Goal: Task Accomplishment & Management: Manage account settings

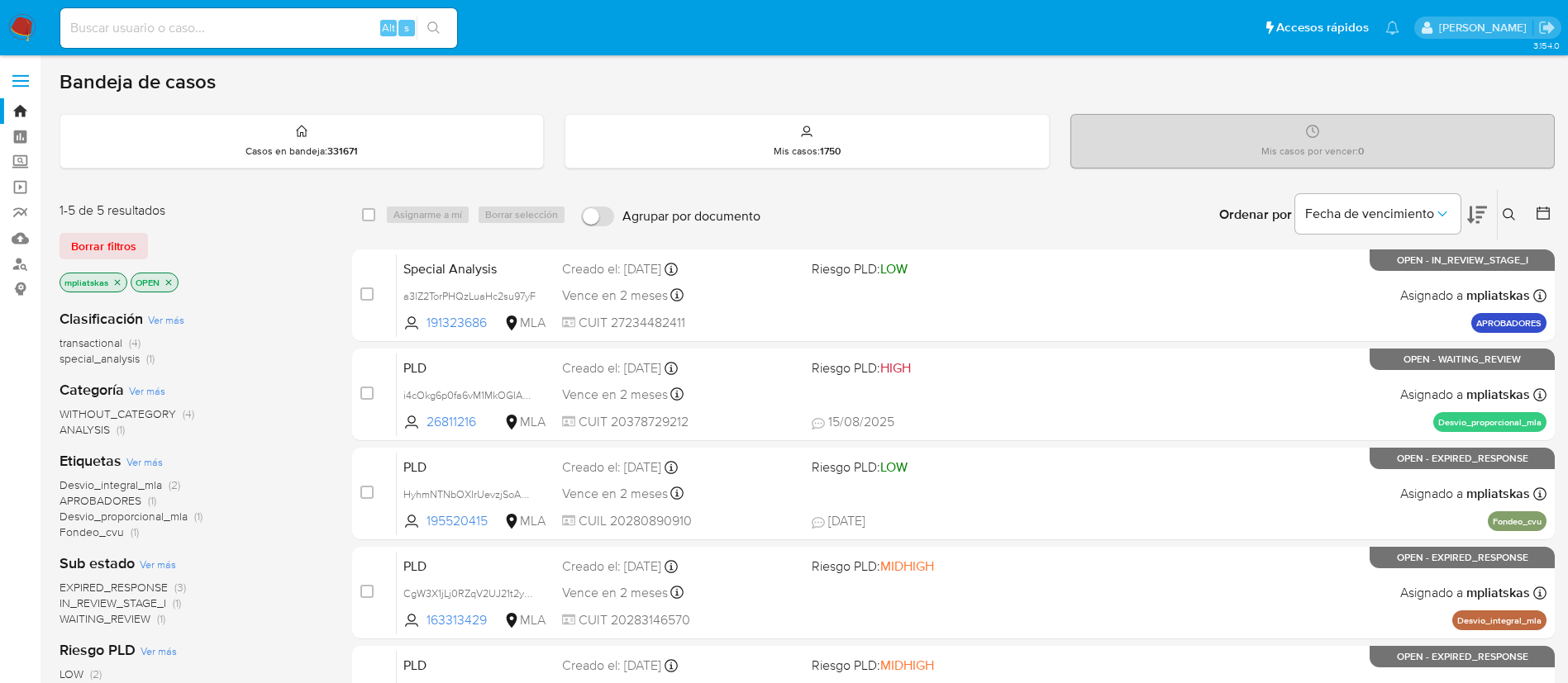
click at [315, 36] on input at bounding box center [258, 28] width 396 height 22
paste input "84959094"
type input "84959094"
click at [436, 29] on icon "search-icon" at bounding box center [434, 28] width 12 height 12
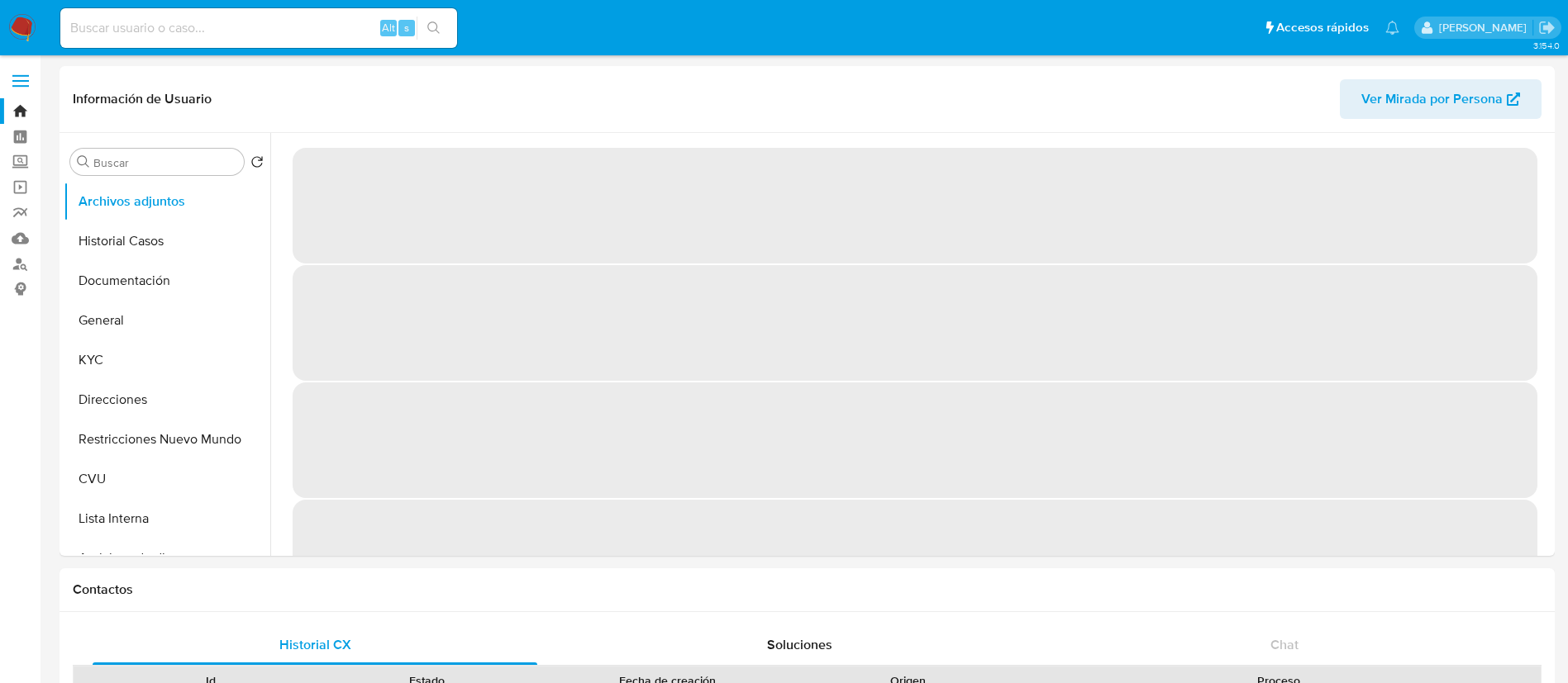
select select "10"
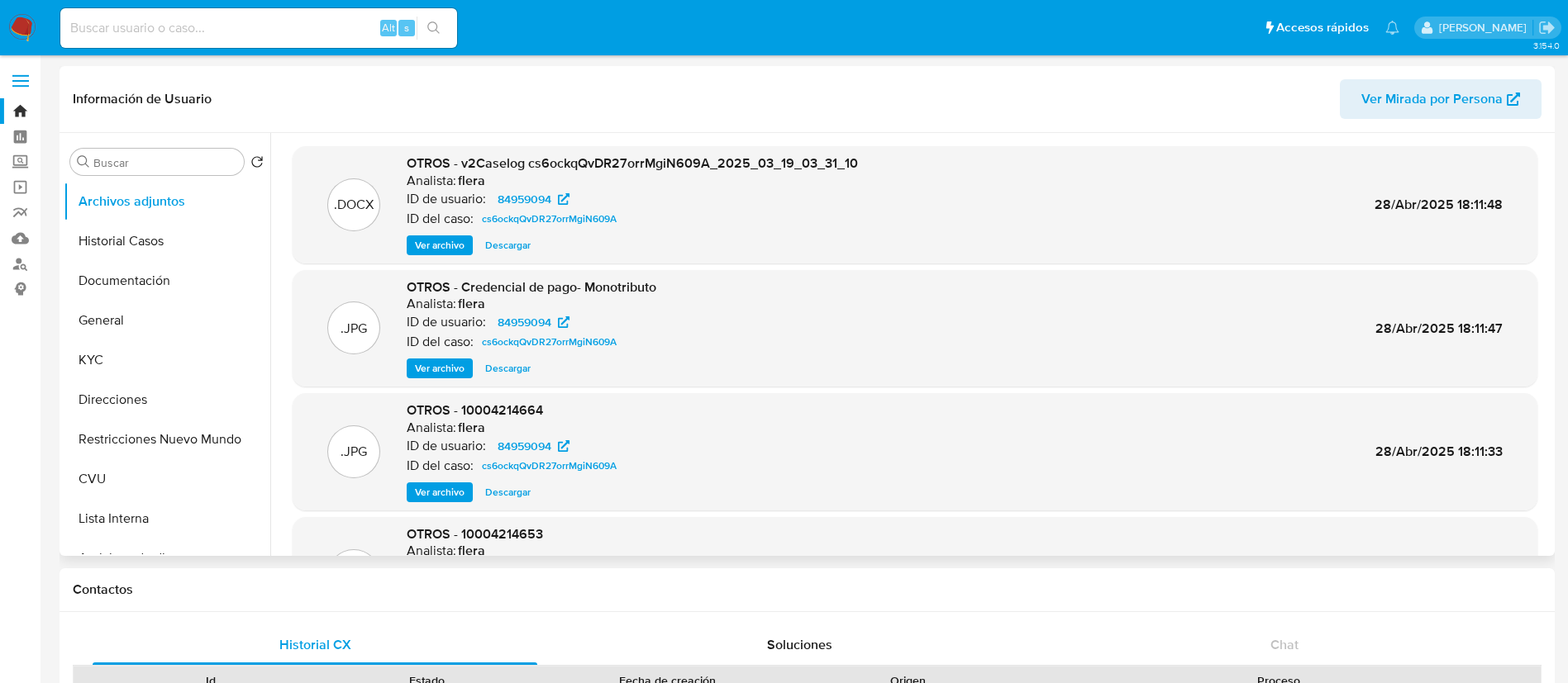
click at [426, 248] on span "Ver archivo" at bounding box center [439, 245] width 49 height 16
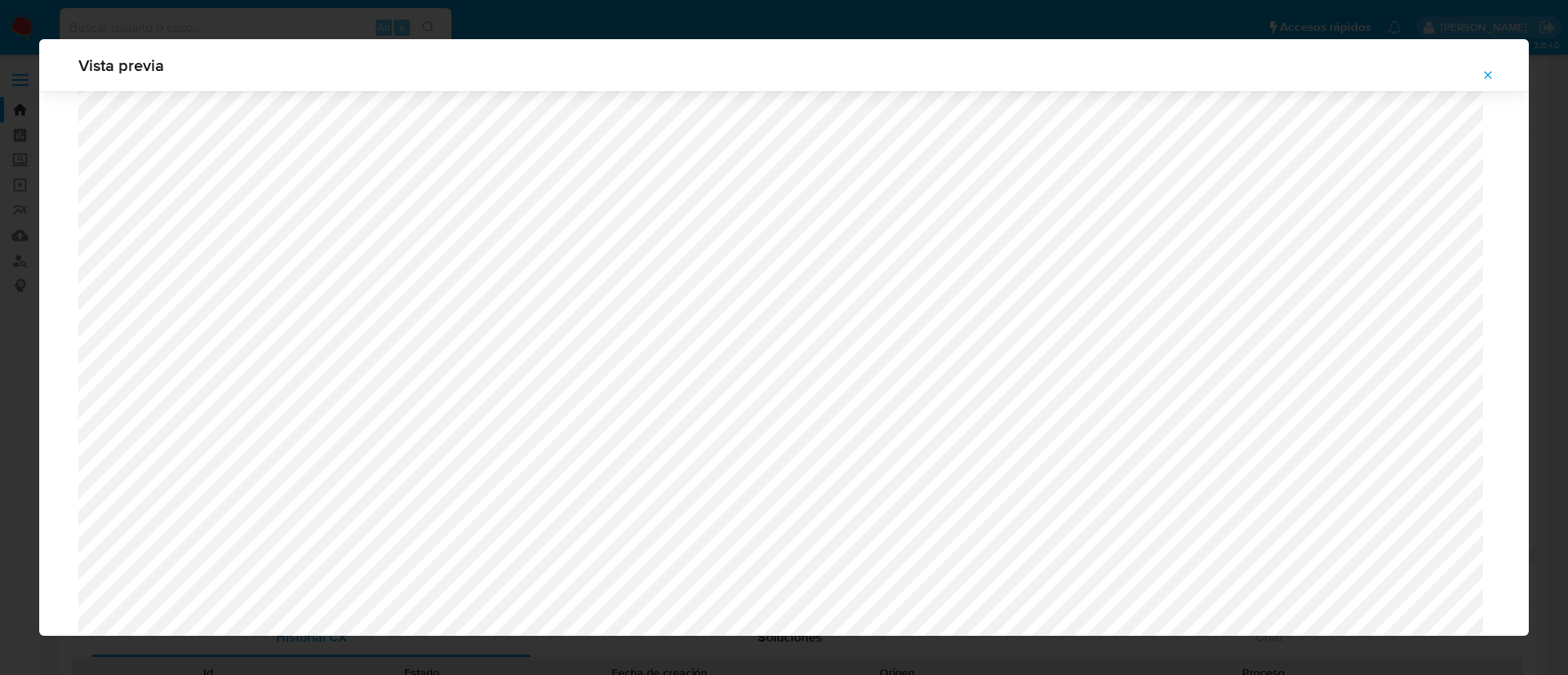
scroll to position [947, 0]
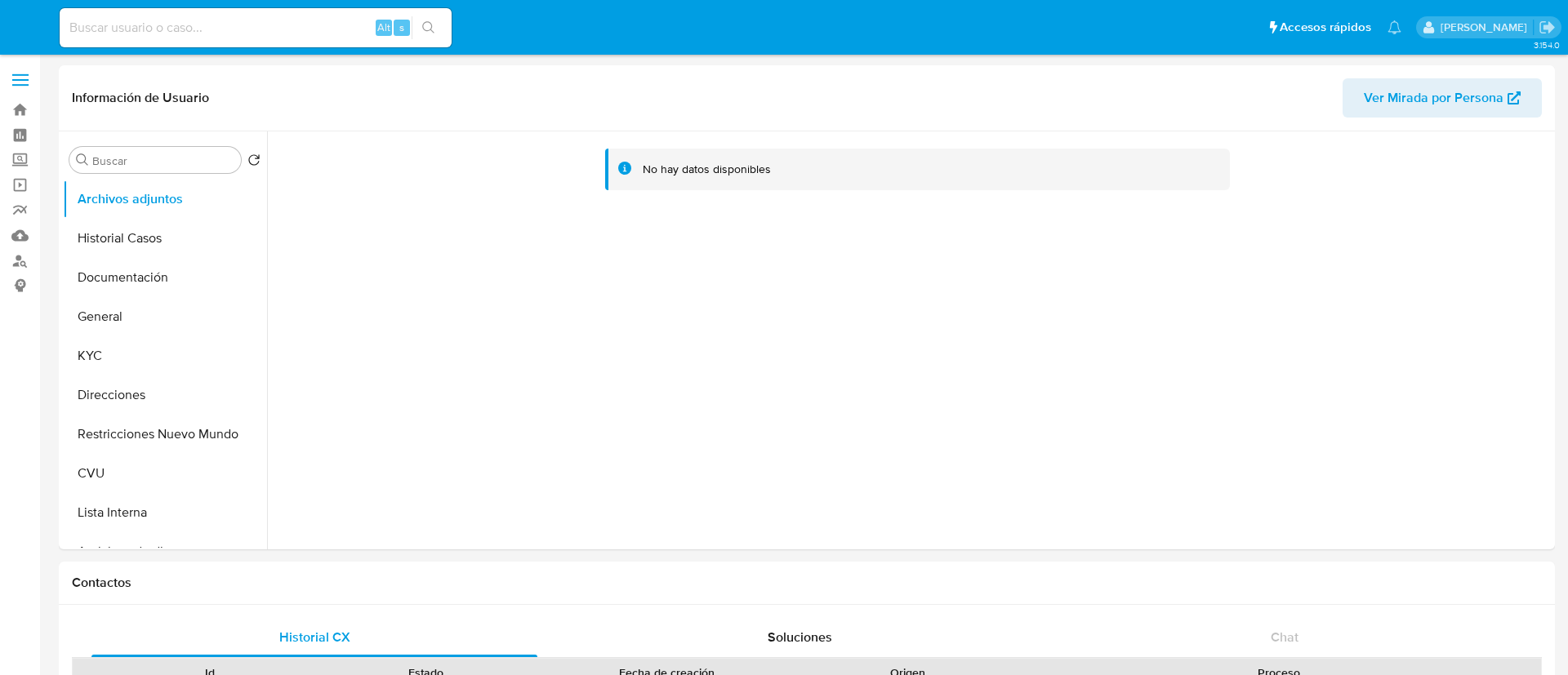
select select "10"
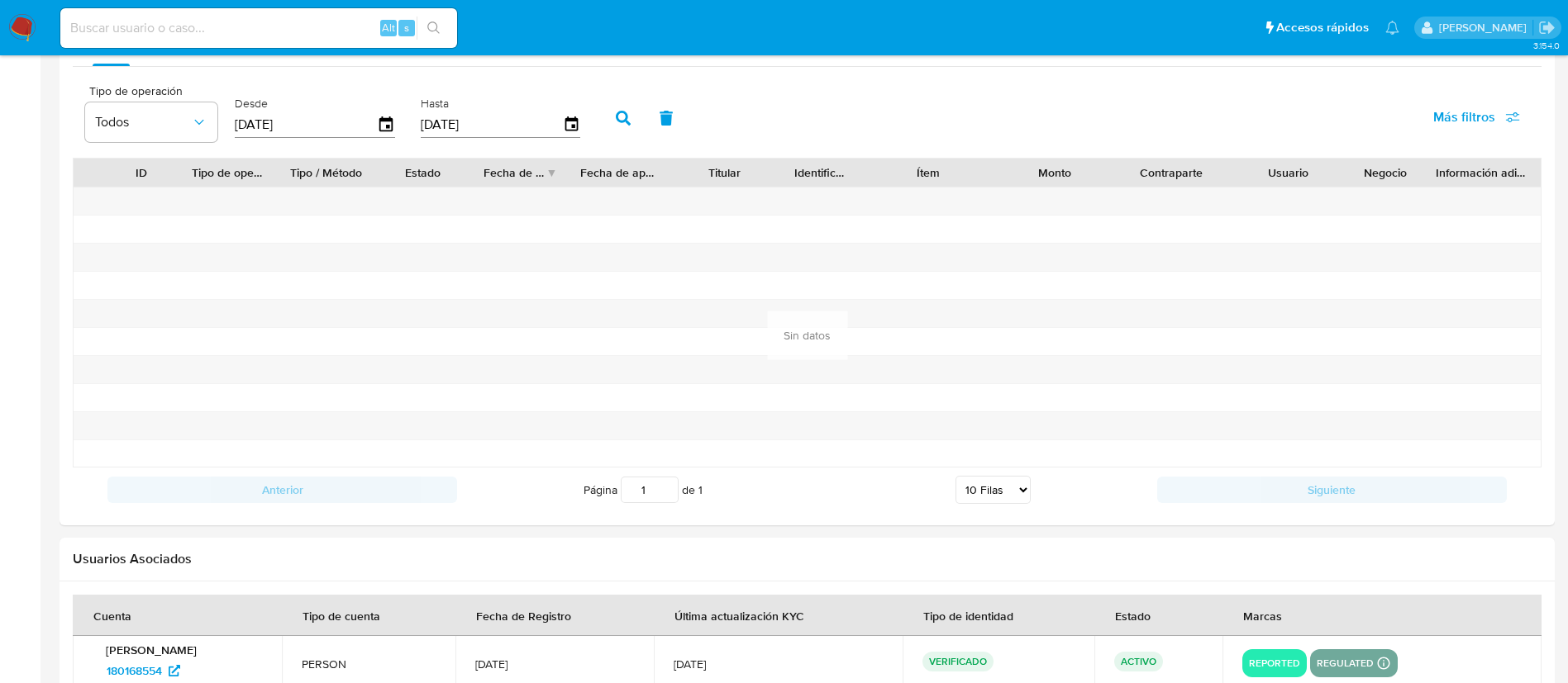
scroll to position [1630, 0]
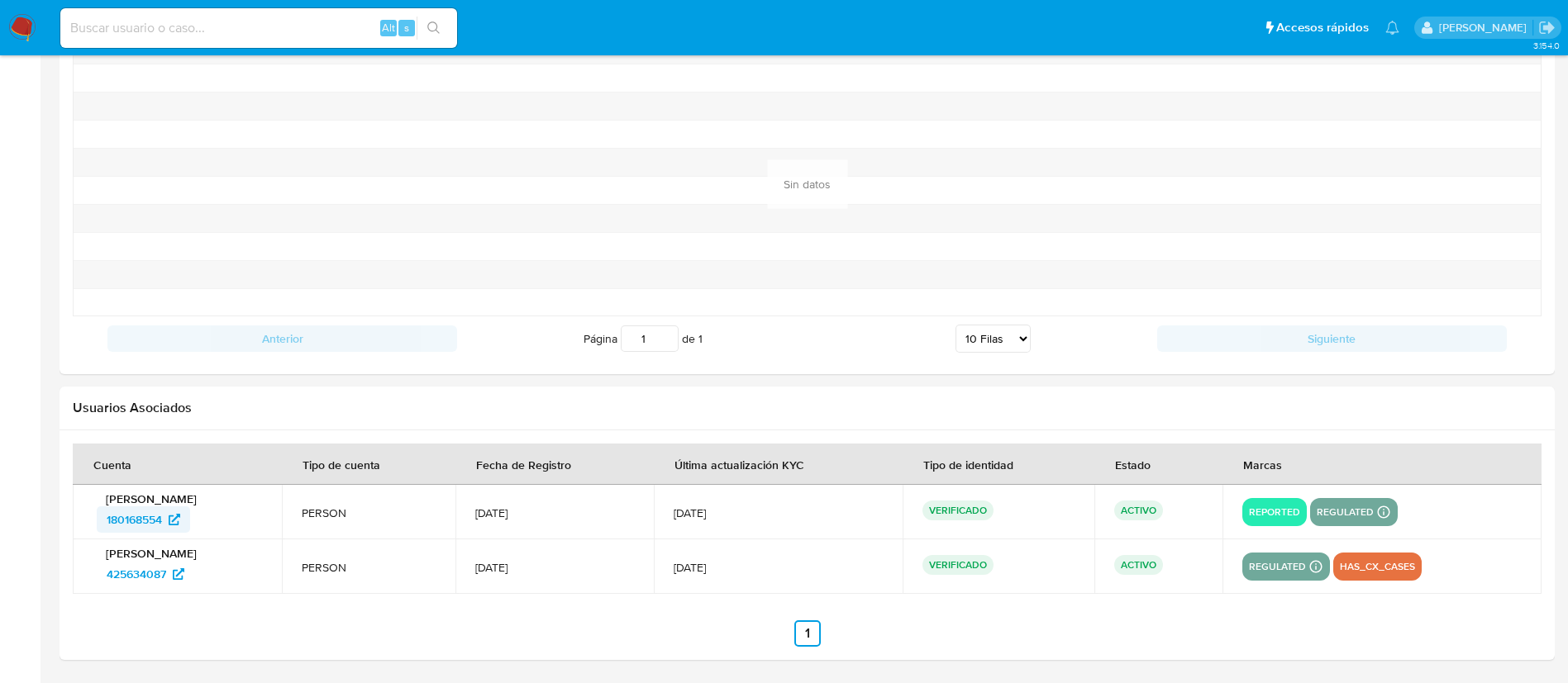
click at [146, 524] on span "180168554" at bounding box center [134, 519] width 56 height 26
click at [285, 27] on input at bounding box center [258, 28] width 396 height 22
paste input "777229993"
type input "777229993"
click at [439, 27] on icon "search-icon" at bounding box center [434, 28] width 13 height 13
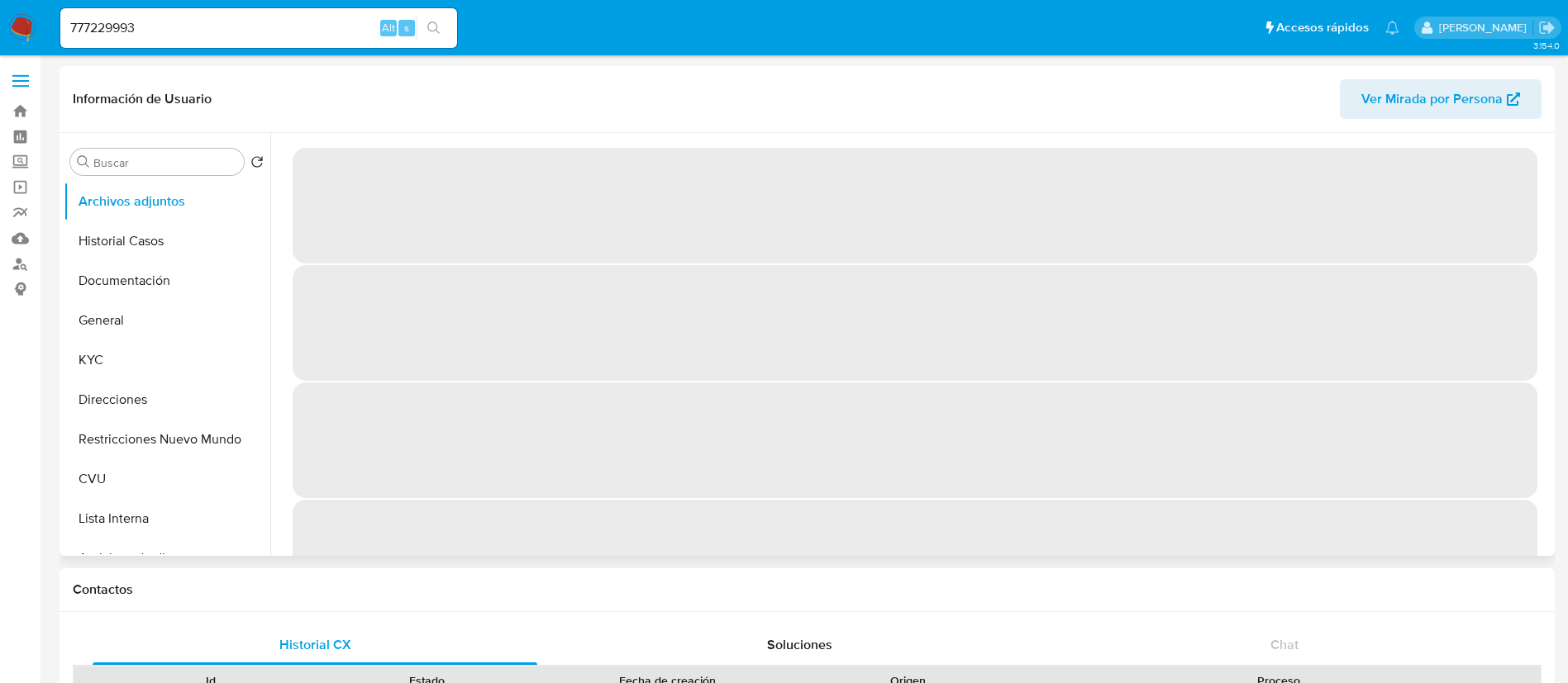
select select "10"
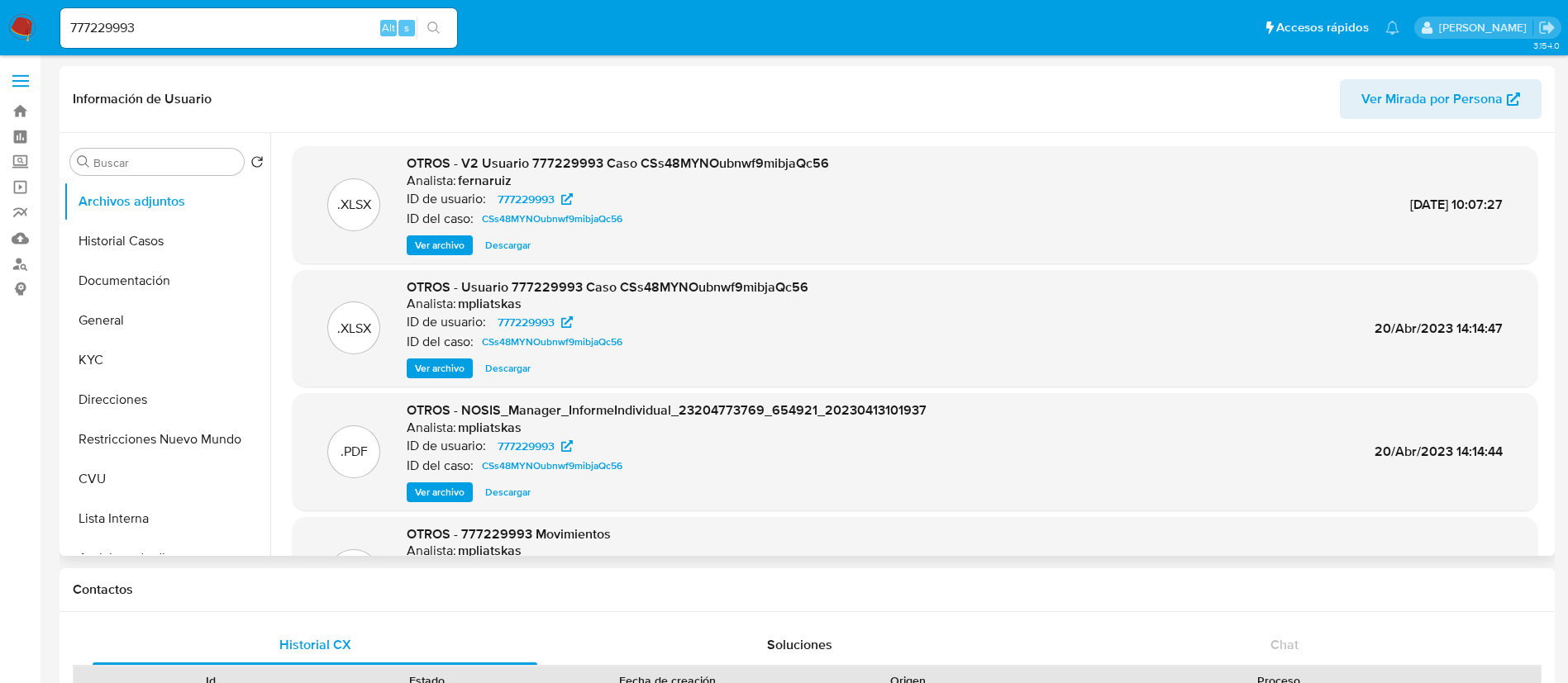
click at [436, 257] on div ".XLSX OTROS - V2 Usuario 777229993 Caso CSs48MYNOubnwf9mibjaQc56 Analista: fern…" at bounding box center [914, 205] width 1245 height 117
click at [435, 244] on span "Ver archivo" at bounding box center [439, 245] width 49 height 16
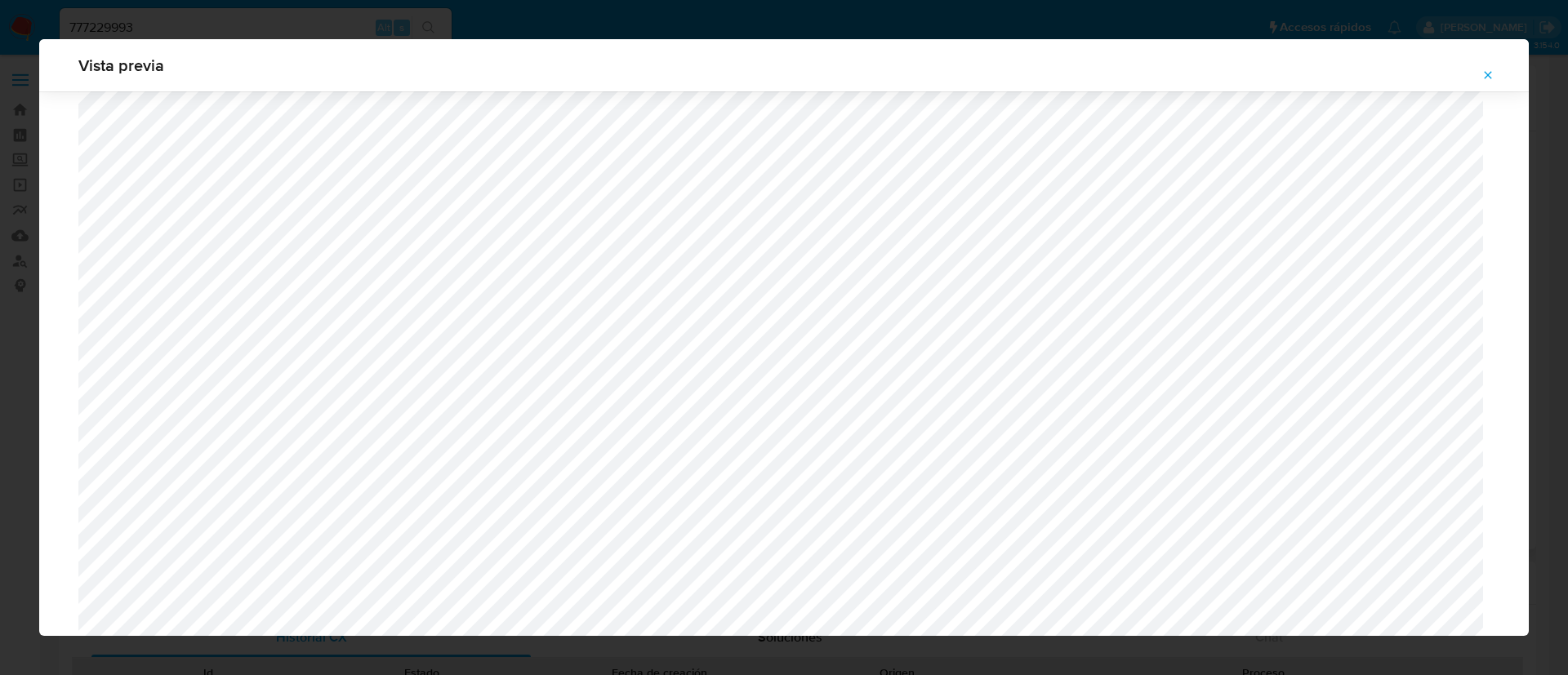
scroll to position [947, 0]
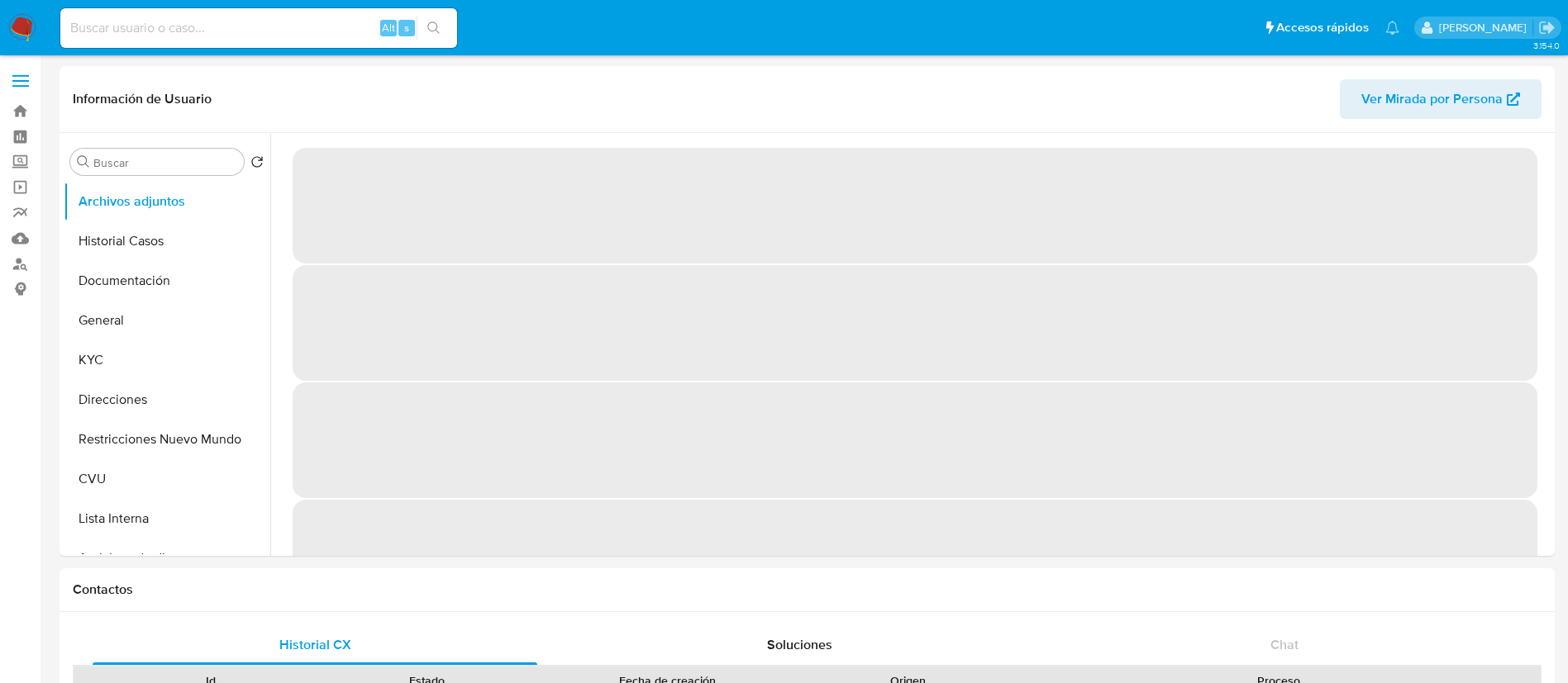
select select "10"
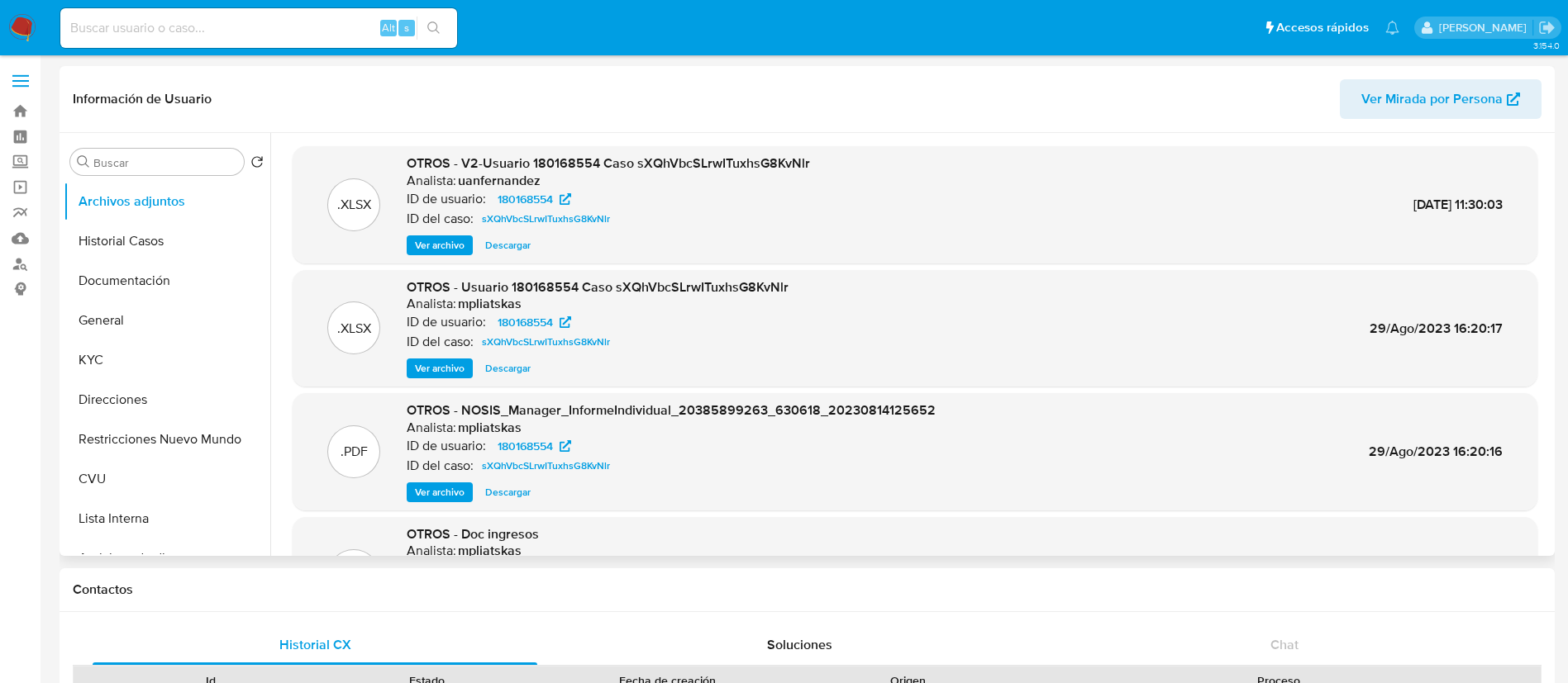
click at [433, 248] on span "Ver archivo" at bounding box center [439, 245] width 49 height 16
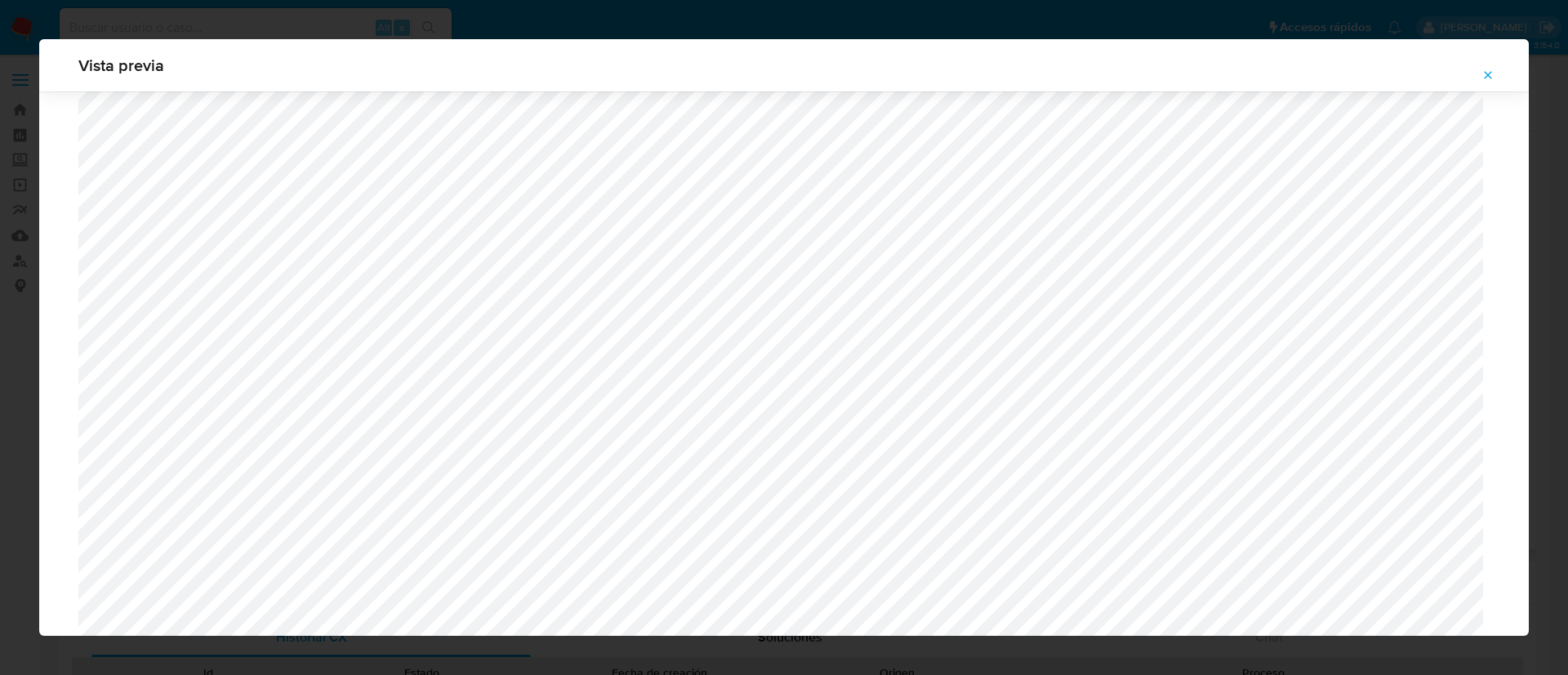
scroll to position [947, 0]
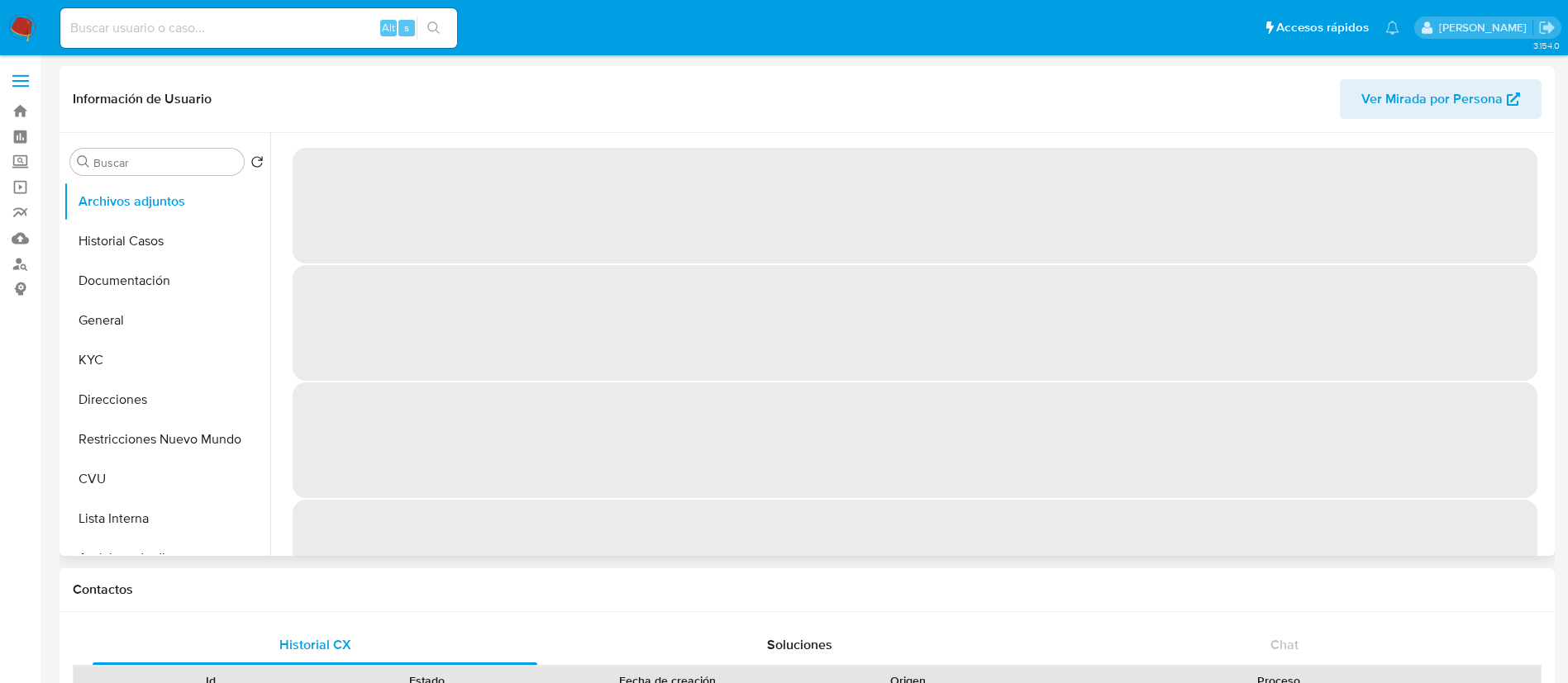
select select "10"
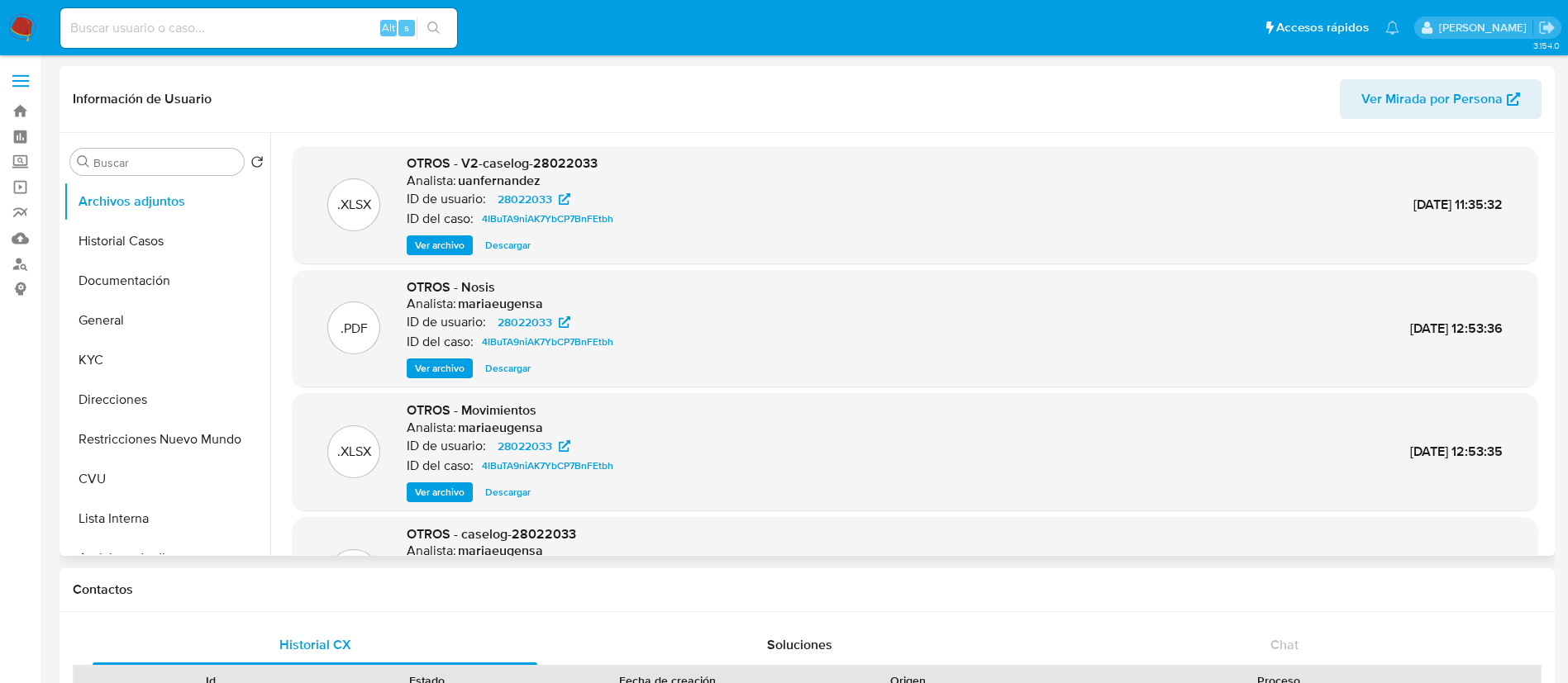
click at [443, 246] on span "Ver archivo" at bounding box center [439, 245] width 49 height 16
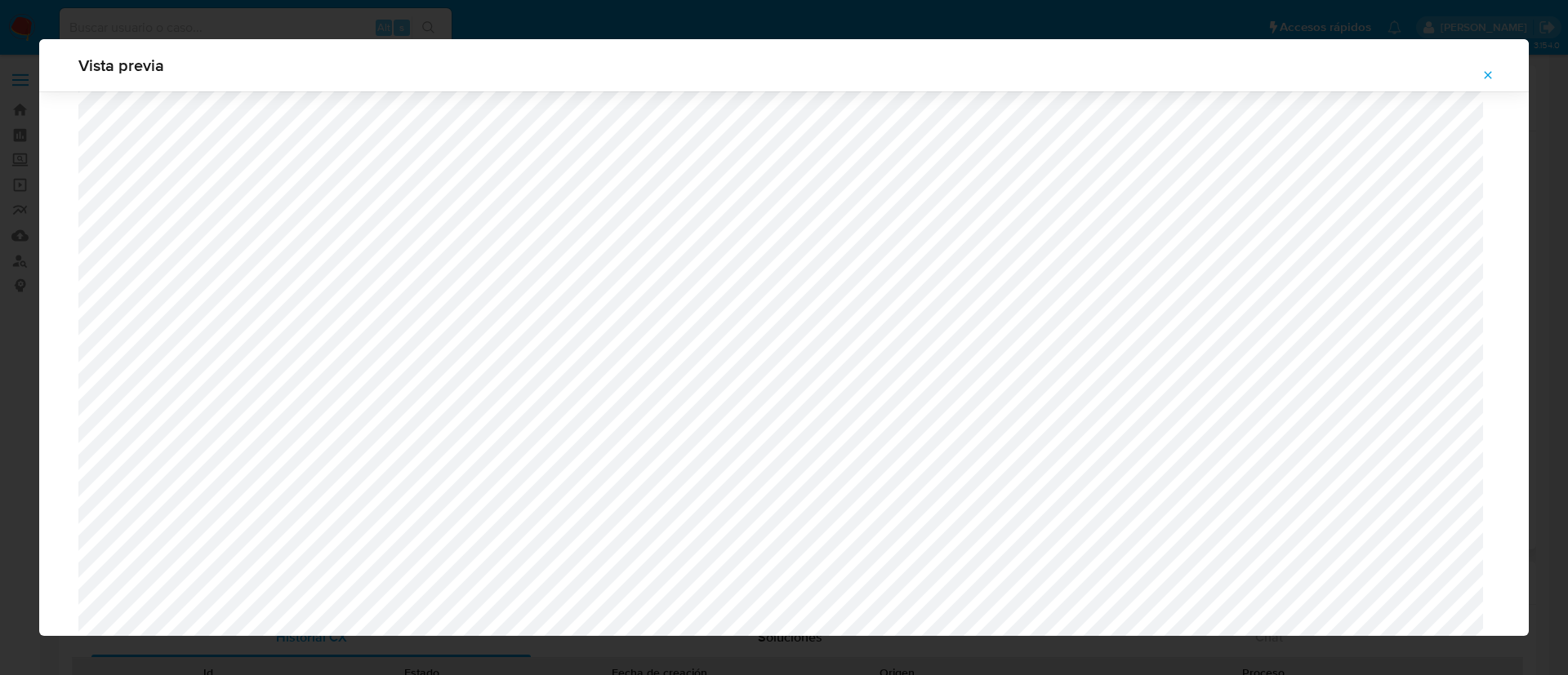
scroll to position [947, 0]
click at [376, 16] on div "Vista previa" at bounding box center [784, 338] width 1568 height 675
click at [1498, 78] on button "Attachment preview" at bounding box center [1488, 75] width 36 height 26
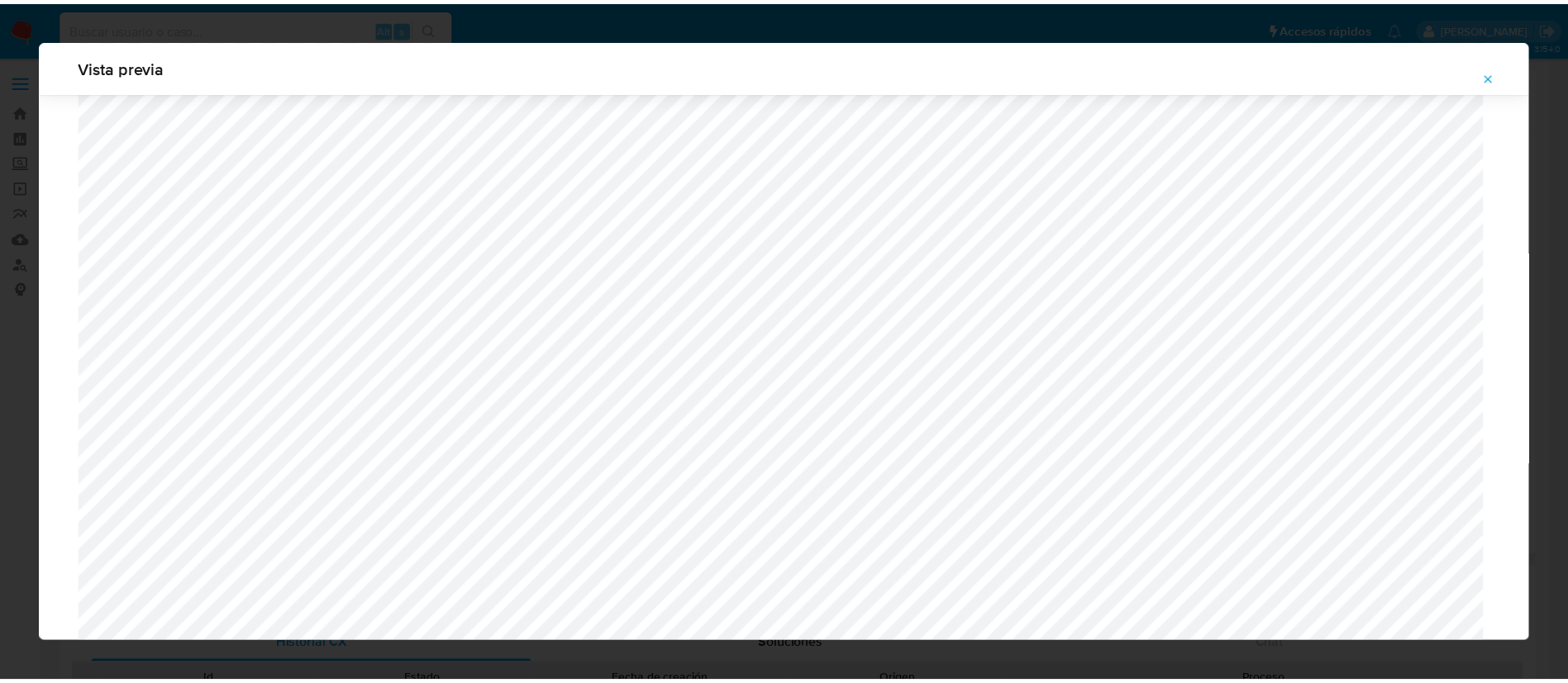
scroll to position [0, 0]
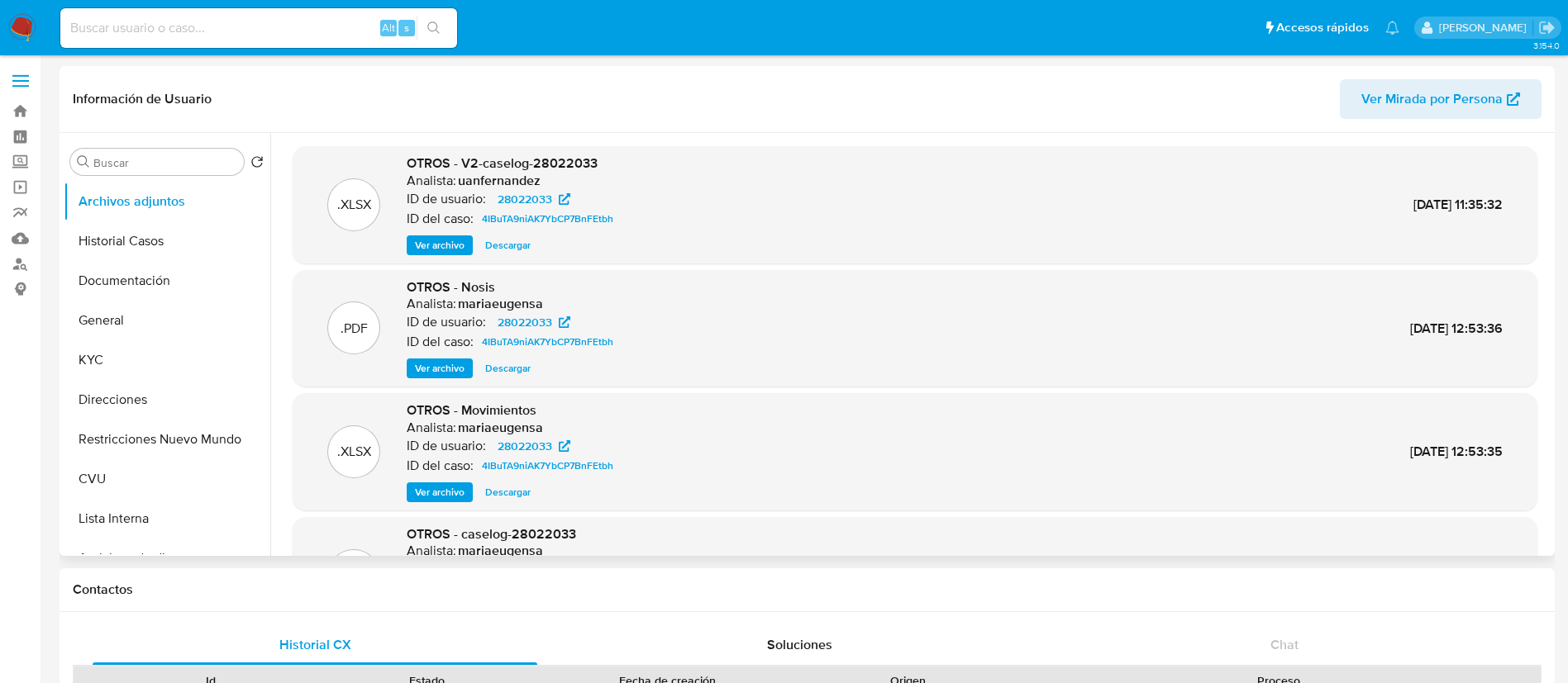
click at [376, 42] on div "Alt s" at bounding box center [258, 29] width 396 height 40
click at [363, 32] on input at bounding box center [258, 28] width 396 height 22
paste input "i4cOkg6p0fa6vM1MkOGIA0WA"
type input "i4cOkg6p0fa6vM1MkOGIA0WA"
click at [431, 22] on icon "search-icon" at bounding box center [434, 28] width 13 height 13
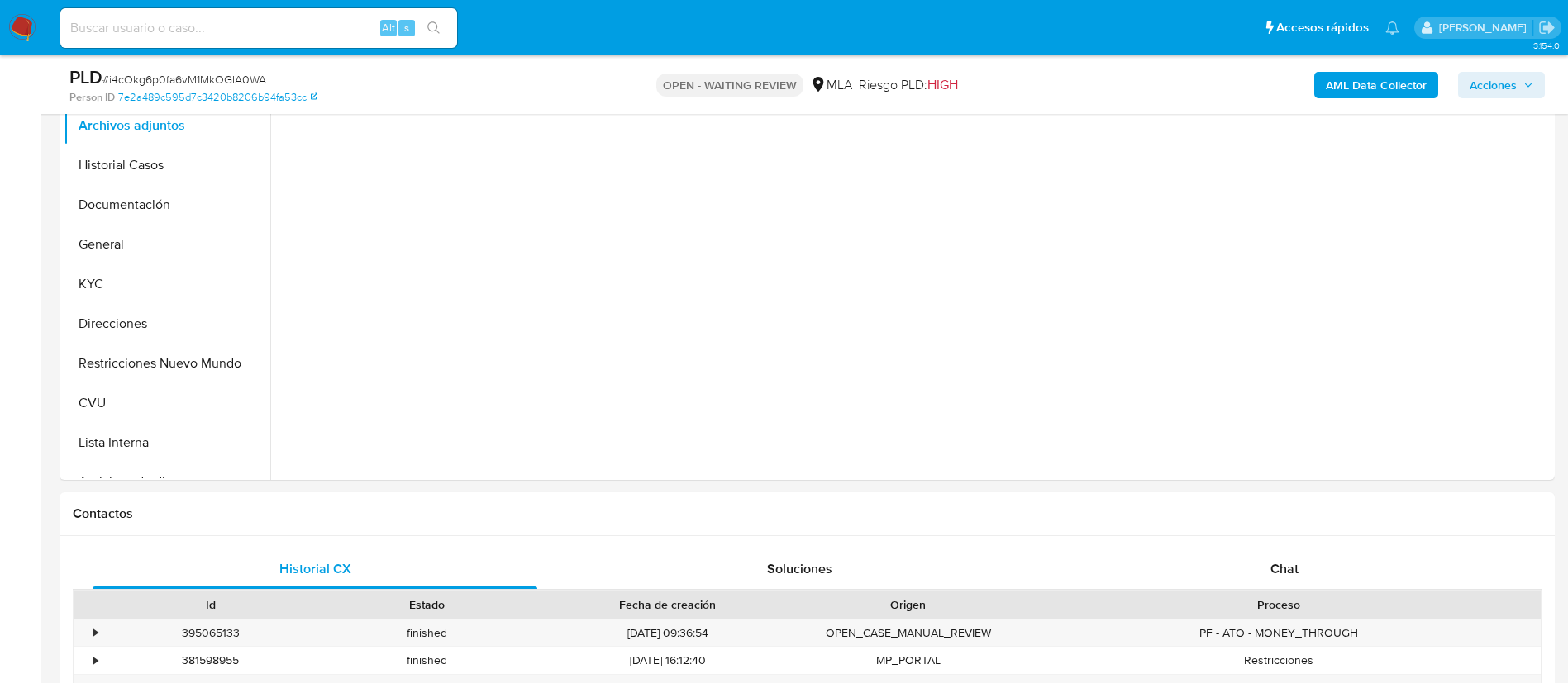
scroll to position [496, 0]
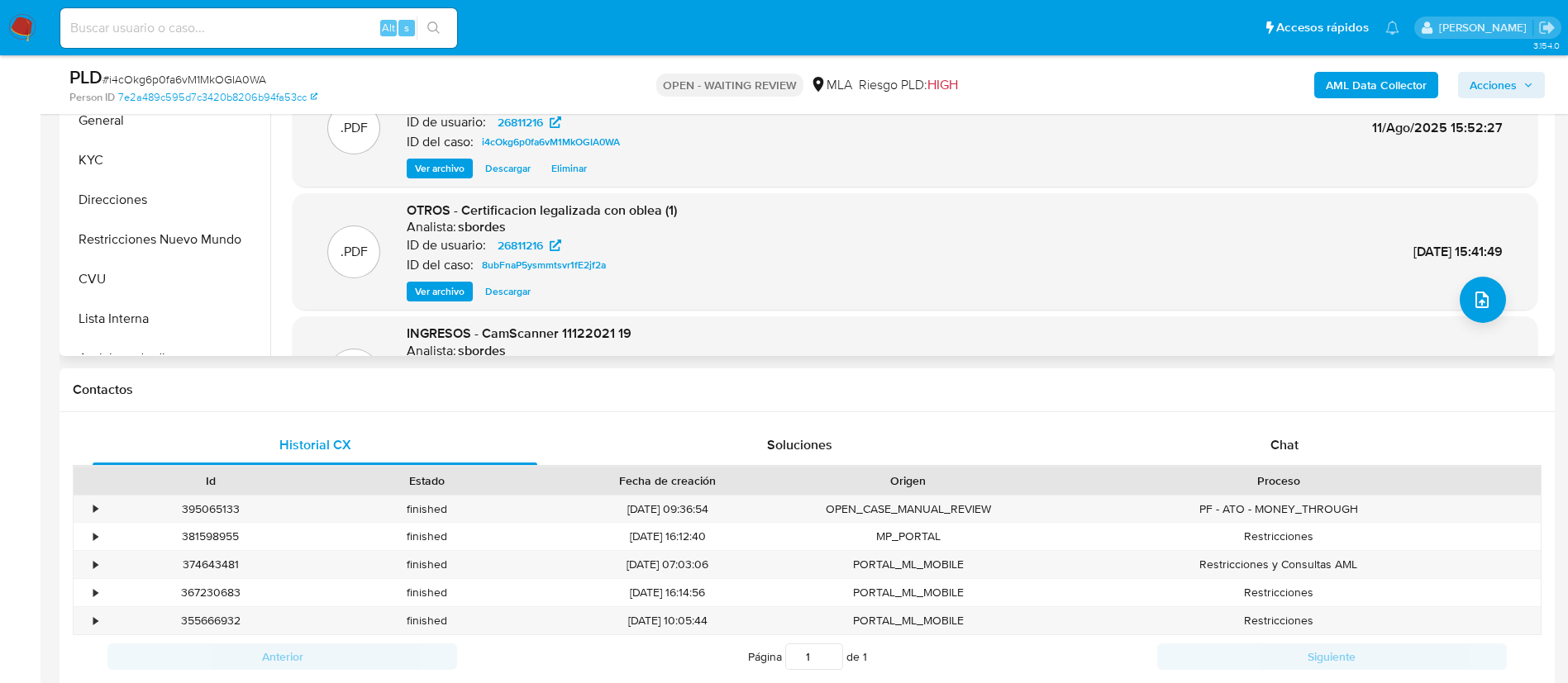
select select "10"
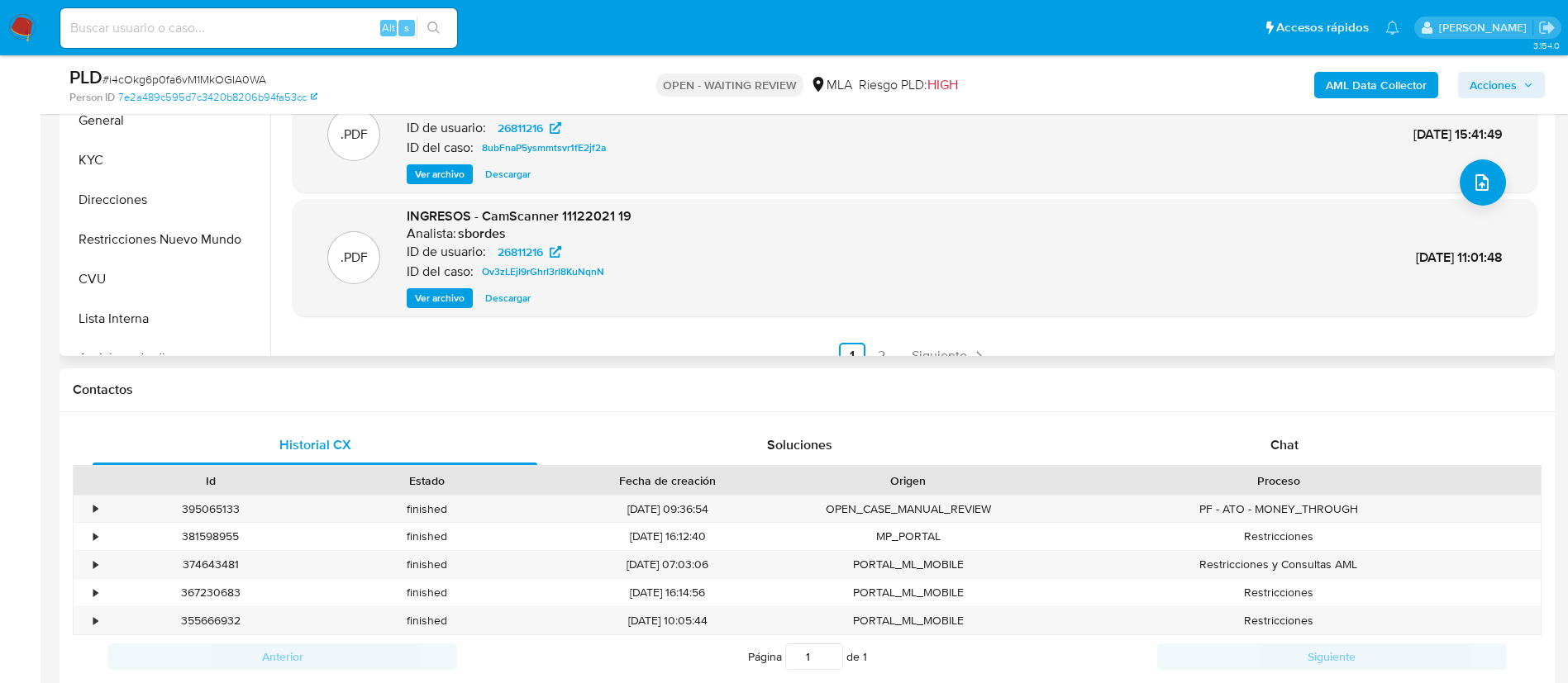
scroll to position [139, 0]
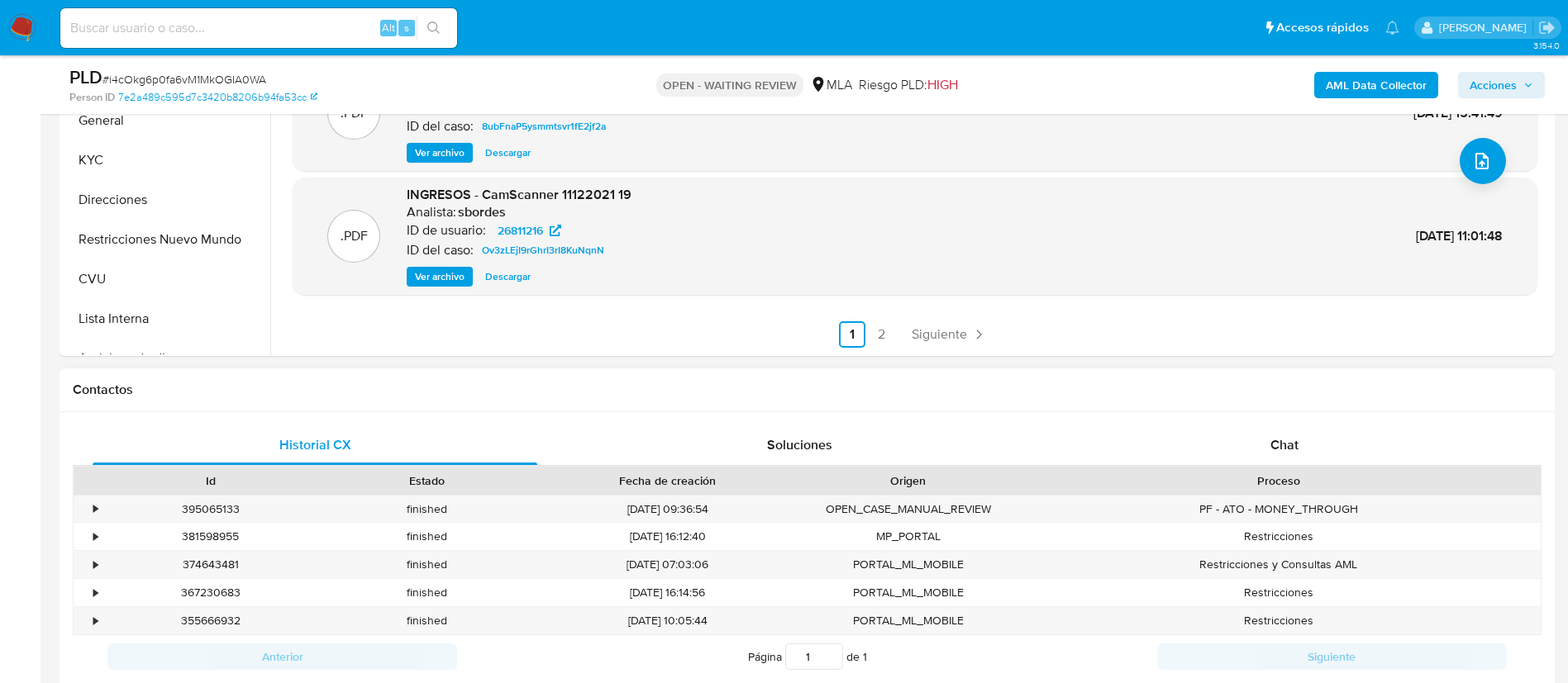
click at [1185, 416] on div "Historial CX Soluciones Chat Id Estado Fecha de creación Origen Proceso • 39506…" at bounding box center [807, 552] width 1495 height 279
click at [1192, 426] on div "Chat" at bounding box center [1284, 446] width 445 height 40
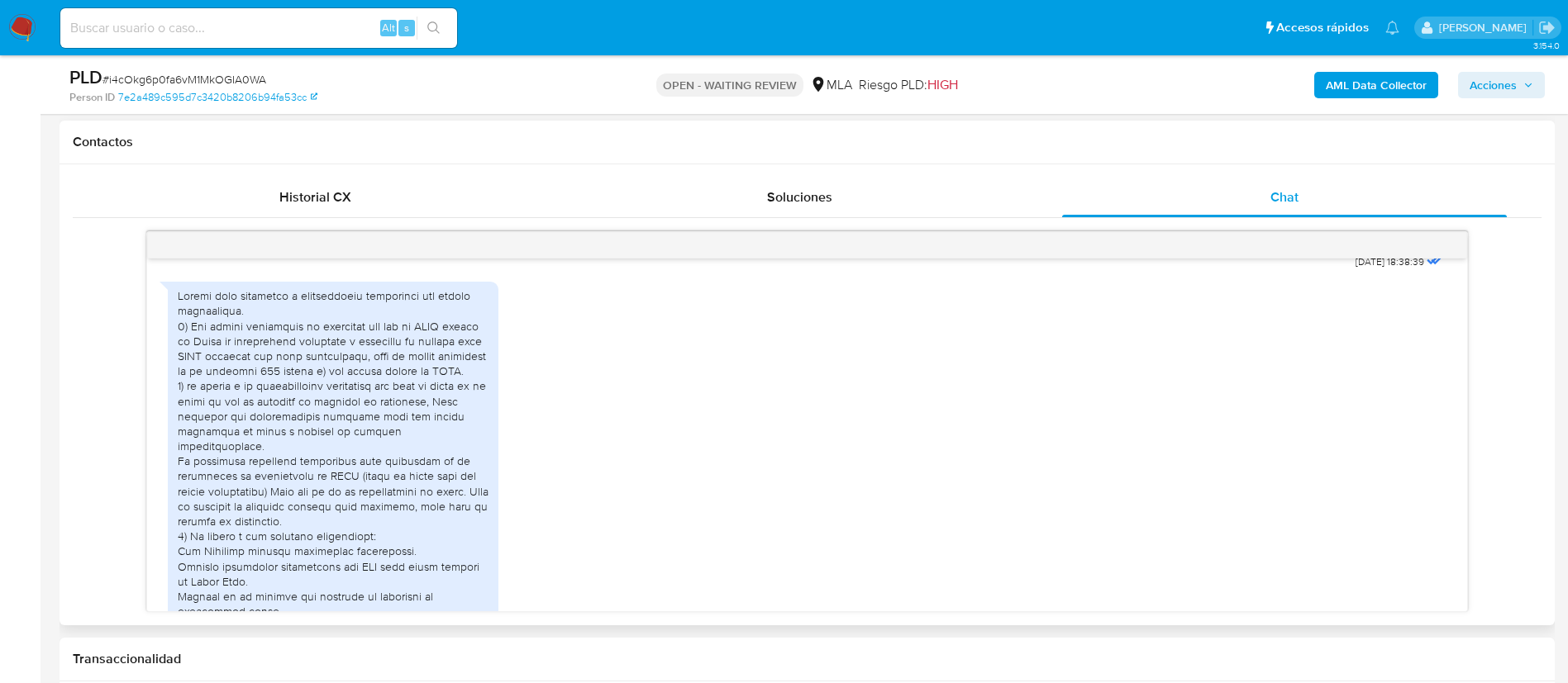
scroll to position [1468, 0]
drag, startPoint x: 204, startPoint y: 388, endPoint x: 434, endPoint y: 378, distance: 230.2
click at [434, 378] on div at bounding box center [333, 449] width 310 height 330
copy div "artículo 191 inciso b) del codigo fiscal de ARBA"
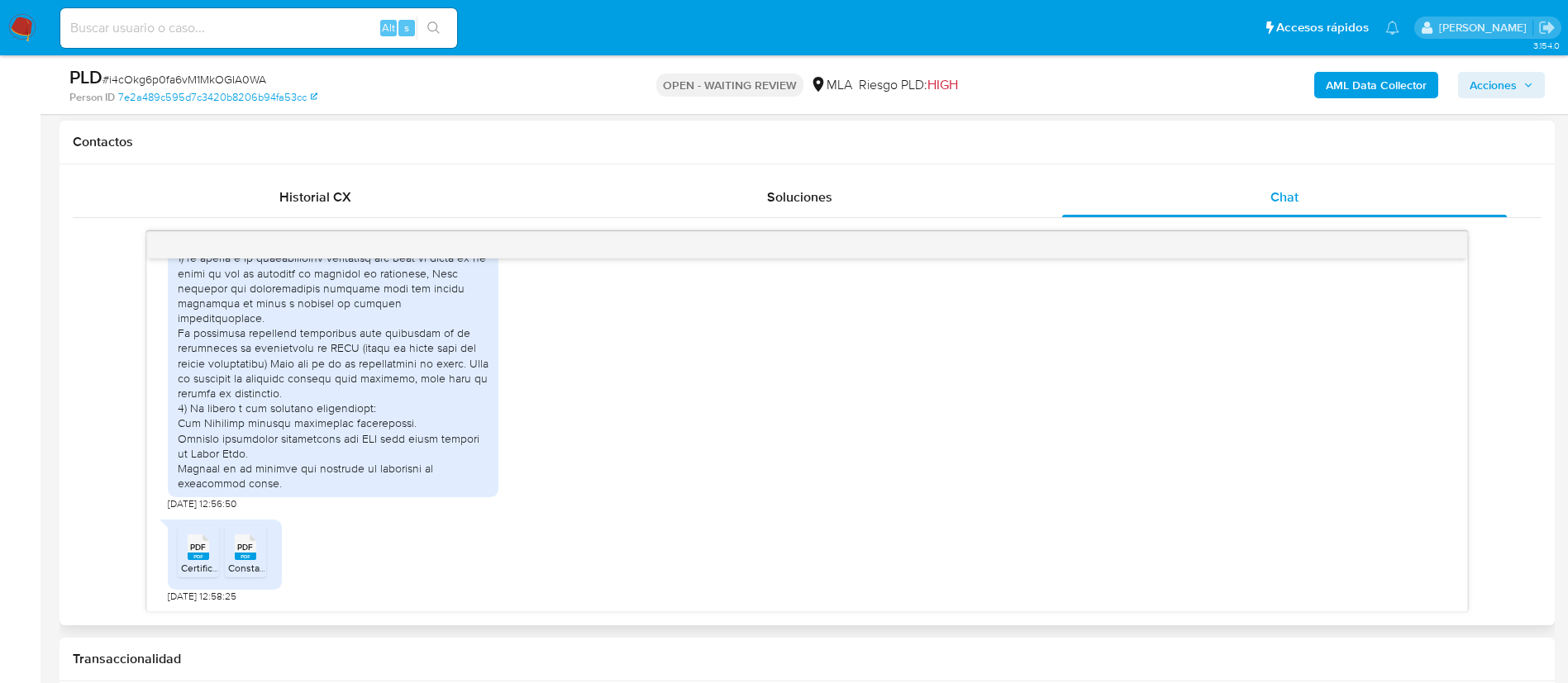
scroll to position [868, 0]
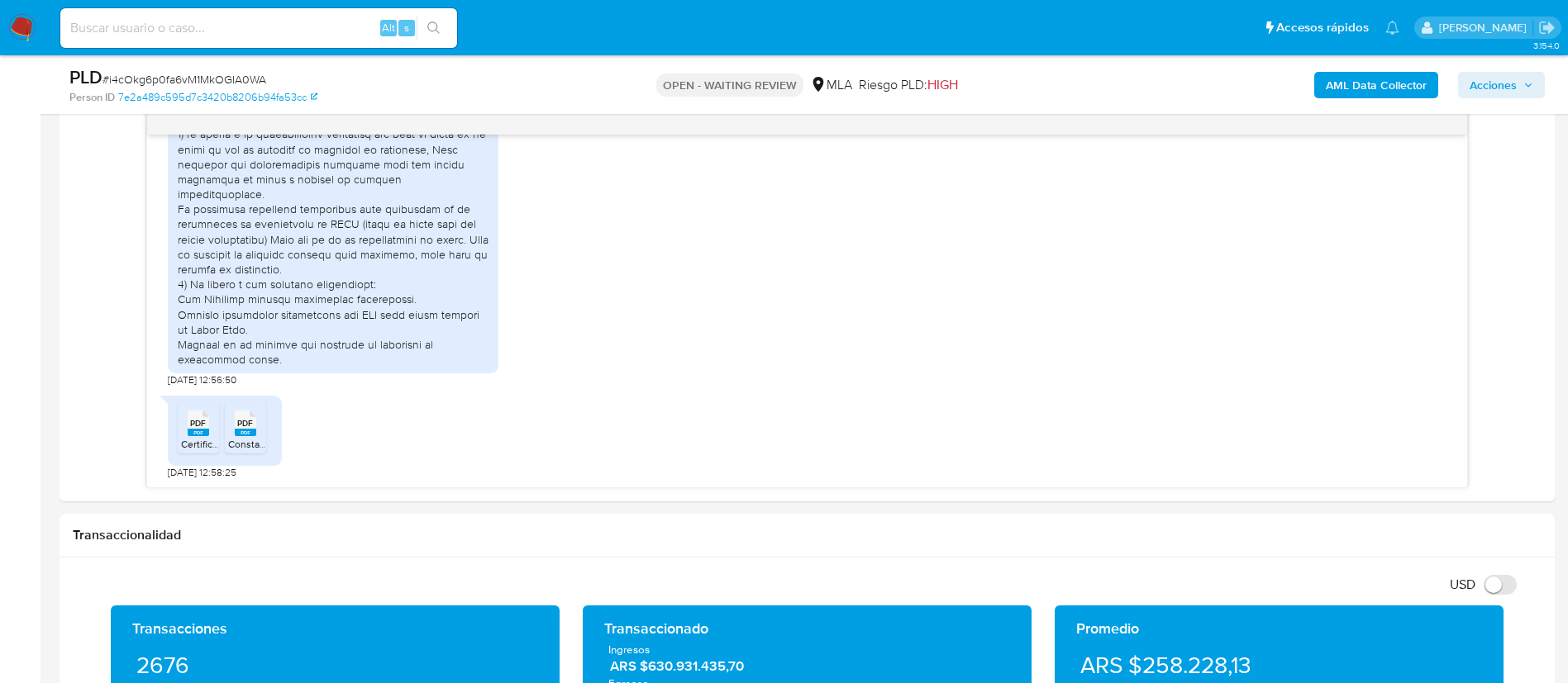
click at [372, 13] on div "Alt s" at bounding box center [258, 29] width 396 height 40
click at [363, 22] on input at bounding box center [258, 28] width 396 height 22
paste input "HyhmNTNbOXIrUevzjSoAM0PR"
type input "HyhmNTNbOXIrUevzjSoAM0PR"
click at [426, 22] on button "search-icon" at bounding box center [433, 28] width 34 height 23
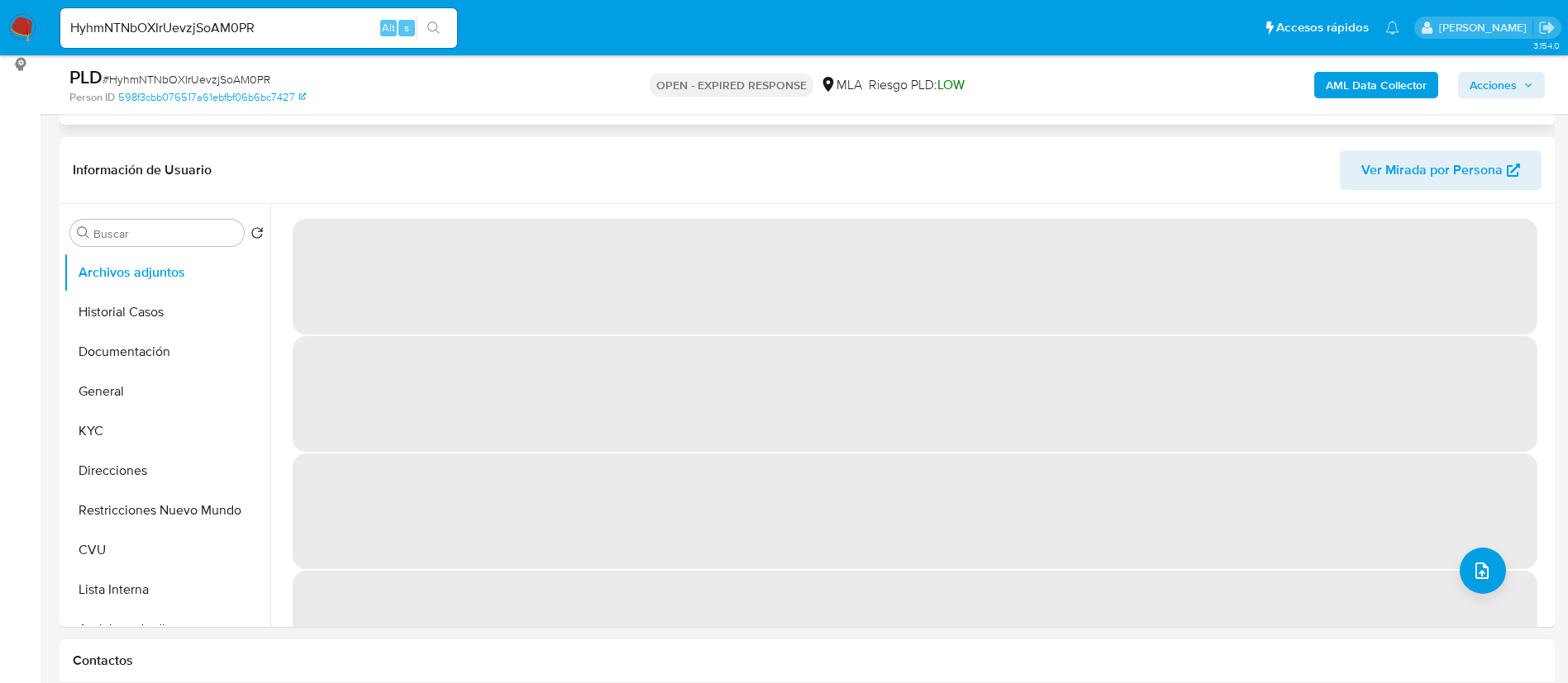
scroll to position [372, 0]
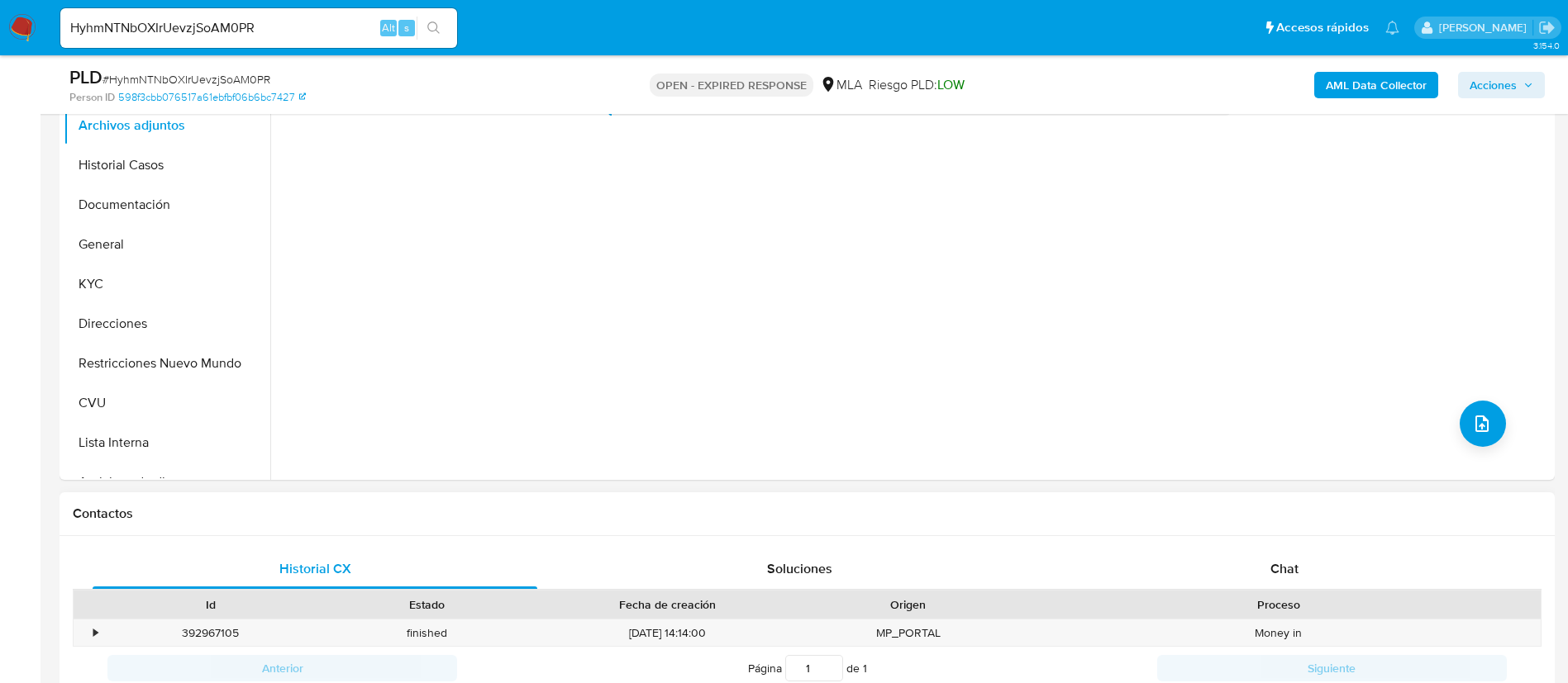
select select "10"
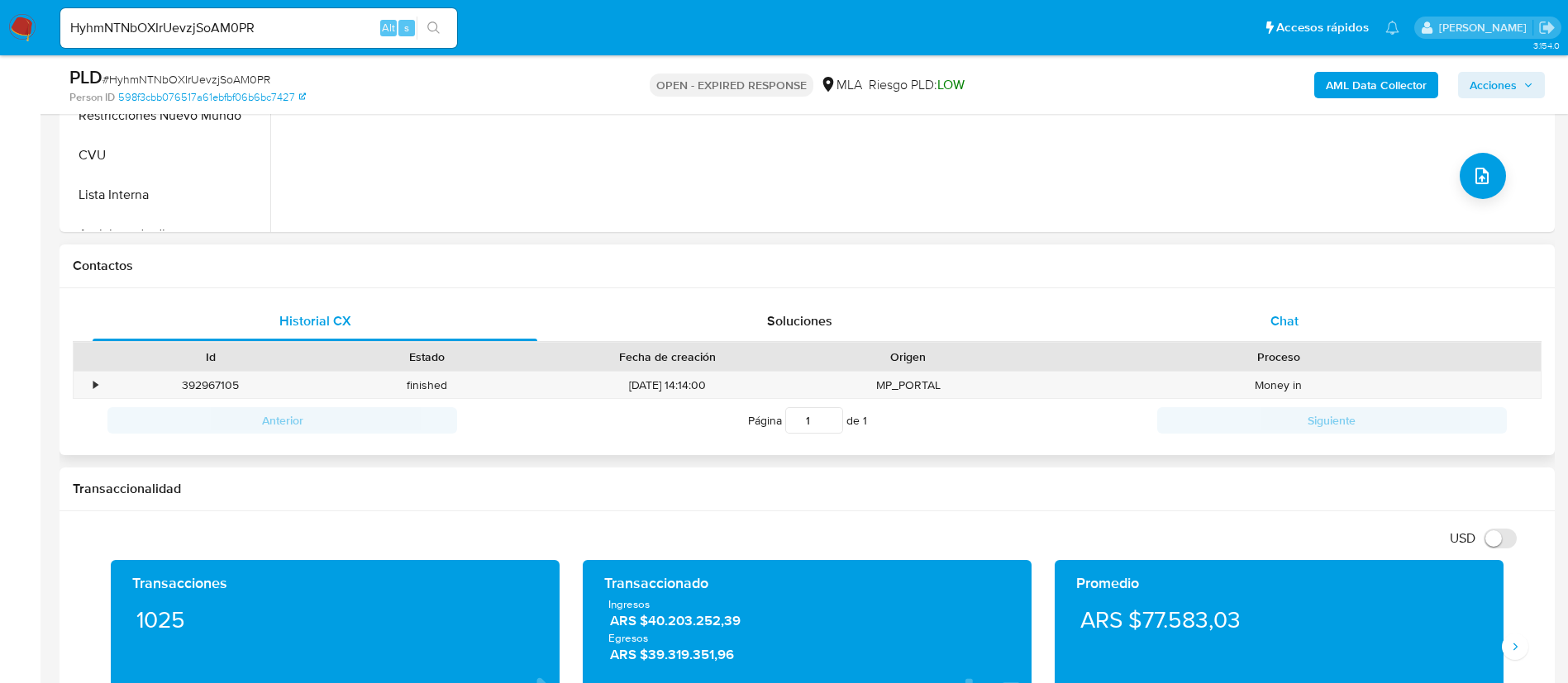
click at [1299, 318] on div "Chat" at bounding box center [1284, 322] width 445 height 40
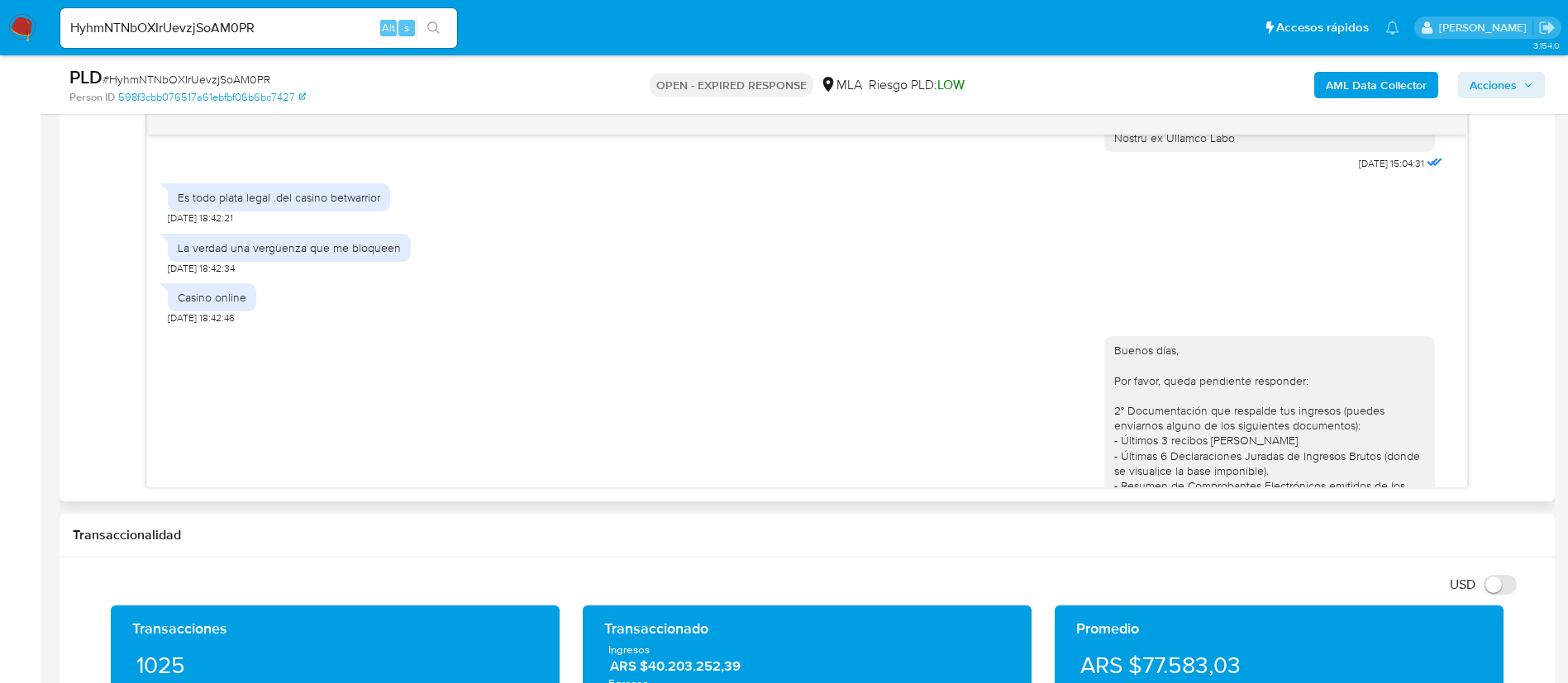
scroll to position [1694, 0]
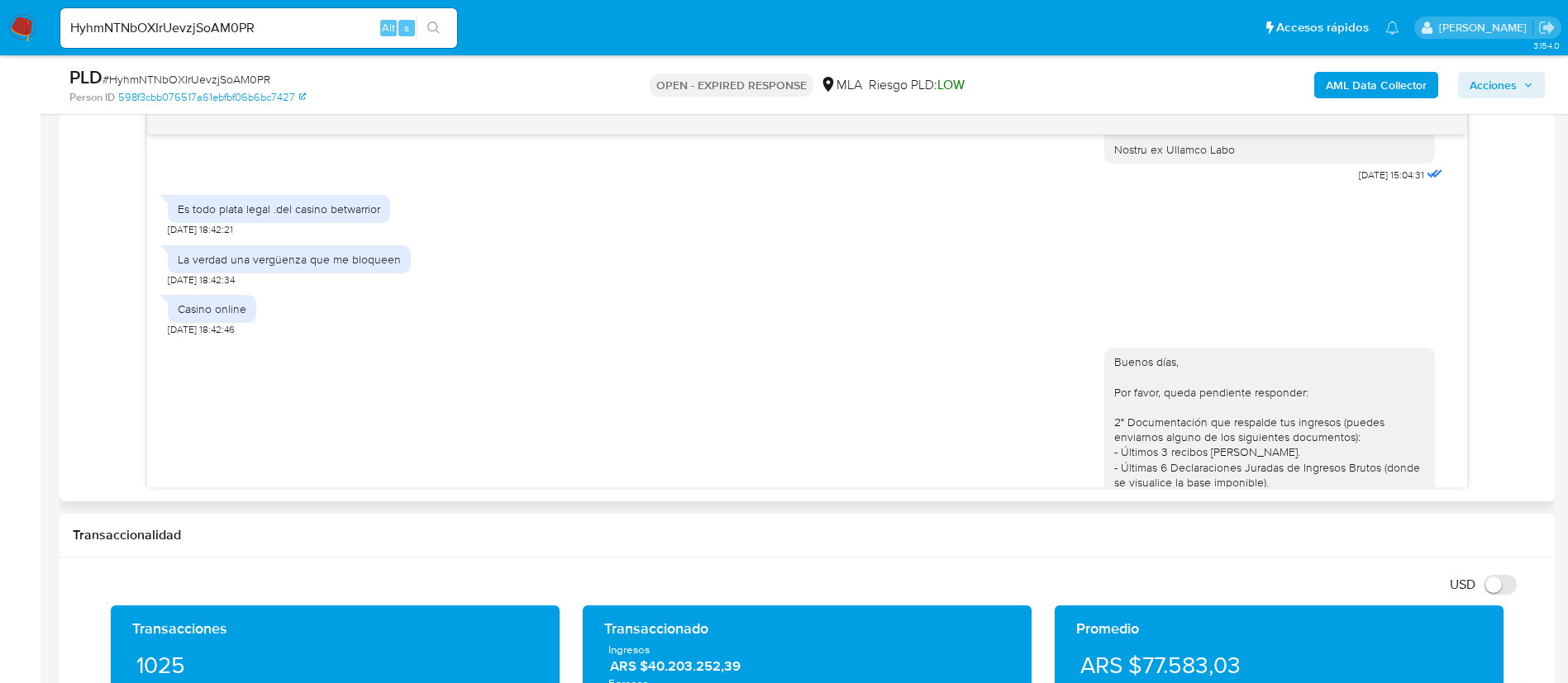
click at [326, 217] on div "Es todo plata legal .del casino betwarrior" at bounding box center [279, 209] width 203 height 15
copy div "Es todo plata legal .del casino betwarrior"
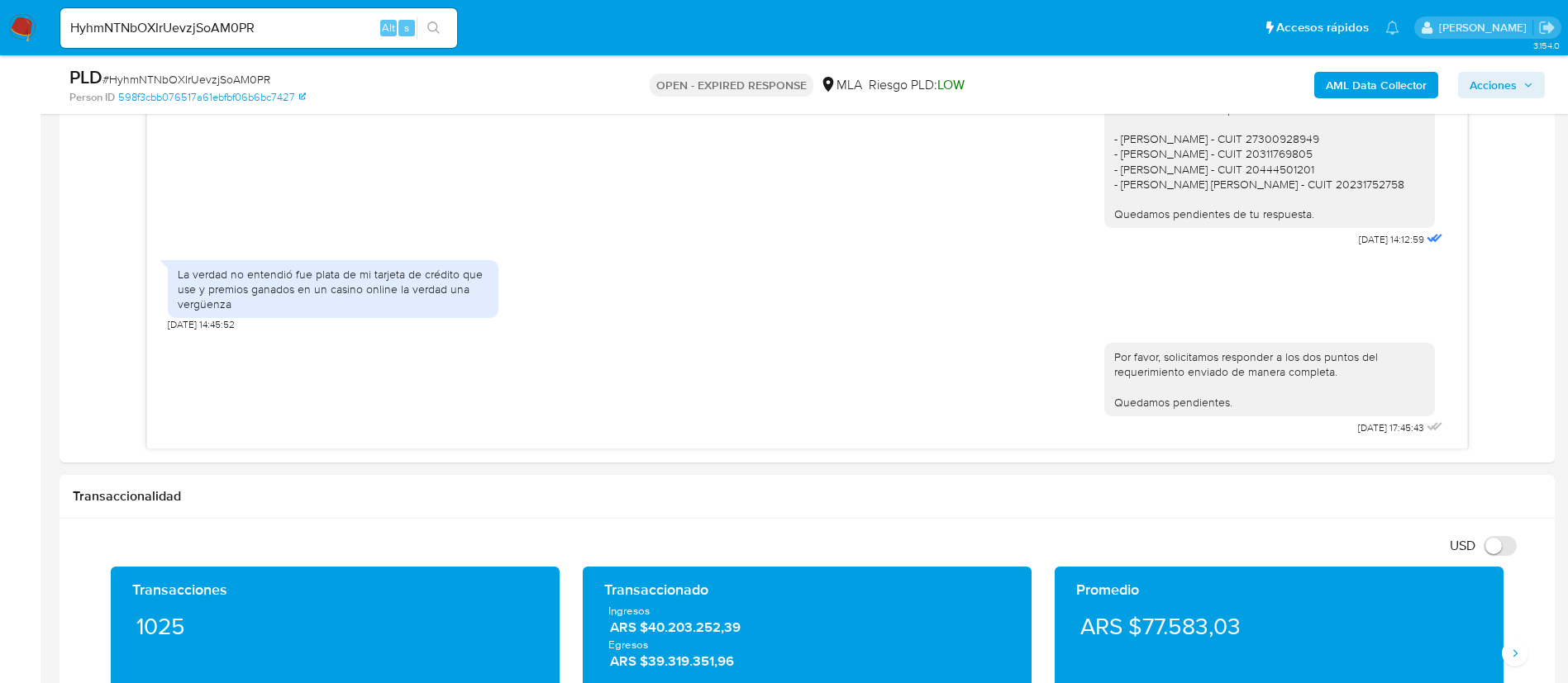
scroll to position [868, 0]
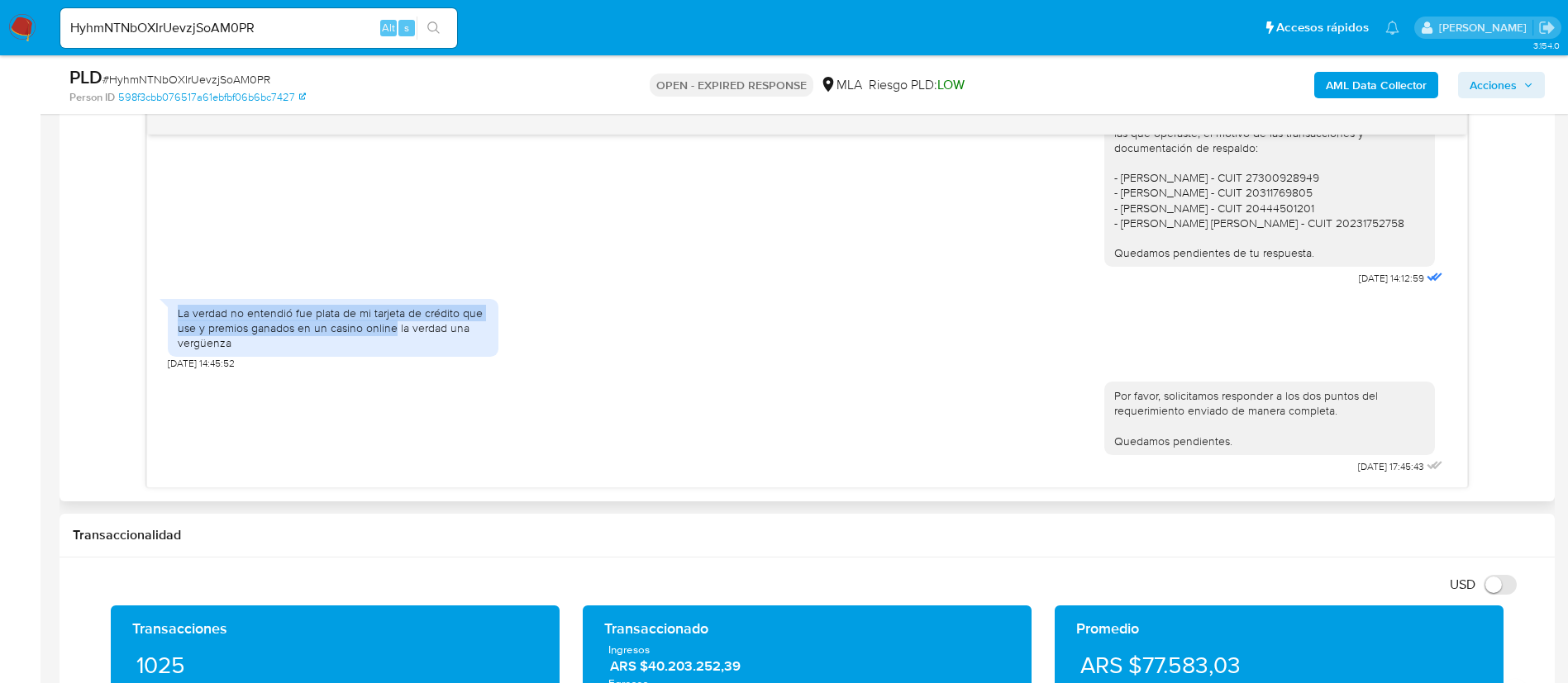
drag, startPoint x: 167, startPoint y: 316, endPoint x: 395, endPoint y: 322, distance: 228.1
click at [395, 322] on div "17/07/2025 20:06:22 No entendió lo que piden 19/07/2025 12:17:39 Hola, Martinia…" at bounding box center [807, 310] width 1320 height 353
copy div "La verdad no entendió fue plata de mi tarjeta de crédito que use y premios gana…"
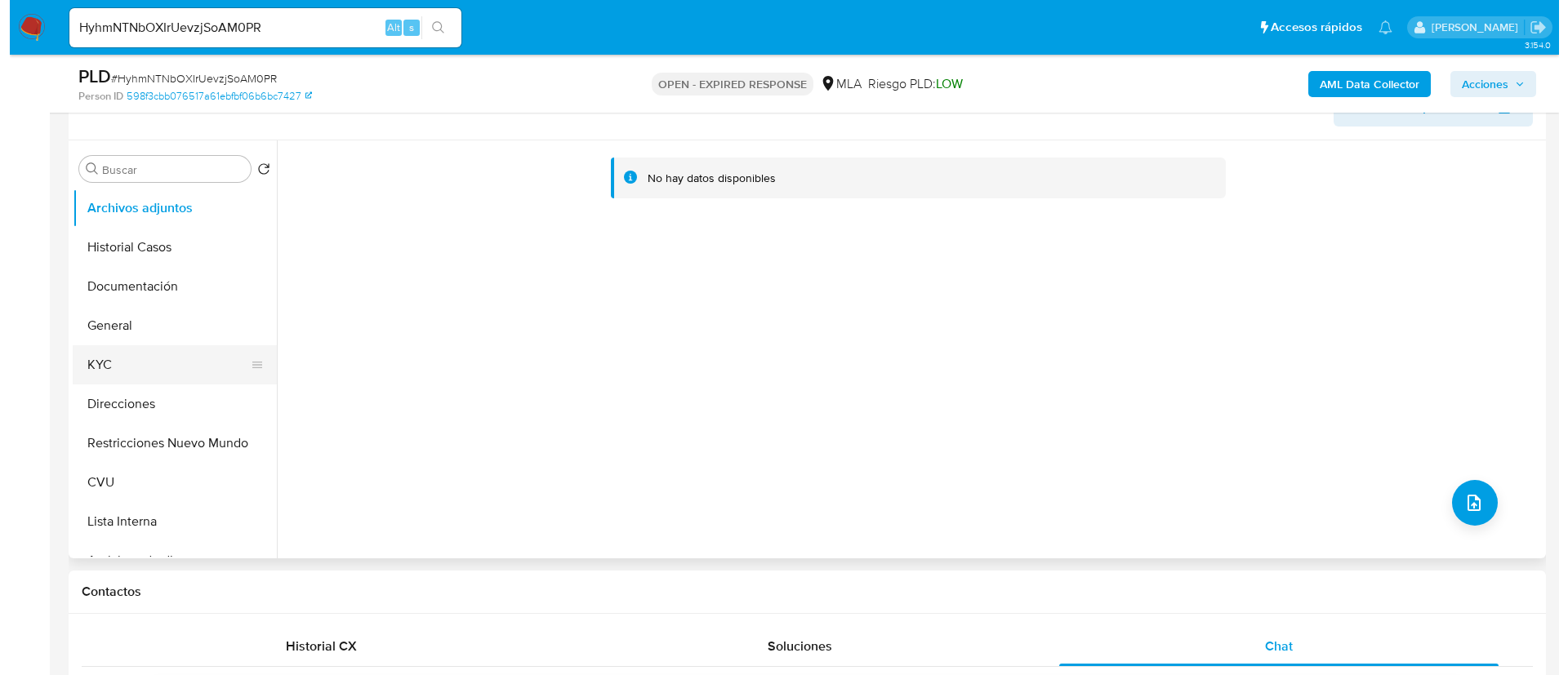
scroll to position [245, 0]
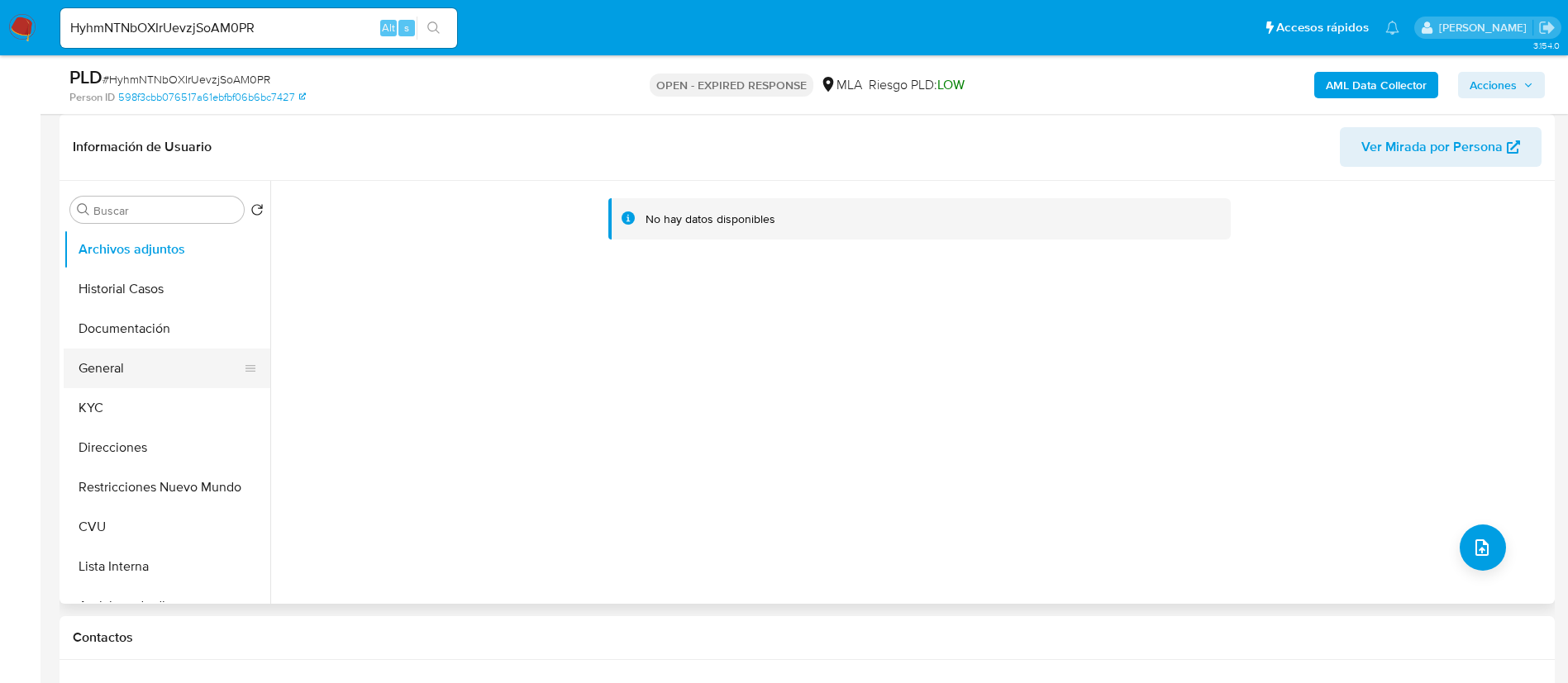
click at [154, 371] on button "General" at bounding box center [160, 368] width 193 height 40
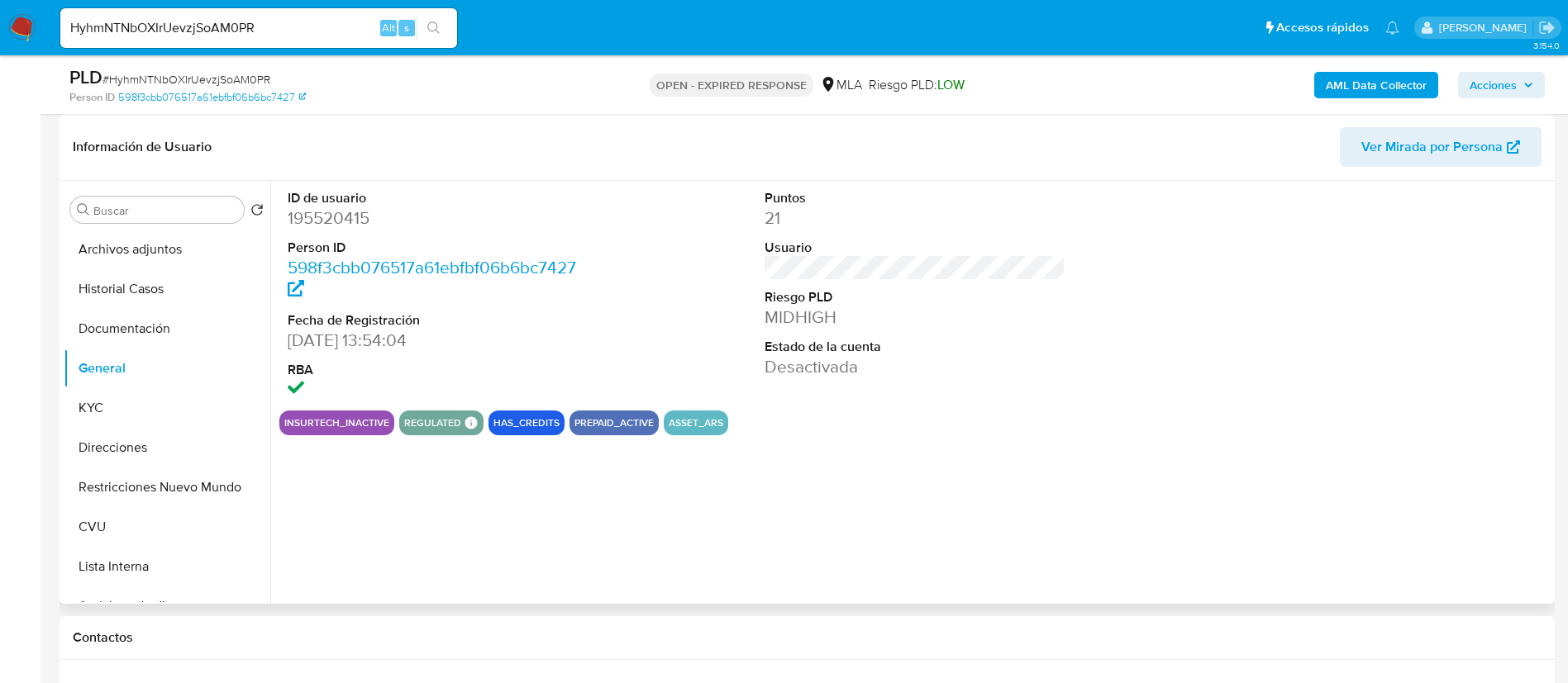
click at [324, 218] on dd "195520415" at bounding box center [439, 218] width 302 height 23
drag, startPoint x: 324, startPoint y: 218, endPoint x: 327, endPoint y: 325, distance: 107.0
click at [324, 217] on dd "195520415" at bounding box center [439, 218] width 302 height 23
copy dd "195520415"
click at [1405, 93] on b "AML Data Collector" at bounding box center [1376, 85] width 101 height 26
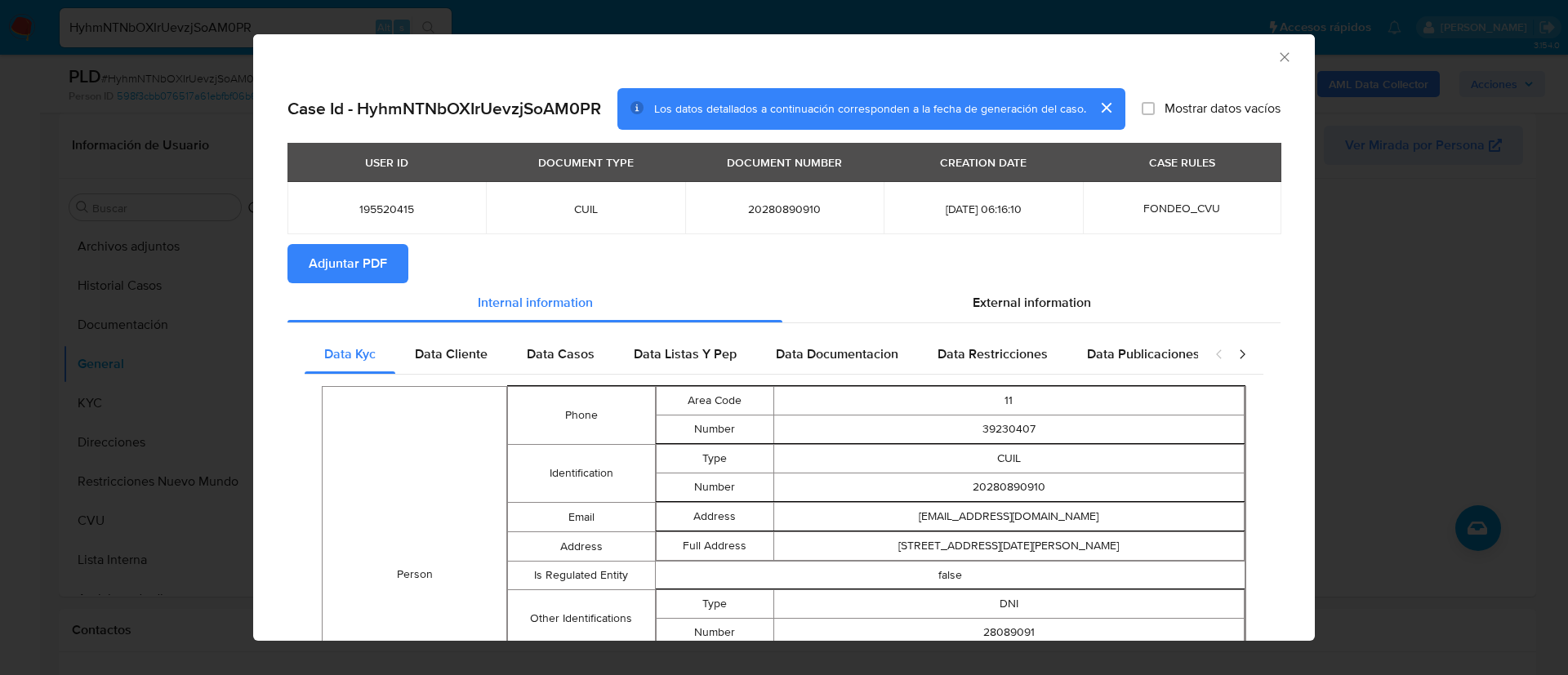
click at [374, 270] on span "Adjuntar PDF" at bounding box center [347, 264] width 78 height 36
click at [356, 215] on span "195520415" at bounding box center [386, 208] width 159 height 15
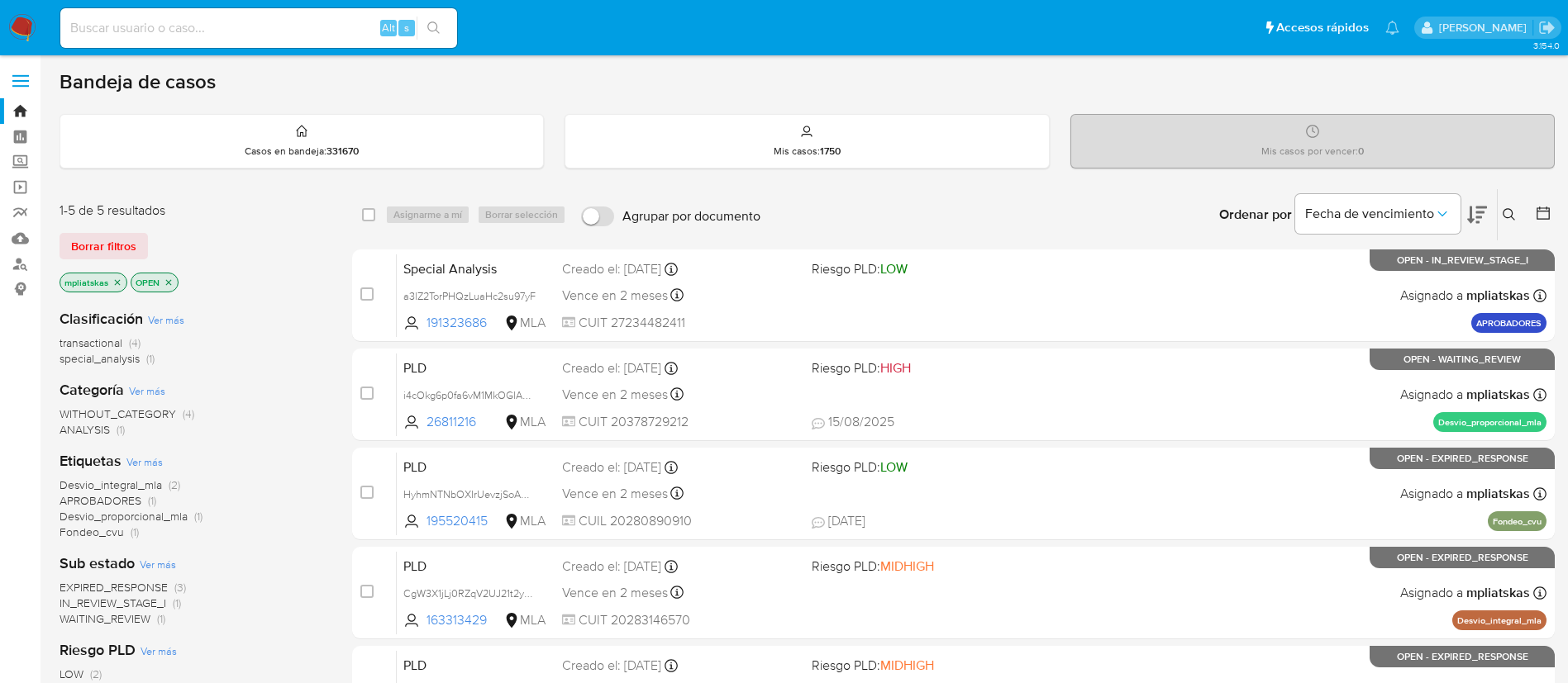
click at [1502, 224] on div "Ingrese ID de usuario o caso Buscar Borrar filtros" at bounding box center [1511, 214] width 28 height 51
drag, startPoint x: 1507, startPoint y: 216, endPoint x: 1454, endPoint y: 239, distance: 57.8
click at [1506, 216] on icon at bounding box center [1509, 214] width 13 height 13
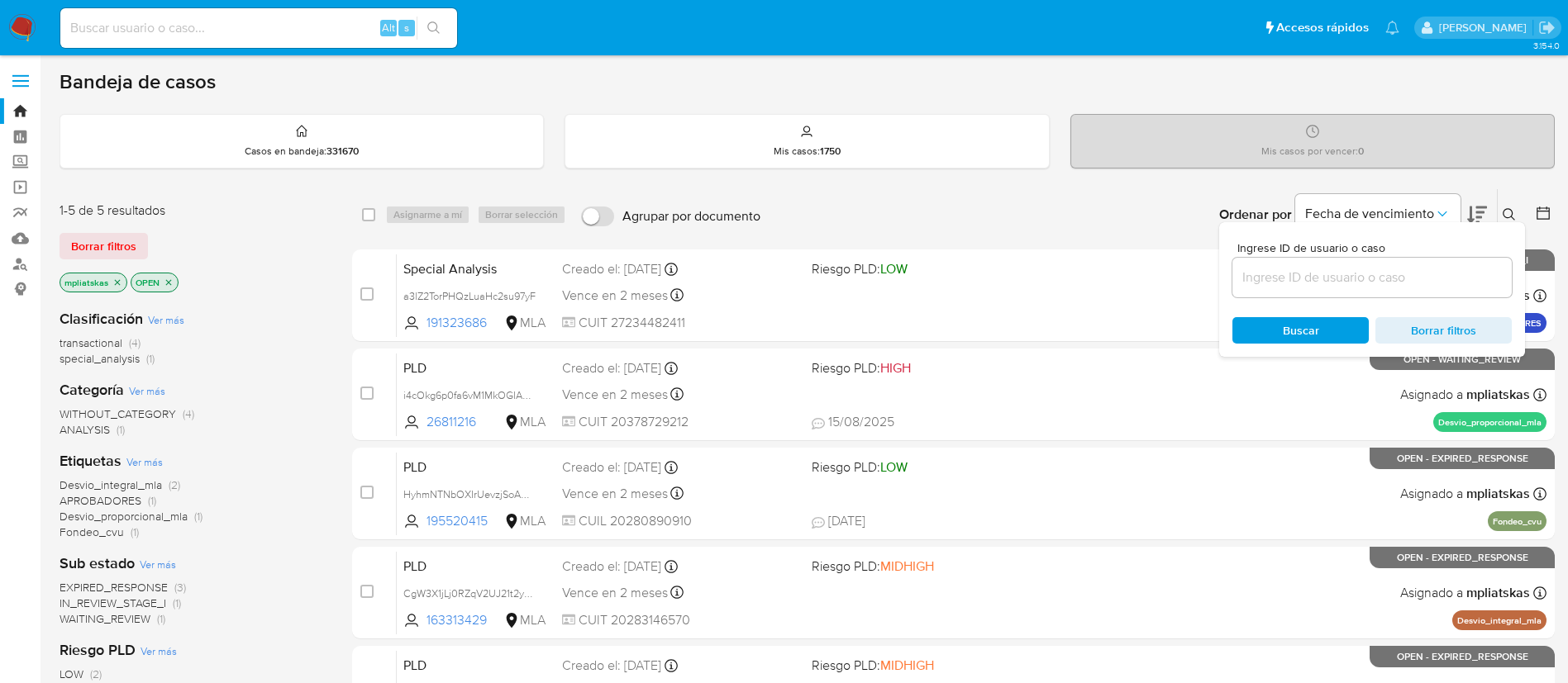
click at [1385, 267] on input at bounding box center [1372, 277] width 279 height 22
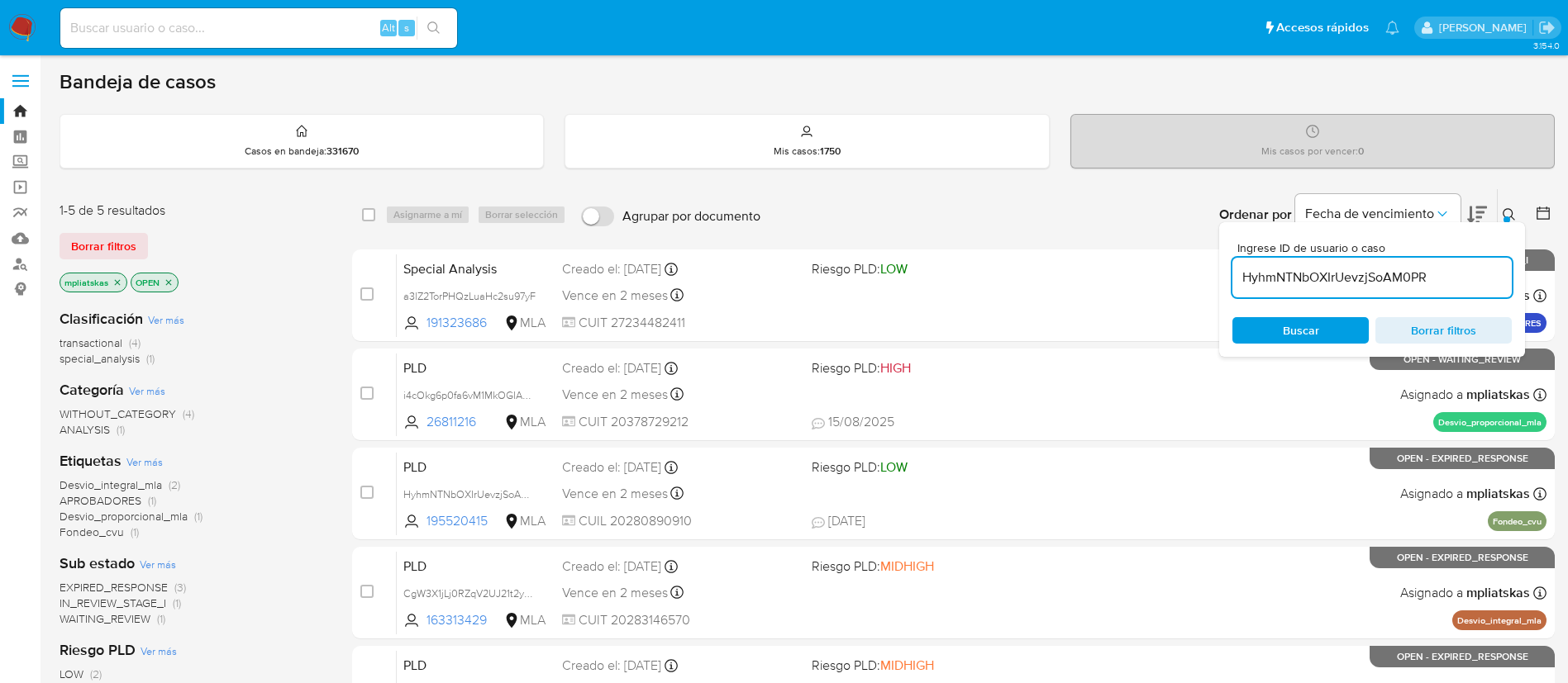
type input "HyhmNTNbOXIrUevzjSoAM0PR"
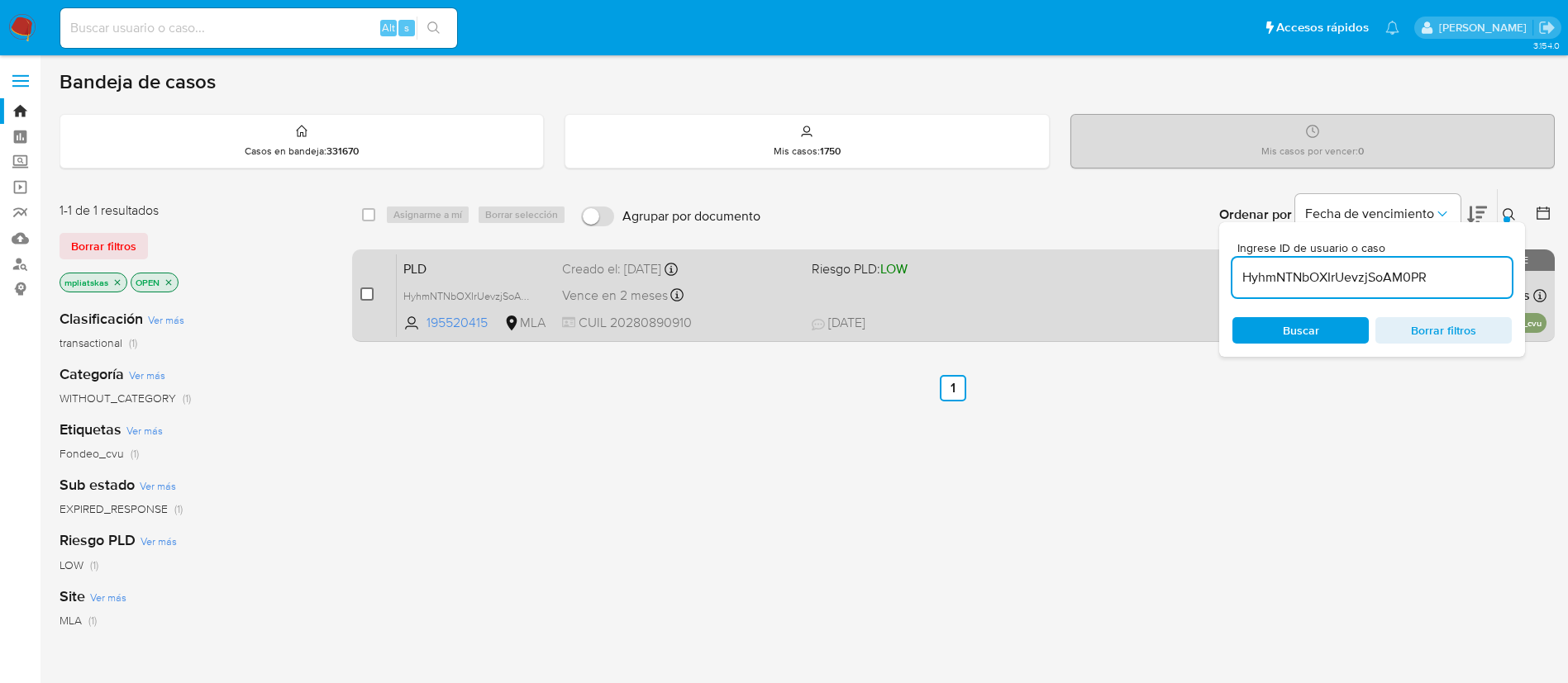
click at [364, 293] on input "checkbox" at bounding box center [367, 294] width 13 height 13
checkbox input "true"
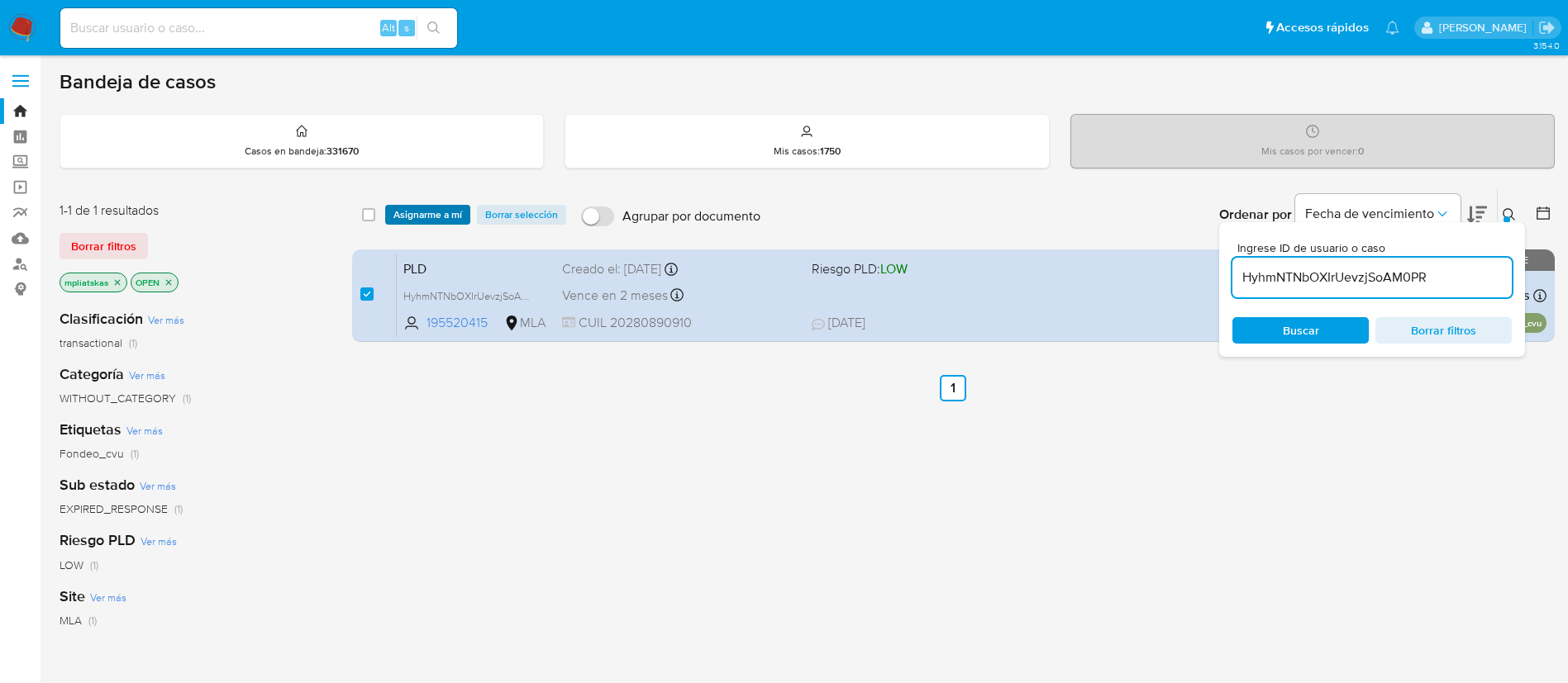
click at [411, 223] on div "select-all-cases-checkbox Asignarme a mí Borrar selección Agrupar por documento…" at bounding box center [953, 214] width 1203 height 51
click at [410, 221] on span "Asignarme a mí" at bounding box center [428, 214] width 69 height 16
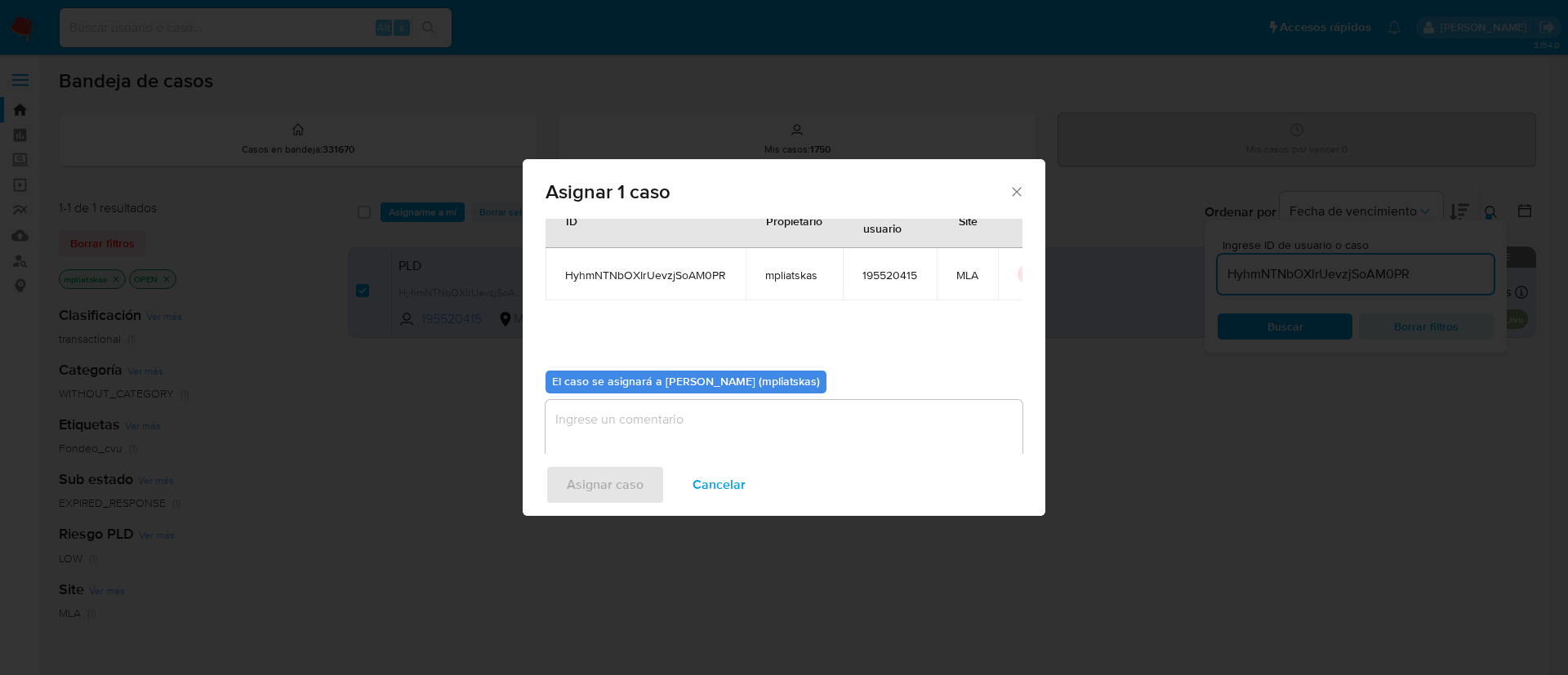
scroll to position [85, 0]
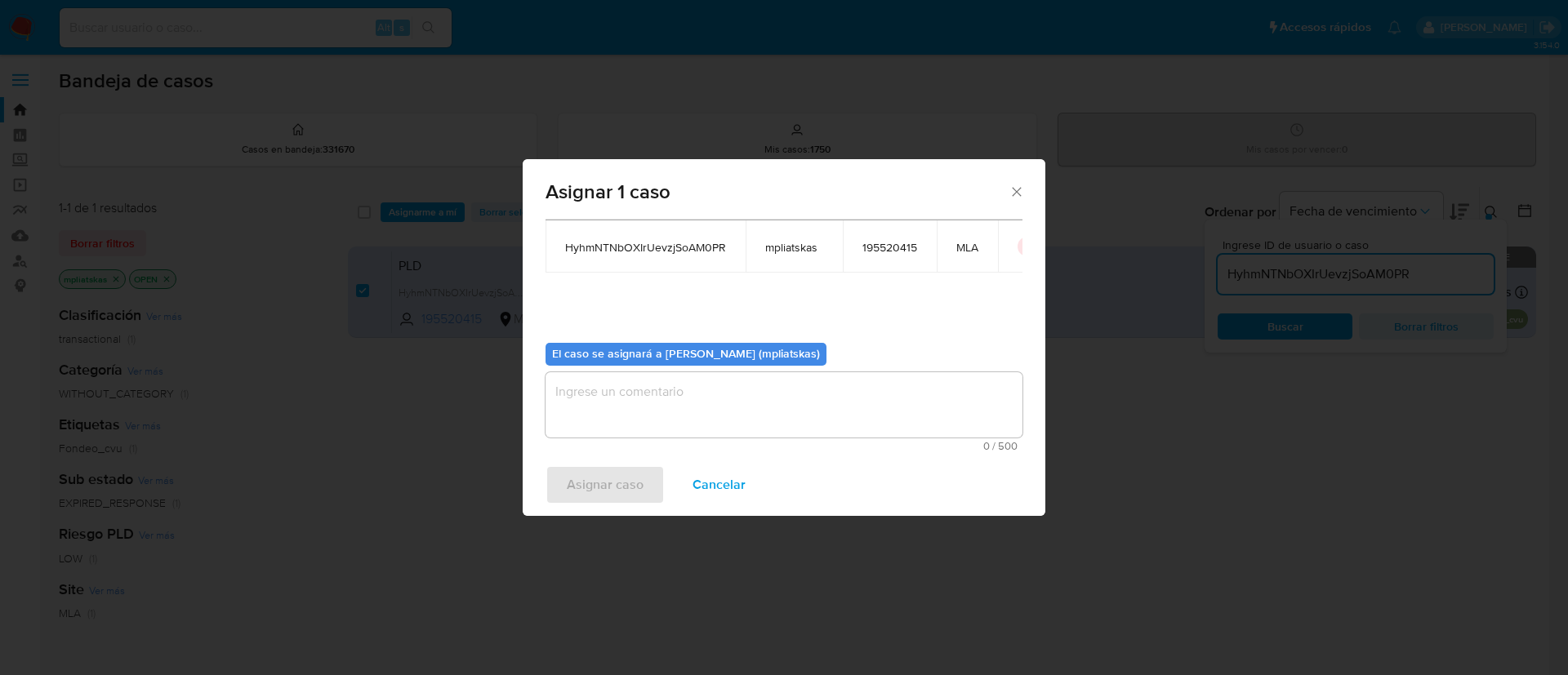
click at [593, 434] on textarea "assign-modal" at bounding box center [784, 405] width 477 height 65
click at [584, 487] on span "Asignar caso" at bounding box center [605, 485] width 77 height 36
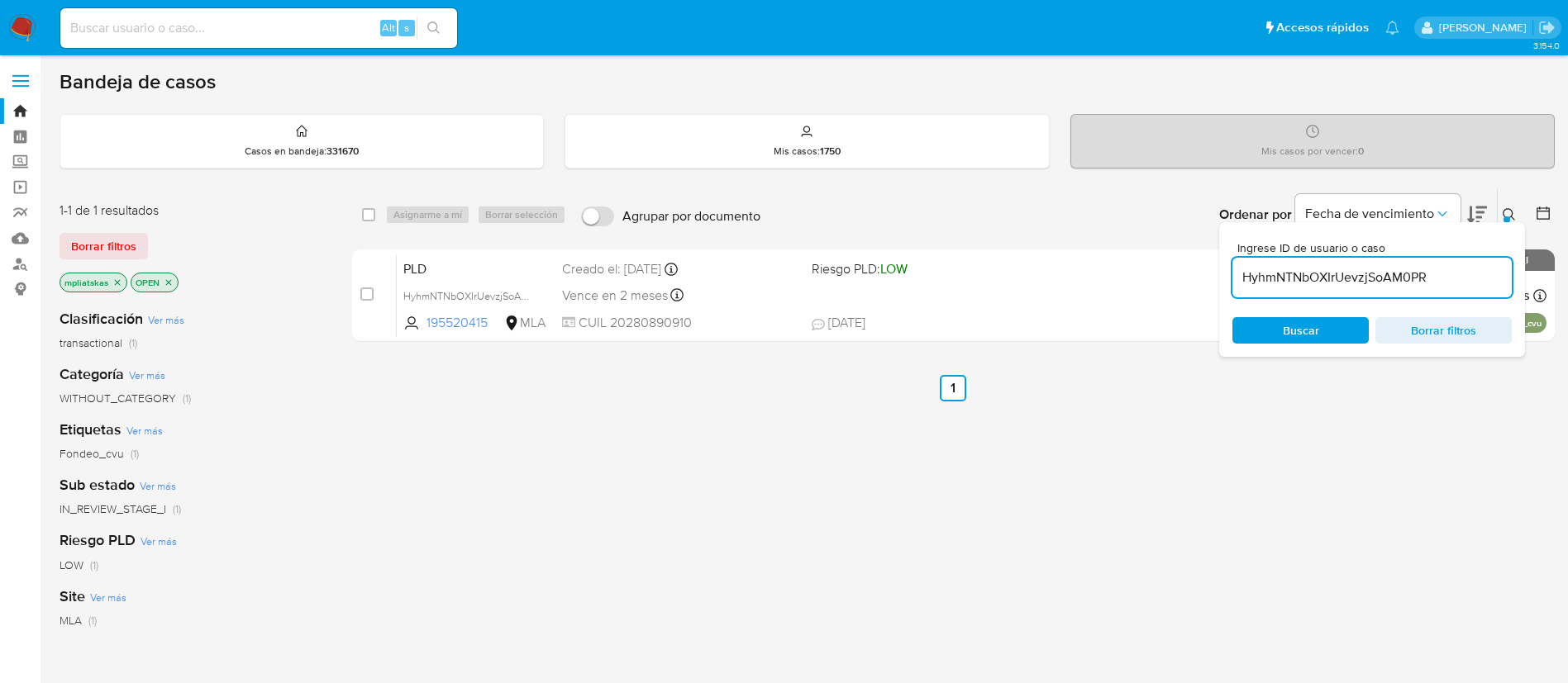
click at [1369, 276] on input "HyhmNTNbOXIrUevzjSoAM0PR" at bounding box center [1372, 277] width 279 height 22
paste input "caHg3gqUi7KApwc6K4u4fG4p"
type input "caHg3gqUi7KApwc6K4u4fG4p"
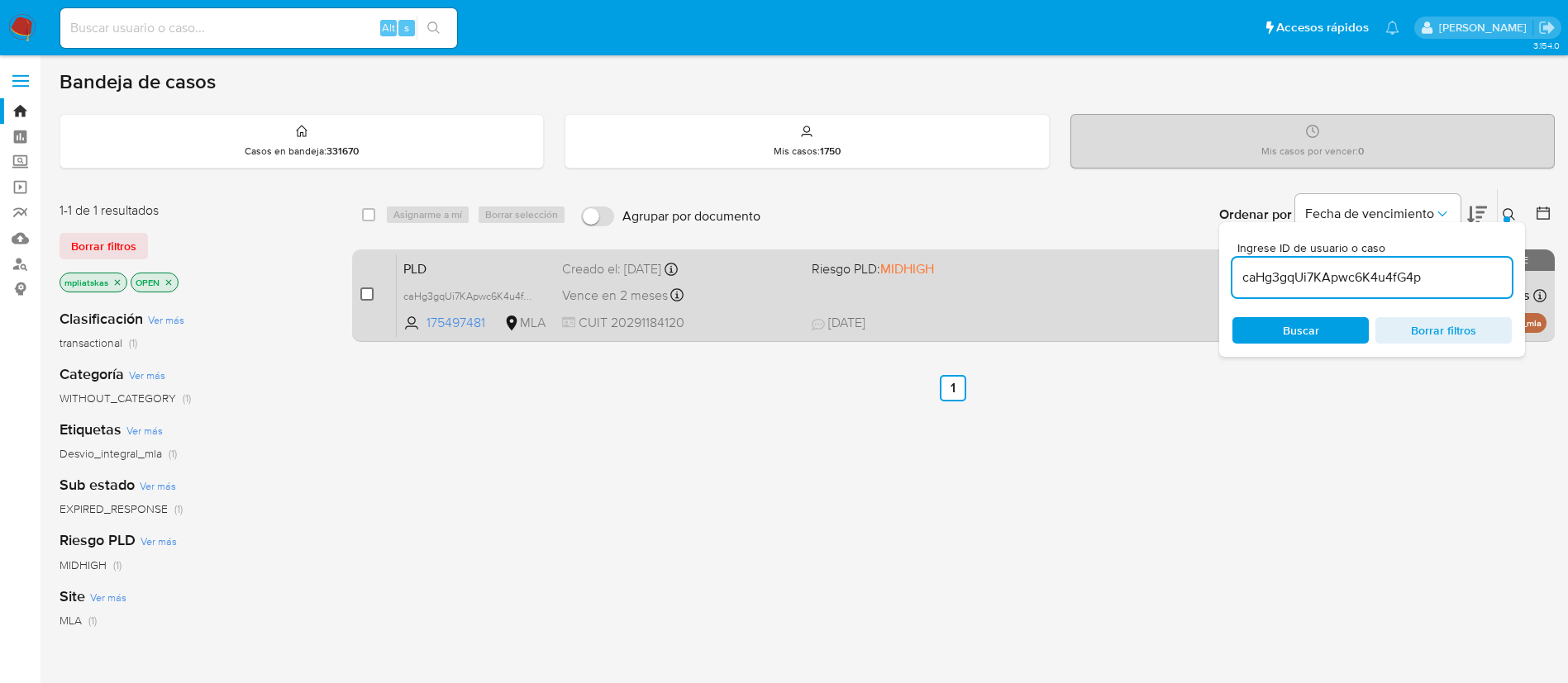
click at [369, 293] on input "checkbox" at bounding box center [367, 294] width 13 height 13
checkbox input "true"
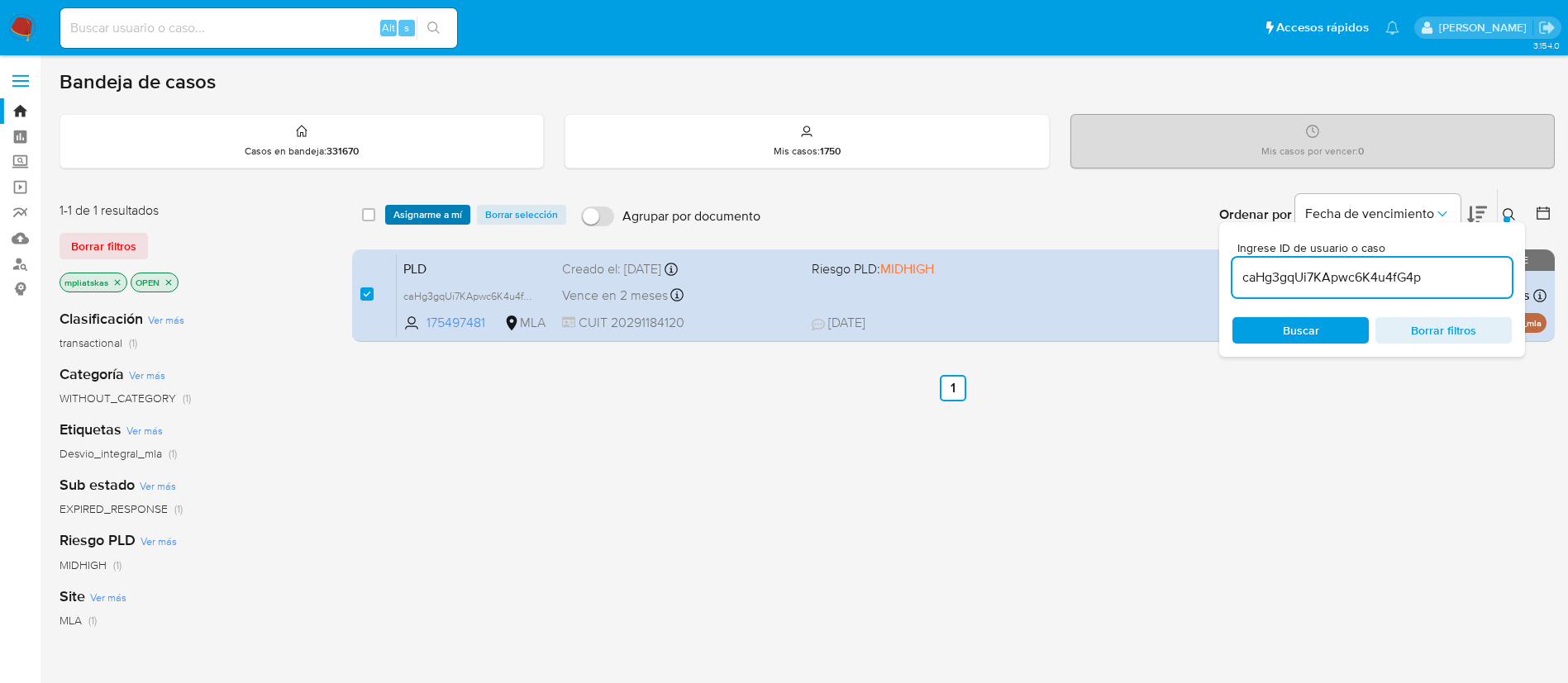
click at [414, 211] on span "Asignarme a mí" at bounding box center [428, 214] width 69 height 16
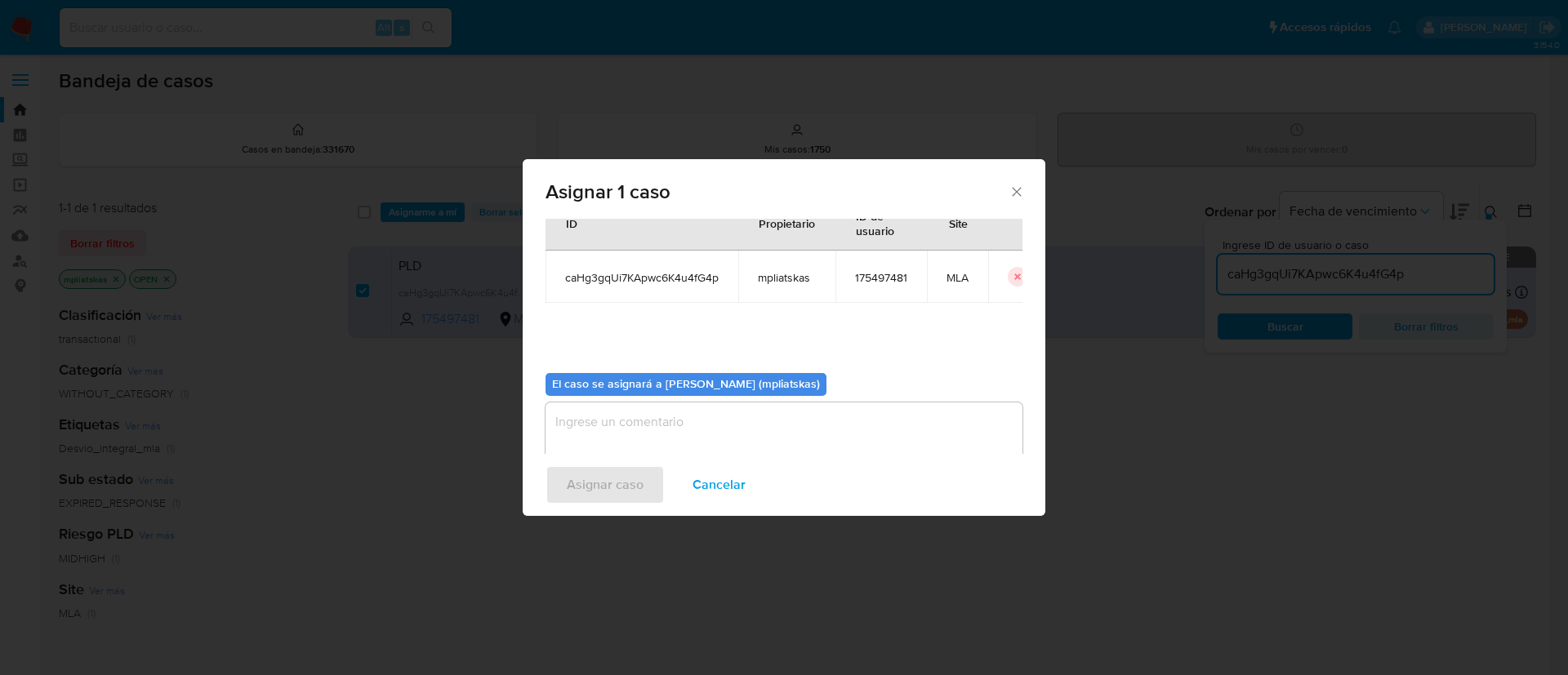
scroll to position [85, 0]
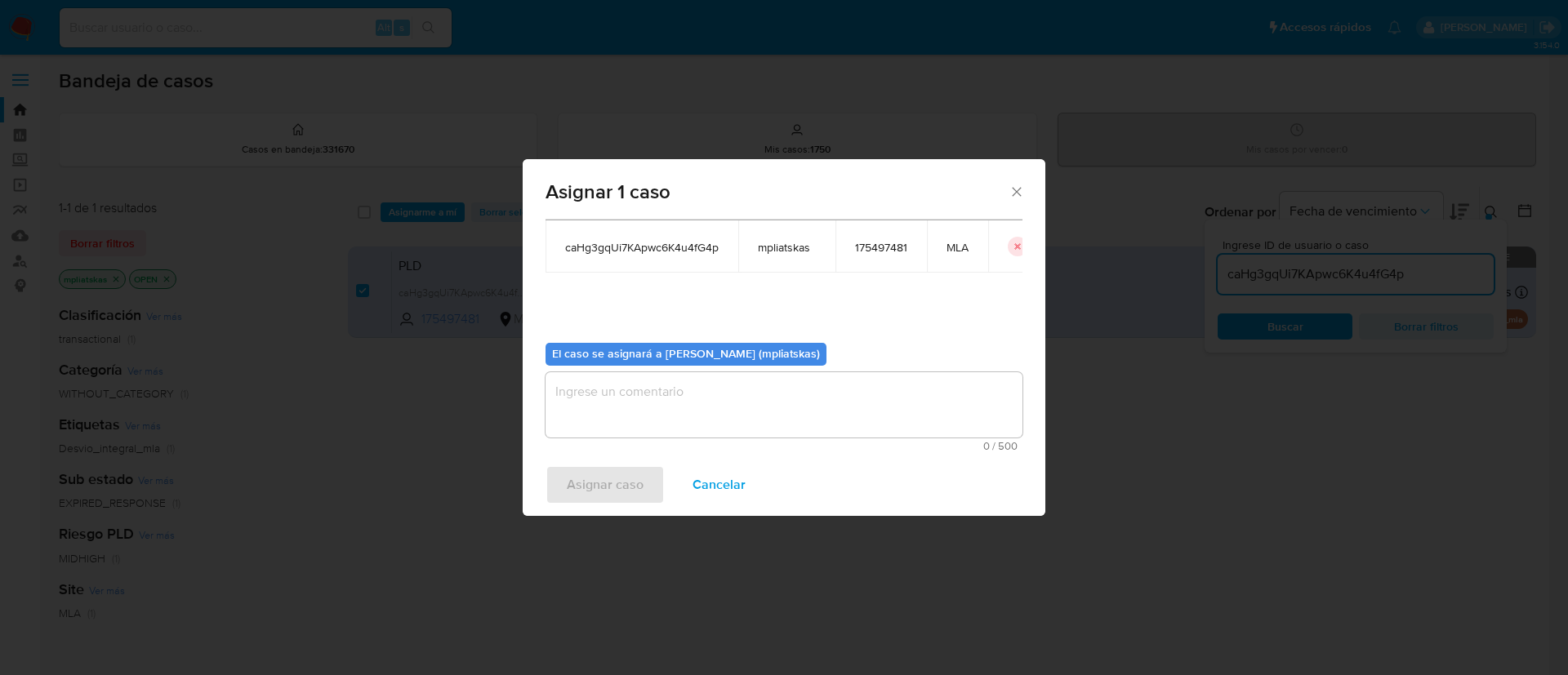
drag, startPoint x: 721, startPoint y: 379, endPoint x: 694, endPoint y: 401, distance: 34.8
click at [721, 380] on textarea "assign-modal" at bounding box center [784, 405] width 477 height 65
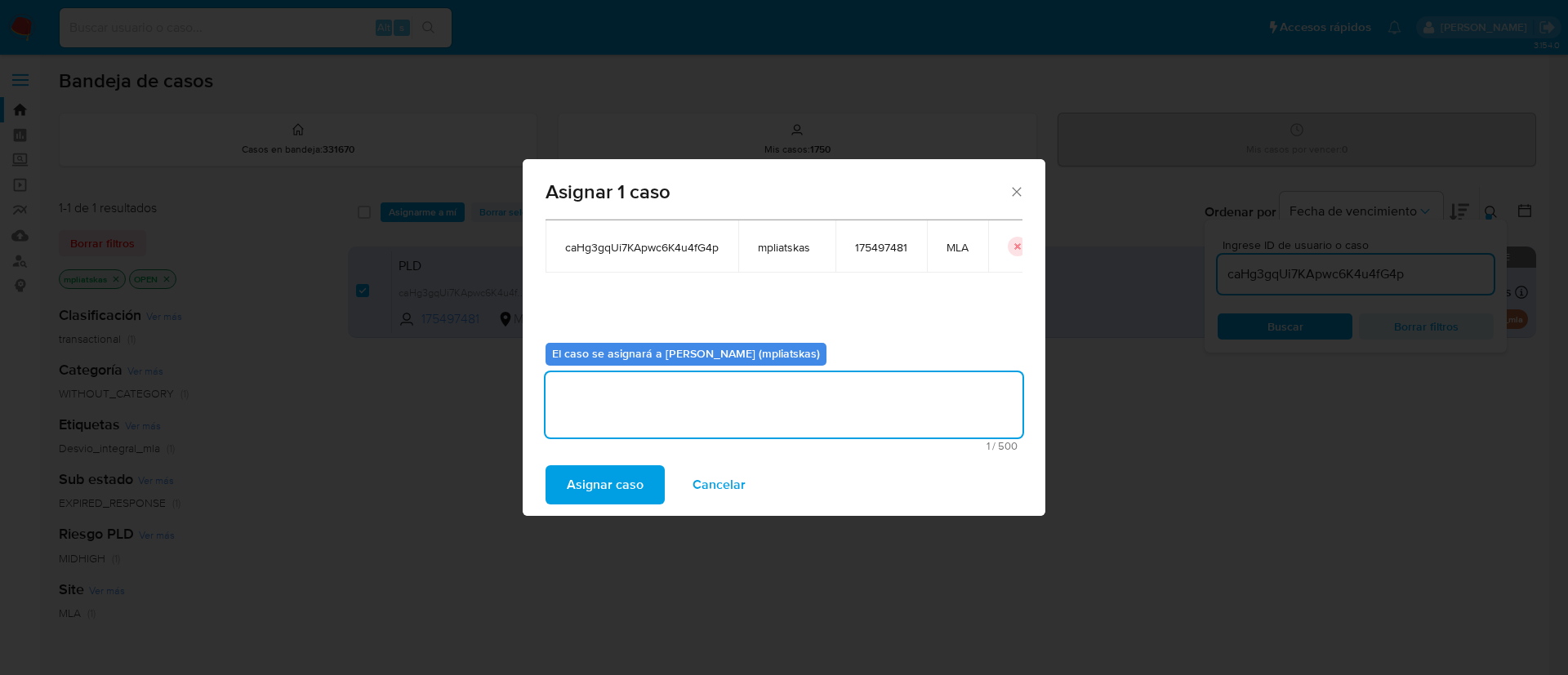
click at [609, 481] on span "Asignar caso" at bounding box center [605, 485] width 77 height 36
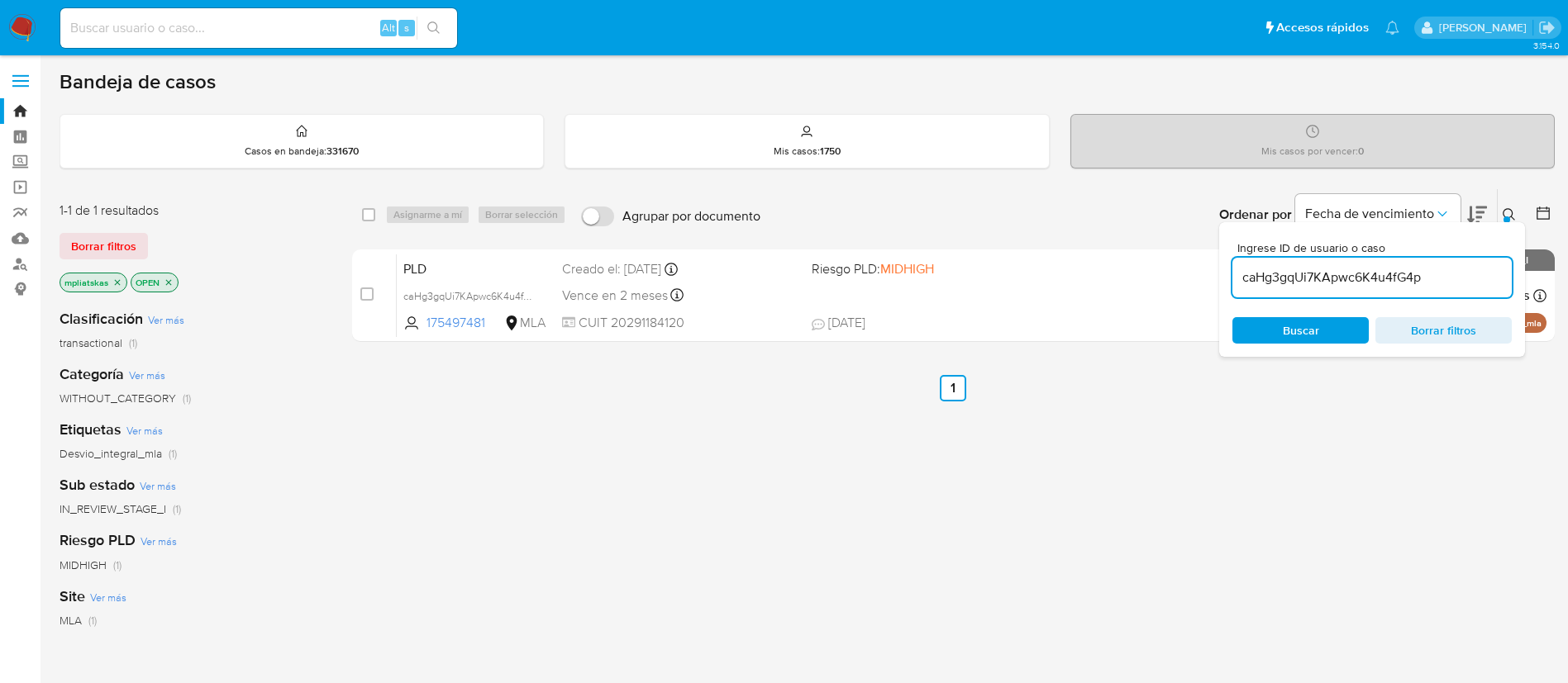
click at [1327, 270] on input "caHg3gqUi7KApwc6K4u4fG4p" at bounding box center [1372, 277] width 279 height 22
paste input "CgW3X1jLj0RZqV2UJ21t2yD6"
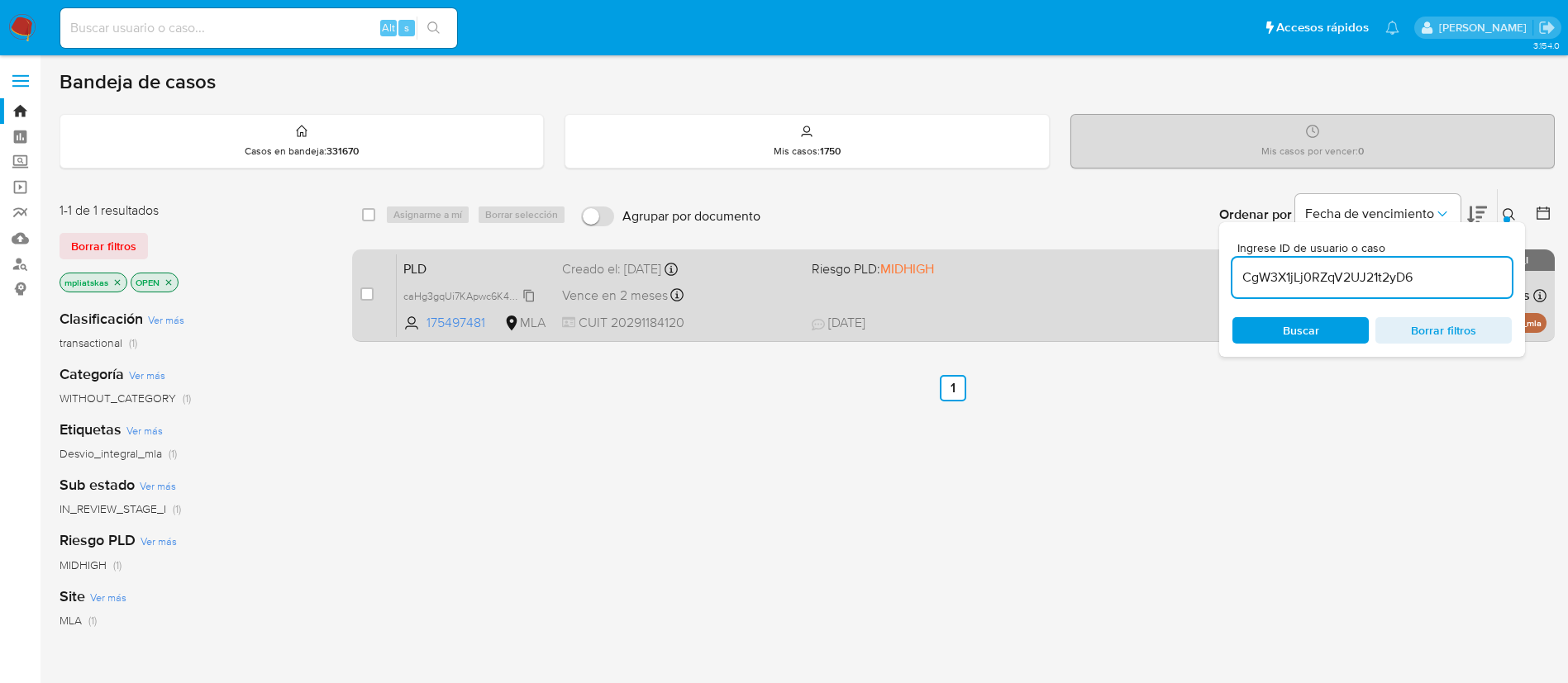
type input "CgW3X1jLj0RZqV2UJ21t2yD6"
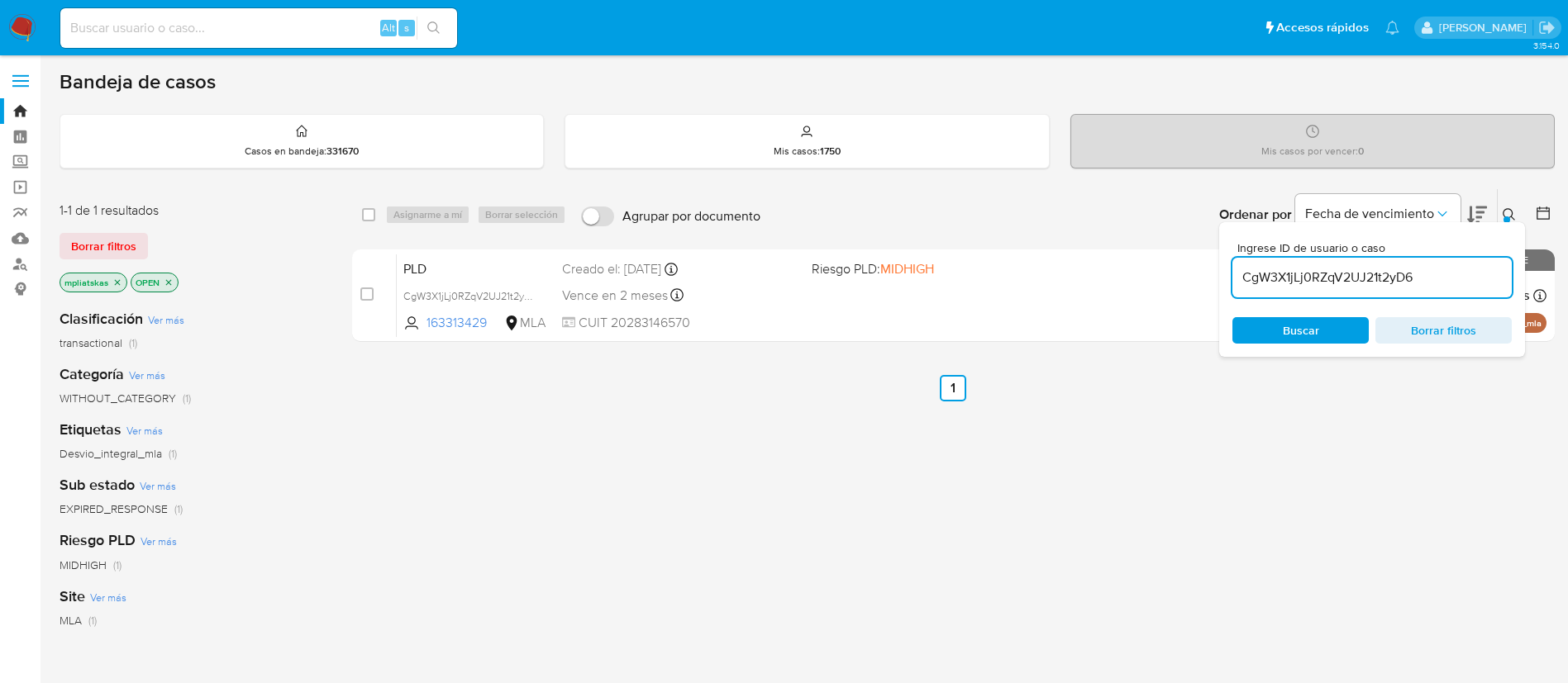
drag, startPoint x: 363, startPoint y: 295, endPoint x: 411, endPoint y: 237, distance: 75.3
click at [363, 294] on input "checkbox" at bounding box center [367, 294] width 13 height 13
checkbox input "true"
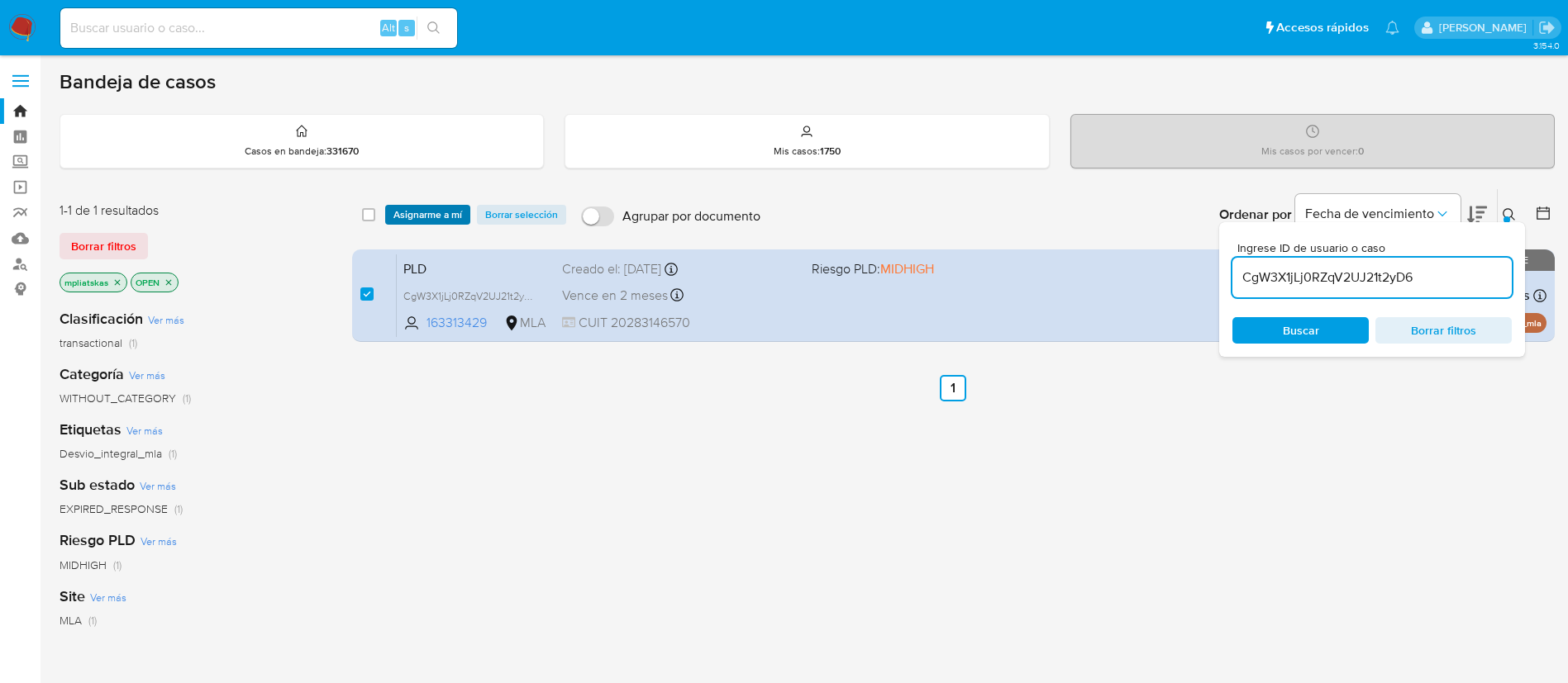
click at [419, 212] on span "Asignarme a mí" at bounding box center [428, 214] width 69 height 16
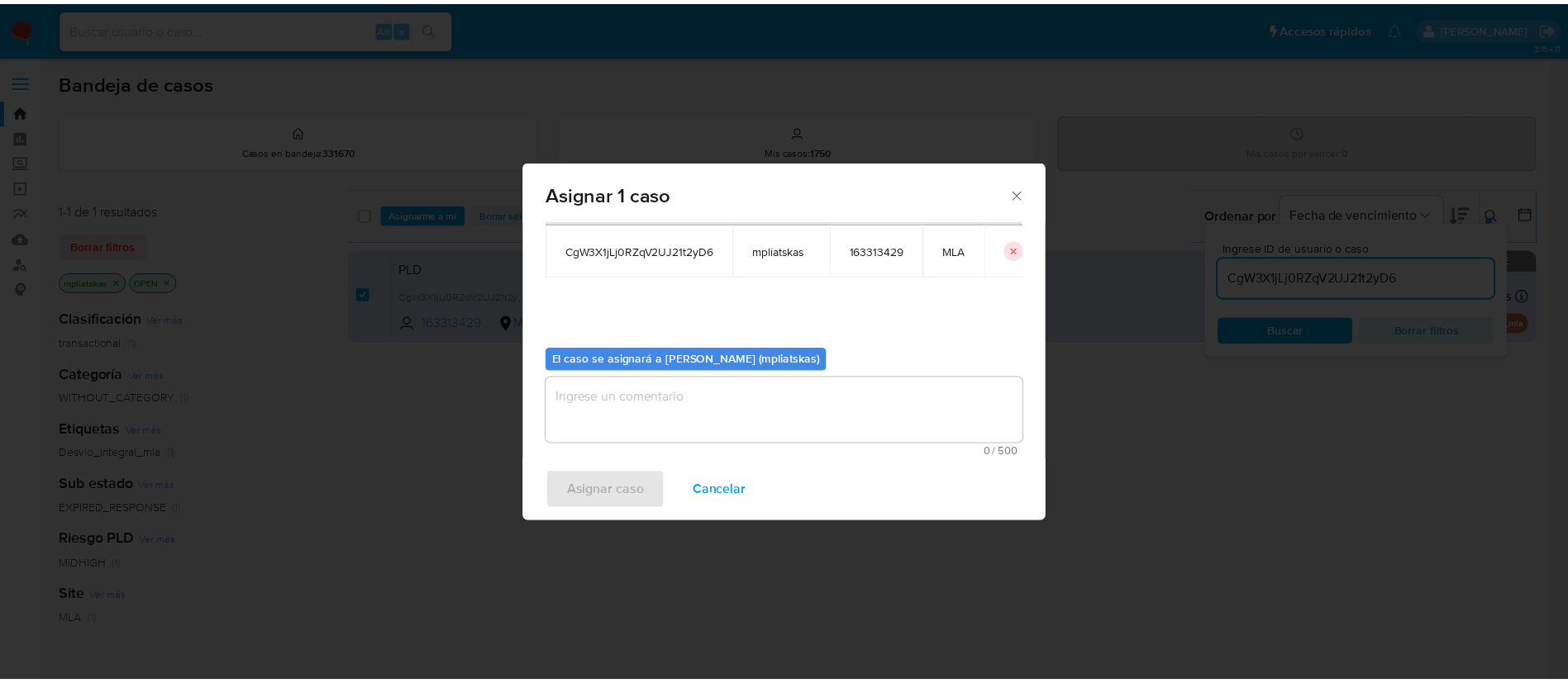
scroll to position [86, 0]
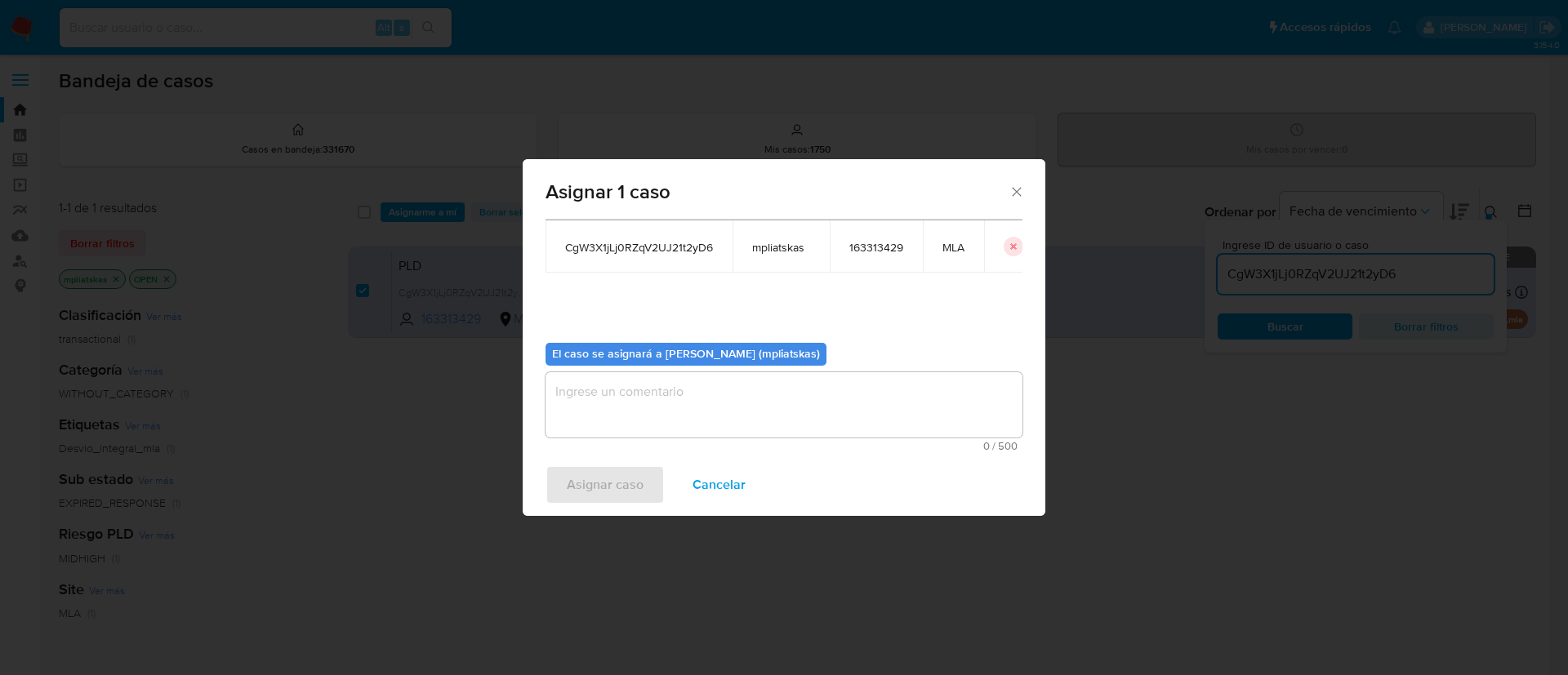
click at [692, 415] on textarea "assign-modal" at bounding box center [784, 405] width 477 height 65
drag, startPoint x: 614, startPoint y: 475, endPoint x: 815, endPoint y: 96, distance: 429.0
click at [614, 475] on span "Asignar caso" at bounding box center [605, 485] width 77 height 36
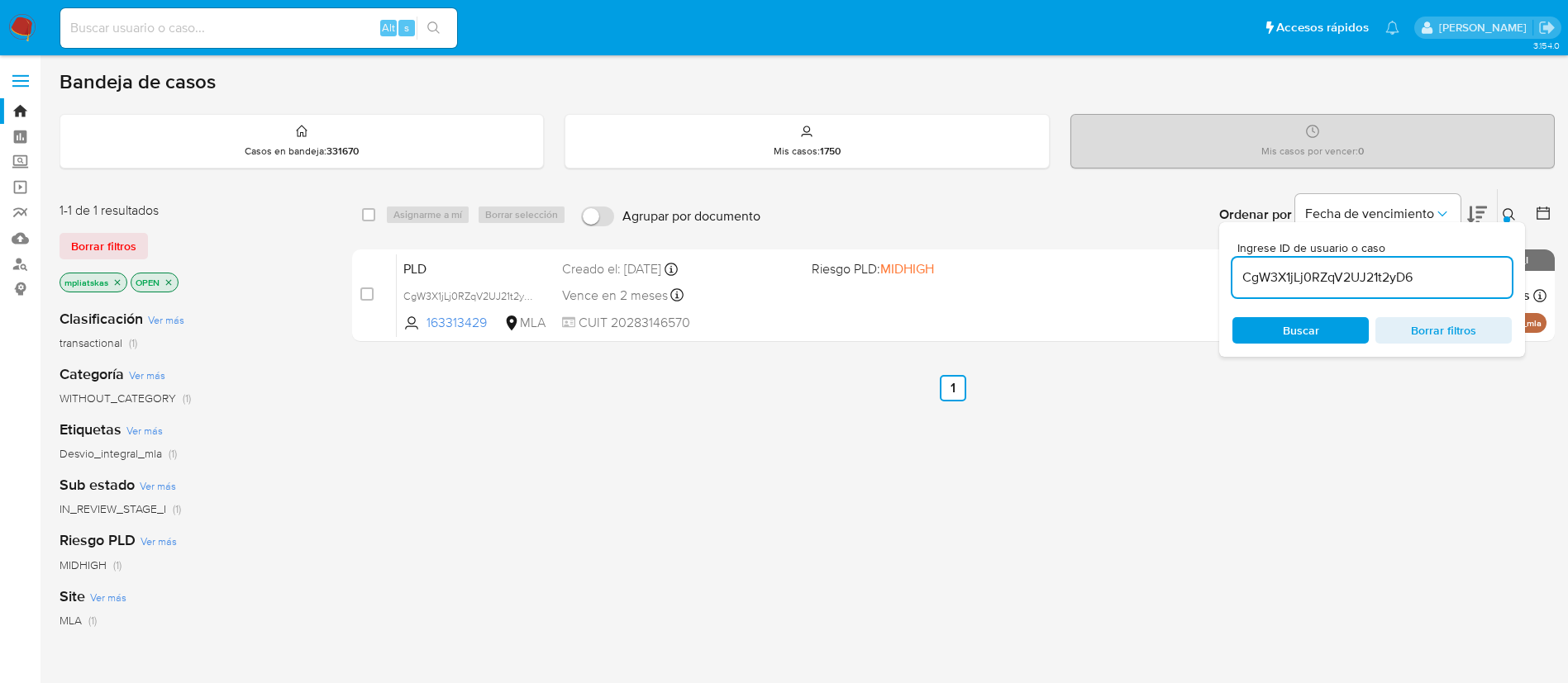
click at [22, 23] on img at bounding box center [23, 28] width 28 height 28
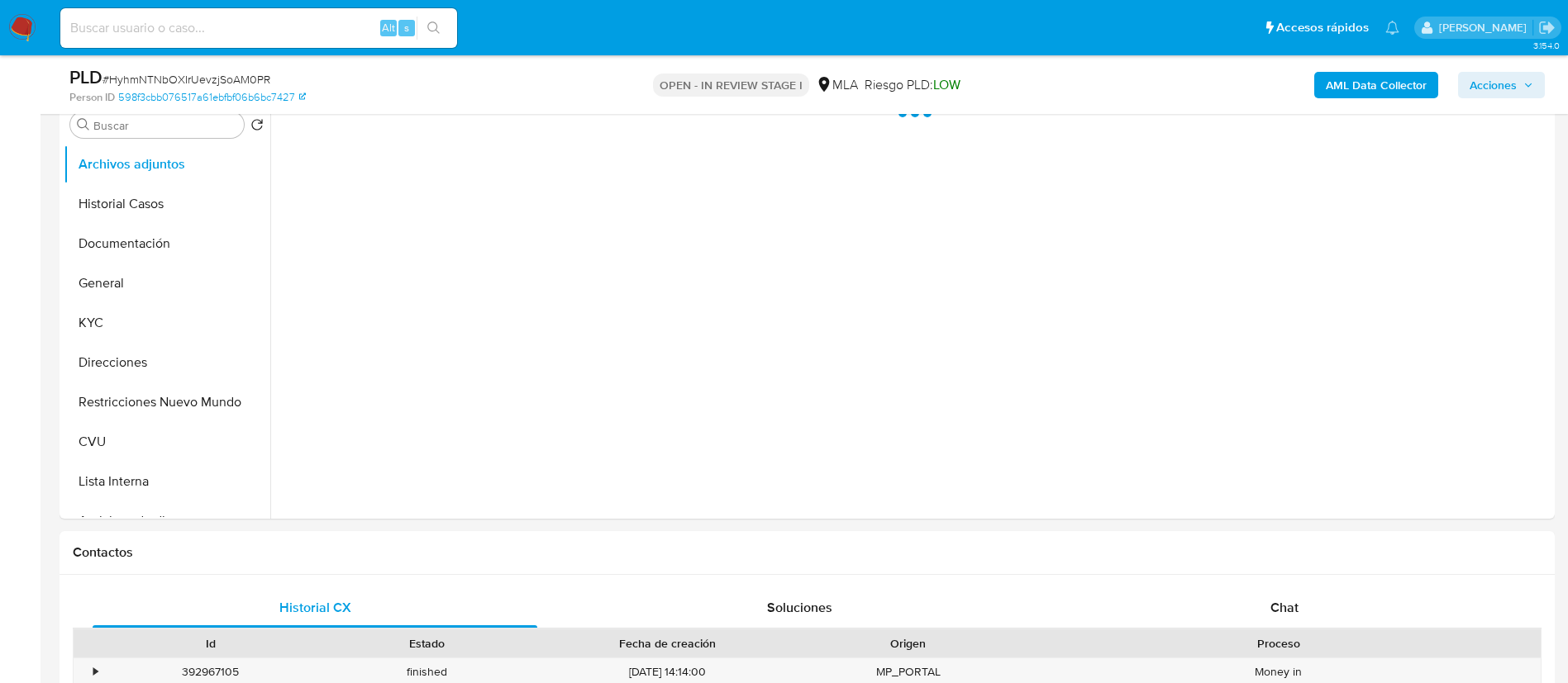
scroll to position [372, 0]
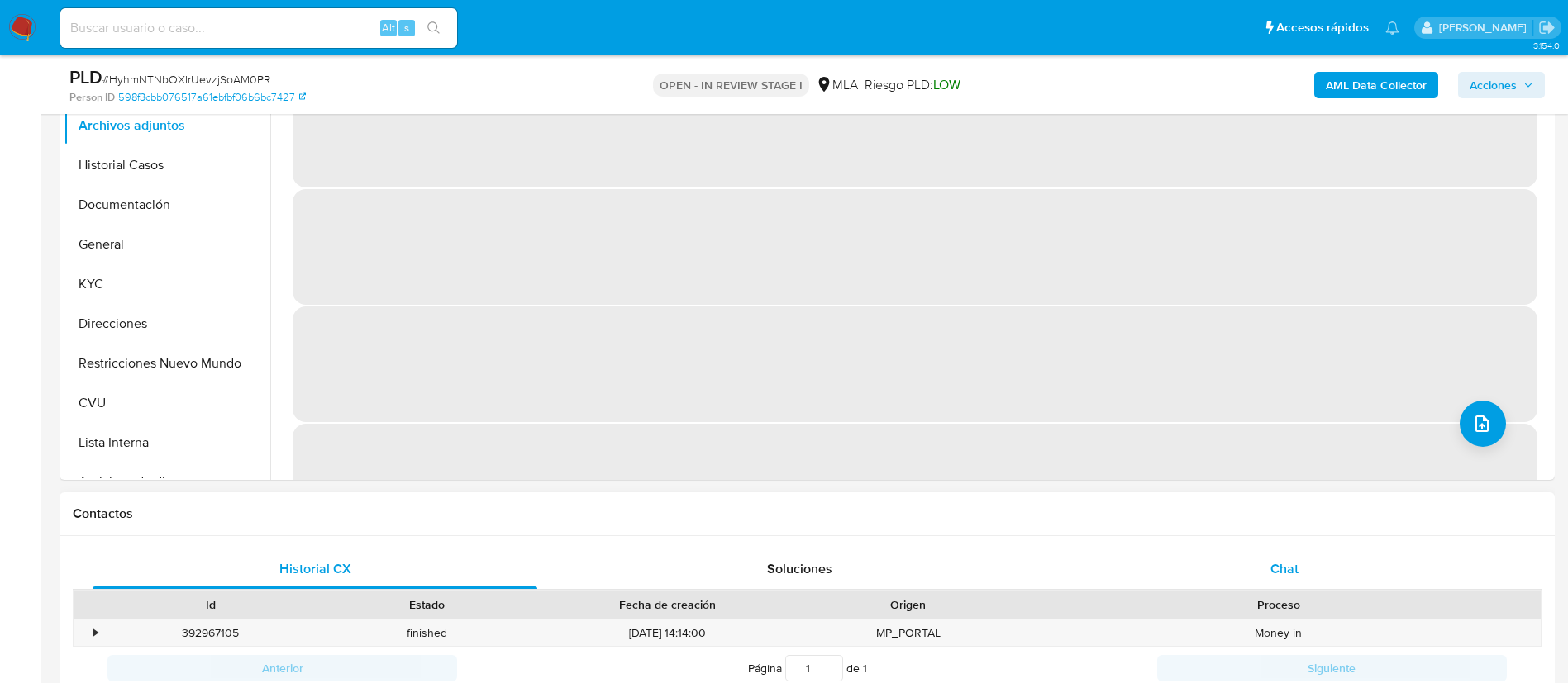
click at [1309, 560] on div "Chat" at bounding box center [1284, 569] width 445 height 40
select select "10"
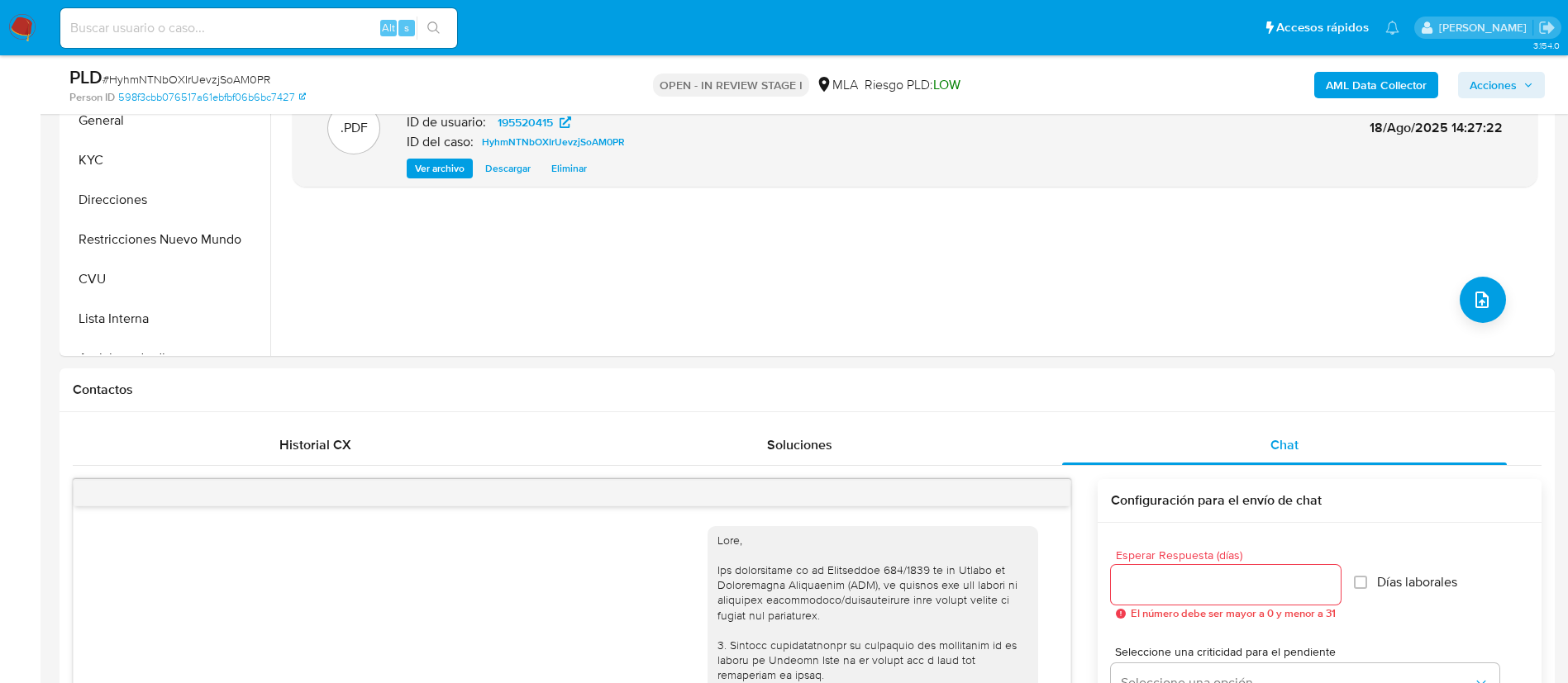
scroll to position [2314, 0]
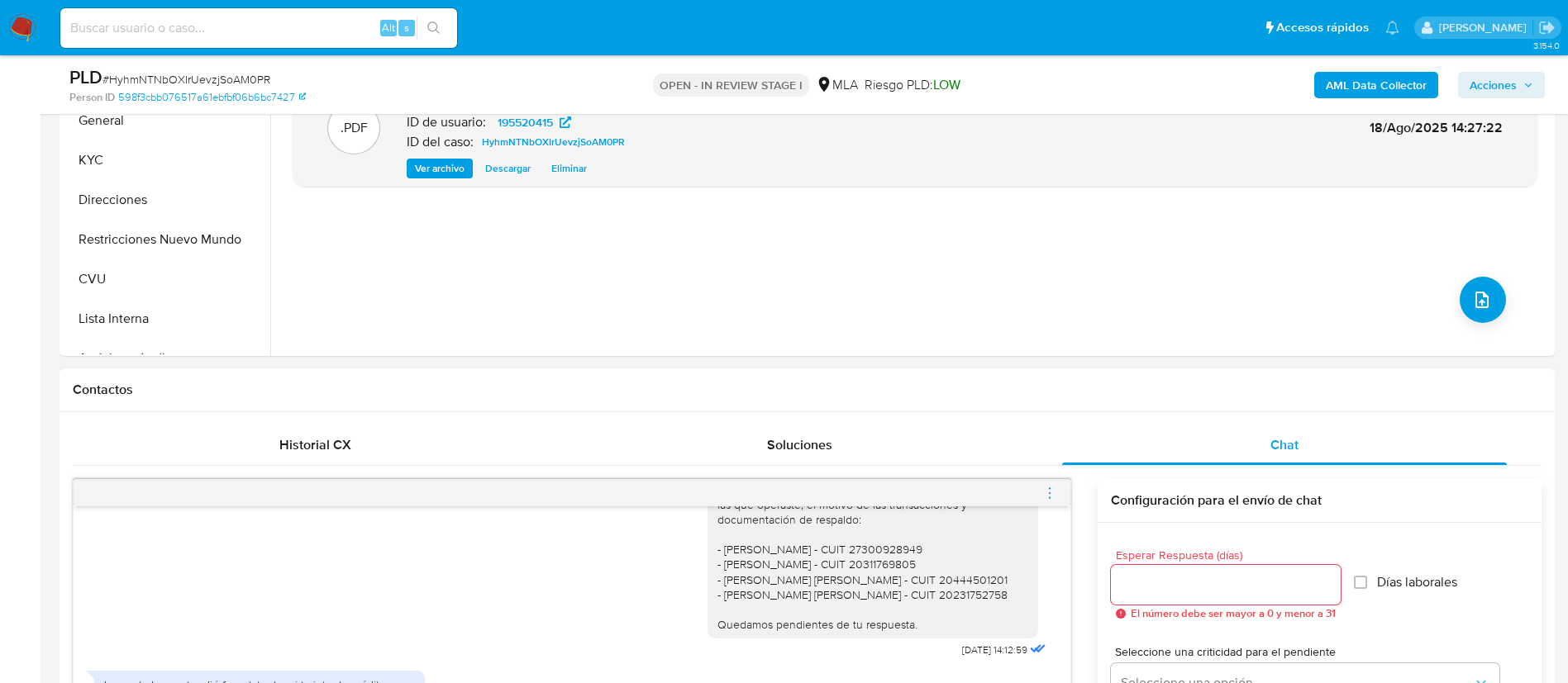
click at [1049, 499] on icon "menu-action" at bounding box center [1049, 492] width 15 height 15
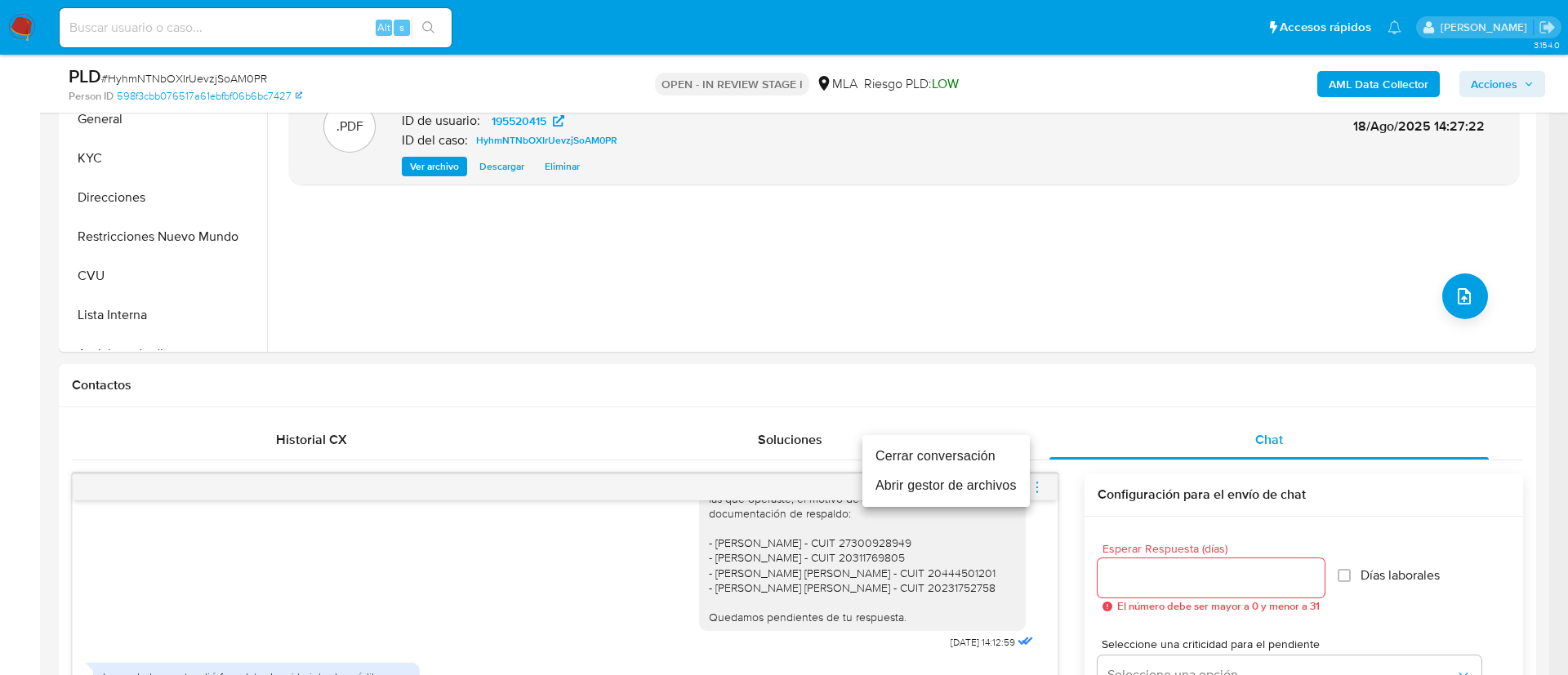
click at [969, 451] on li "Cerrar conversación" at bounding box center [945, 457] width 167 height 29
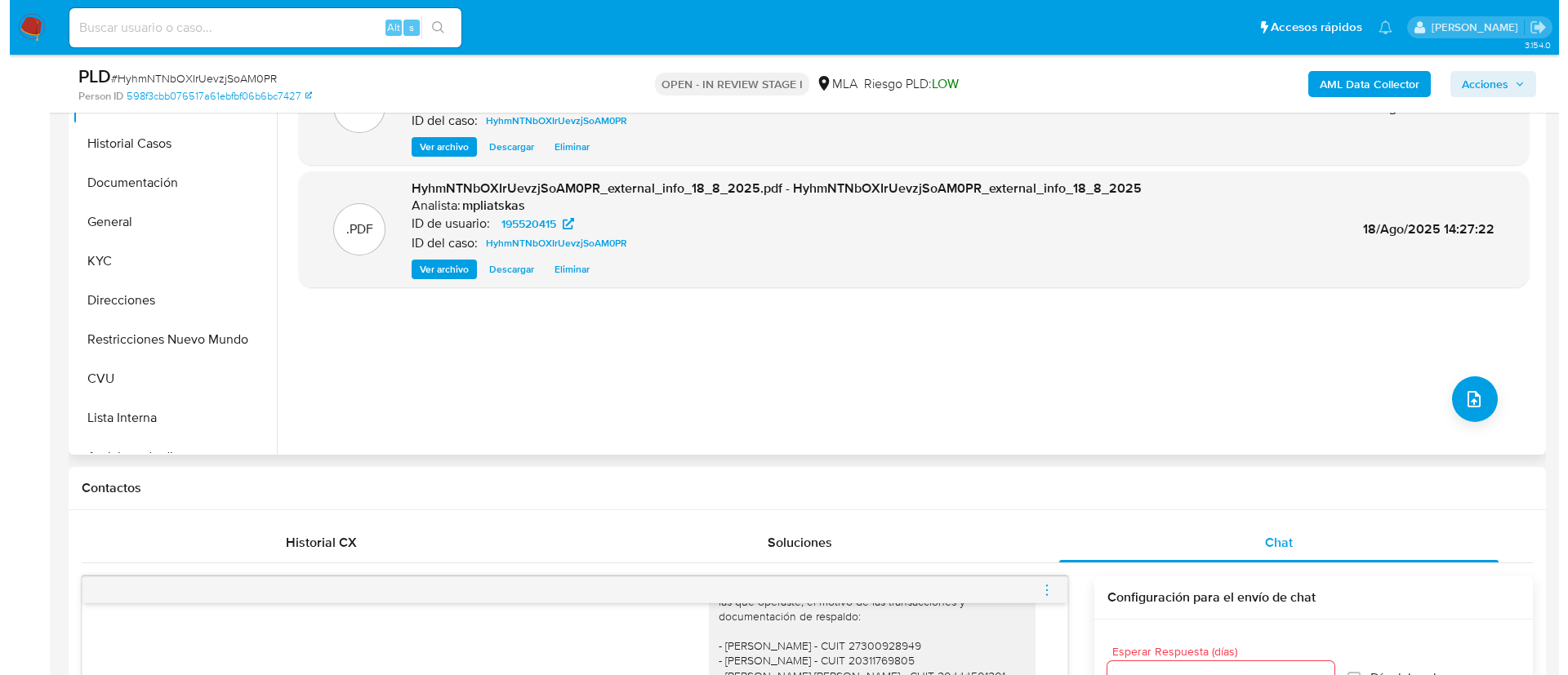
scroll to position [245, 0]
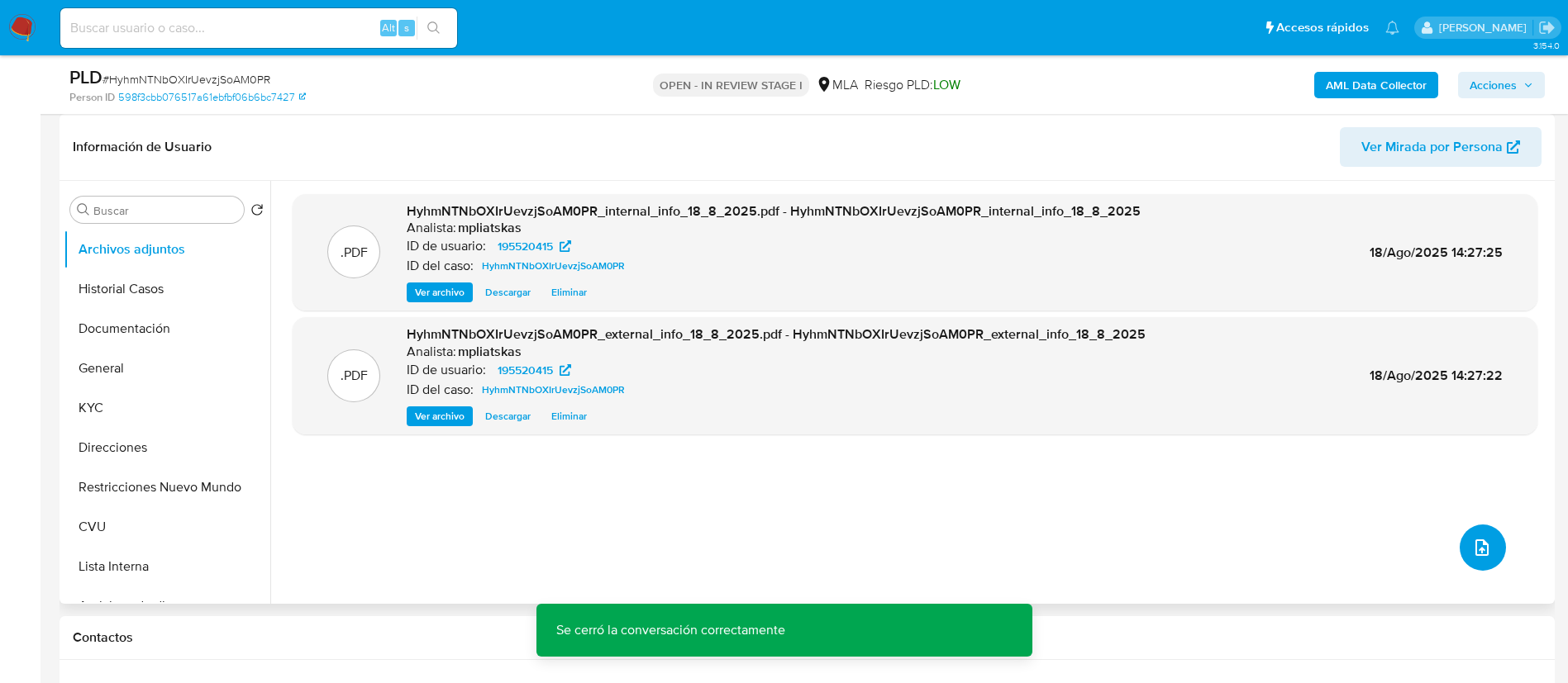
click at [1489, 543] on button "upload-file" at bounding box center [1482, 547] width 46 height 46
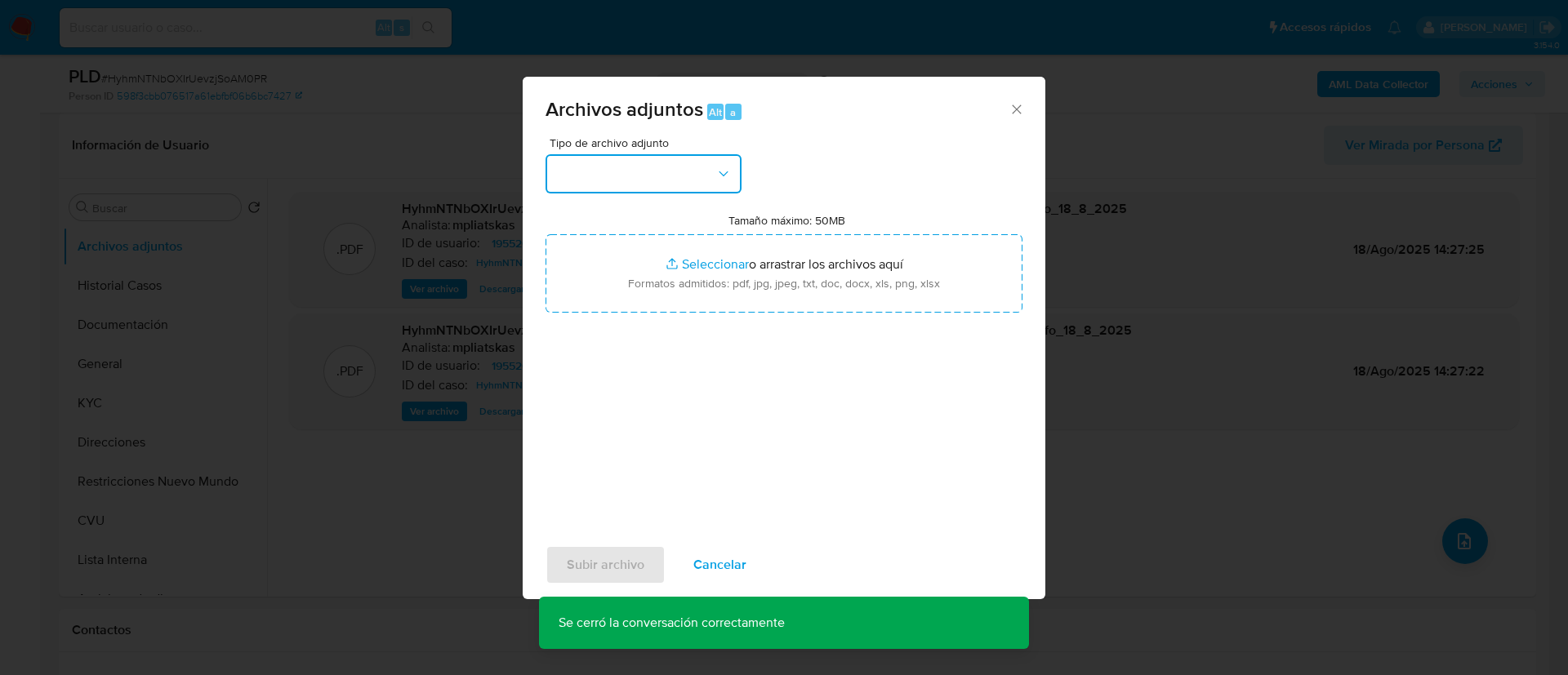
click at [670, 165] on button "button" at bounding box center [643, 174] width 196 height 39
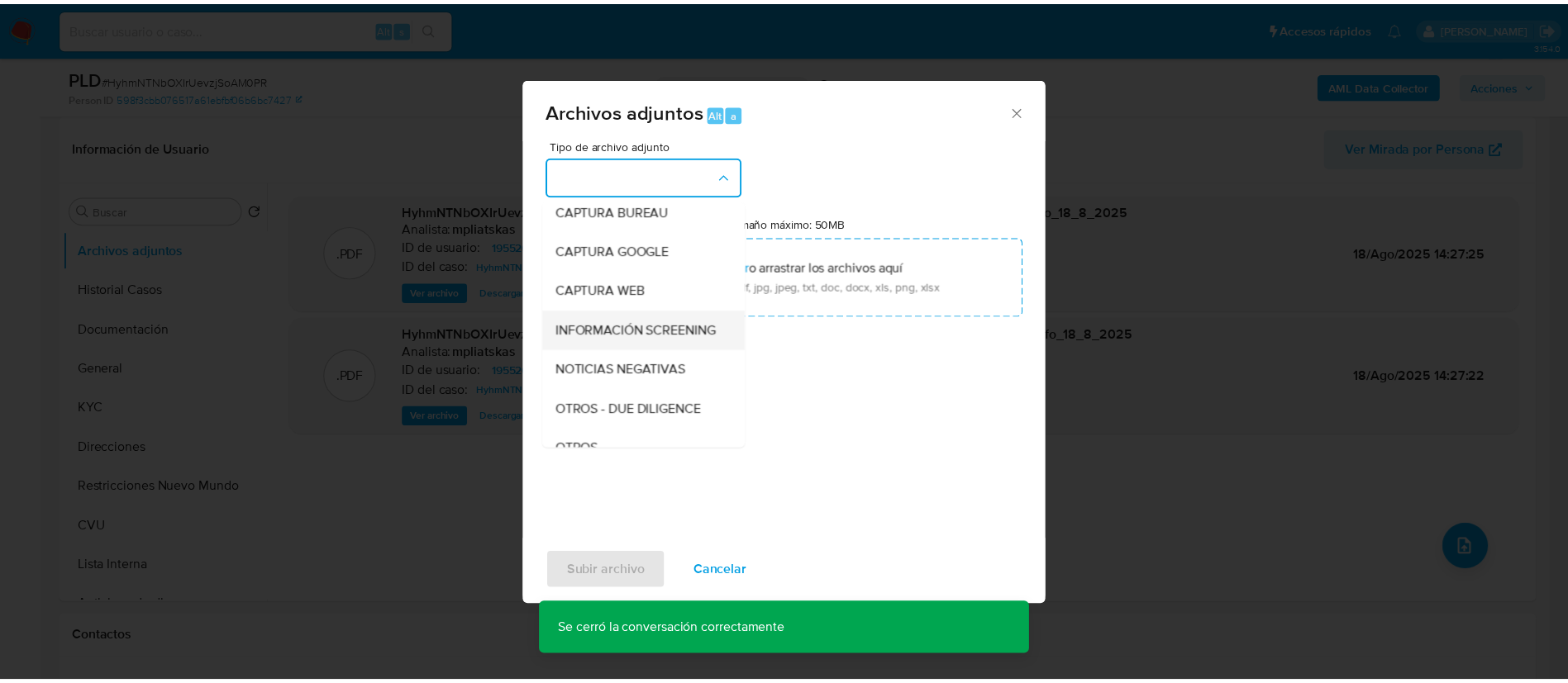
scroll to position [124, 0]
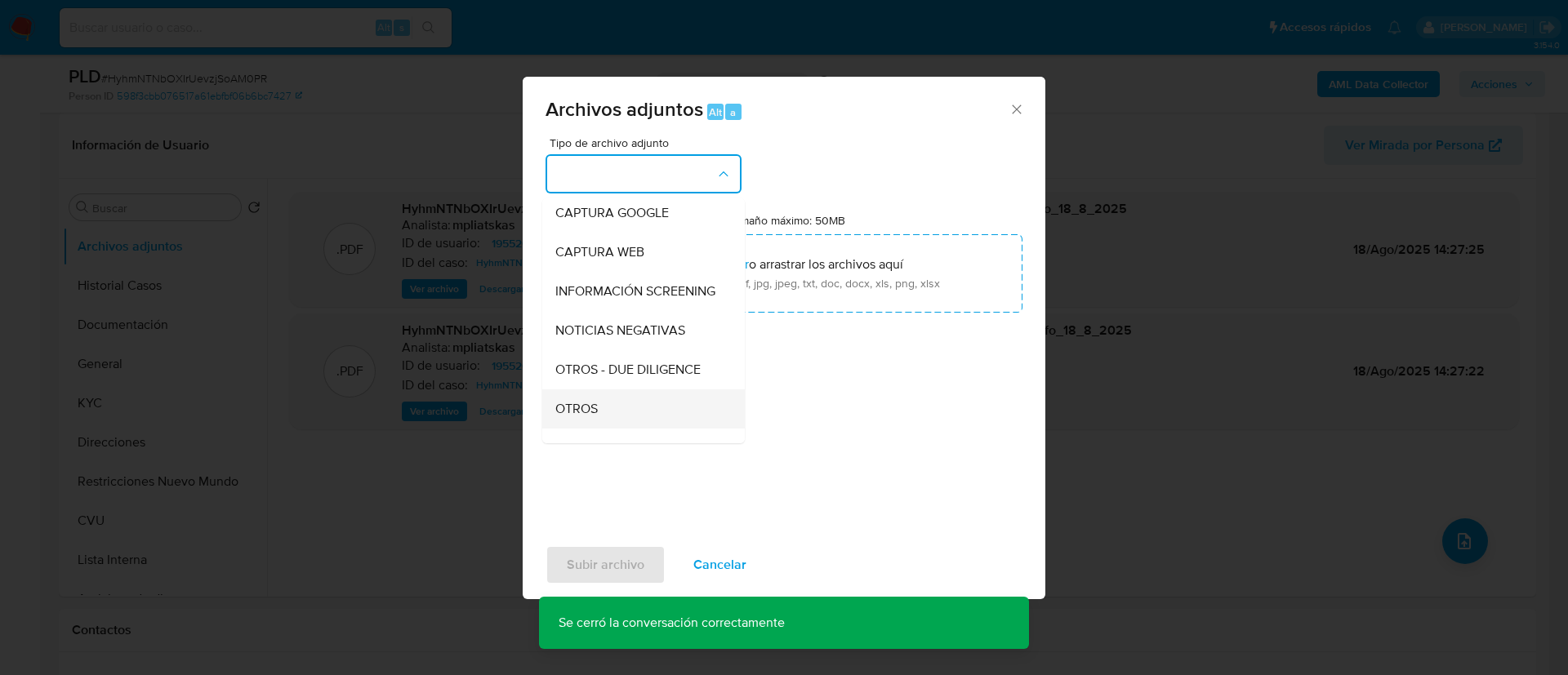
click at [600, 418] on div "OTROS" at bounding box center [638, 409] width 166 height 39
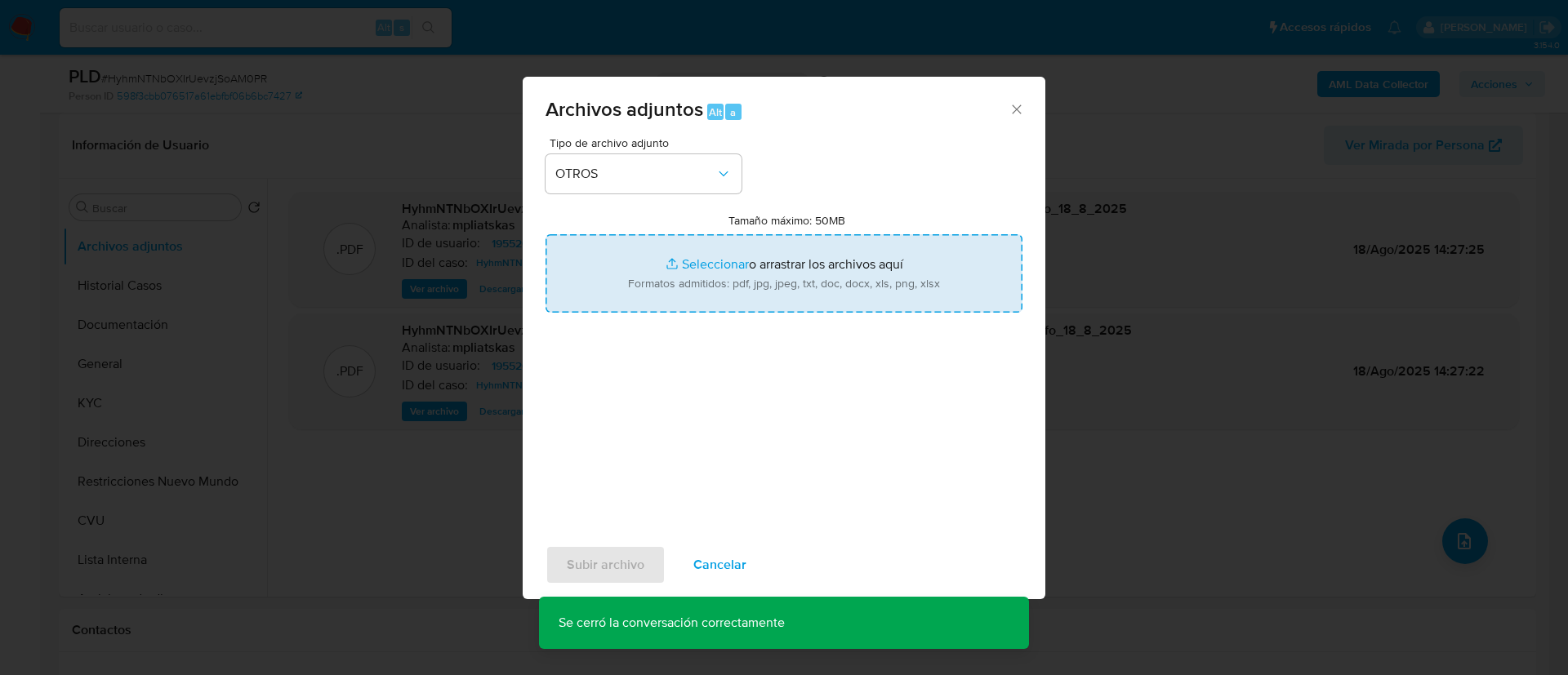
click at [706, 266] on input "Tamaño máximo: 50MB Seleccionar archivos" at bounding box center [784, 273] width 477 height 78
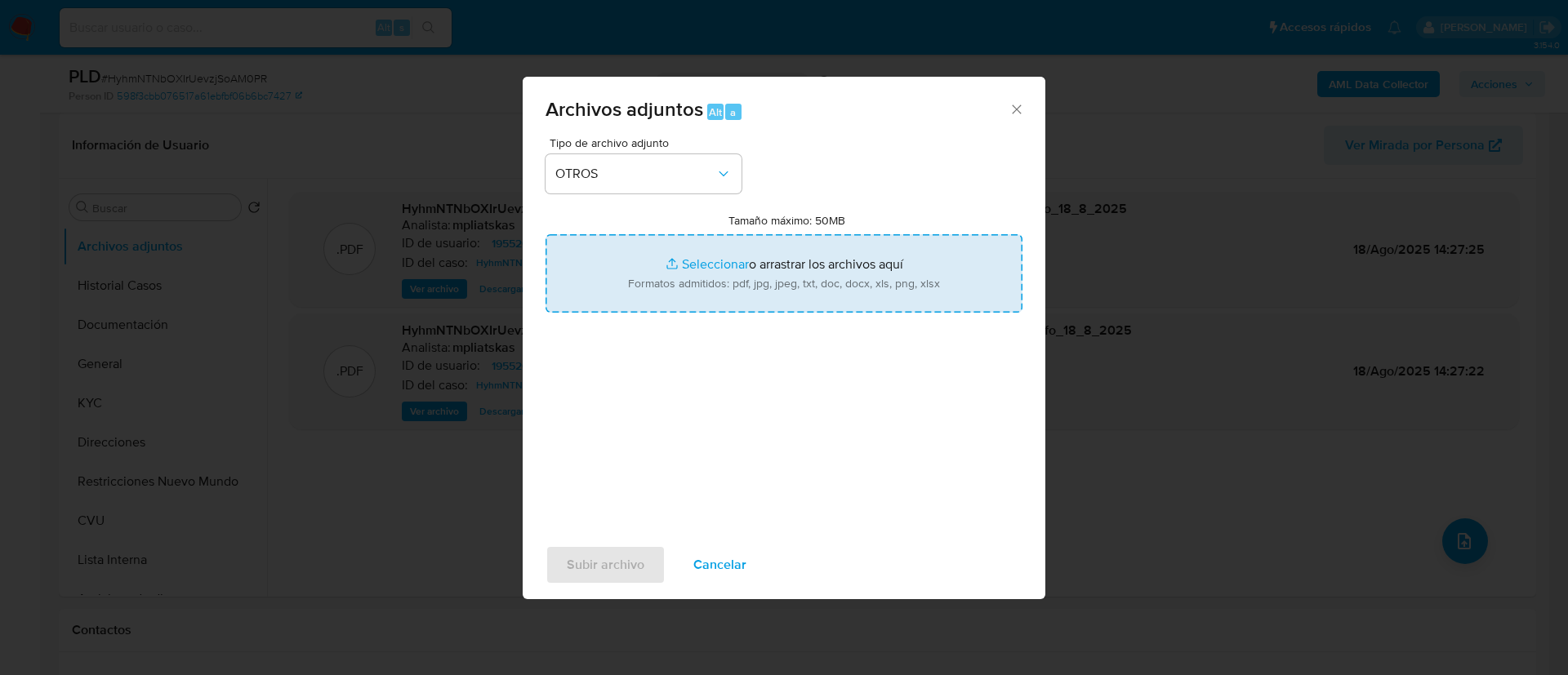
type input "C:\fakepath\195520415 Movimientos.xlsx"
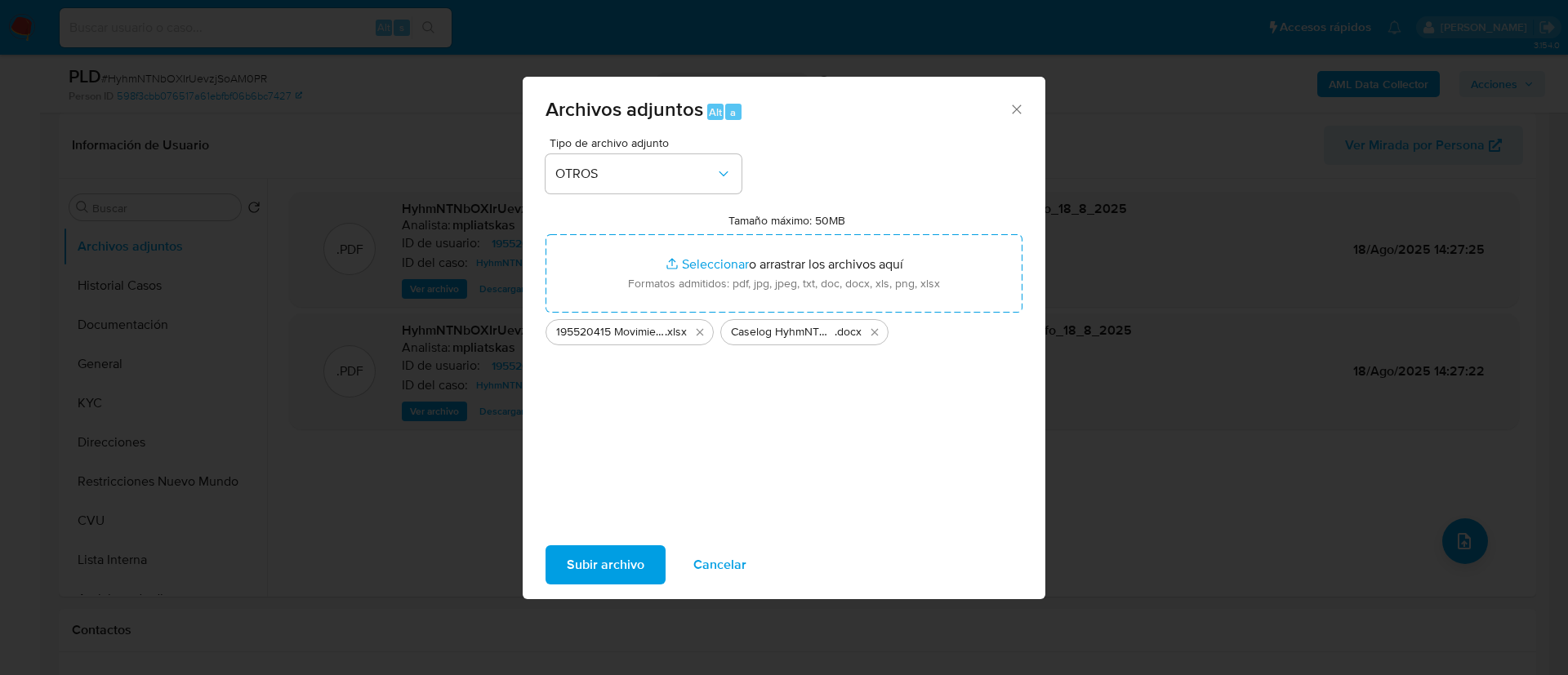
click at [636, 563] on span "Subir archivo" at bounding box center [605, 565] width 78 height 36
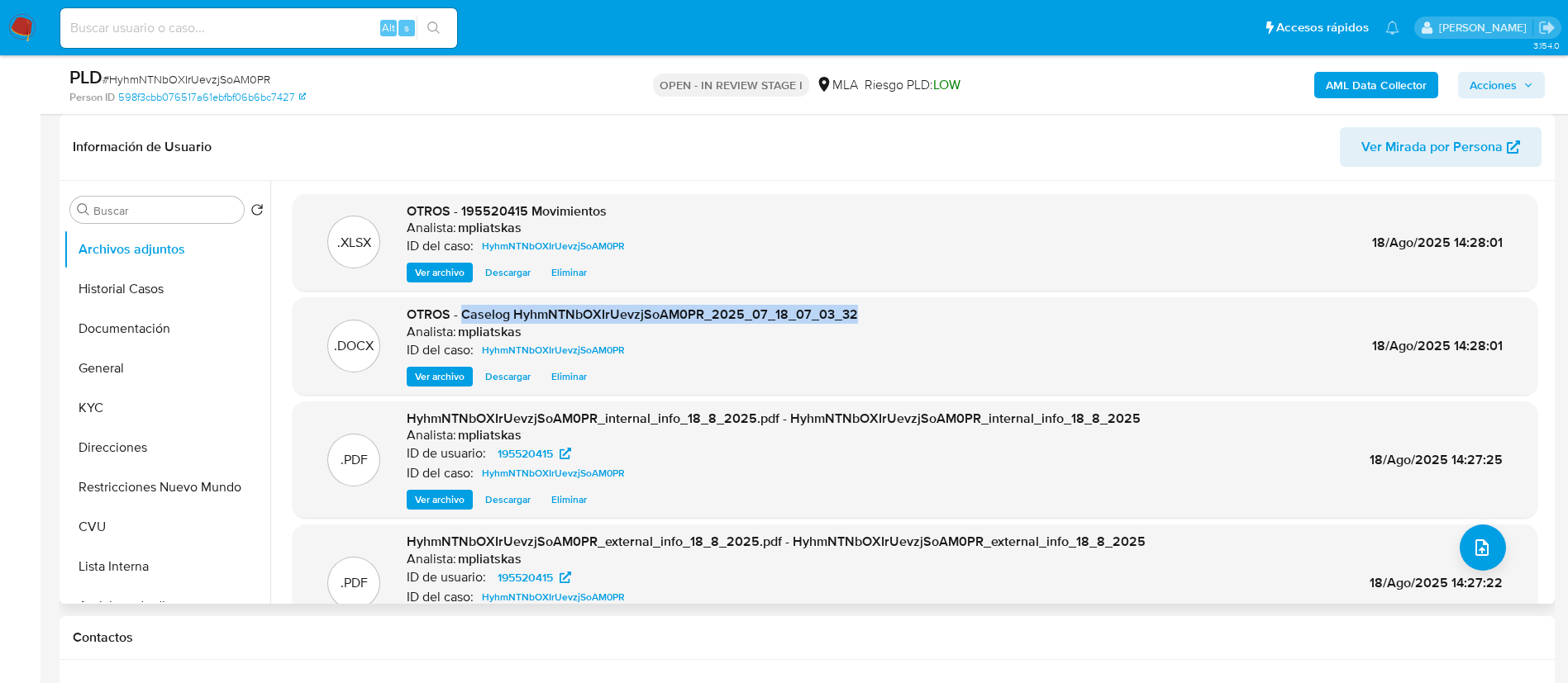
drag, startPoint x: 467, startPoint y: 316, endPoint x: 914, endPoint y: 302, distance: 447.2
click at [914, 302] on div ".DOCX OTROS - Caselog HyhmNTNbOXIrUevzjSoAM0PR_2025_07_18_07_03_32 Analista: mp…" at bounding box center [914, 346] width 1245 height 97
copy span "Caselog HyhmNTNbOXIrUevzjSoAM0PR_2025_07_18_07_03_32"
click at [121, 402] on button "KYC" at bounding box center [160, 408] width 193 height 40
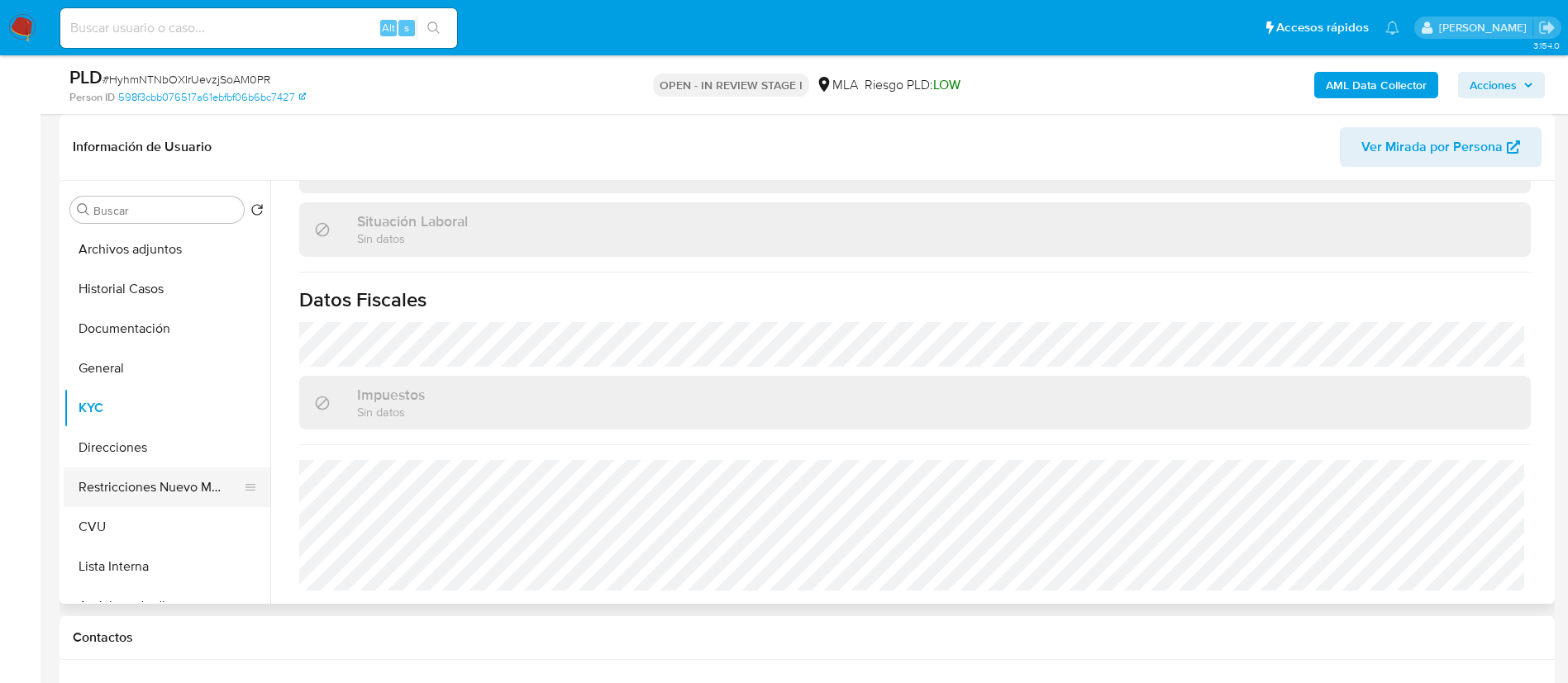
scroll to position [608, 0]
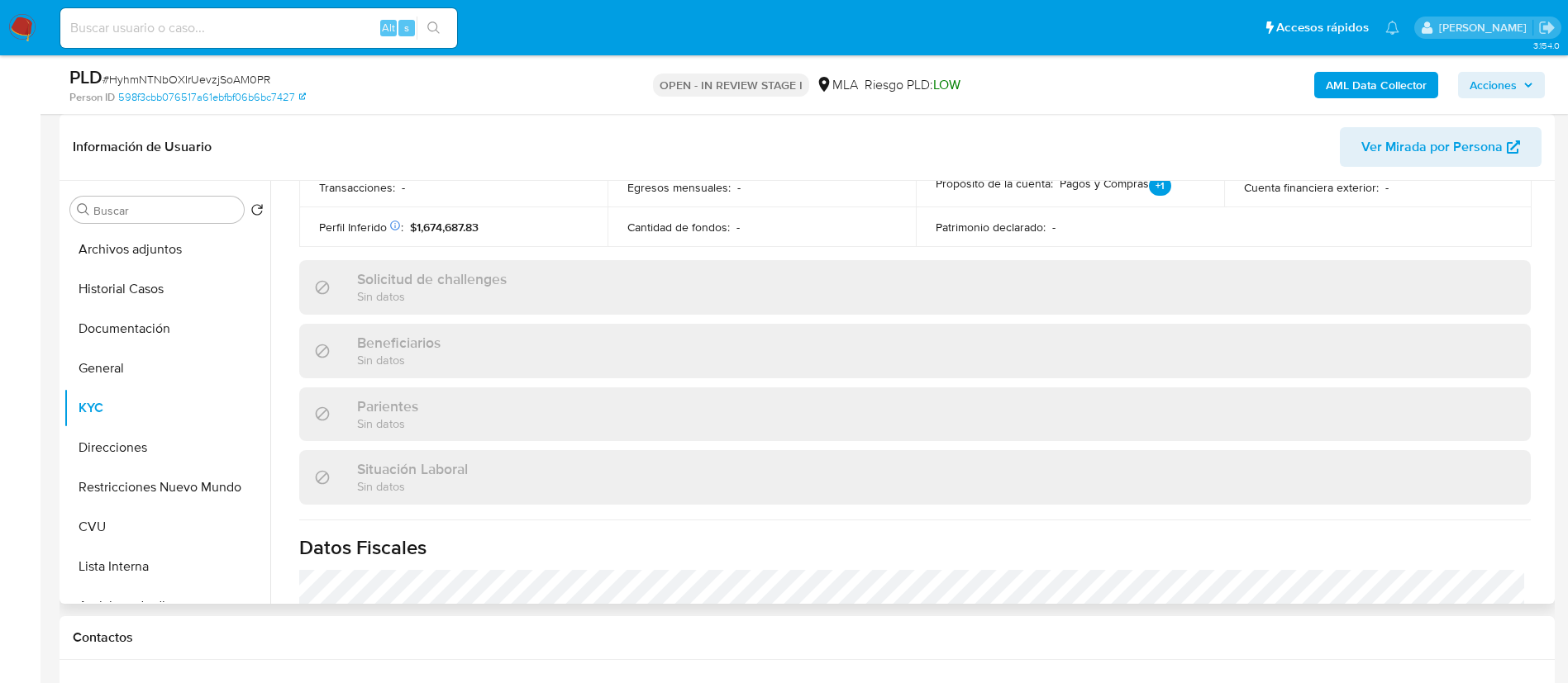
drag, startPoint x: 127, startPoint y: 485, endPoint x: 560, endPoint y: 476, distance: 433.1
click at [127, 485] on button "Restricciones Nuevo Mundo" at bounding box center [167, 487] width 206 height 40
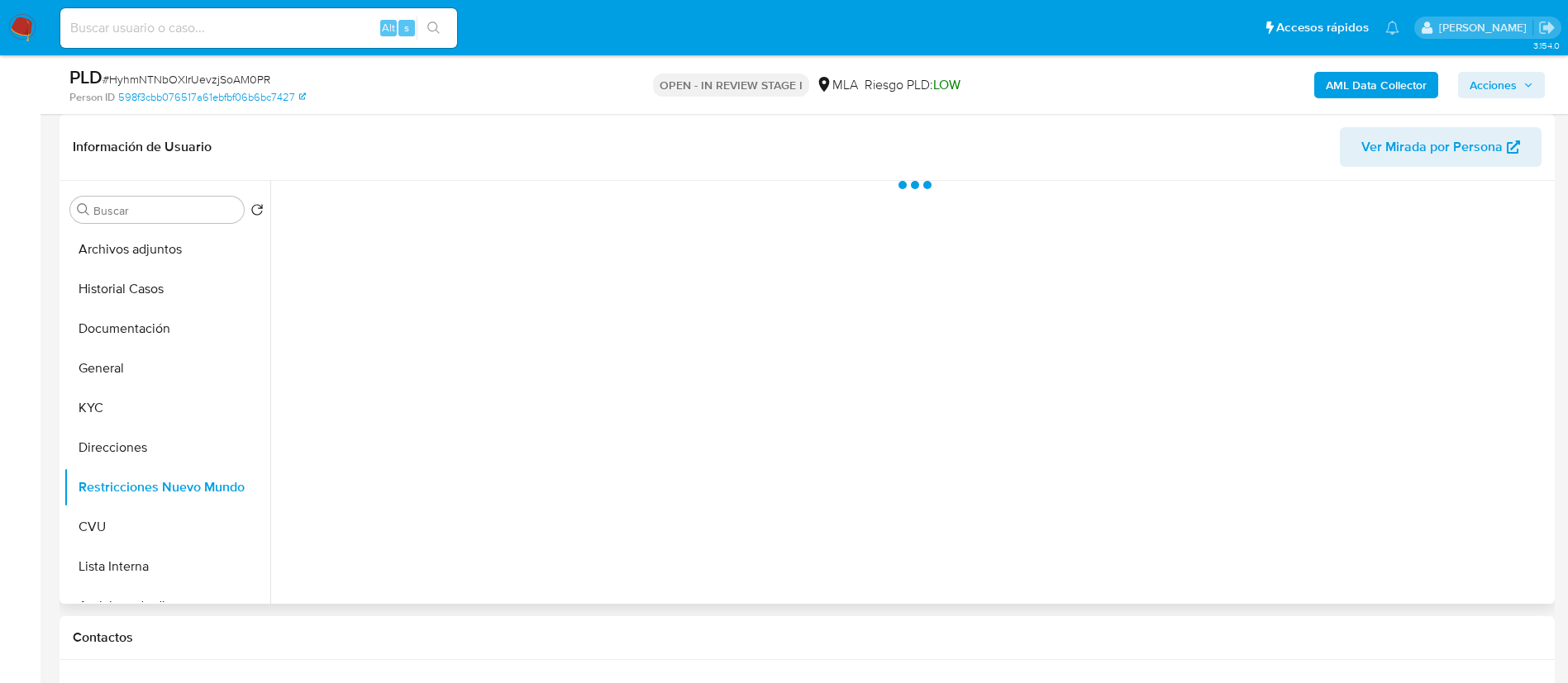
scroll to position [0, 0]
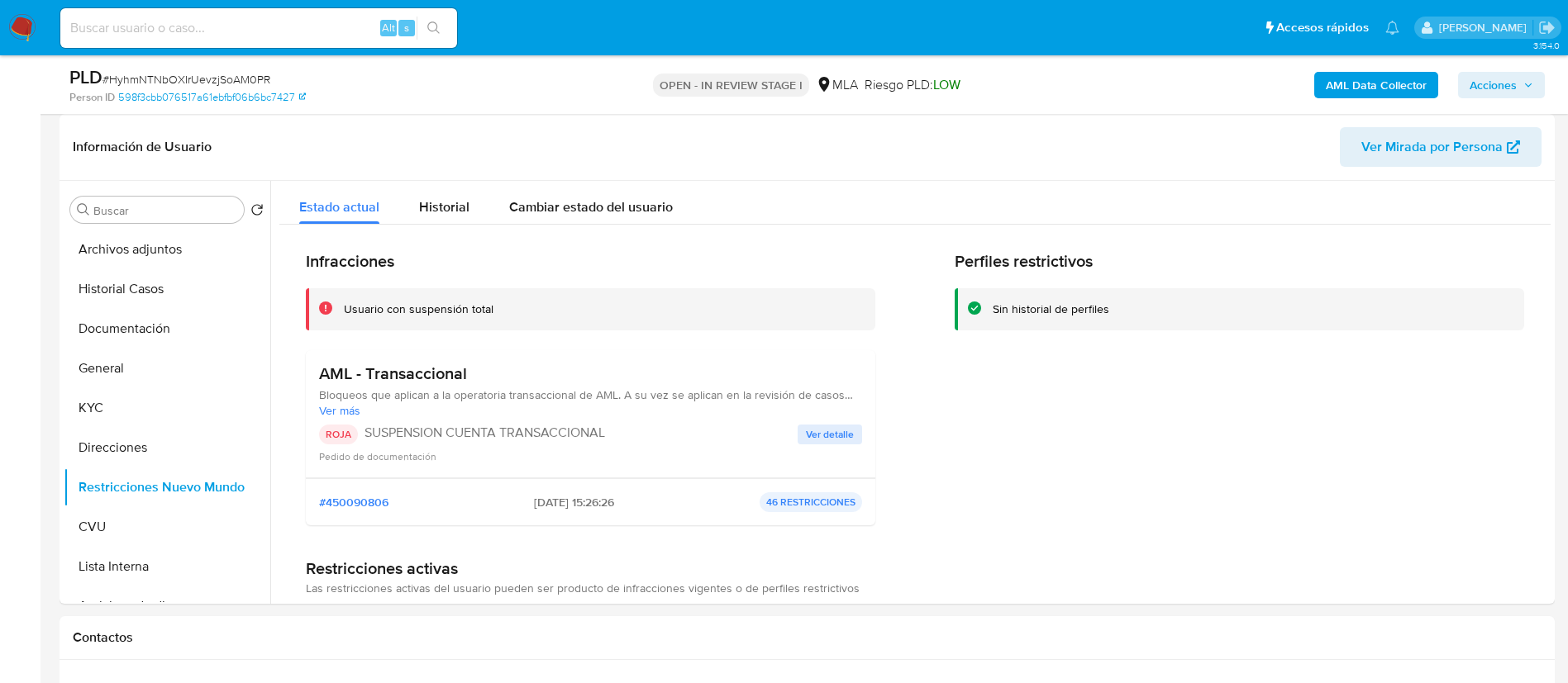
click at [1499, 88] on span "Acciones" at bounding box center [1493, 85] width 47 height 26
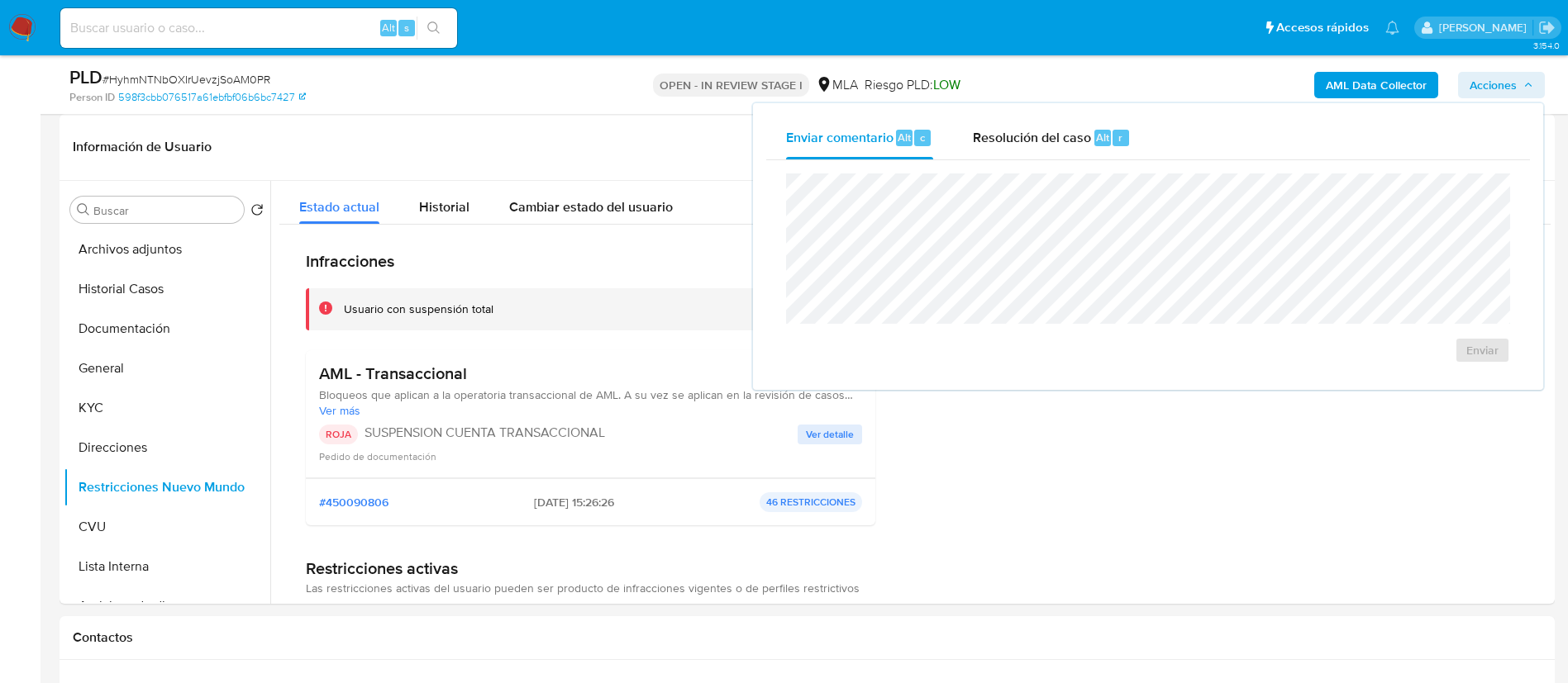
click at [1028, 315] on div "Enviar" at bounding box center [1147, 268] width 724 height 190
drag, startPoint x: 1052, startPoint y: 148, endPoint x: 1056, endPoint y: 162, distance: 14.6
click at [1053, 148] on div "Resolución del caso Alt r" at bounding box center [1052, 138] width 158 height 43
click at [1096, 135] on span "Alt" at bounding box center [1102, 138] width 13 height 16
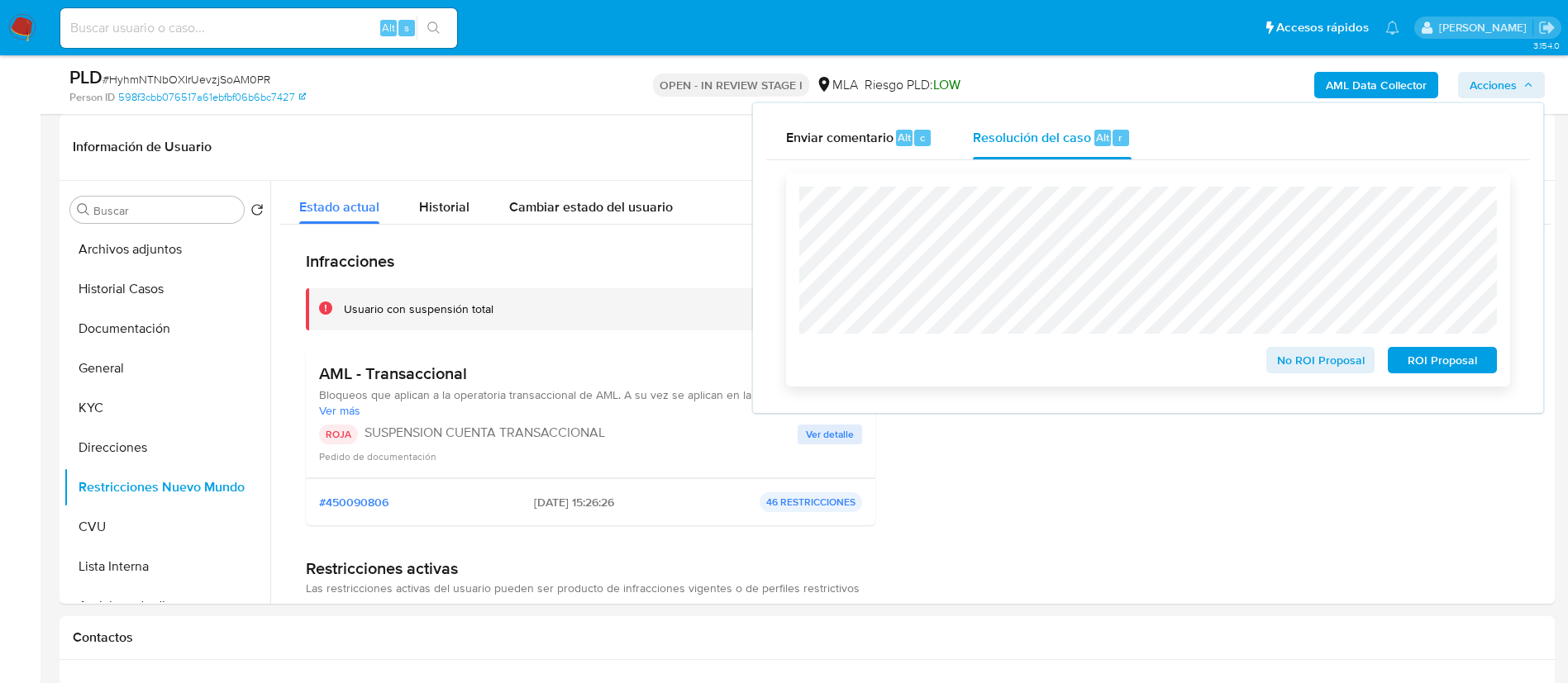
click at [1415, 357] on span "ROI Proposal" at bounding box center [1442, 360] width 86 height 23
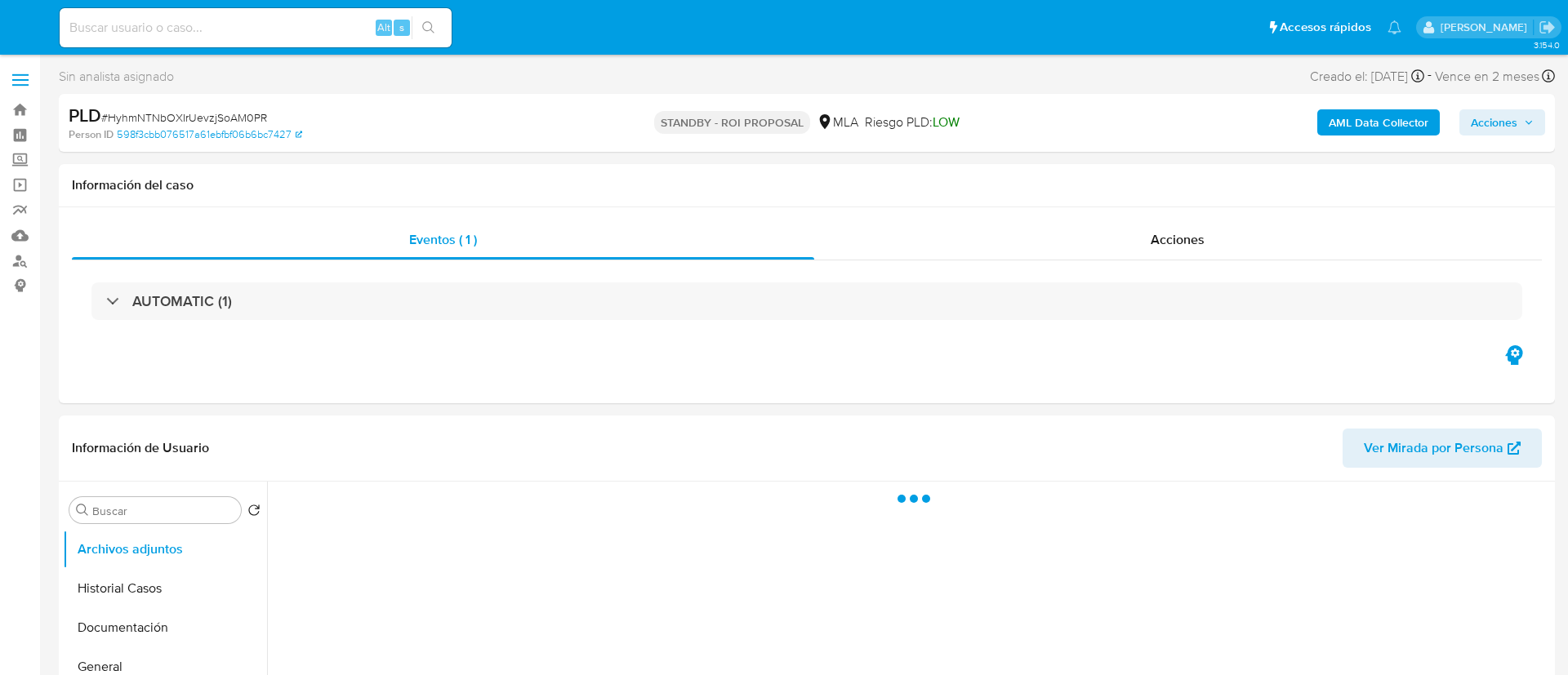
select select "10"
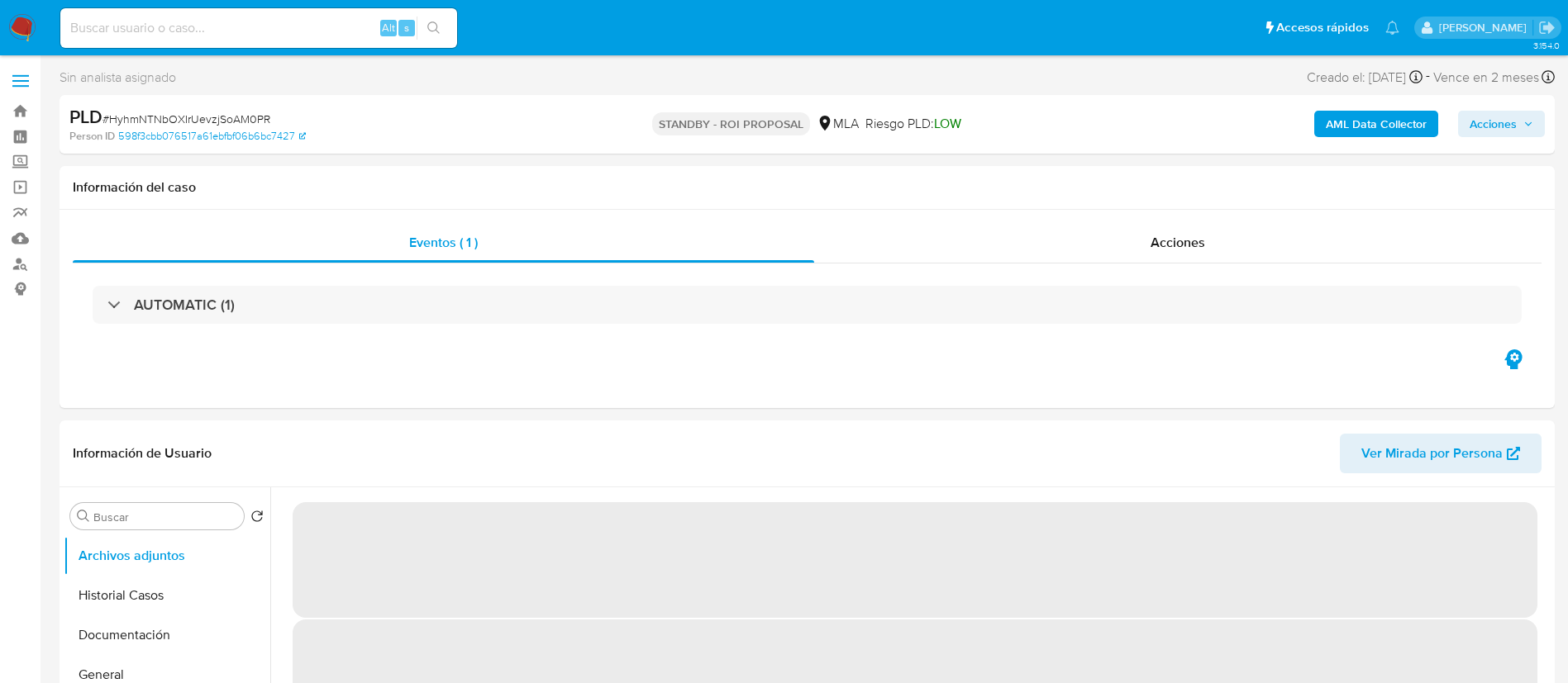
click at [316, 22] on input at bounding box center [258, 28] width 396 height 22
paste input "caHg3gqUi7KApwc6K4u4fG4p"
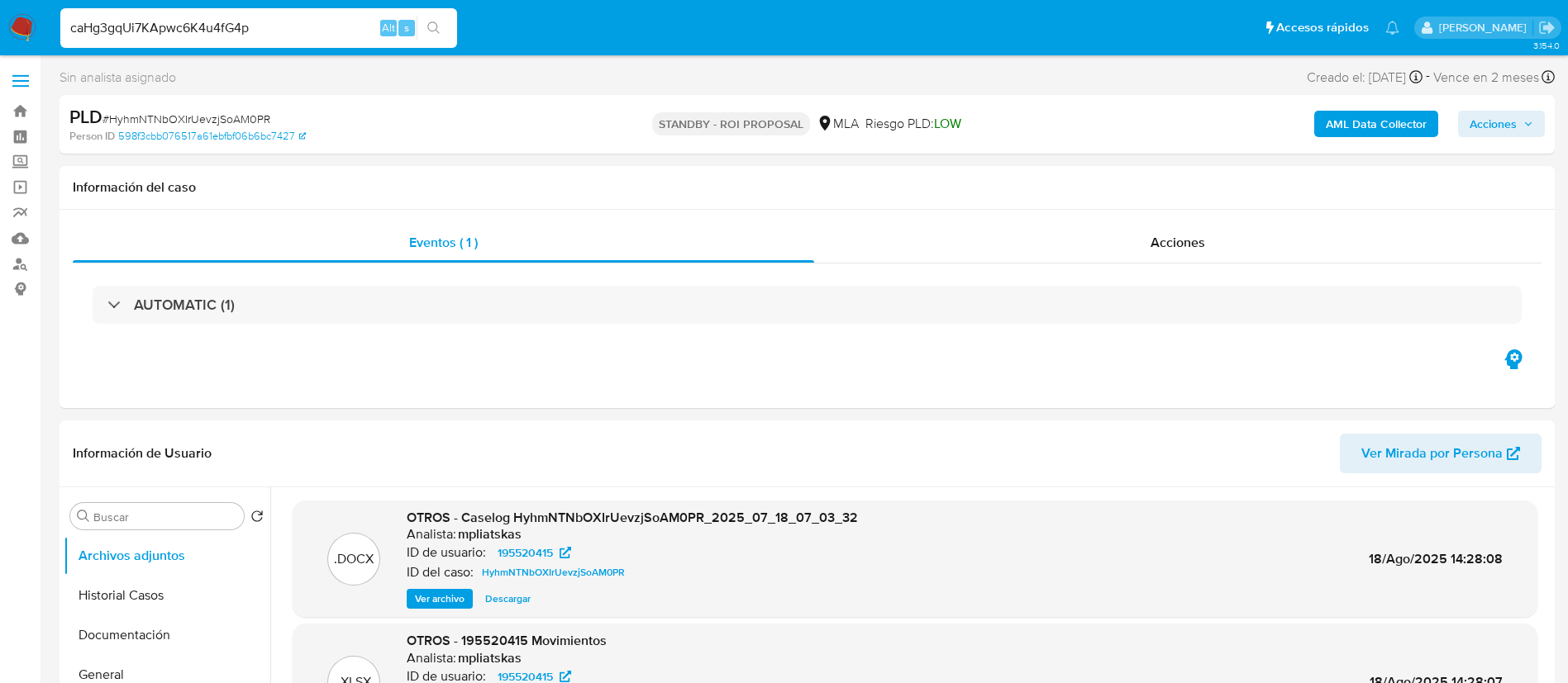
type input "caHg3gqUi7KApwc6K4u4fG4p"
click at [414, 23] on div "s" at bounding box center [406, 28] width 16 height 16
click at [423, 25] on button "search-icon" at bounding box center [433, 28] width 34 height 23
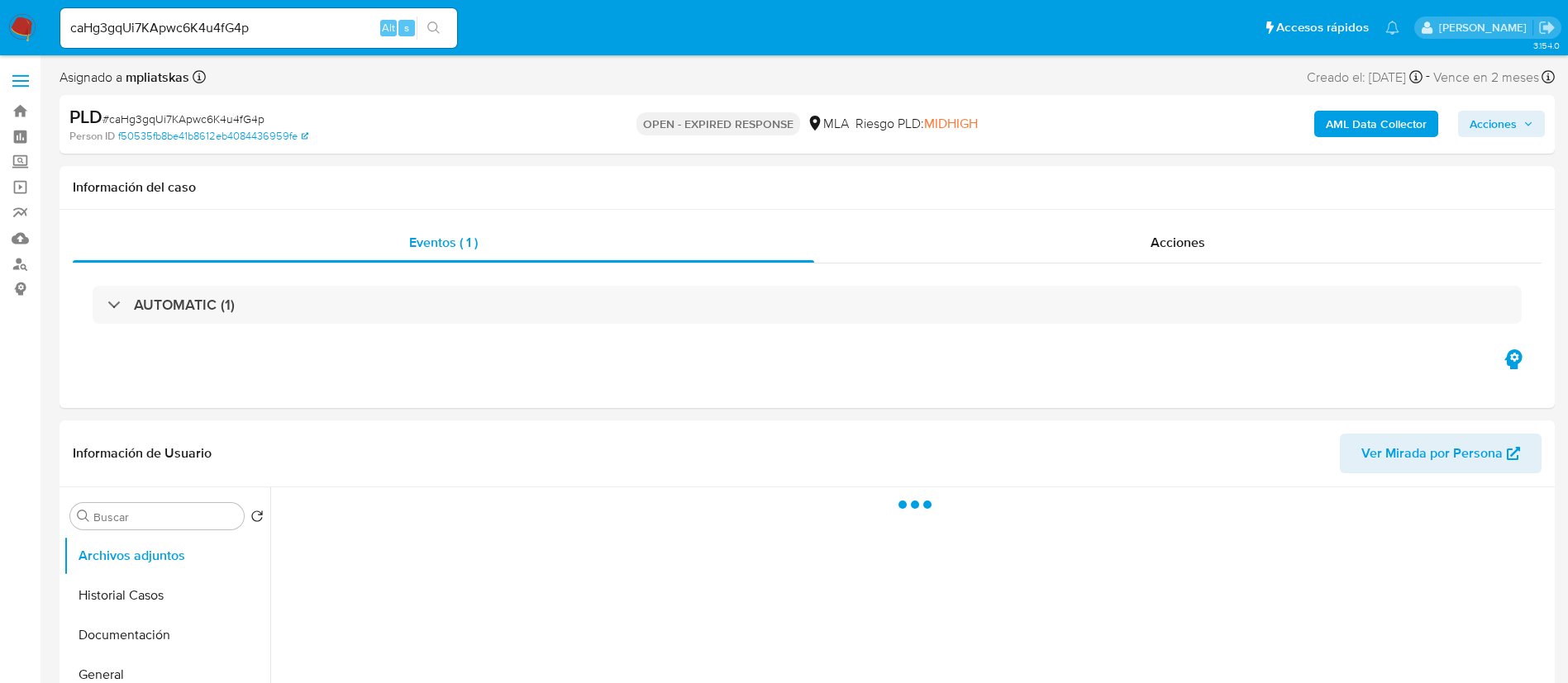
select select "10"
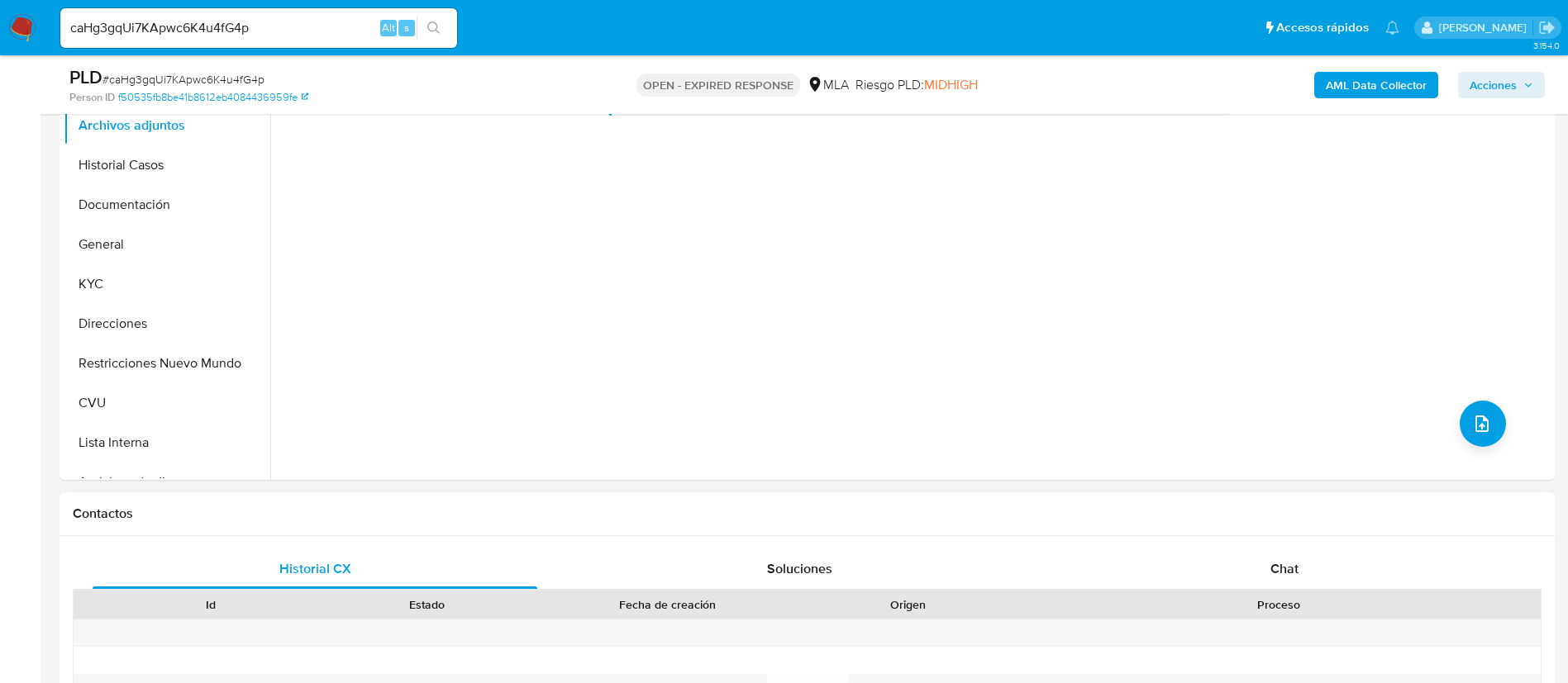
scroll to position [620, 0]
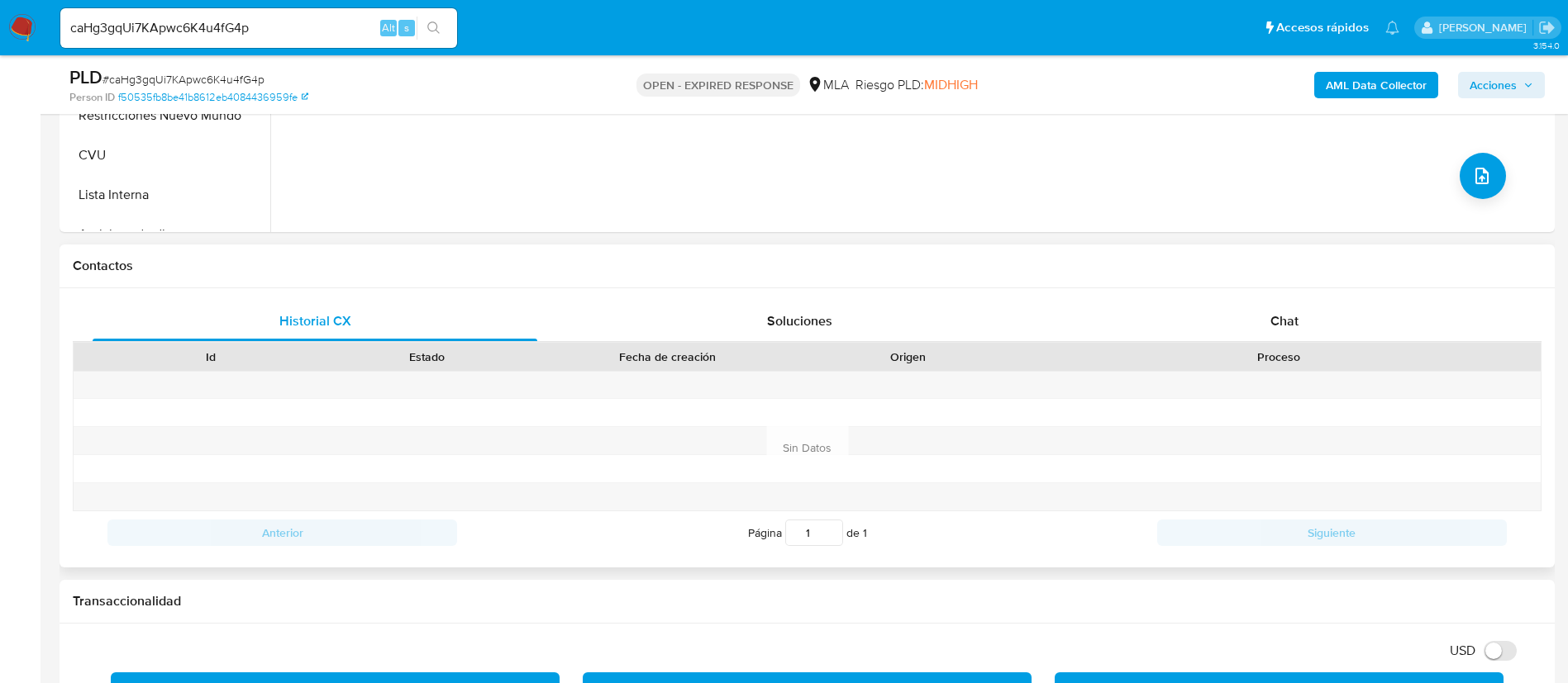
click at [1310, 343] on div "Proceso" at bounding box center [1278, 357] width 524 height 28
click at [1303, 326] on div "Chat" at bounding box center [1284, 322] width 445 height 40
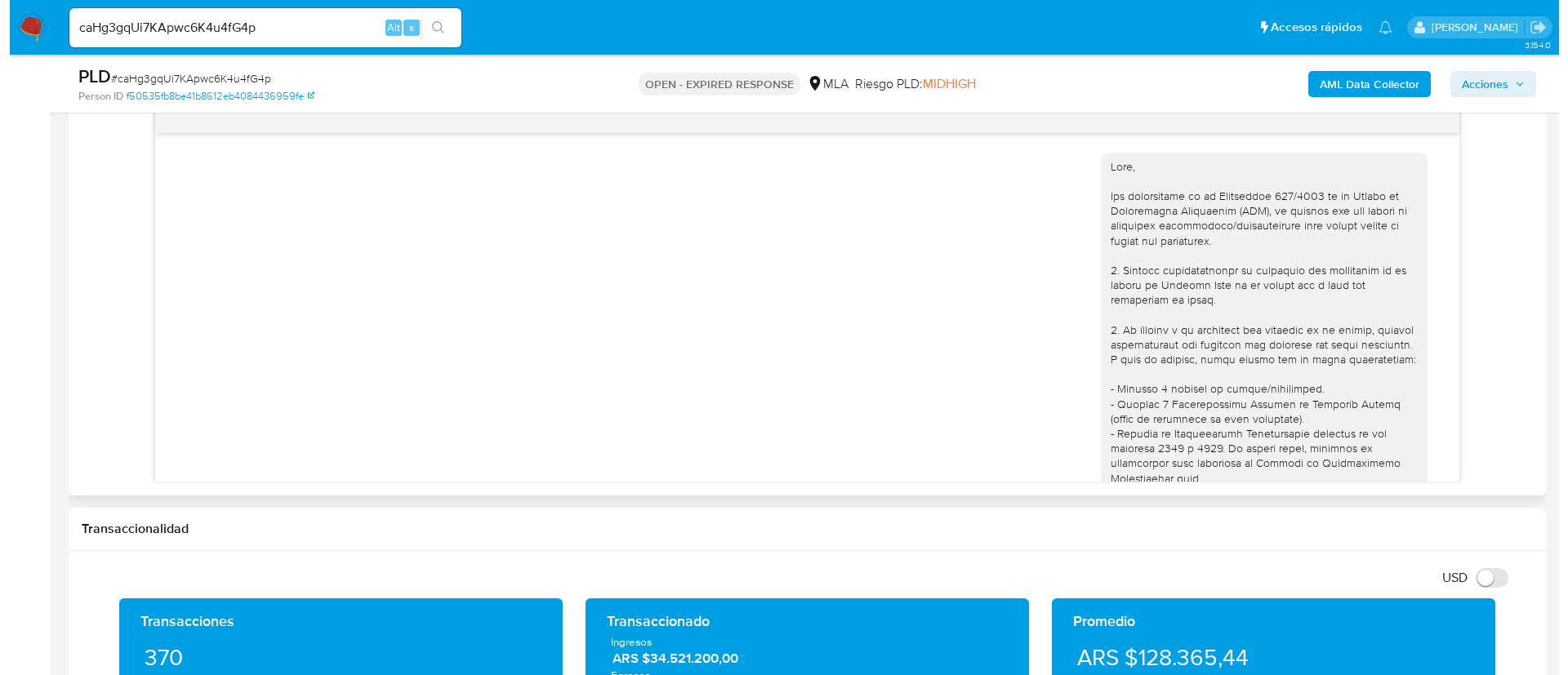
scroll to position [1691, 0]
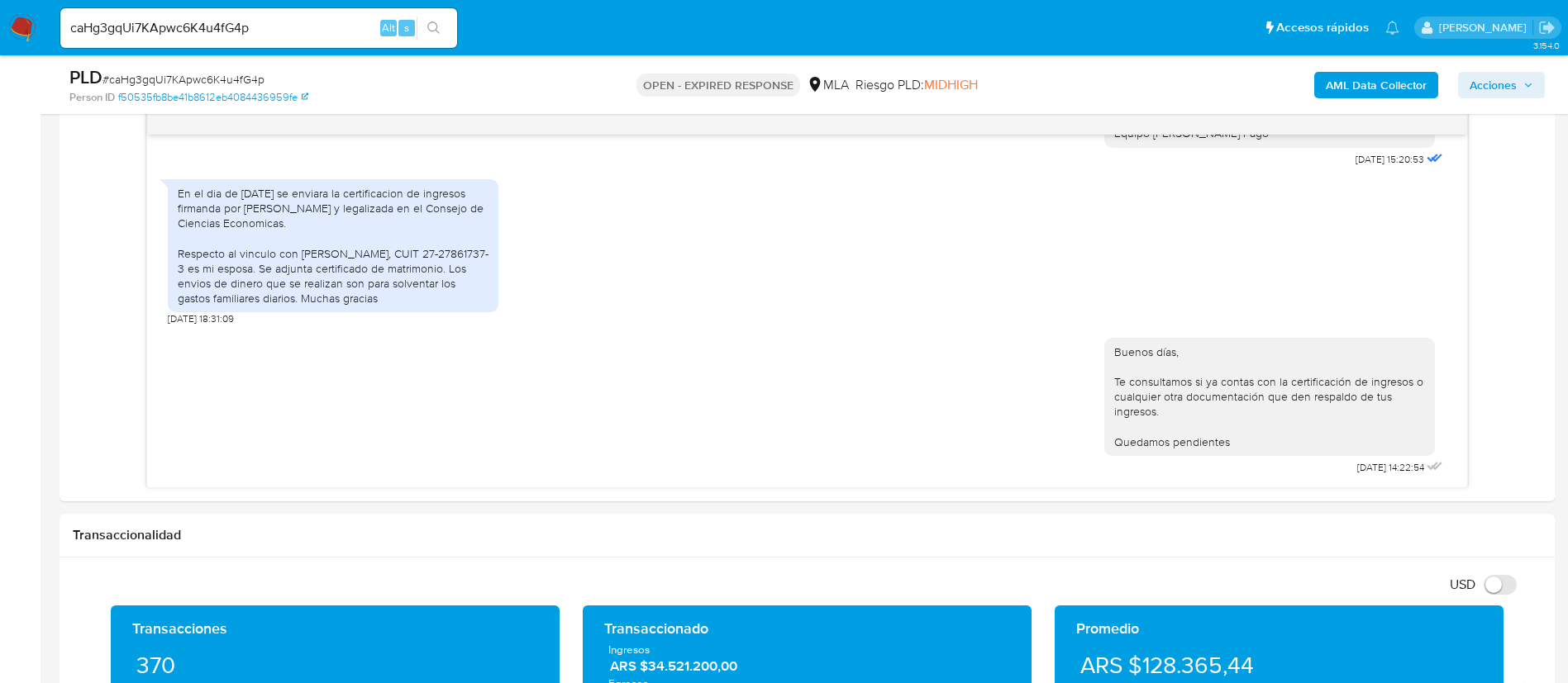
click at [1354, 76] on b "AML Data Collector" at bounding box center [1376, 85] width 101 height 26
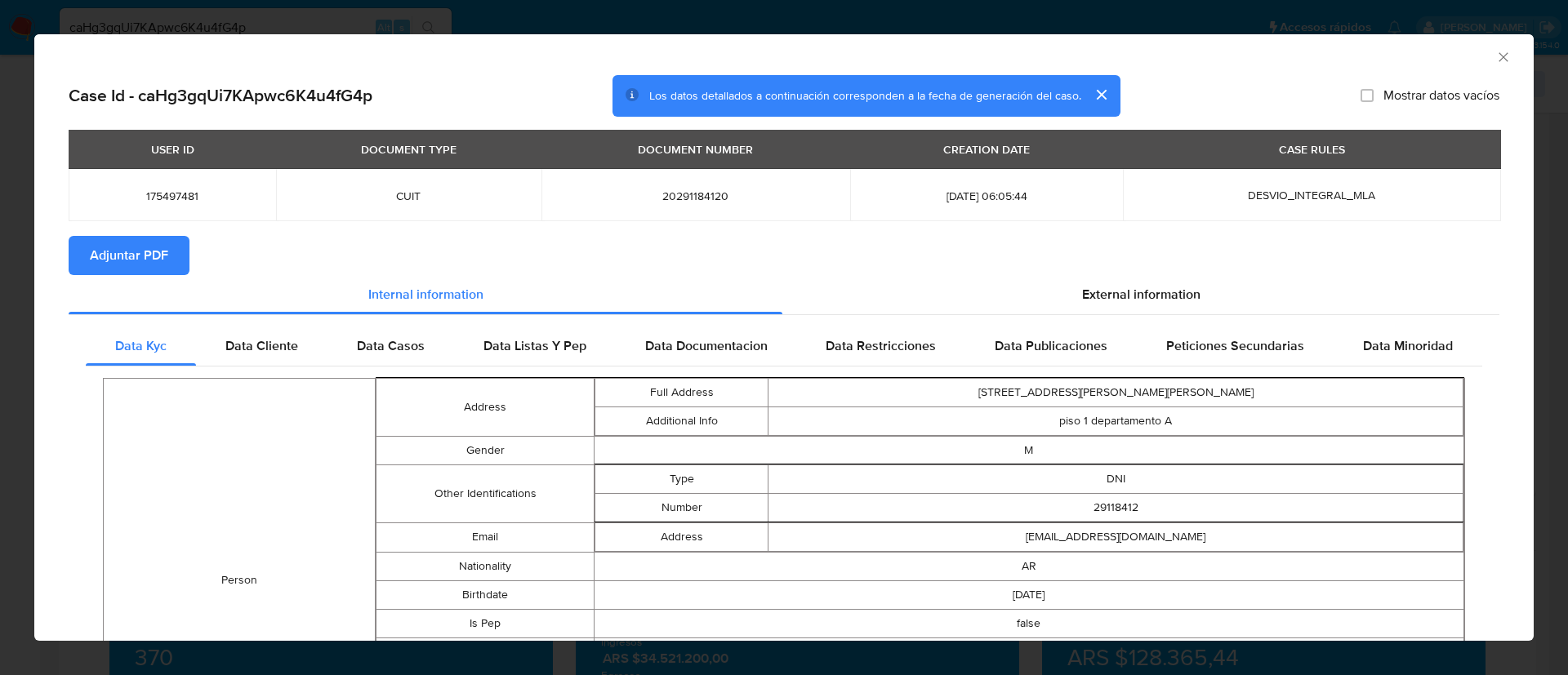
click at [133, 250] on span "Adjuntar PDF" at bounding box center [129, 255] width 78 height 36
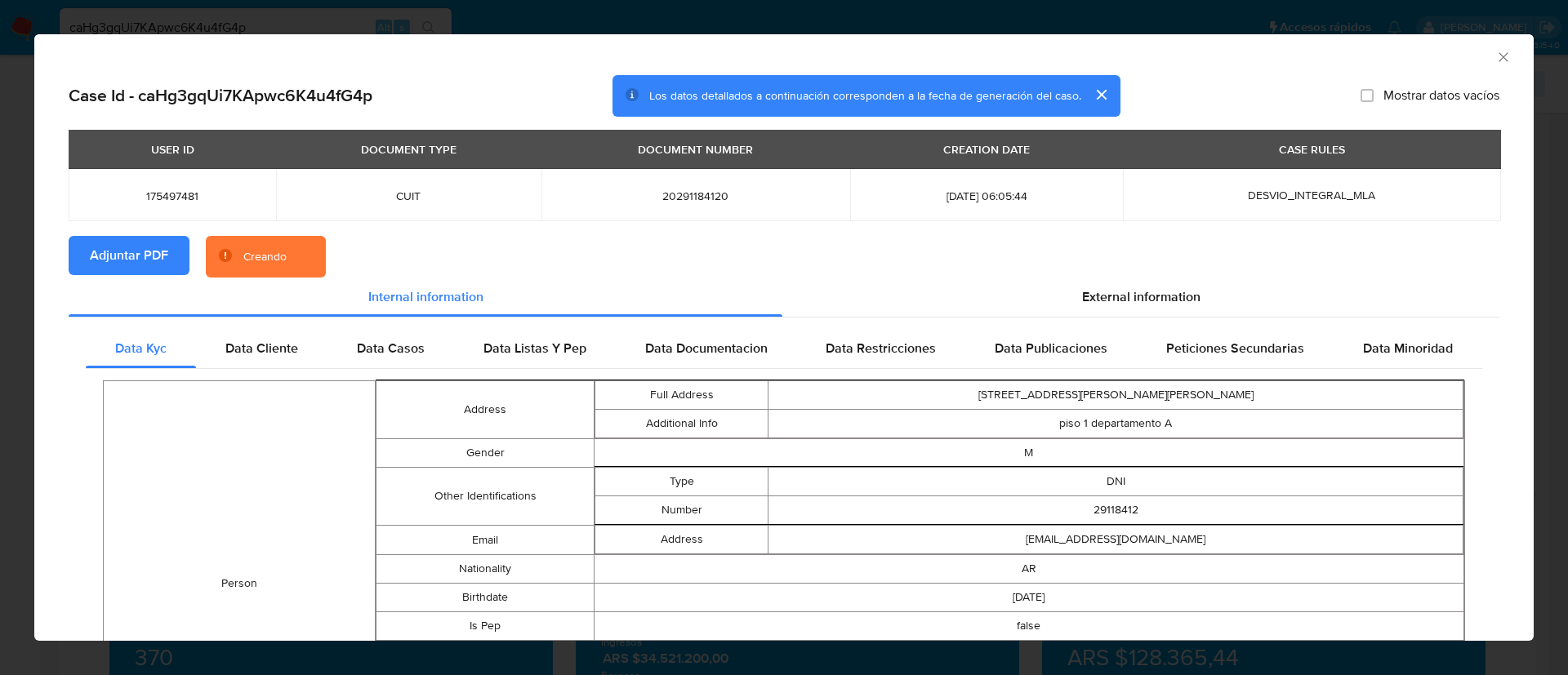
click at [165, 193] on span "175497481" at bounding box center [172, 195] width 168 height 15
copy span "175497481"
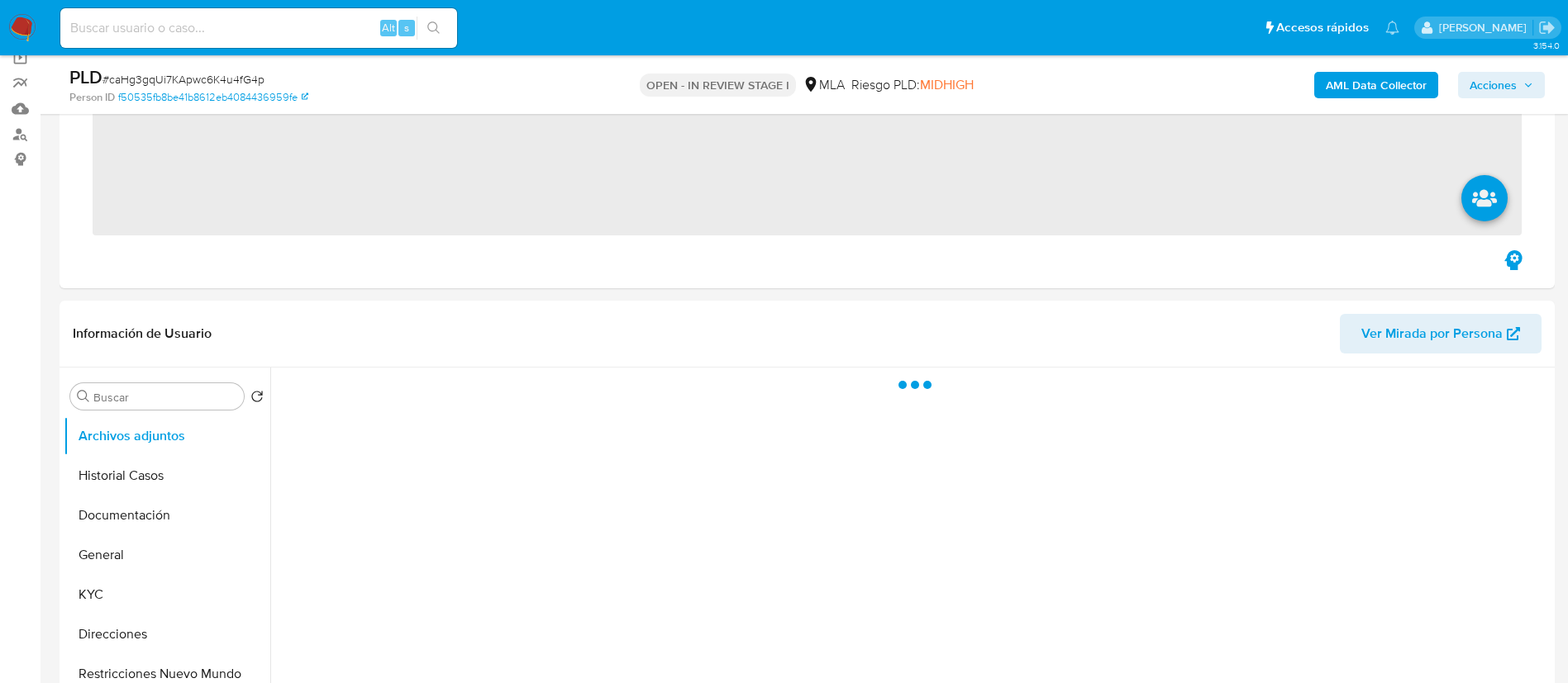
scroll to position [248, 0]
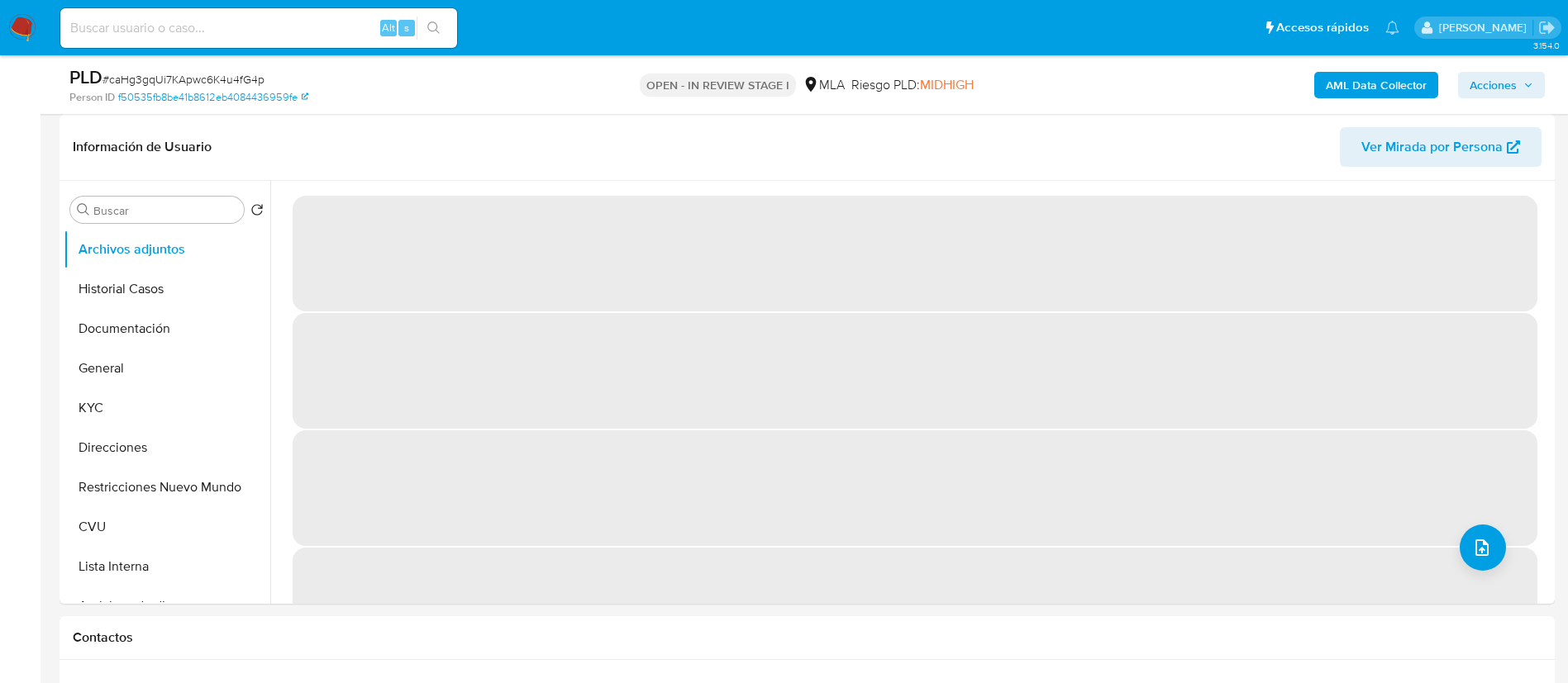
select select "10"
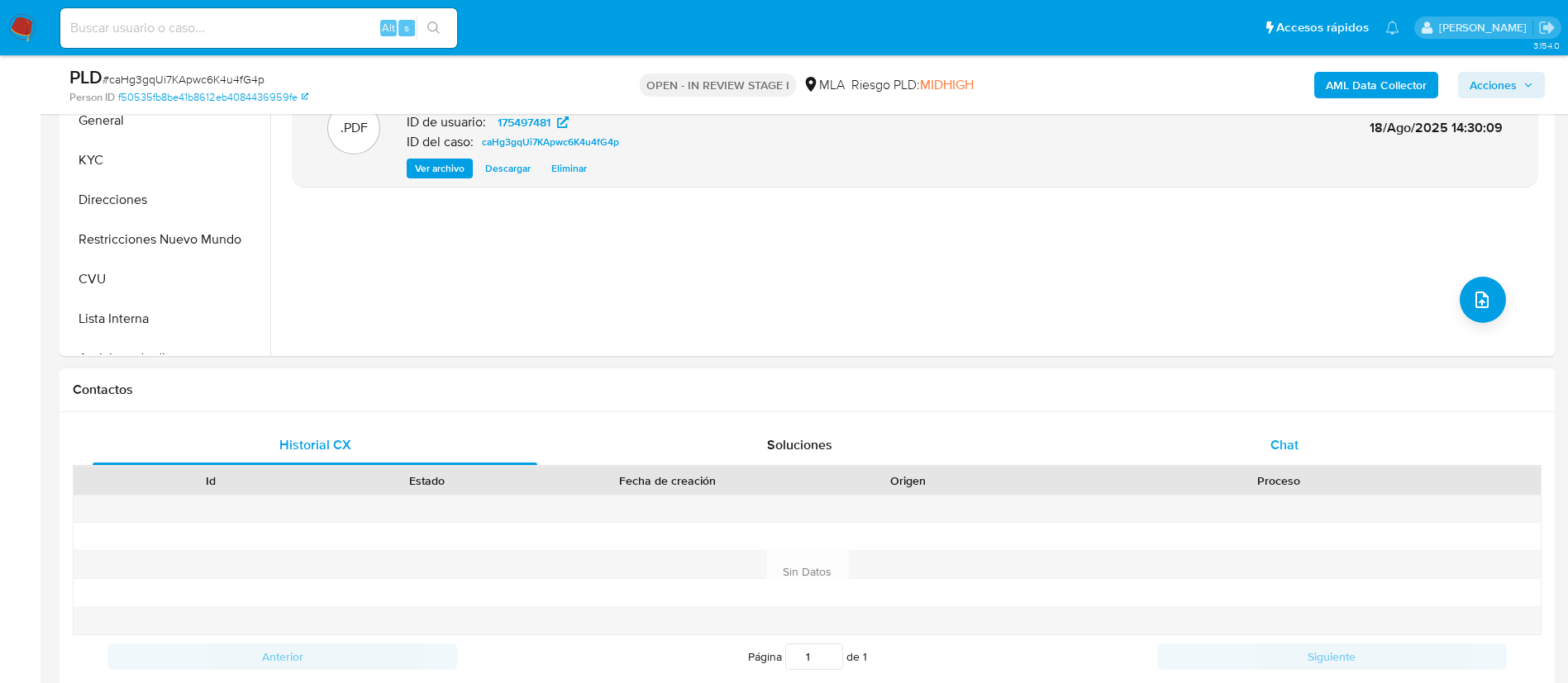
click at [1276, 444] on span "Chat" at bounding box center [1284, 445] width 28 height 19
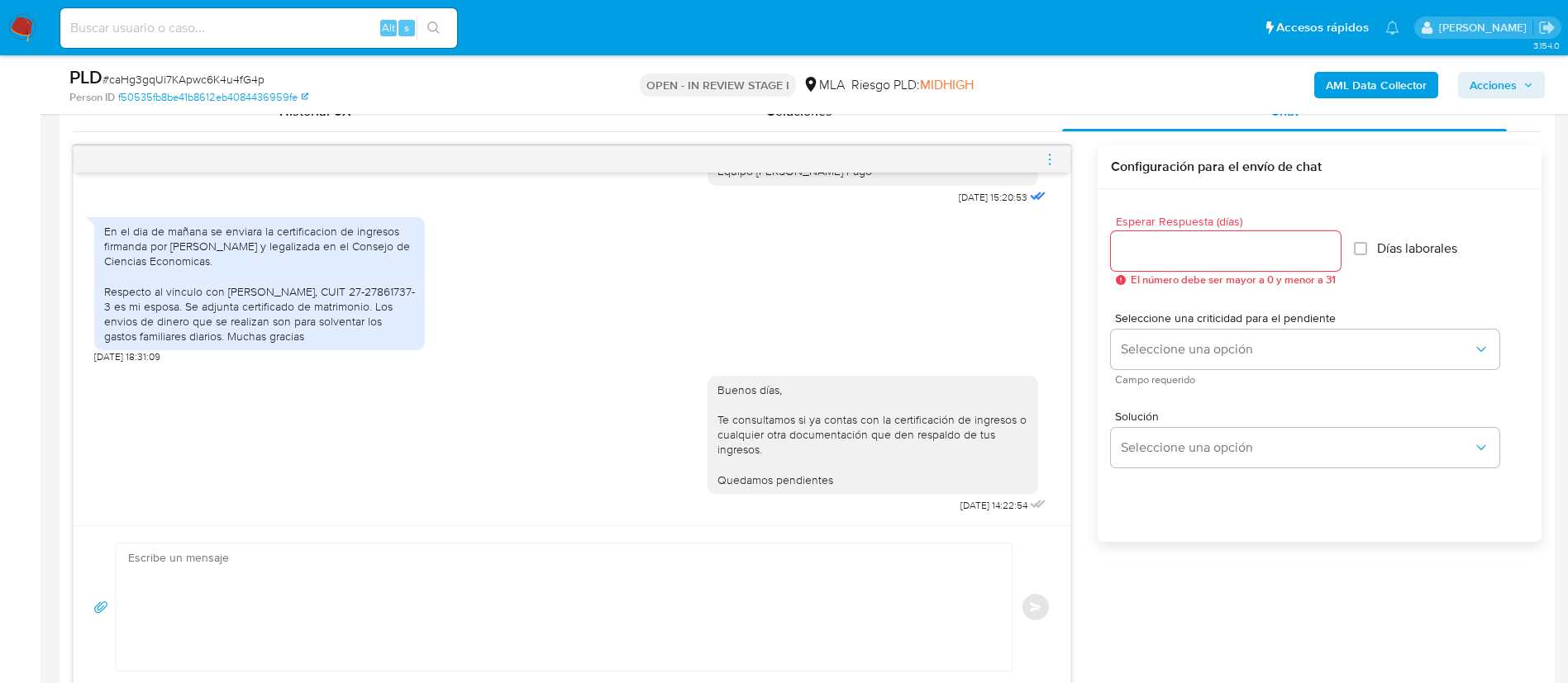
scroll to position [868, 0]
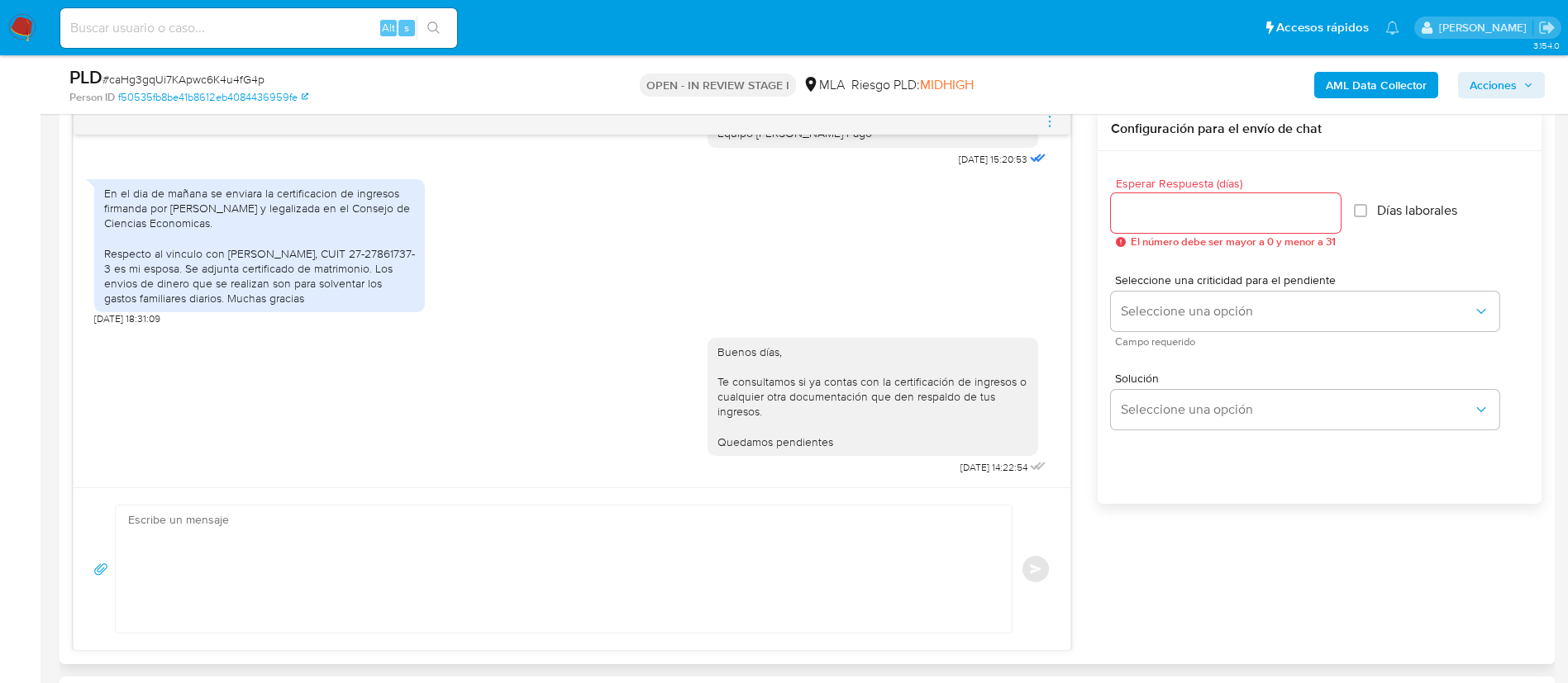
click at [1043, 116] on icon "menu-action" at bounding box center [1049, 121] width 15 height 15
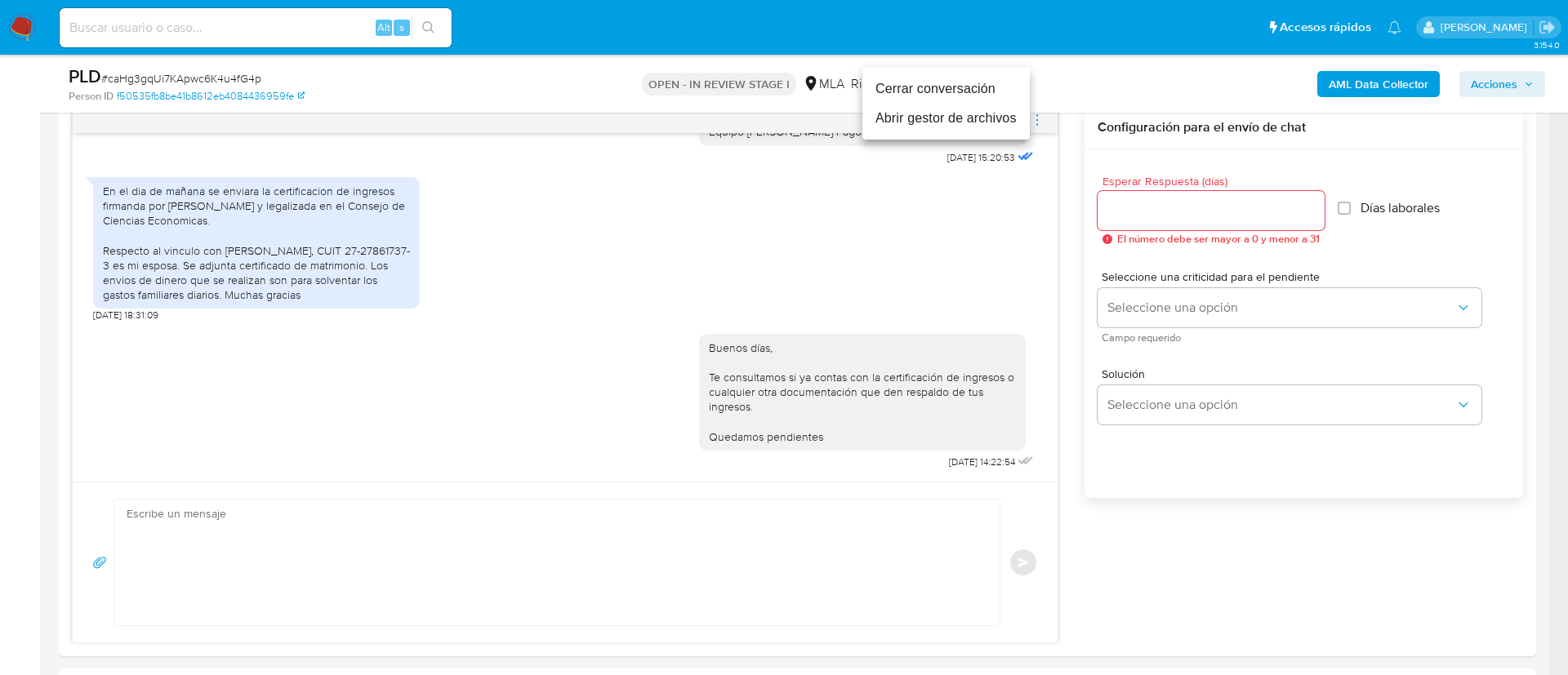
click at [964, 94] on li "Cerrar conversación" at bounding box center [945, 89] width 167 height 29
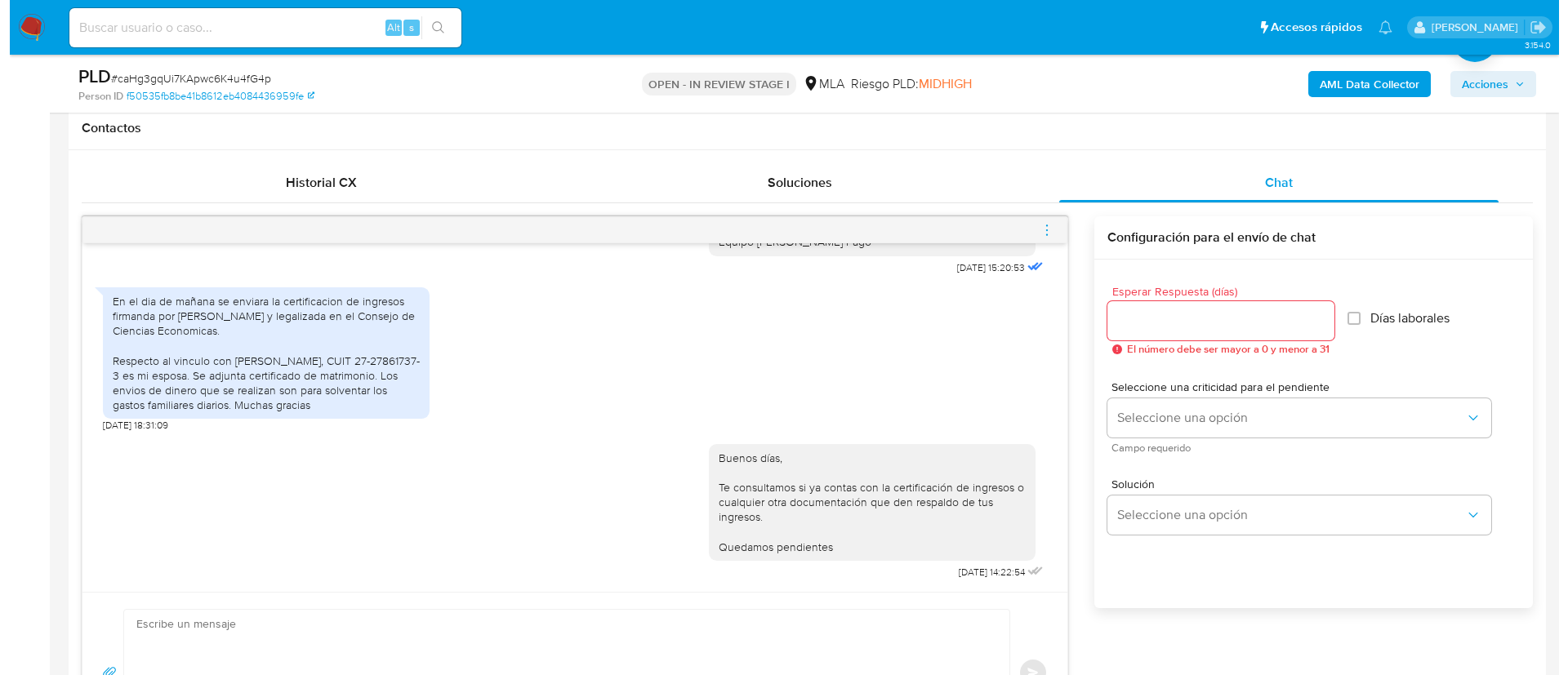
scroll to position [245, 0]
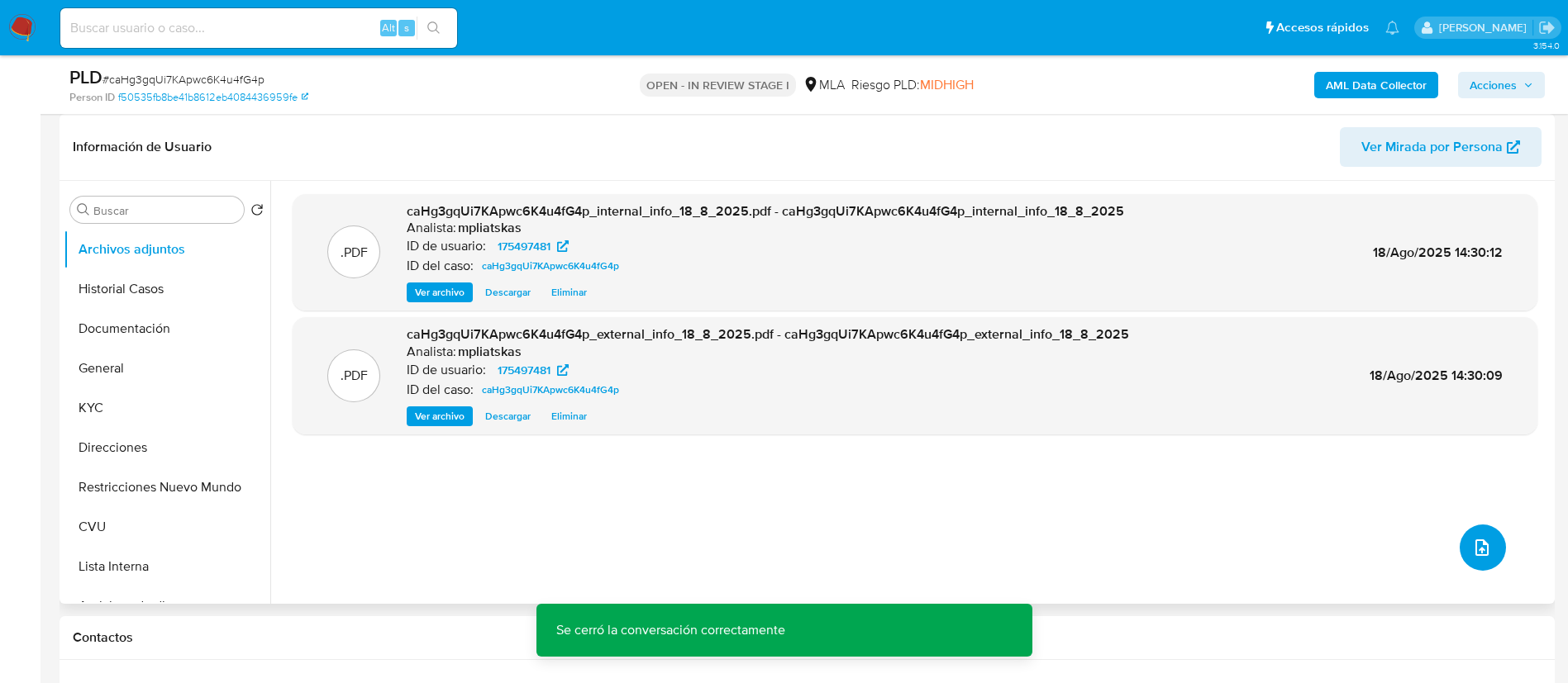
click at [1460, 540] on button "upload-file" at bounding box center [1482, 547] width 46 height 46
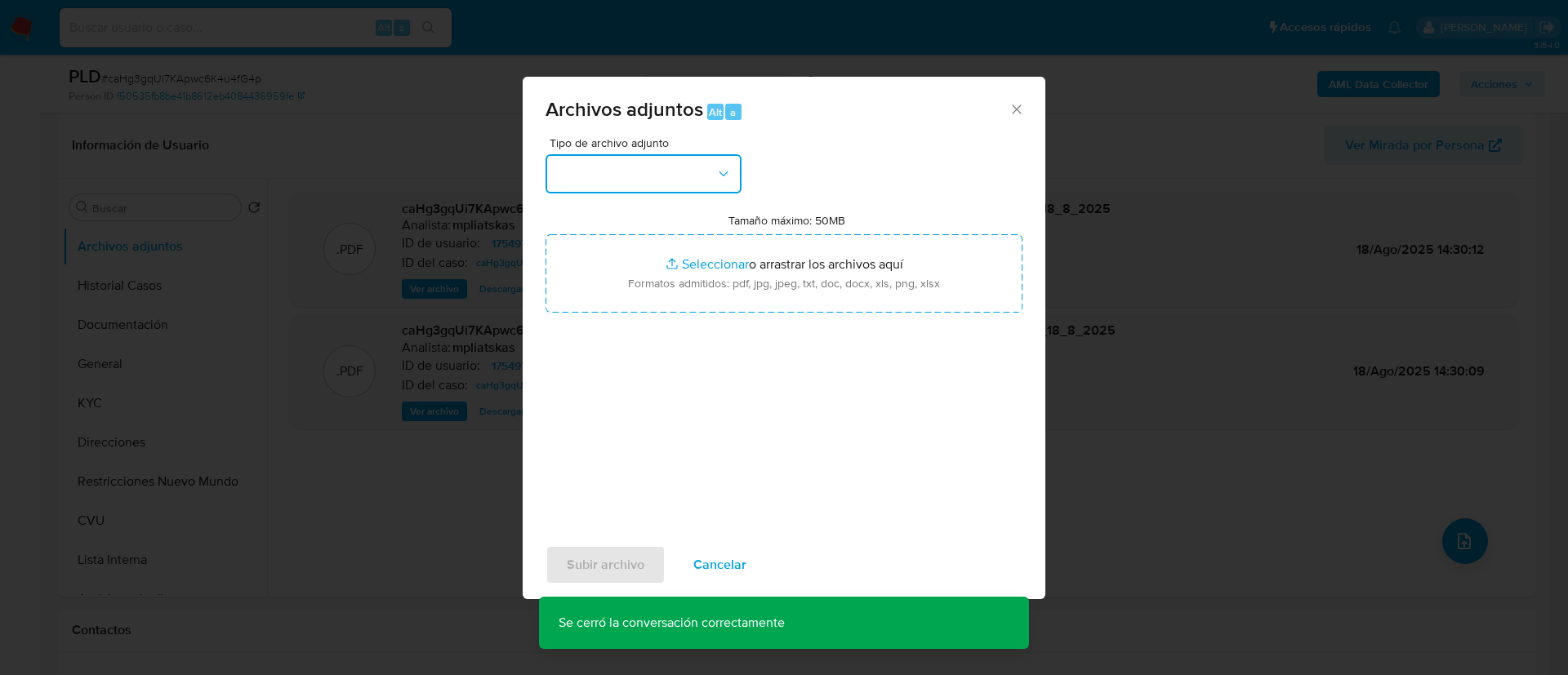
click at [657, 162] on button "button" at bounding box center [643, 174] width 196 height 39
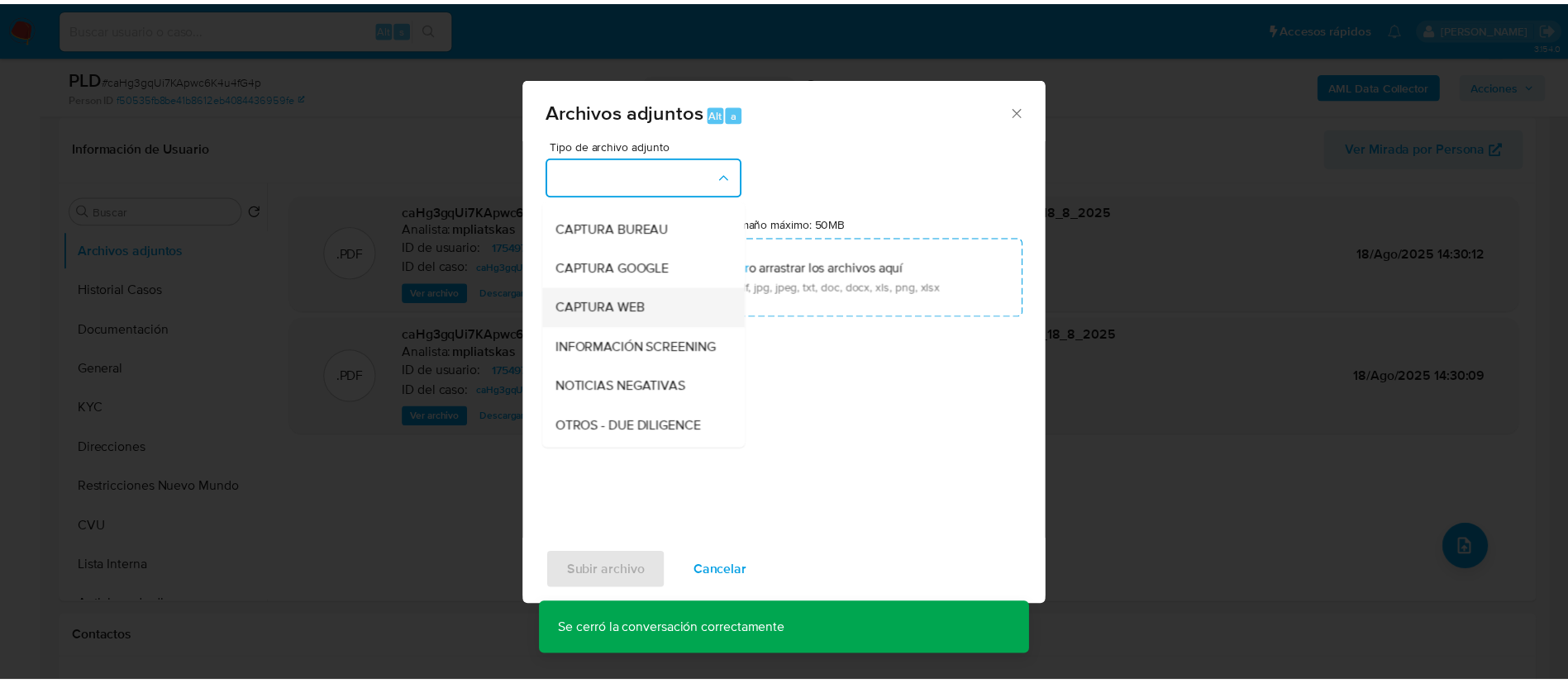
scroll to position [124, 0]
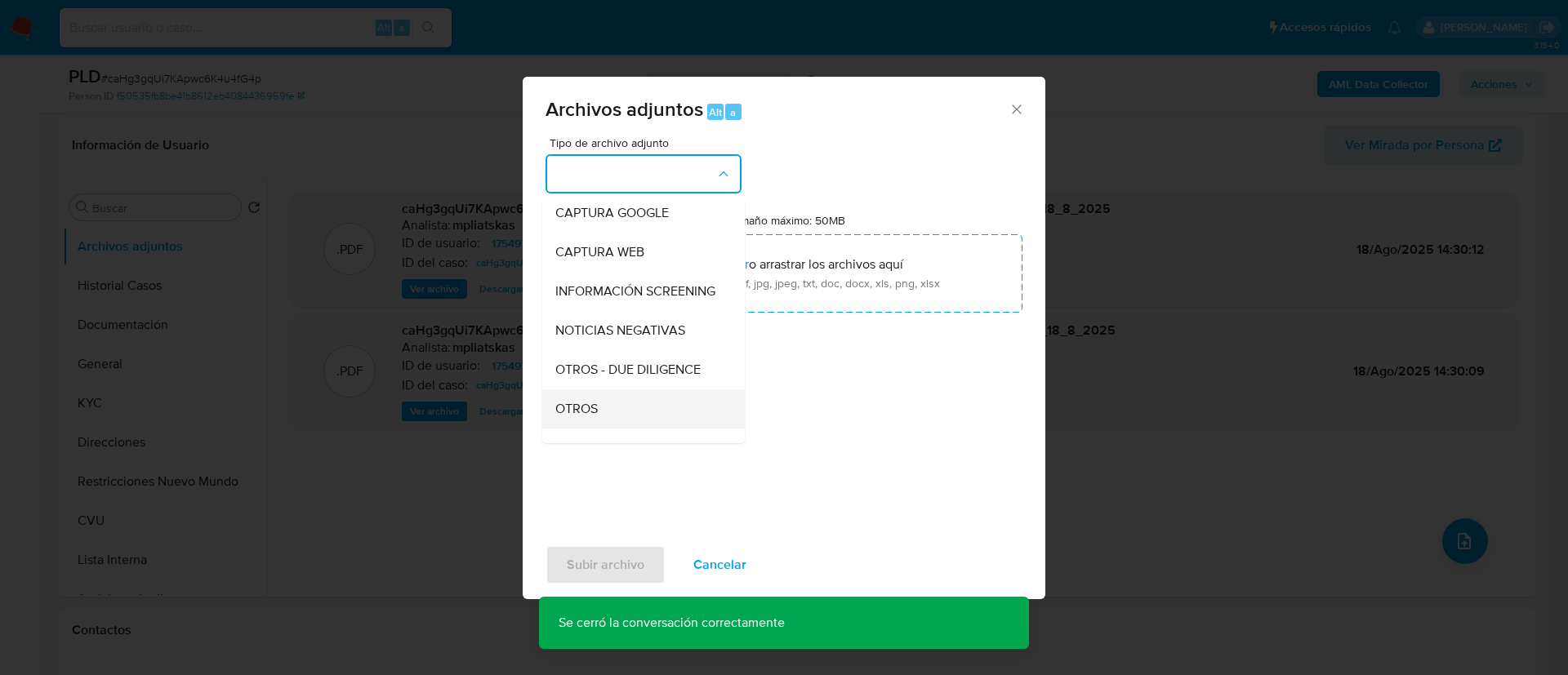
click at [600, 421] on div "OTROS" at bounding box center [638, 409] width 166 height 39
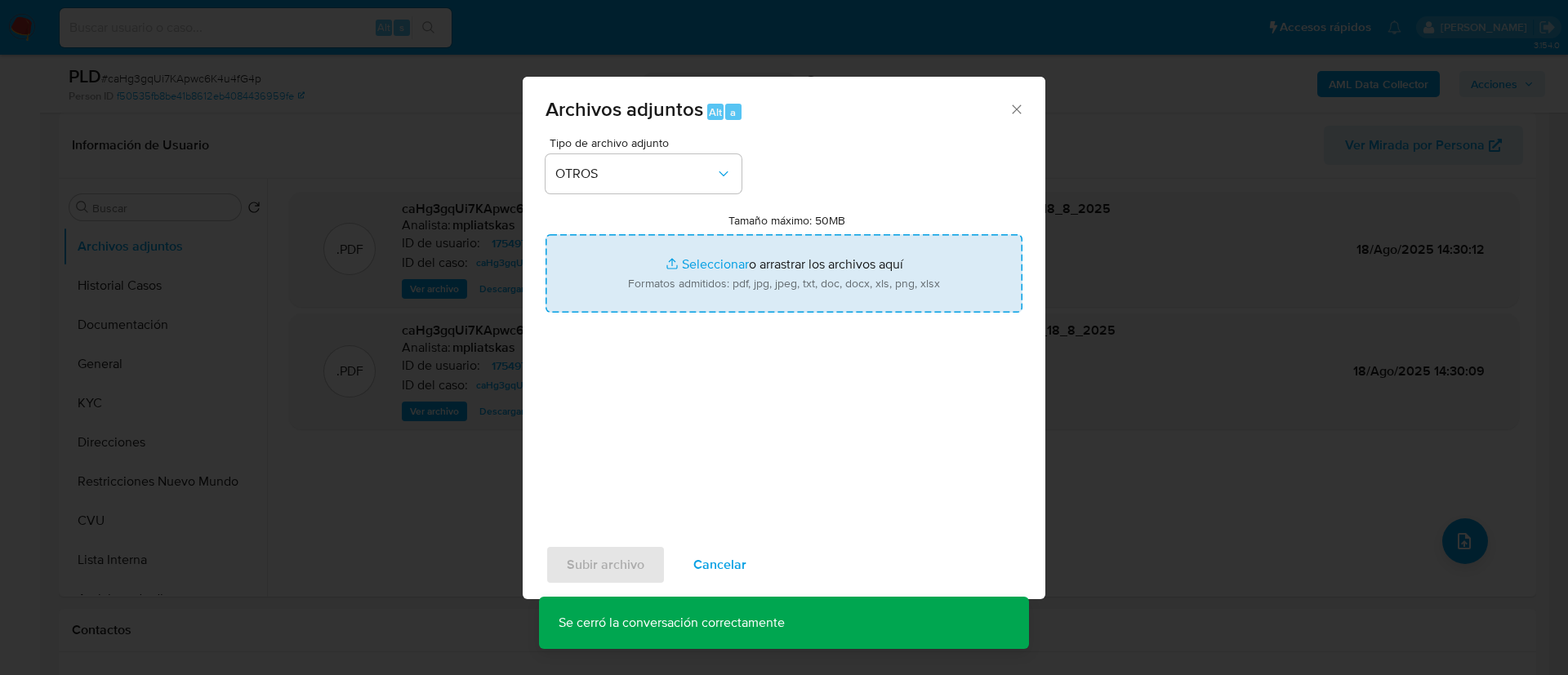
click at [781, 285] on input "Tamaño máximo: 50MB Seleccionar archivos" at bounding box center [784, 273] width 477 height 78
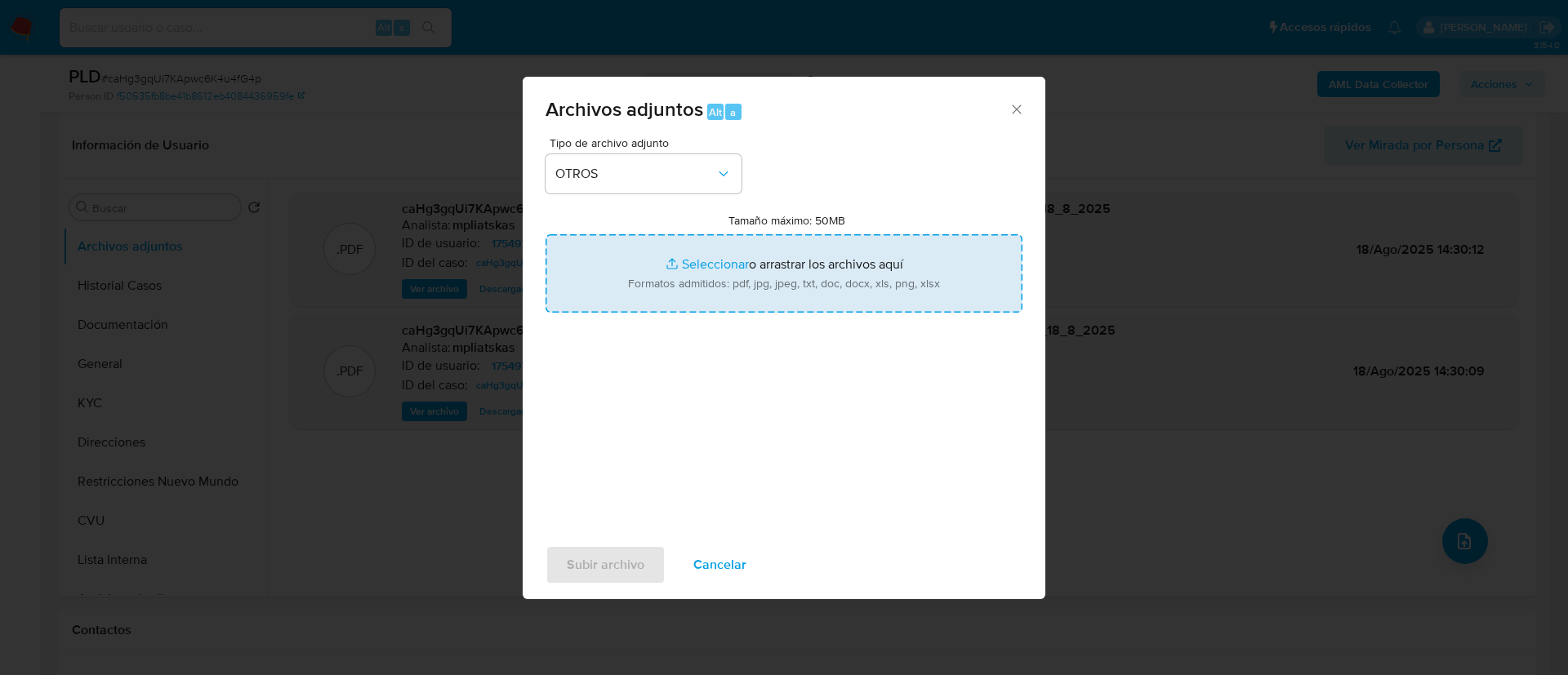
type input "C:\fakepath\175497481 Movimientos.xlsx"
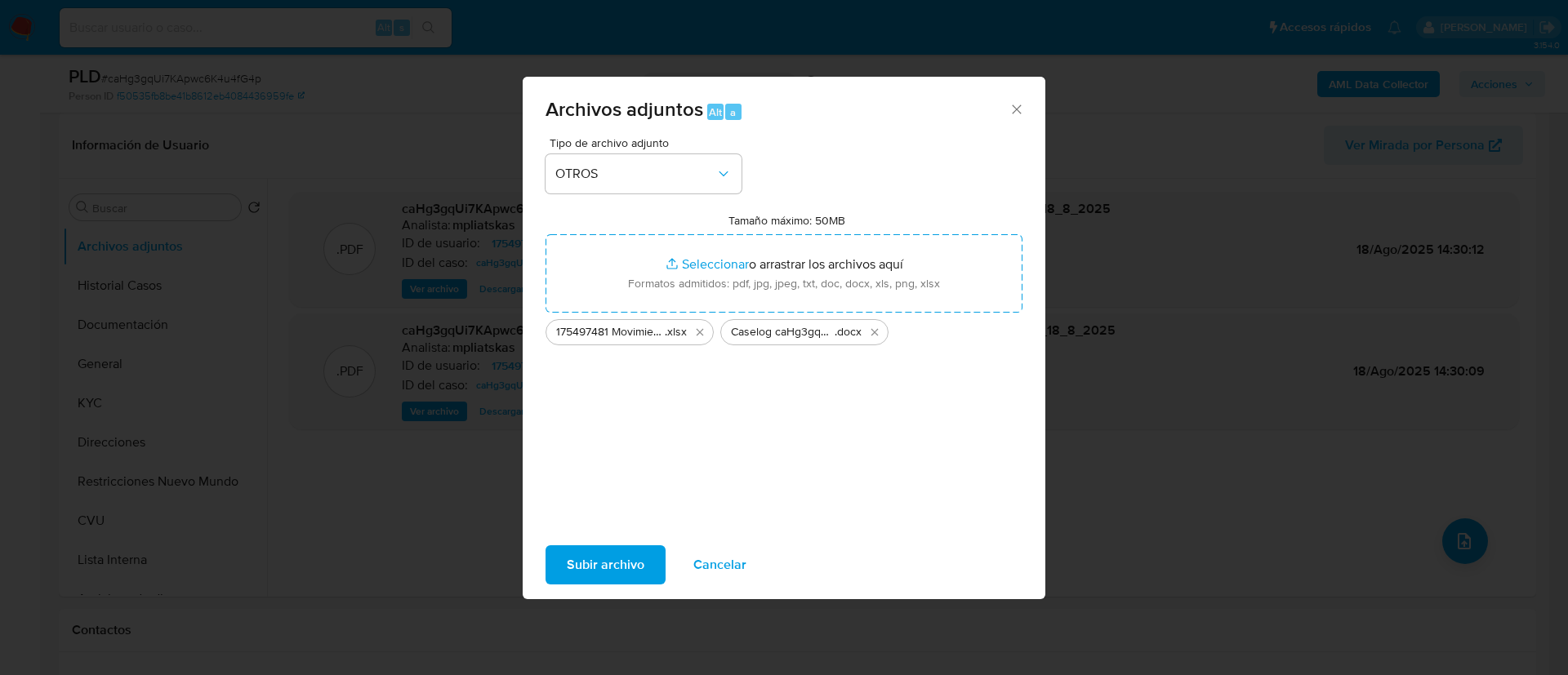
click at [571, 556] on span "Subir archivo" at bounding box center [605, 565] width 78 height 36
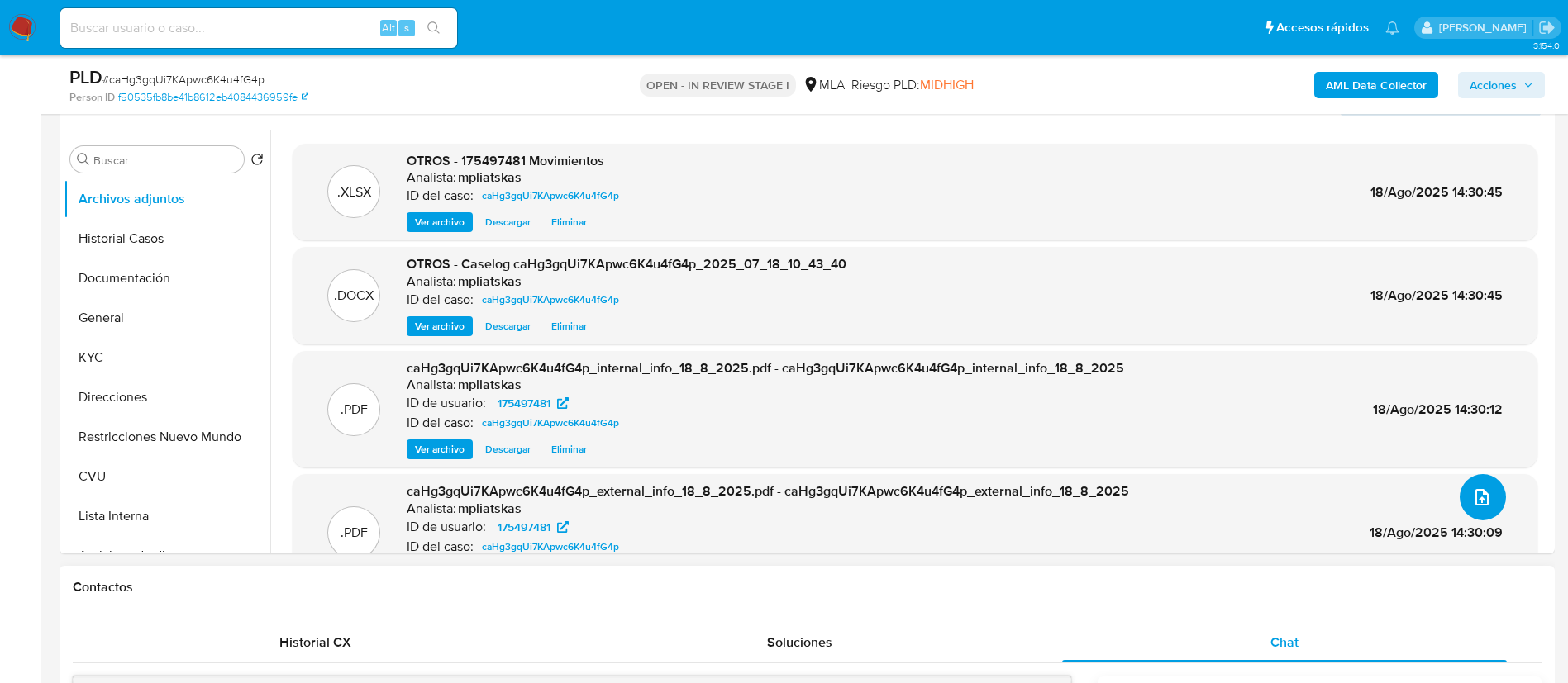
scroll to position [248, 0]
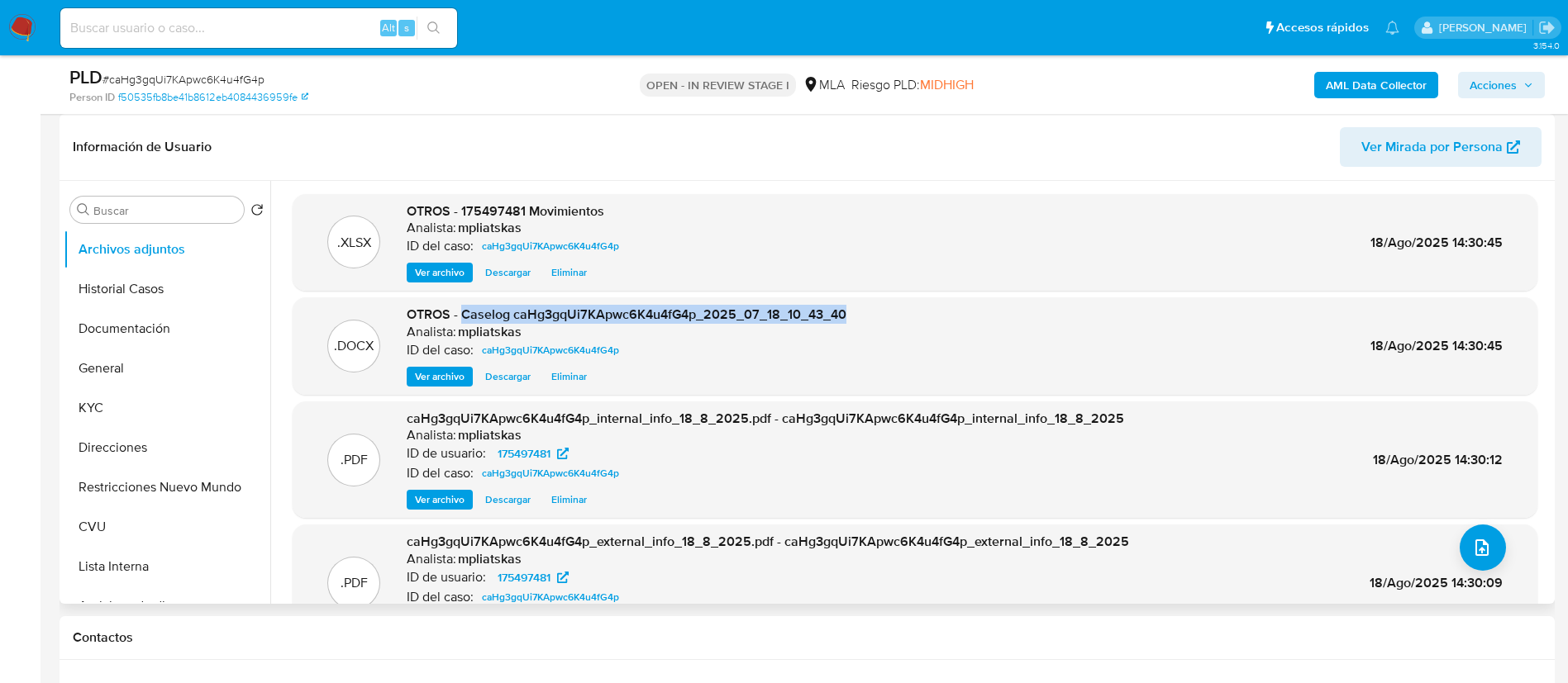
drag, startPoint x: 461, startPoint y: 318, endPoint x: 854, endPoint y: 302, distance: 393.3
click at [854, 302] on div ".DOCX OTROS - Caselog caHg3gqUi7KApwc6K4u4fG4p_2025_07_18_10_43_40 Analista: mp…" at bounding box center [914, 346] width 1245 height 97
copy span "Caselog caHg3gqUi7KApwc6K4u4fG4p_2025_07_18_10_43_40"
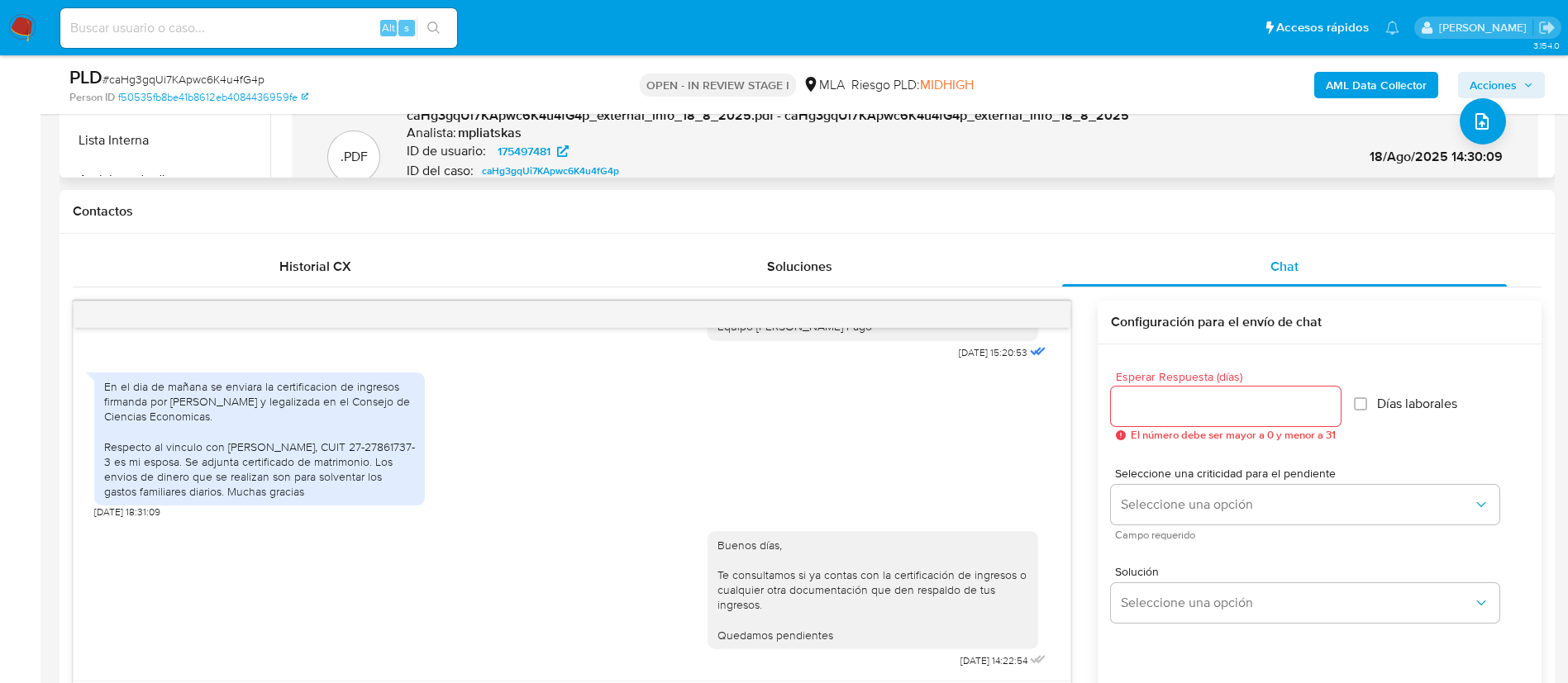
scroll to position [372, 0]
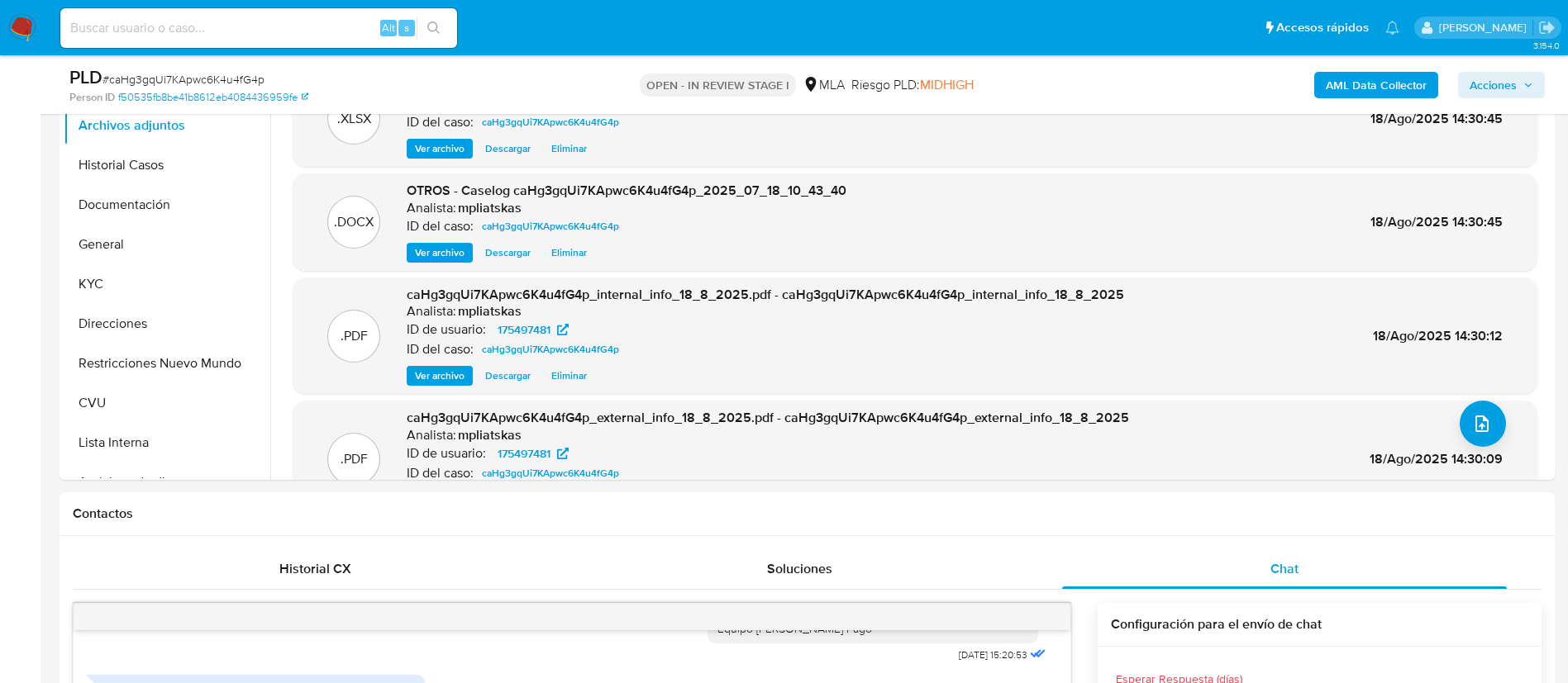
click at [1532, 62] on div "PLD # caHg3gqUi7KApwc6K4u4fG4p Person ID f50535fb8be41b8612eb4084436959fe OPEN …" at bounding box center [807, 85] width 1495 height 59
click at [1521, 81] on span "Acciones" at bounding box center [1501, 85] width 63 height 23
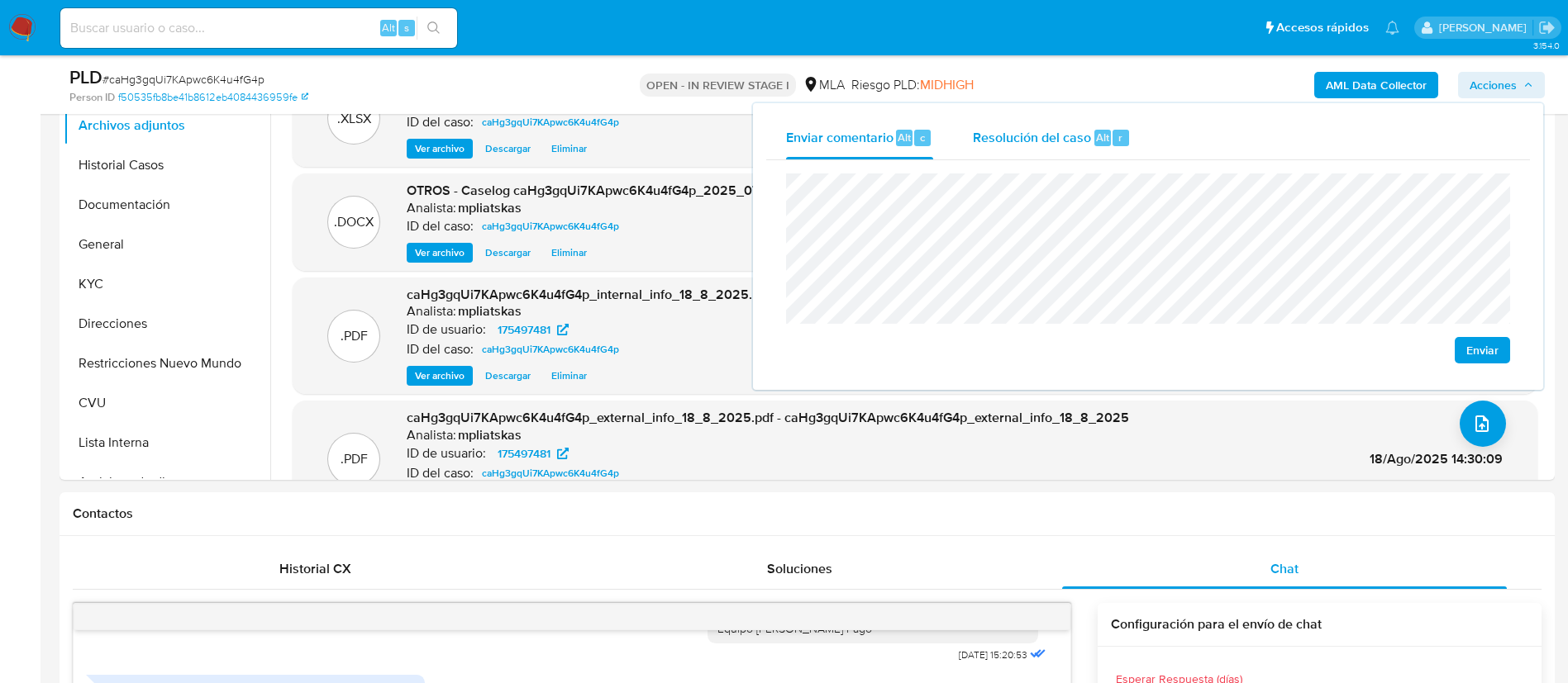
click at [1064, 154] on div "Resolución del caso Alt r" at bounding box center [1052, 138] width 158 height 43
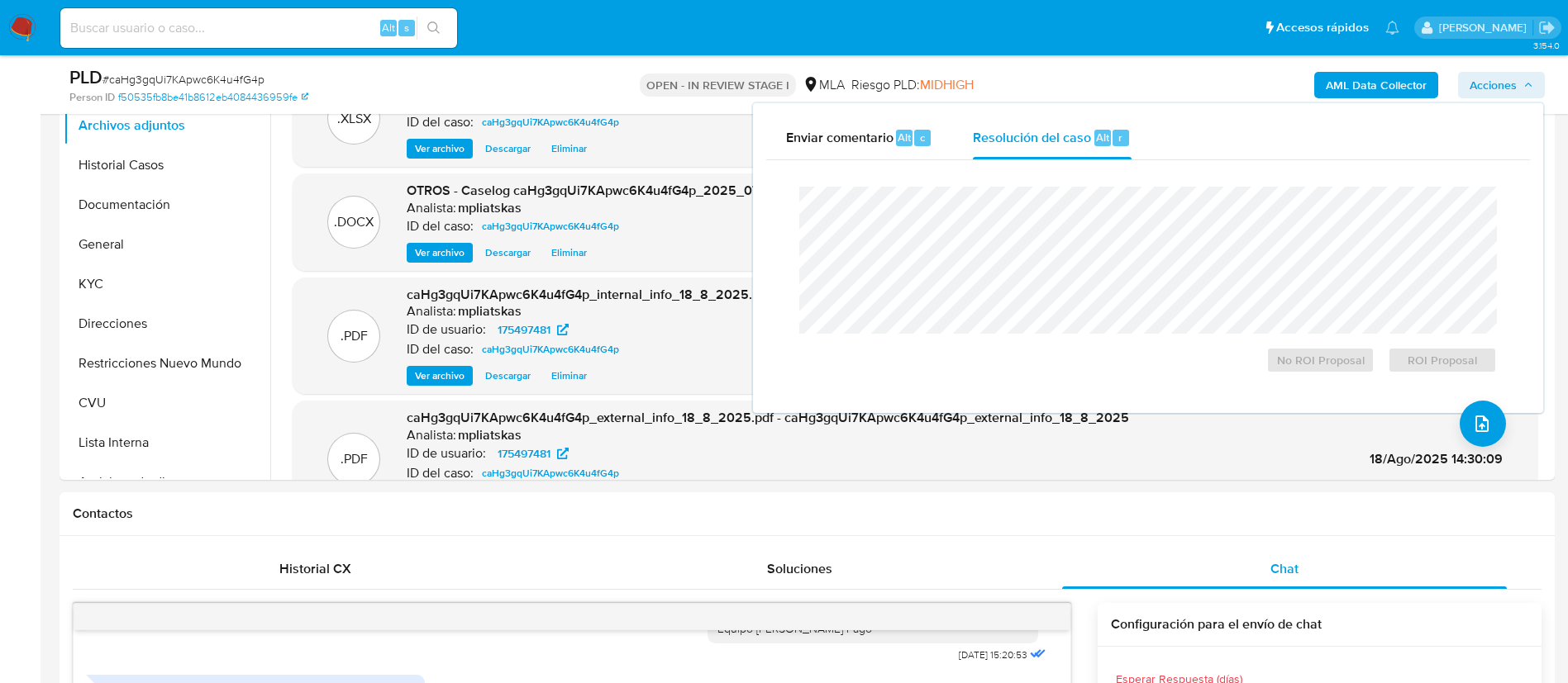
click at [1073, 165] on div "Cierre de caso No ROI Proposal ROI Proposal" at bounding box center [1148, 280] width 764 height 239
click at [1284, 355] on span "No ROI Proposal" at bounding box center [1320, 360] width 86 height 23
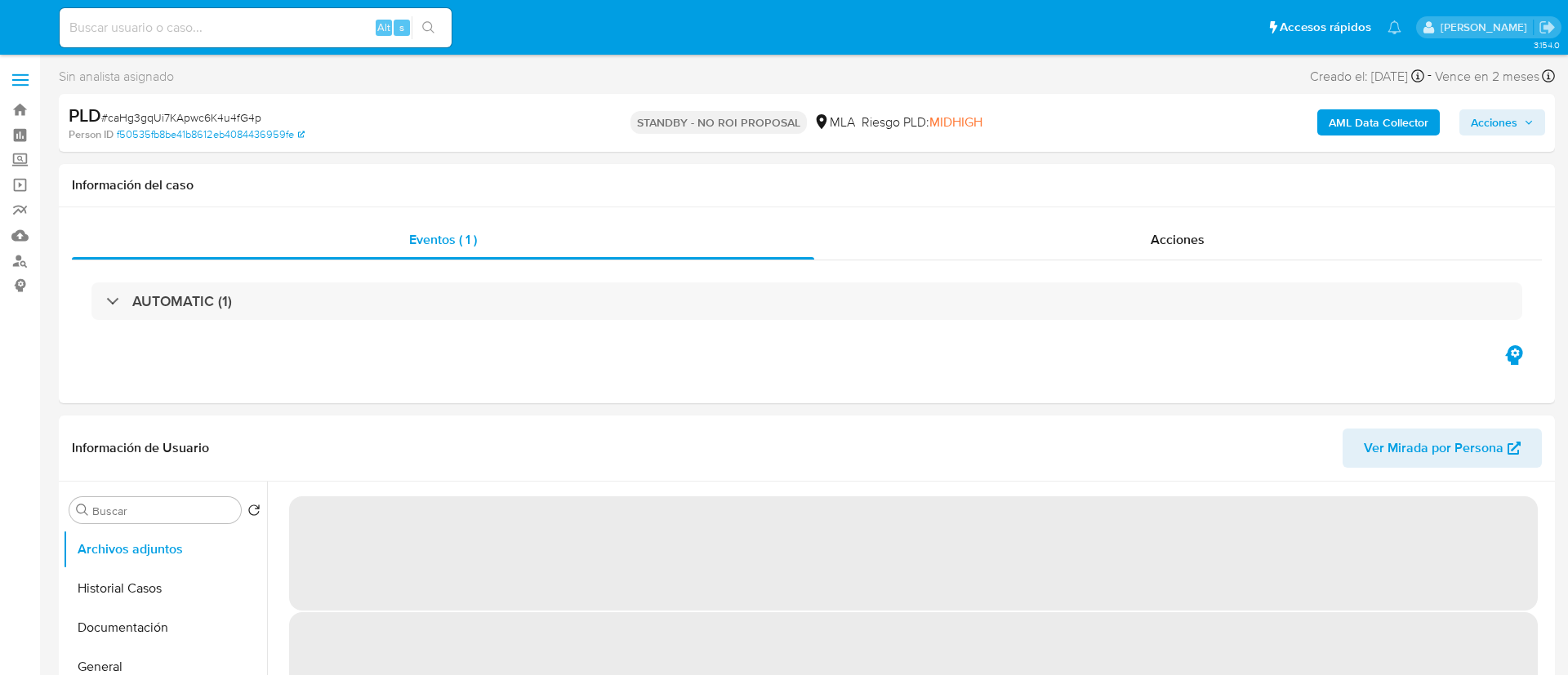
select select "10"
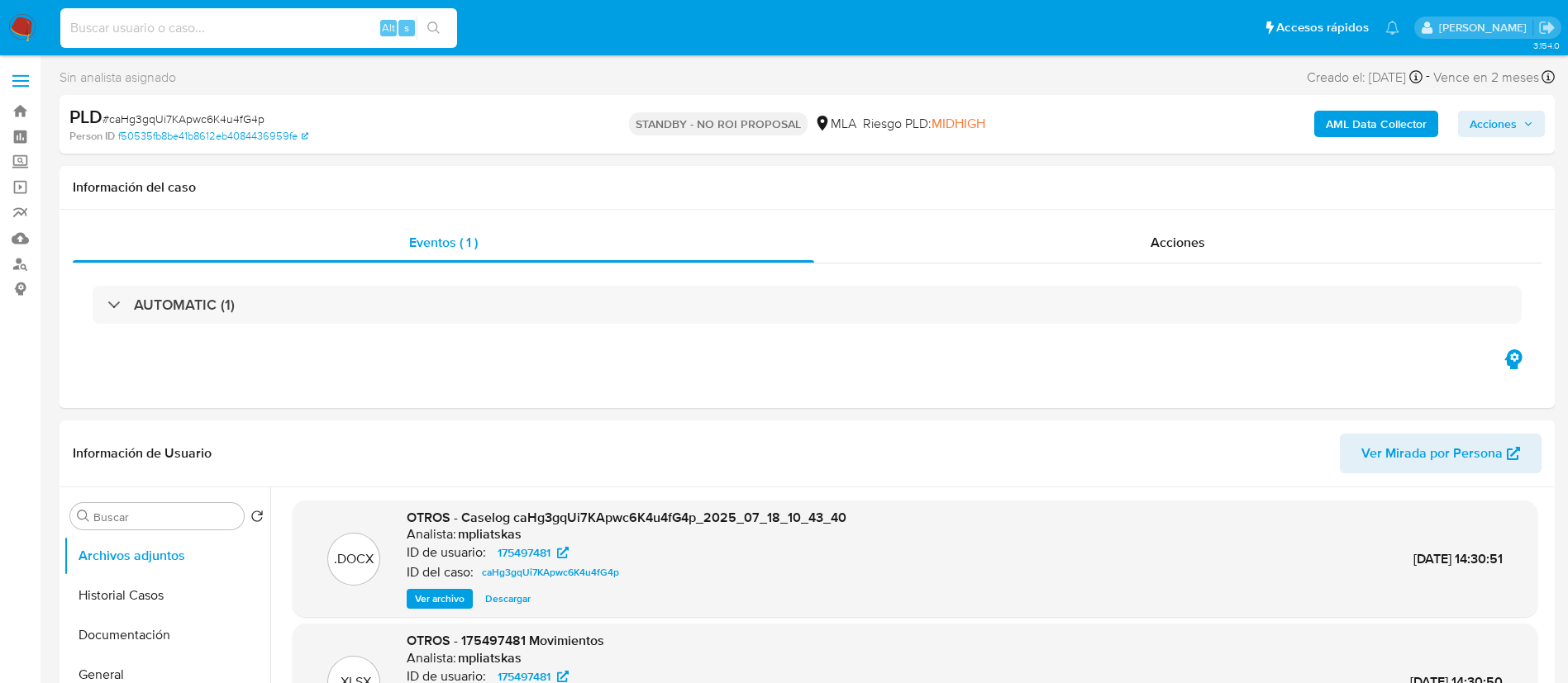
click at [350, 31] on input at bounding box center [258, 28] width 396 height 22
paste input "CgW3X1jLj0RZqV2UJ21t2yD6"
type input "CgW3X1jLj0RZqV2UJ21t2yD6"
click at [437, 28] on icon "search-icon" at bounding box center [434, 28] width 13 height 13
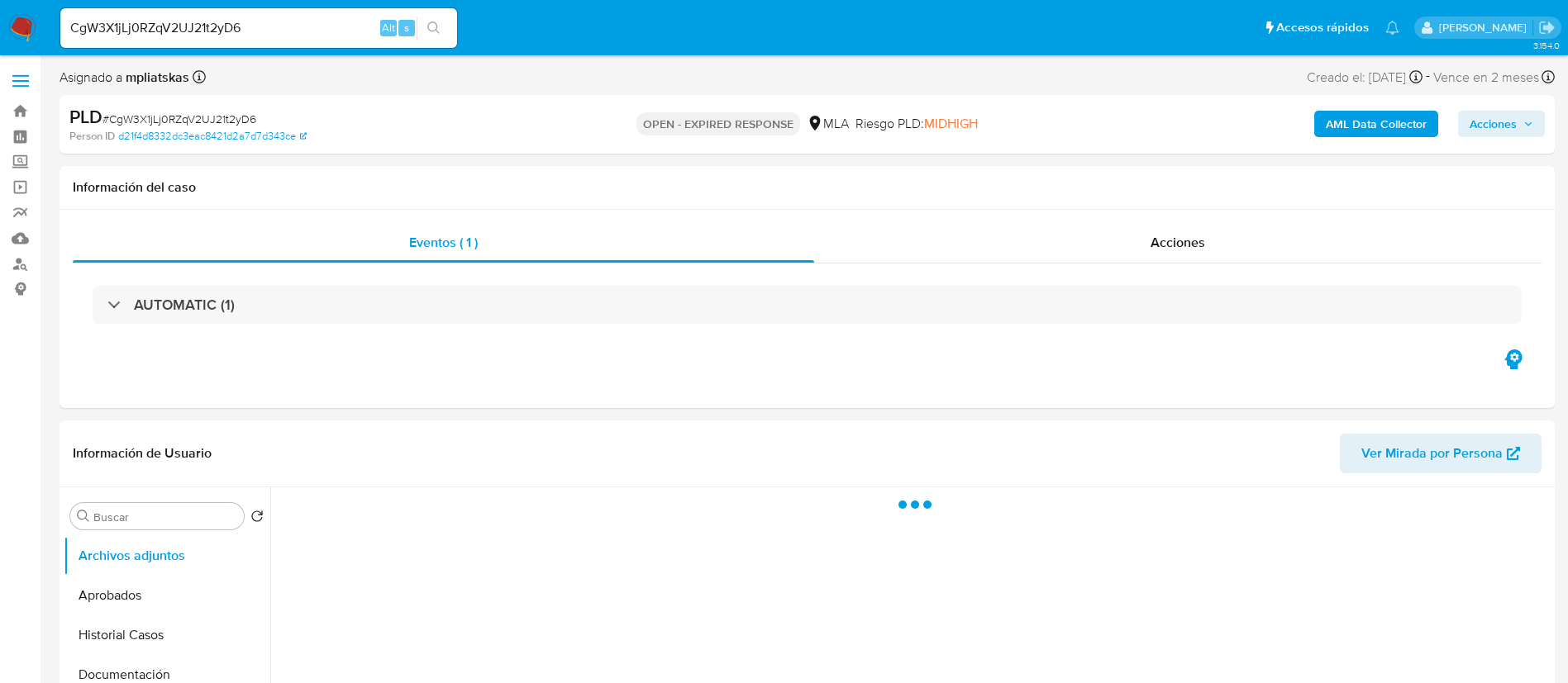
select select "10"
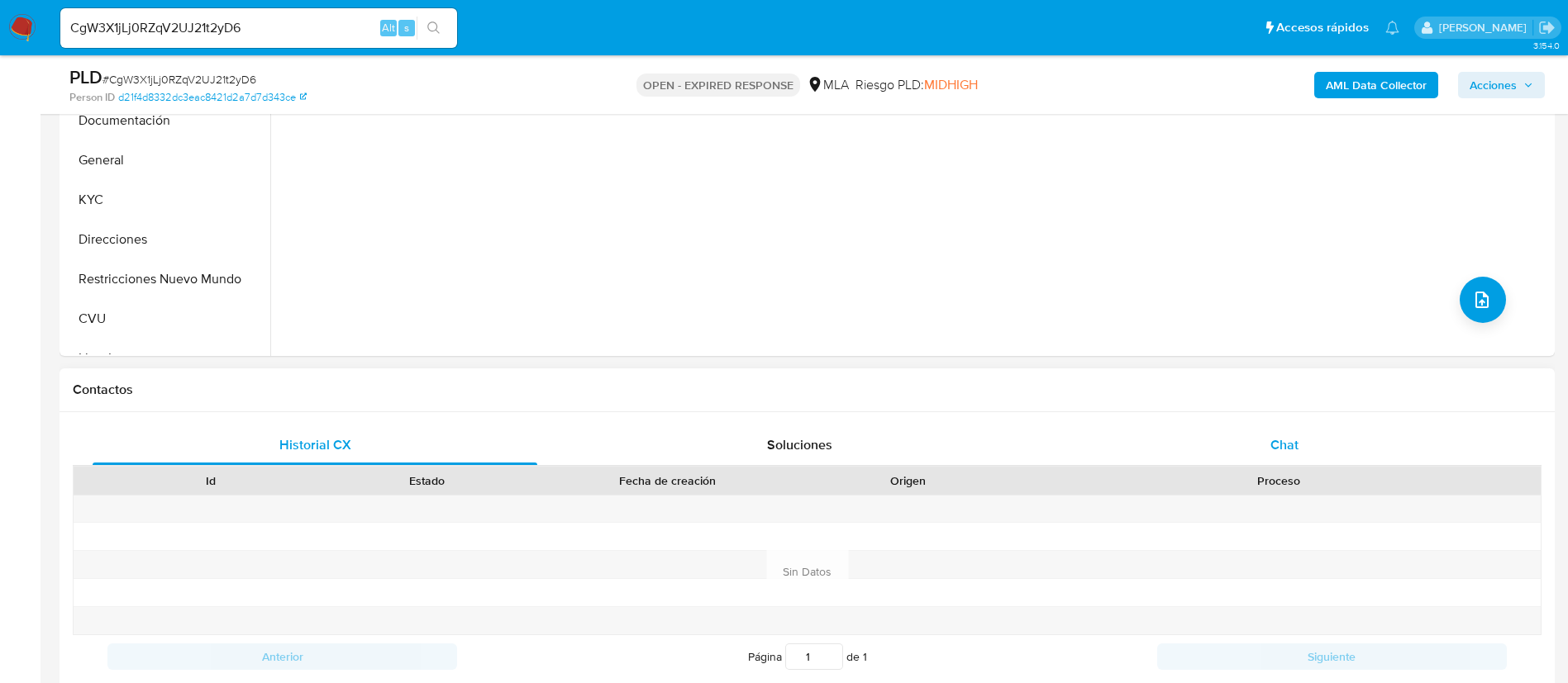
click at [1314, 436] on div "Chat" at bounding box center [1284, 446] width 445 height 40
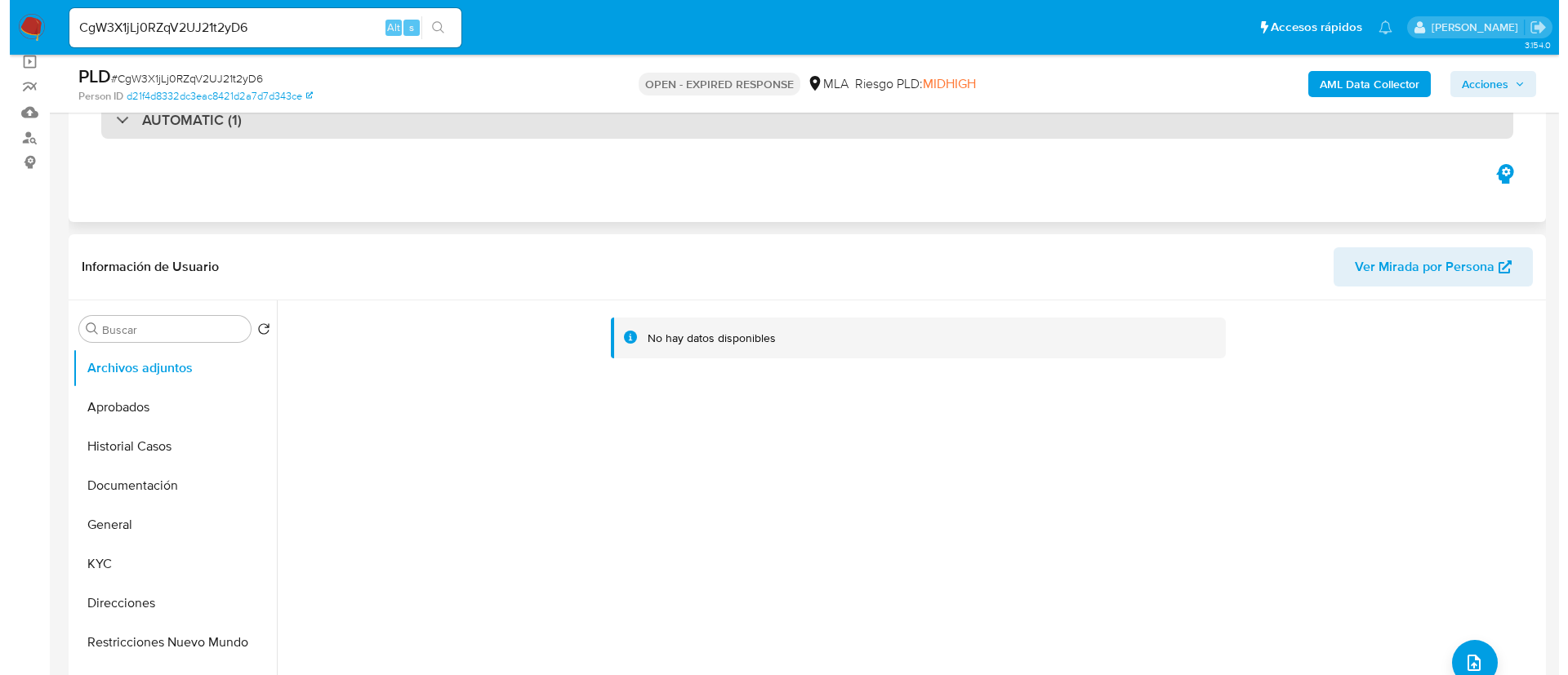
scroll to position [122, 0]
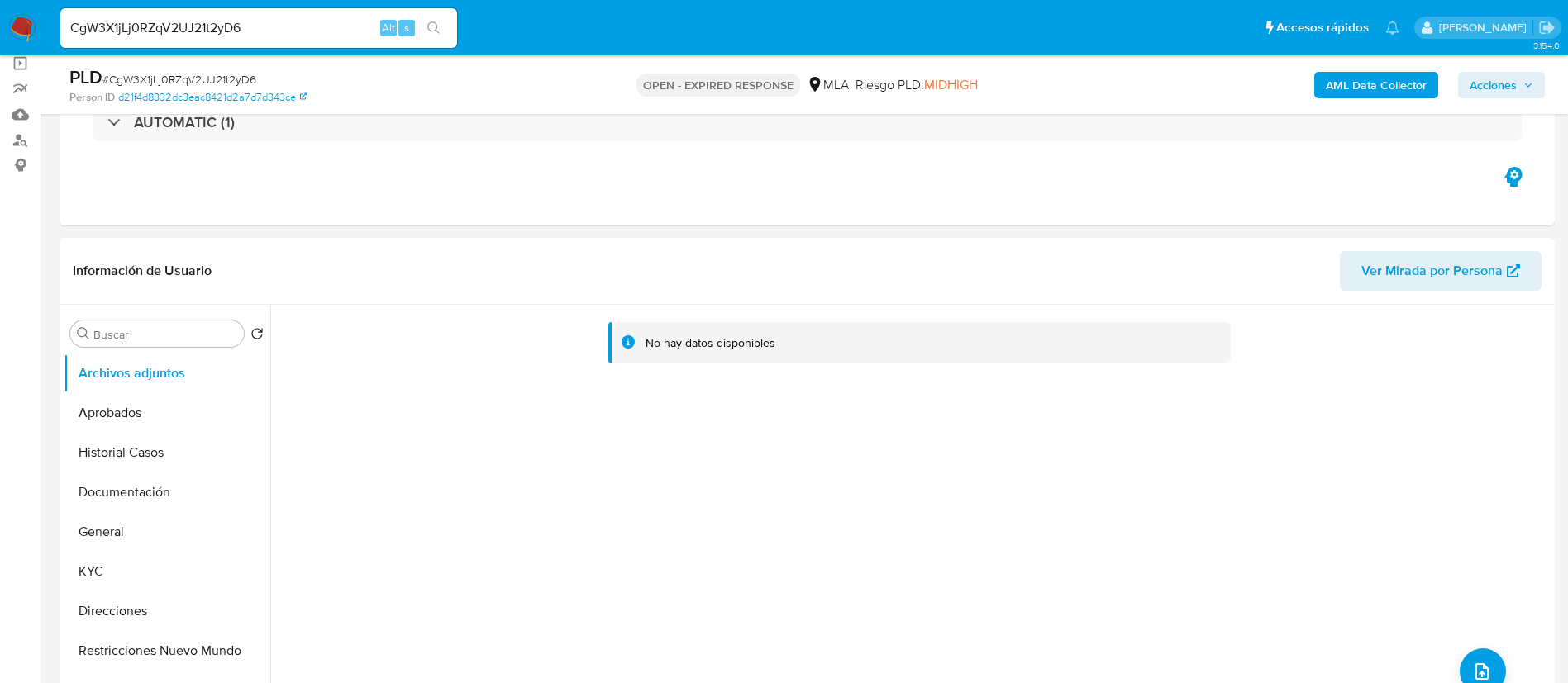
click at [1341, 96] on b "AML Data Collector" at bounding box center [1376, 85] width 101 height 26
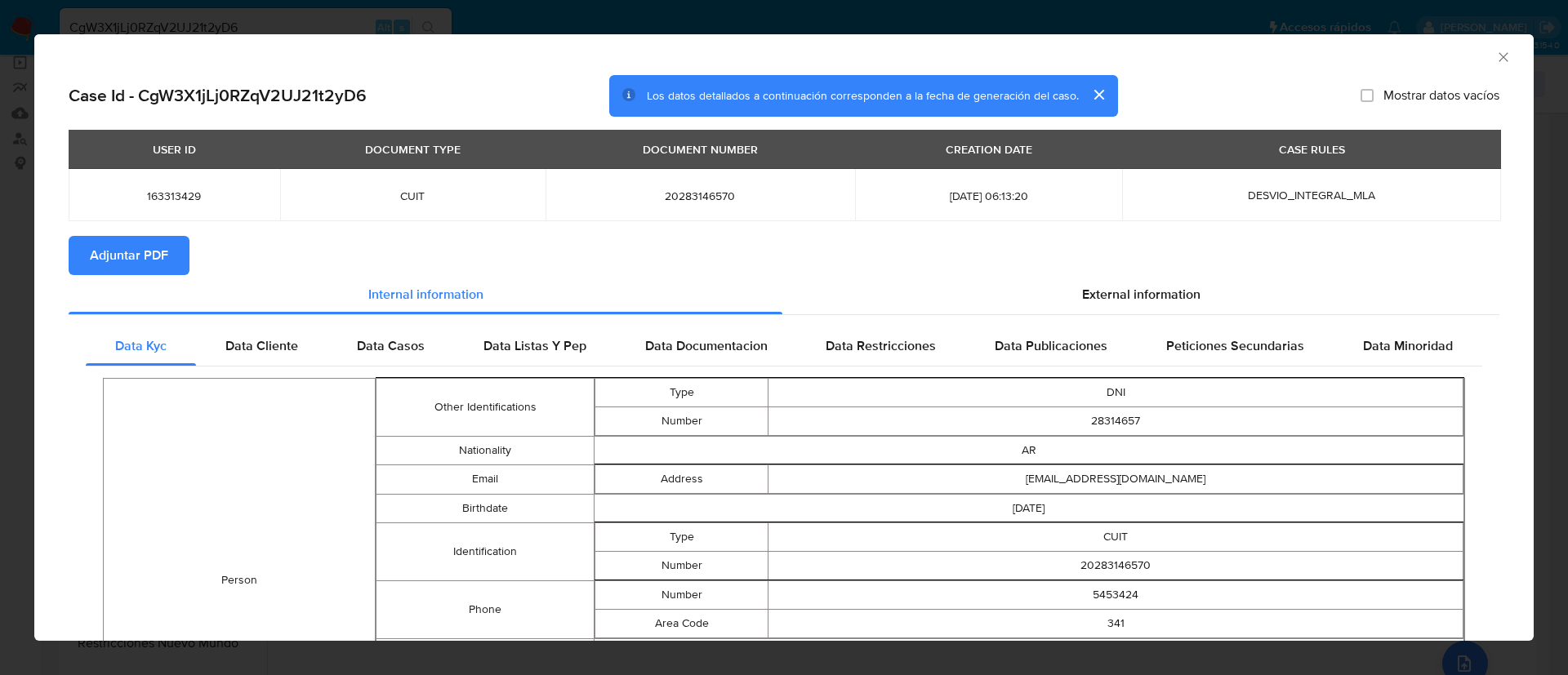
click at [149, 250] on span "Adjuntar PDF" at bounding box center [129, 255] width 78 height 36
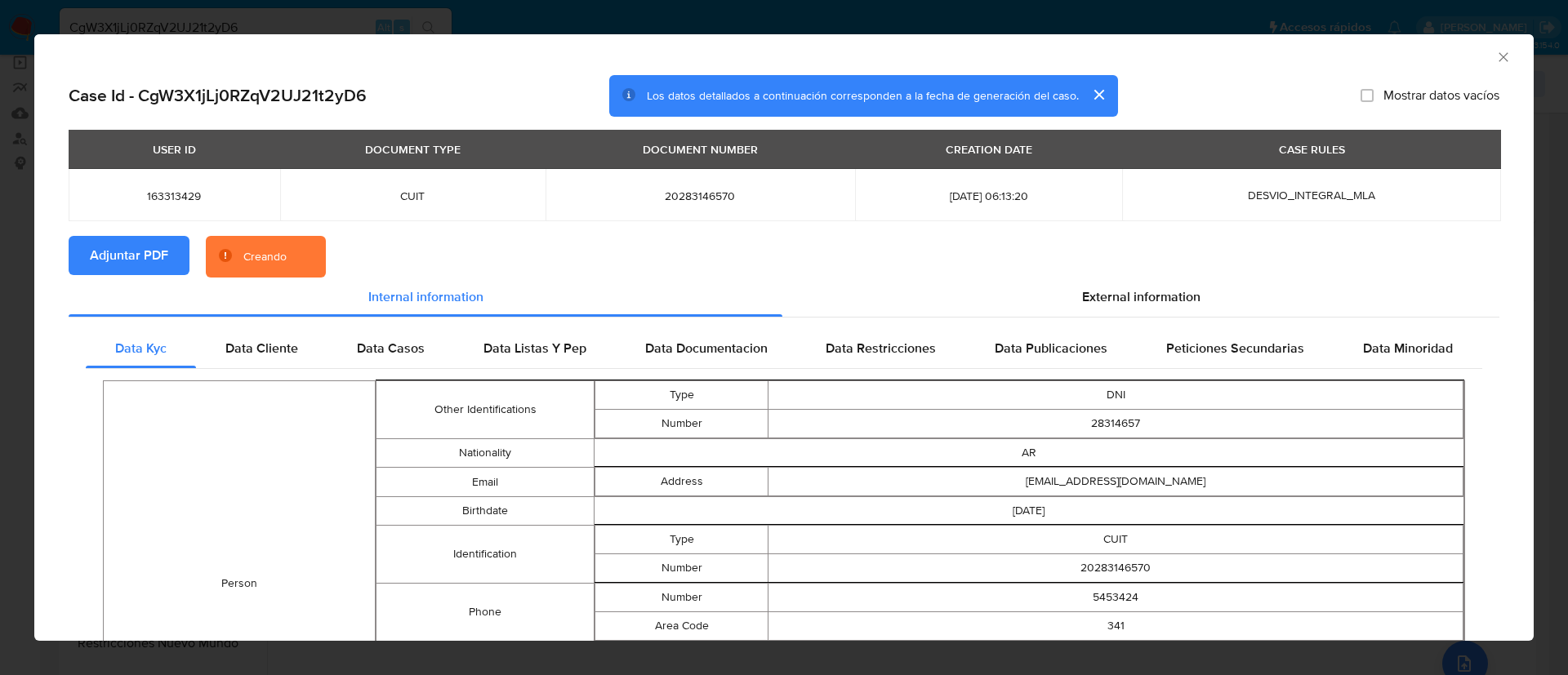
click at [163, 194] on span "163313429" at bounding box center [174, 195] width 172 height 15
copy span "163313429"
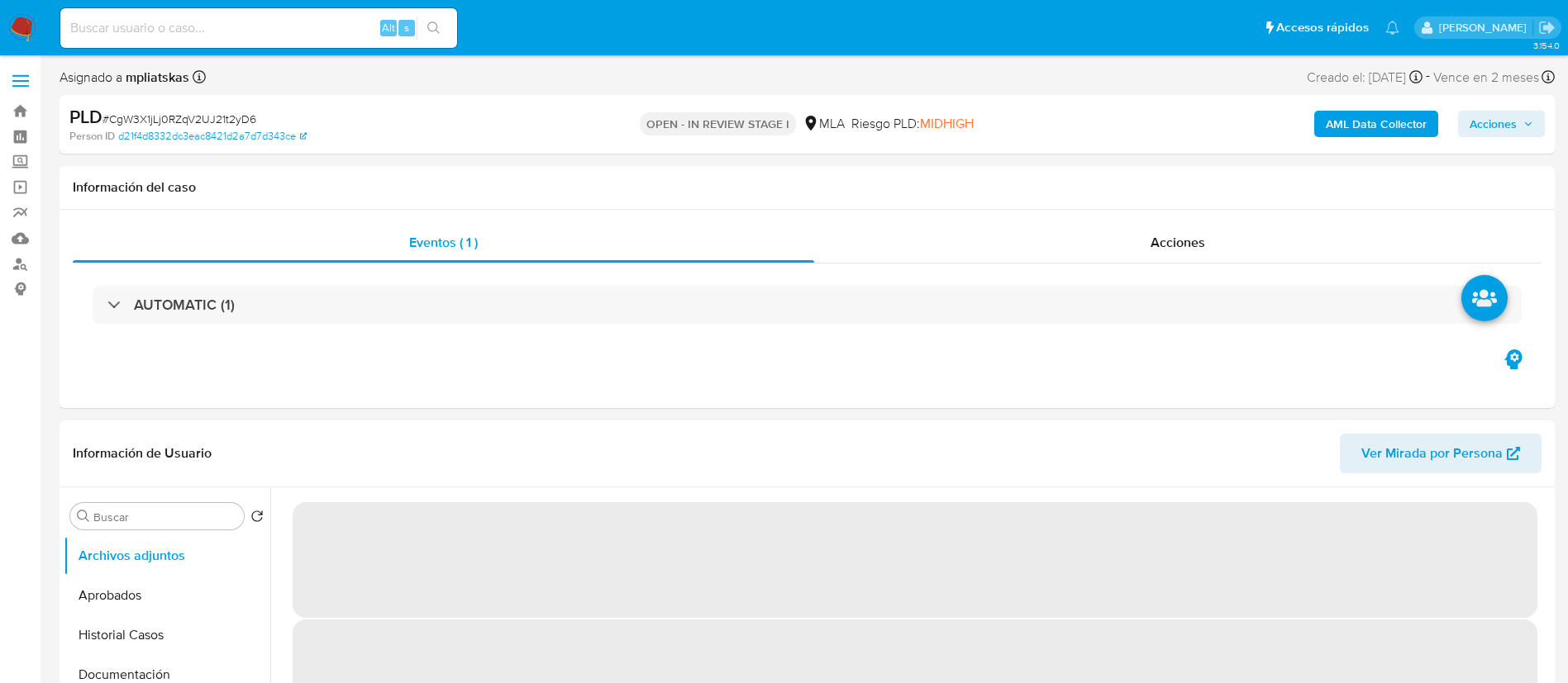
select select "10"
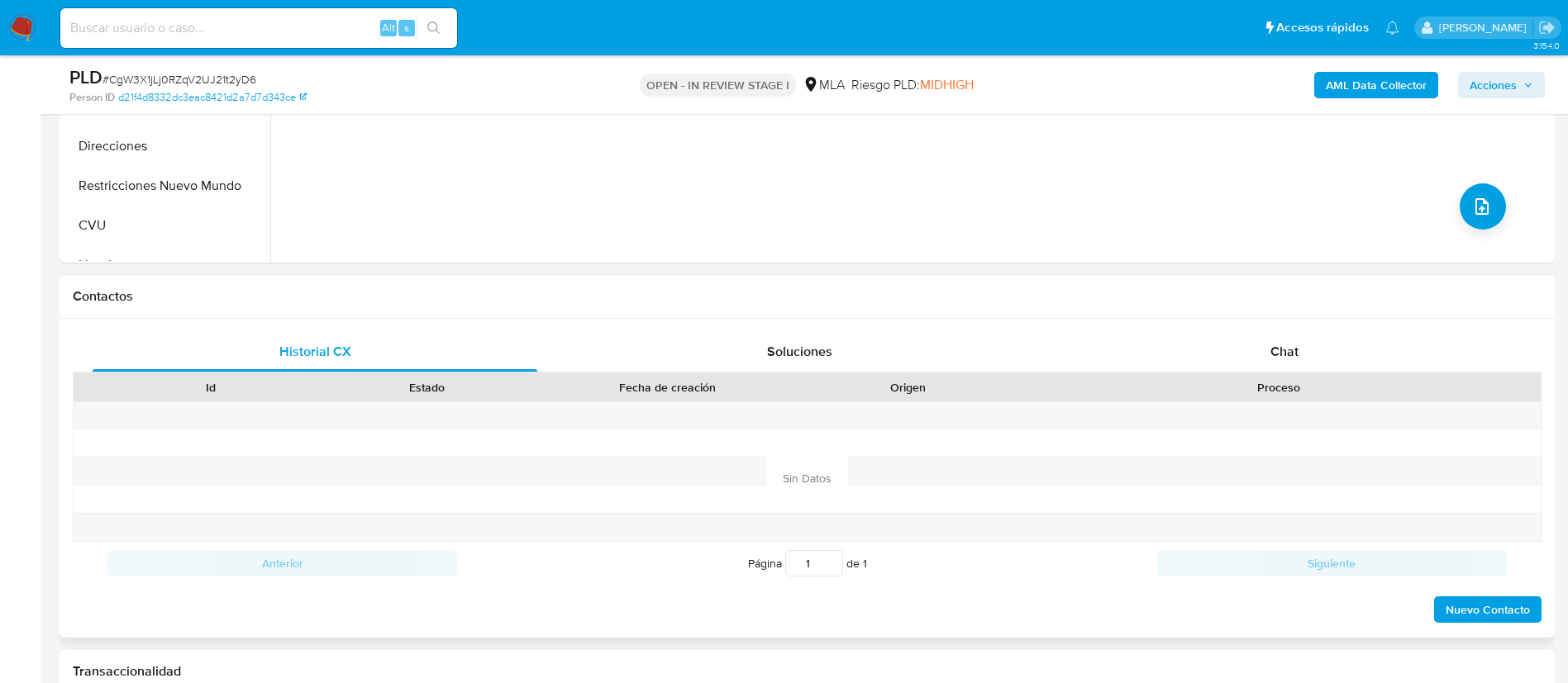
scroll to position [620, 0]
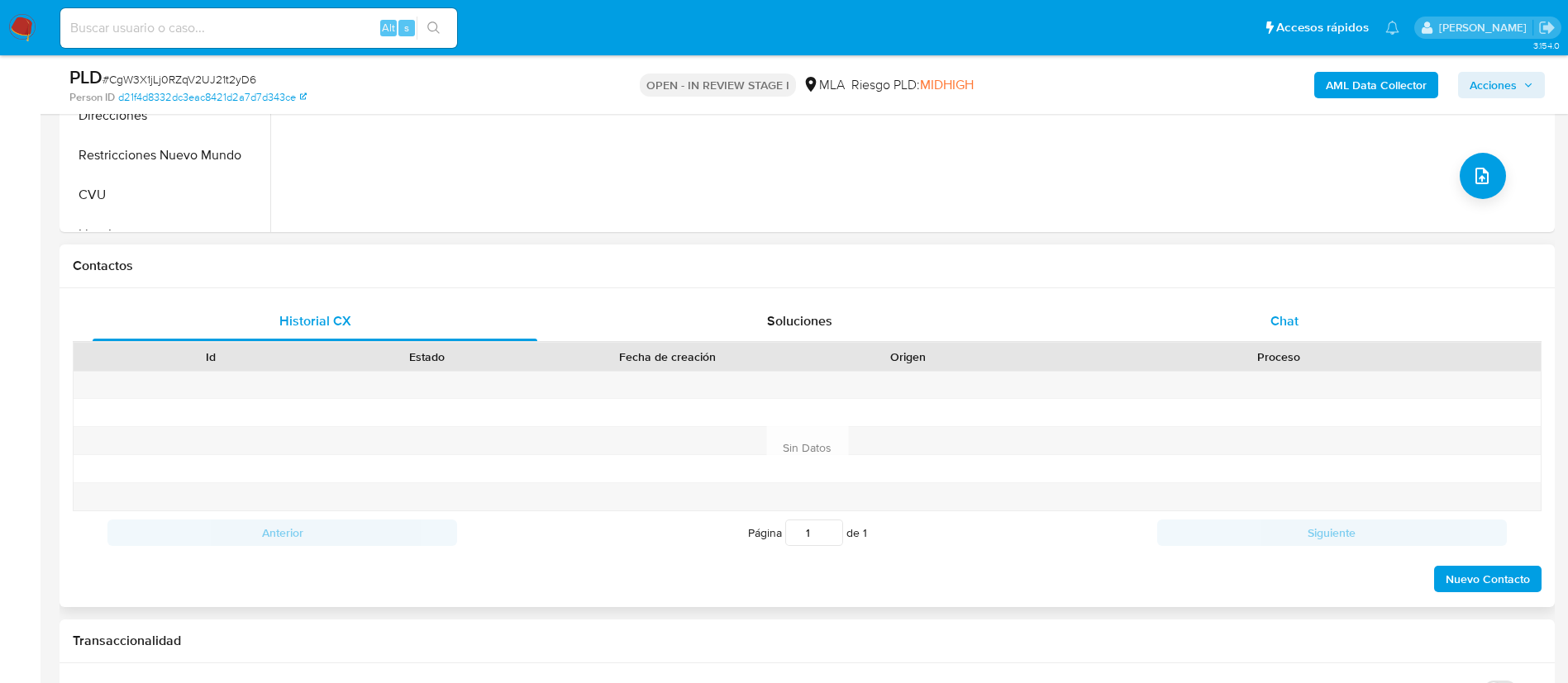
click at [1258, 322] on div "Chat" at bounding box center [1284, 322] width 445 height 40
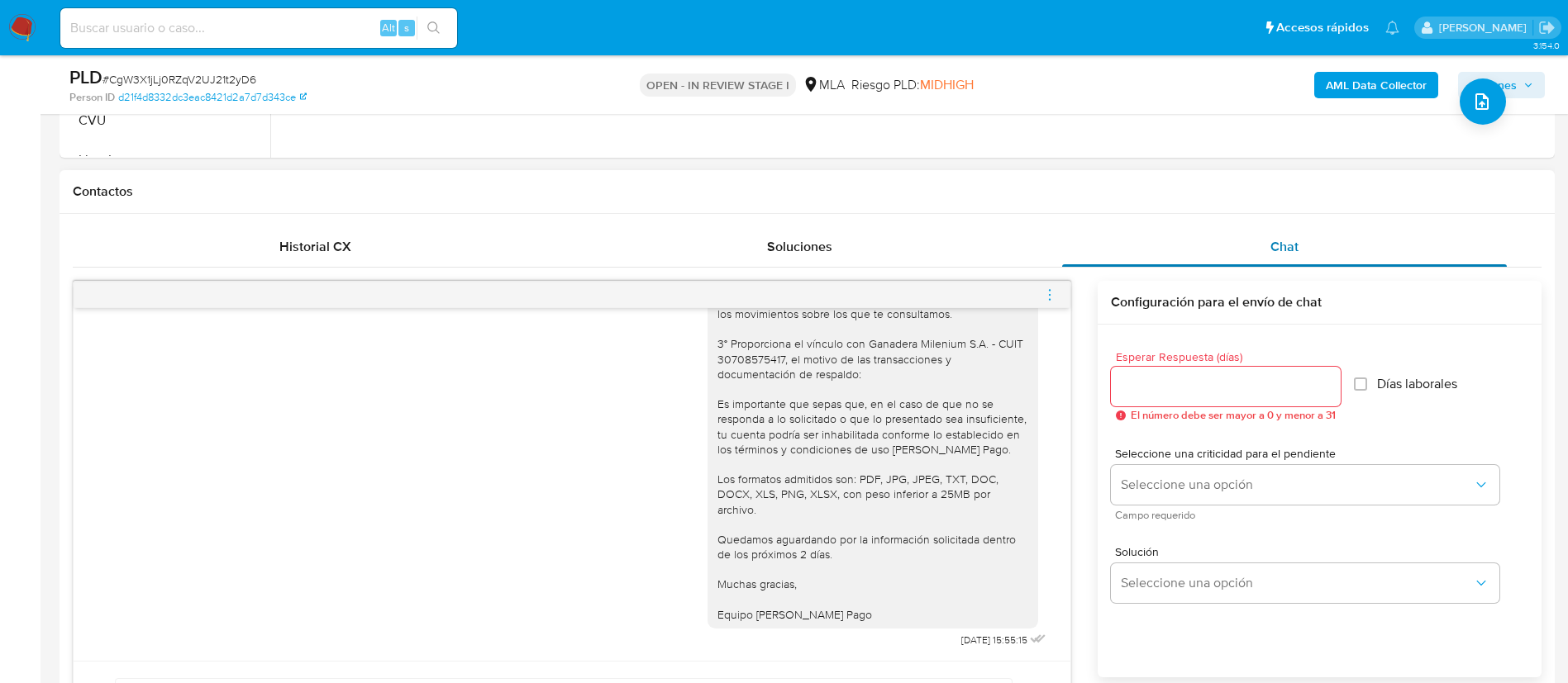
scroll to position [744, 0]
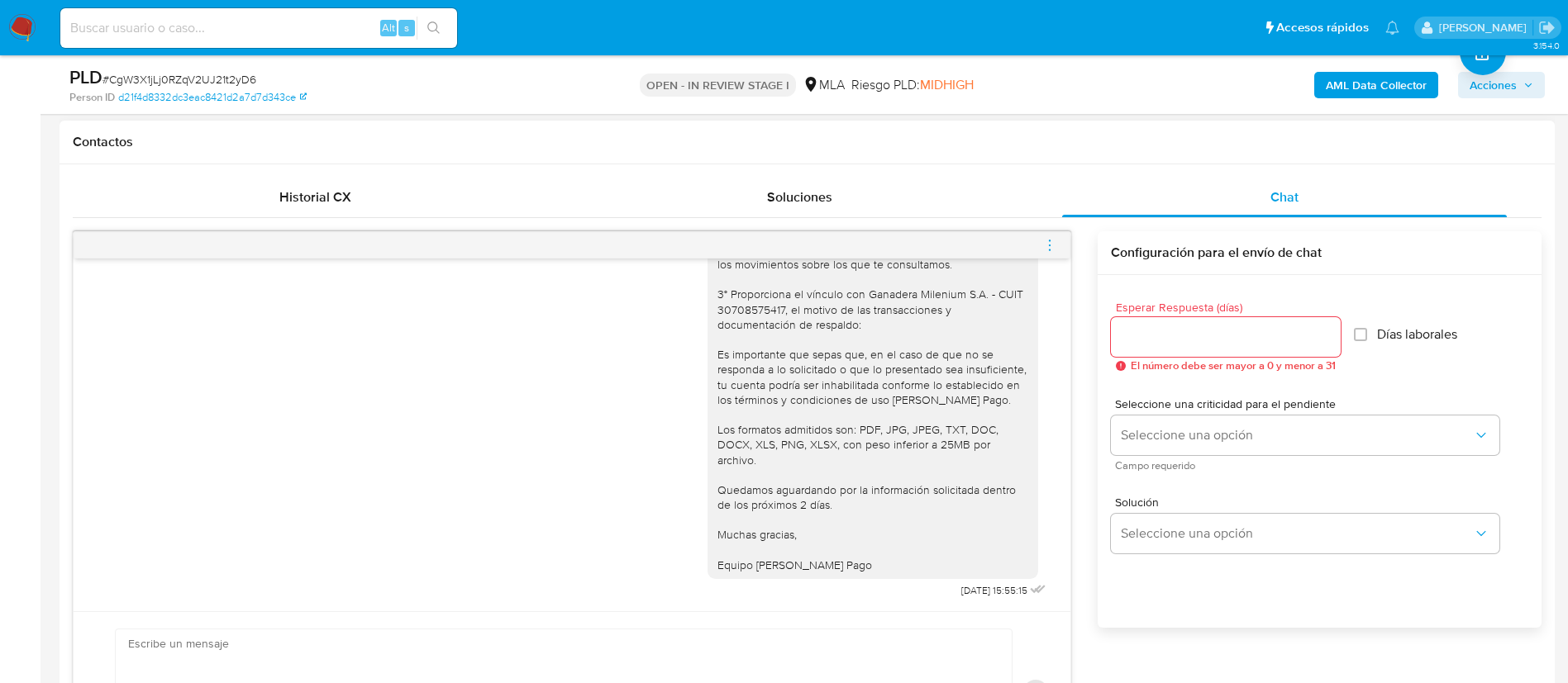
click at [1058, 236] on div at bounding box center [572, 245] width 996 height 26
click at [1049, 243] on icon "menu-action" at bounding box center [1049, 244] width 15 height 15
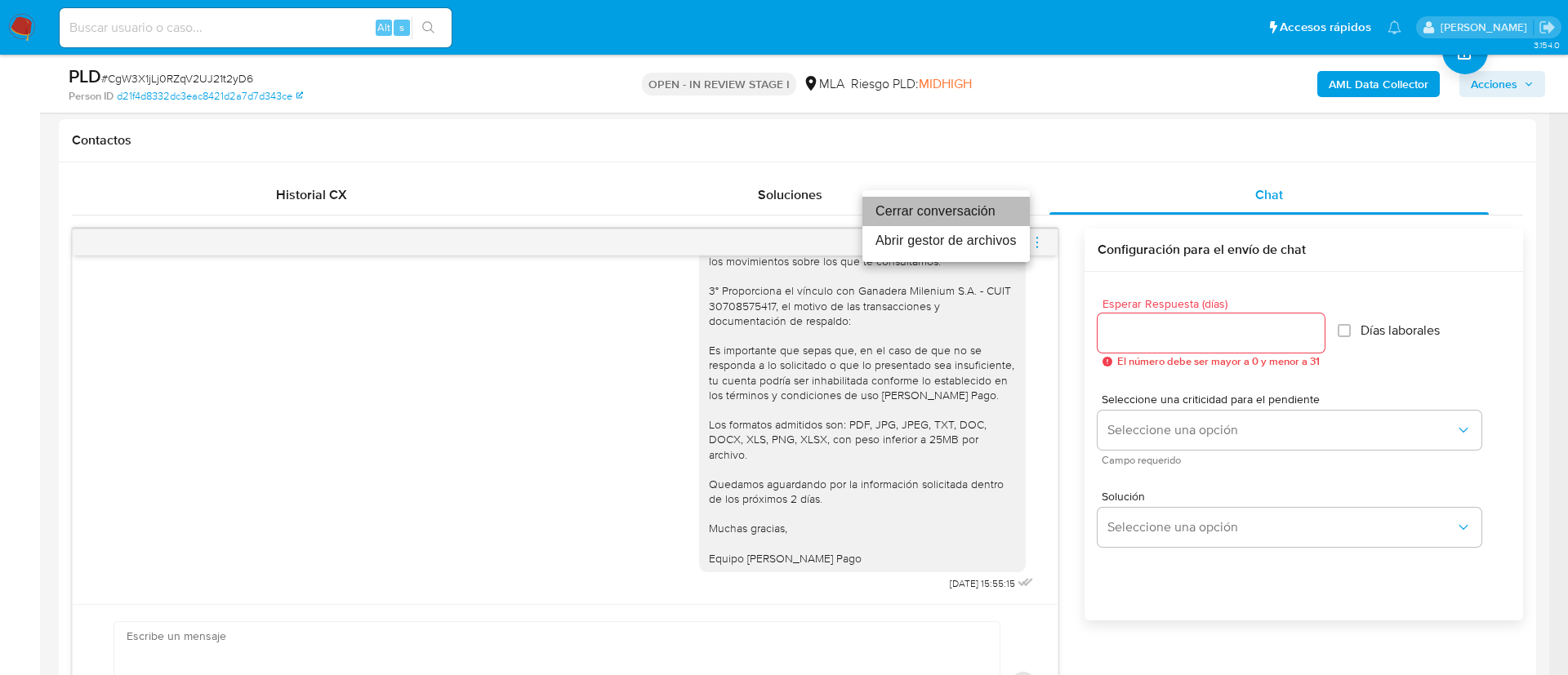
click at [956, 201] on li "Cerrar conversación" at bounding box center [945, 212] width 167 height 29
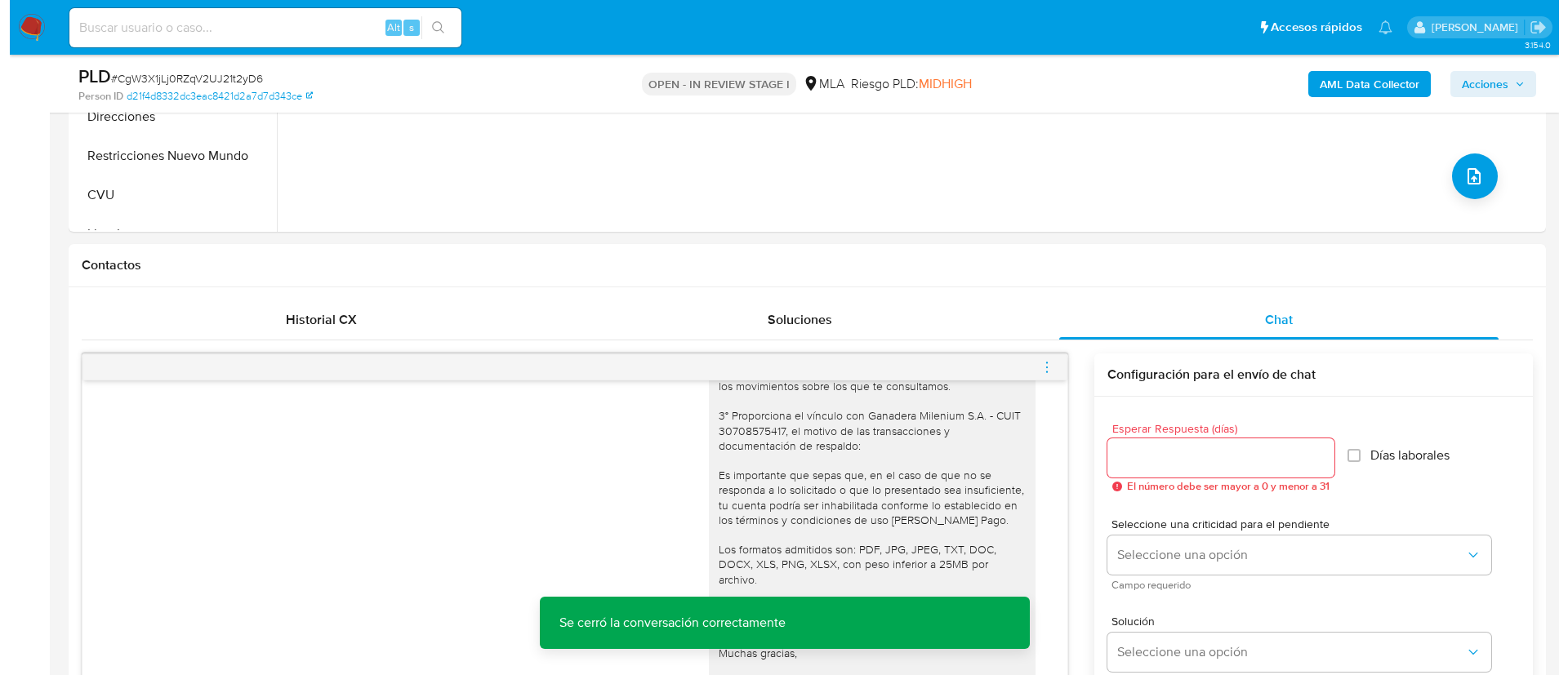
scroll to position [490, 0]
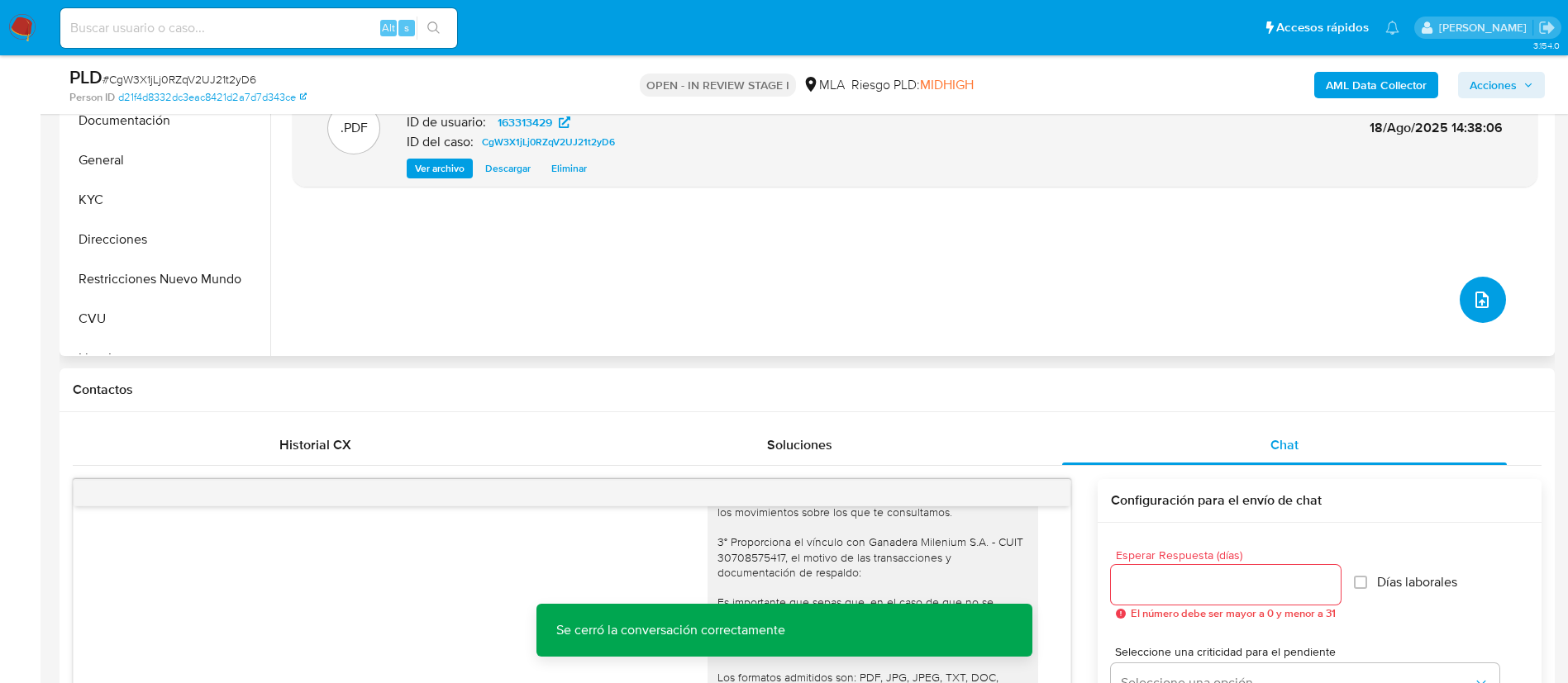
click at [1462, 289] on button "upload-file" at bounding box center [1482, 299] width 46 height 46
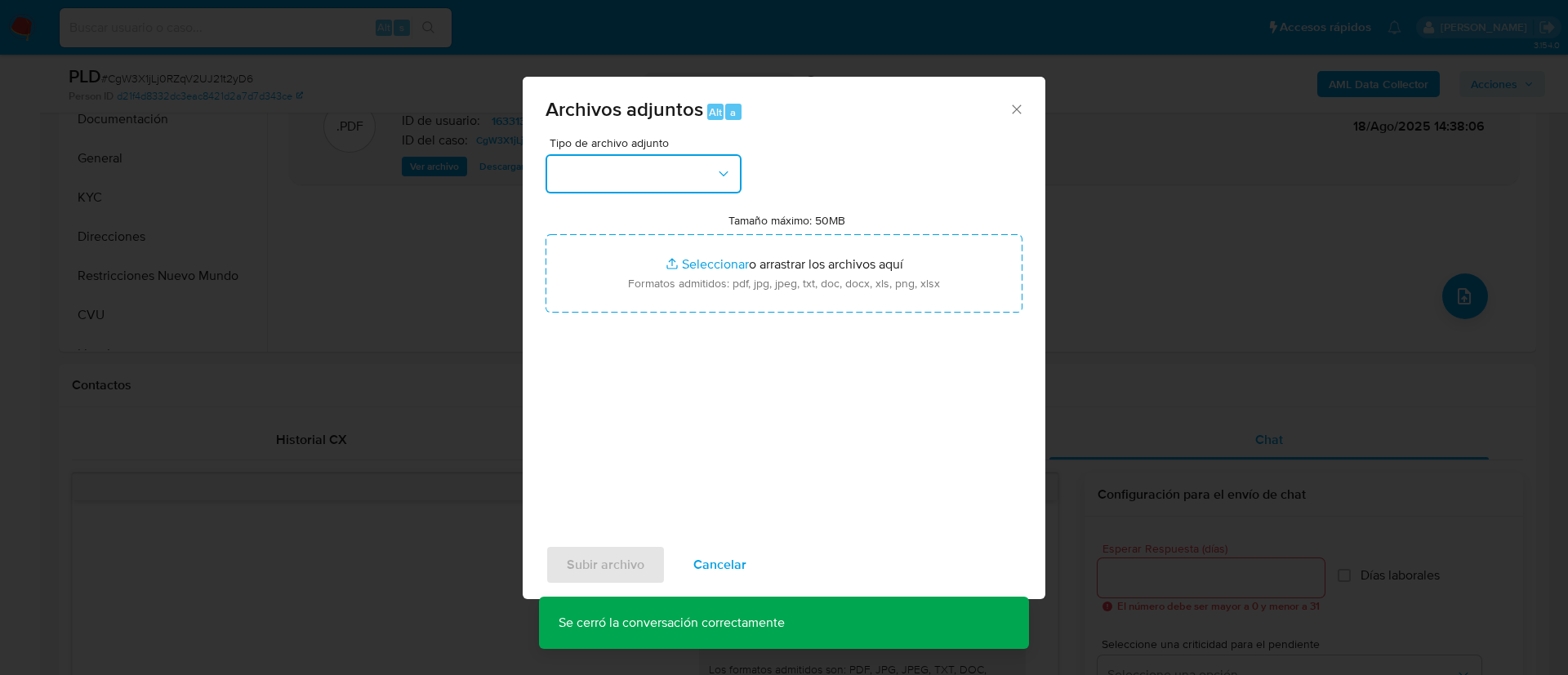
click at [664, 167] on button "button" at bounding box center [643, 174] width 196 height 39
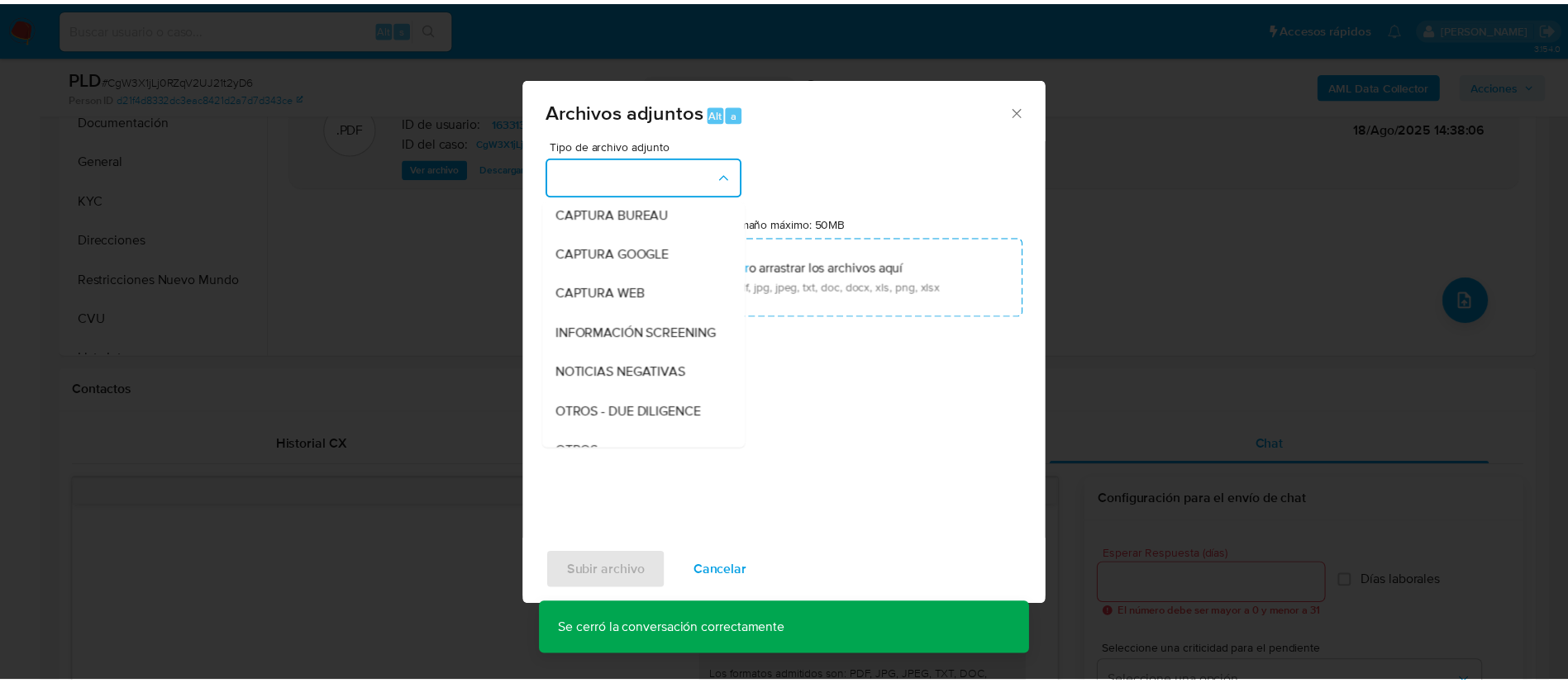
scroll to position [248, 0]
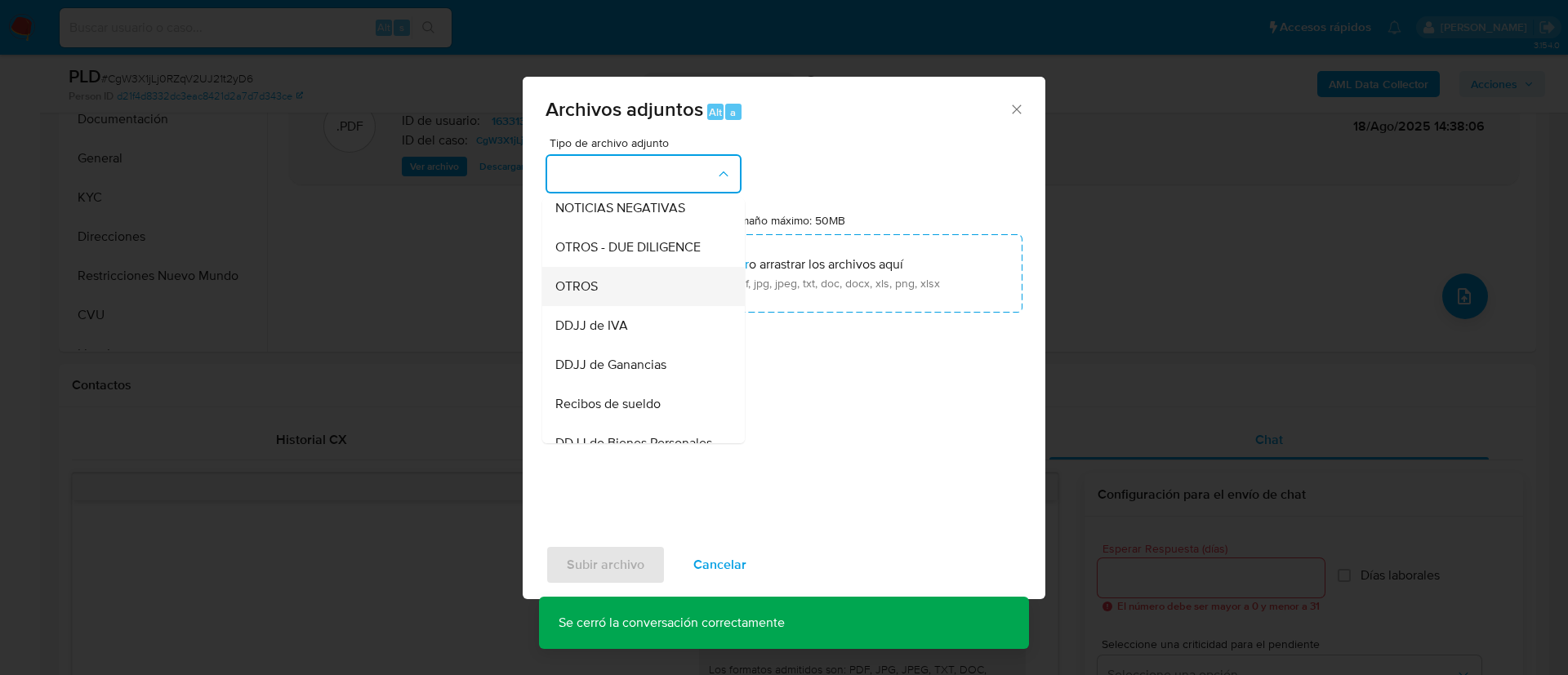
click at [625, 306] on div "OTROS" at bounding box center [638, 287] width 166 height 39
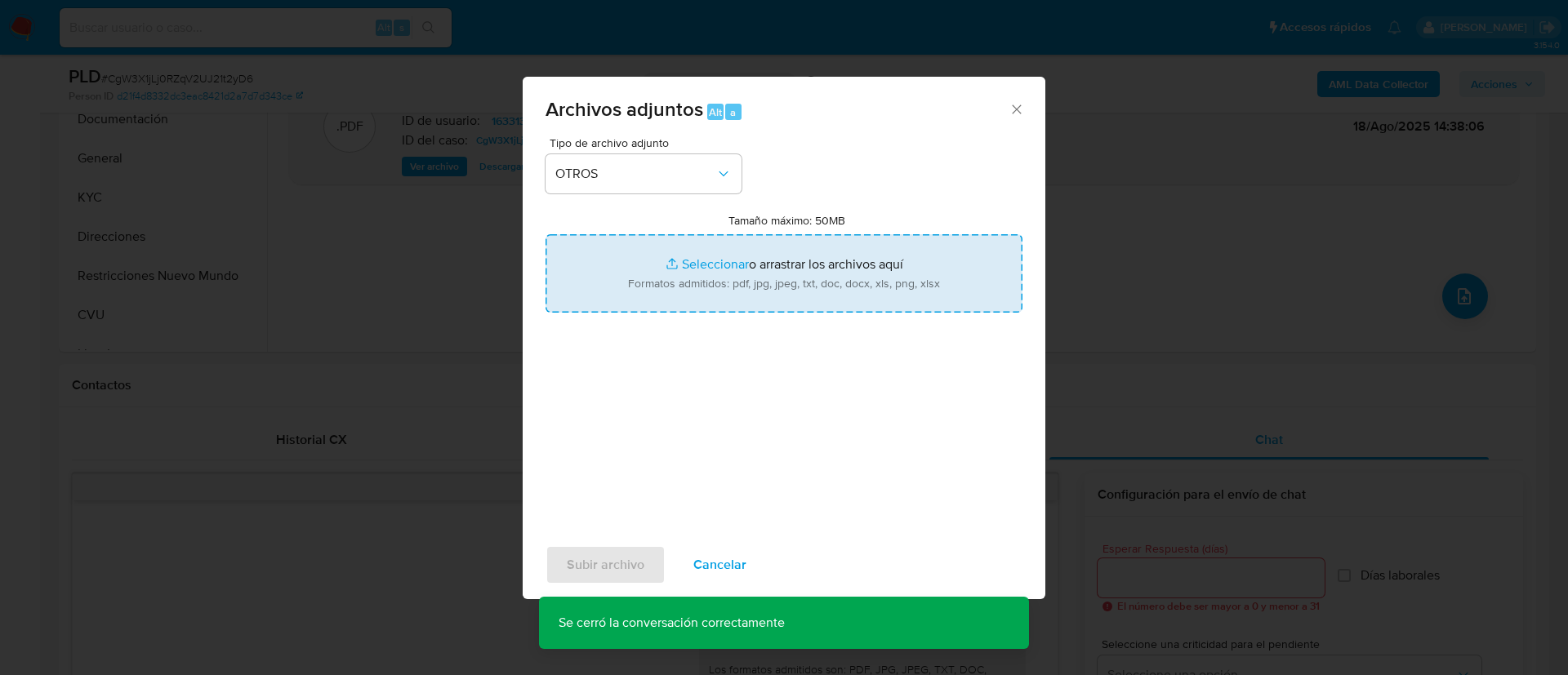
click at [664, 282] on input "Tamaño máximo: 50MB Seleccionar archivos" at bounding box center [784, 273] width 477 height 78
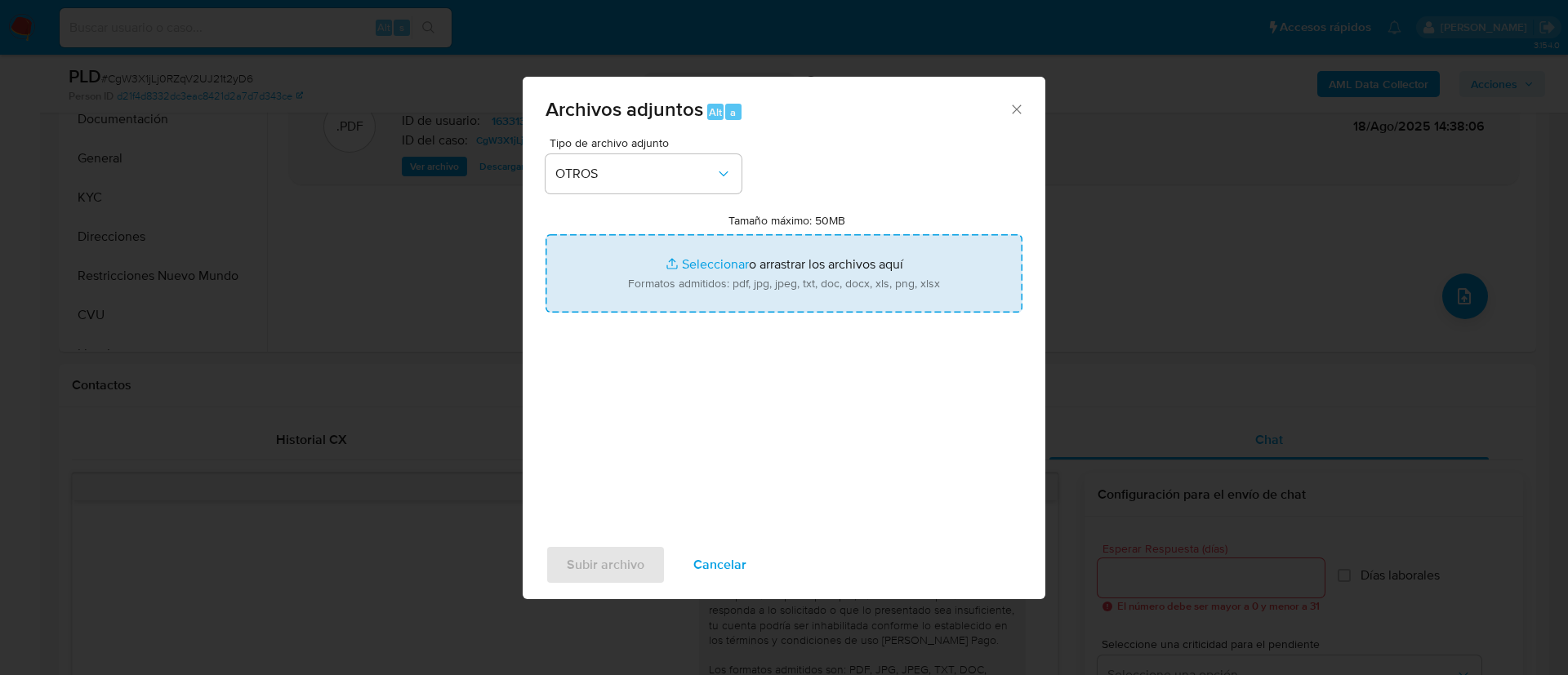
type input "C:\fakepath\163313429 Movimientos.xlsx"
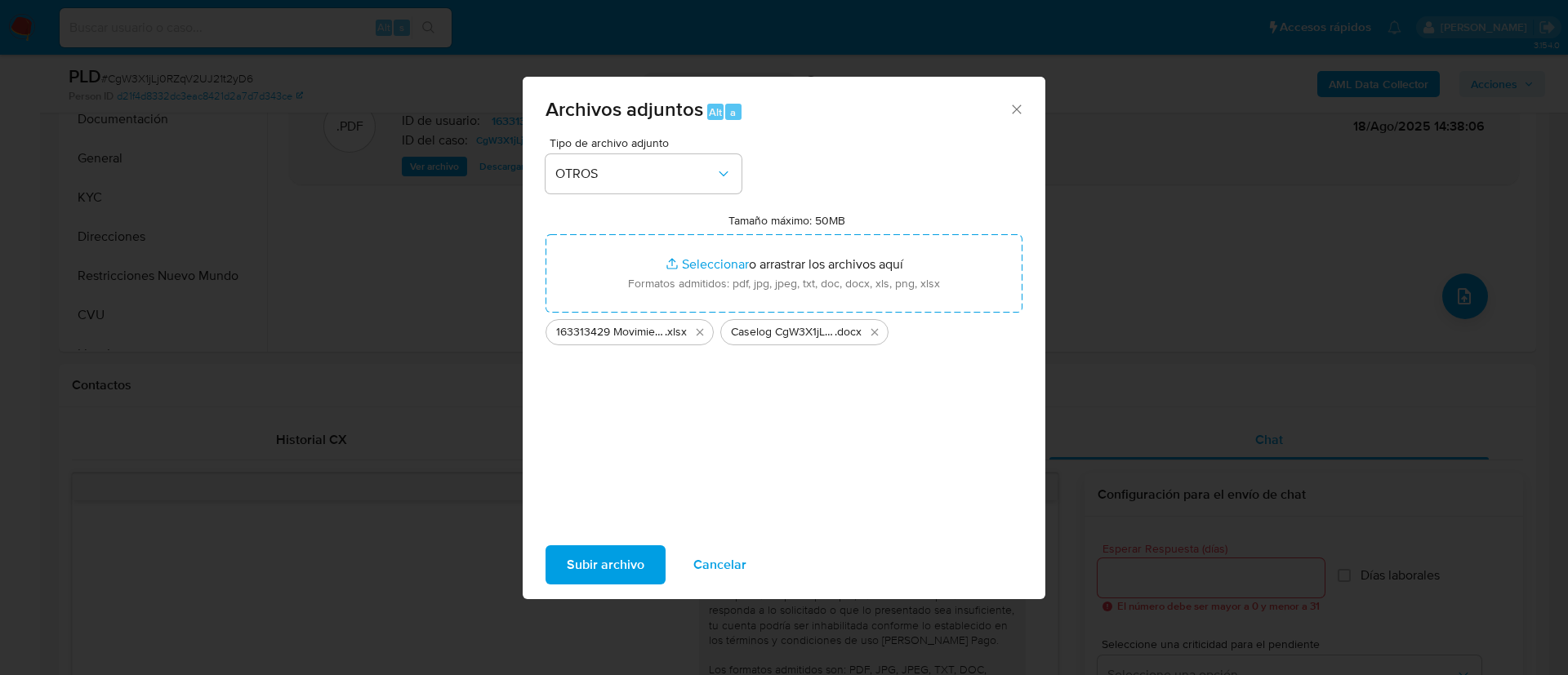
click at [613, 563] on span "Subir archivo" at bounding box center [605, 565] width 78 height 36
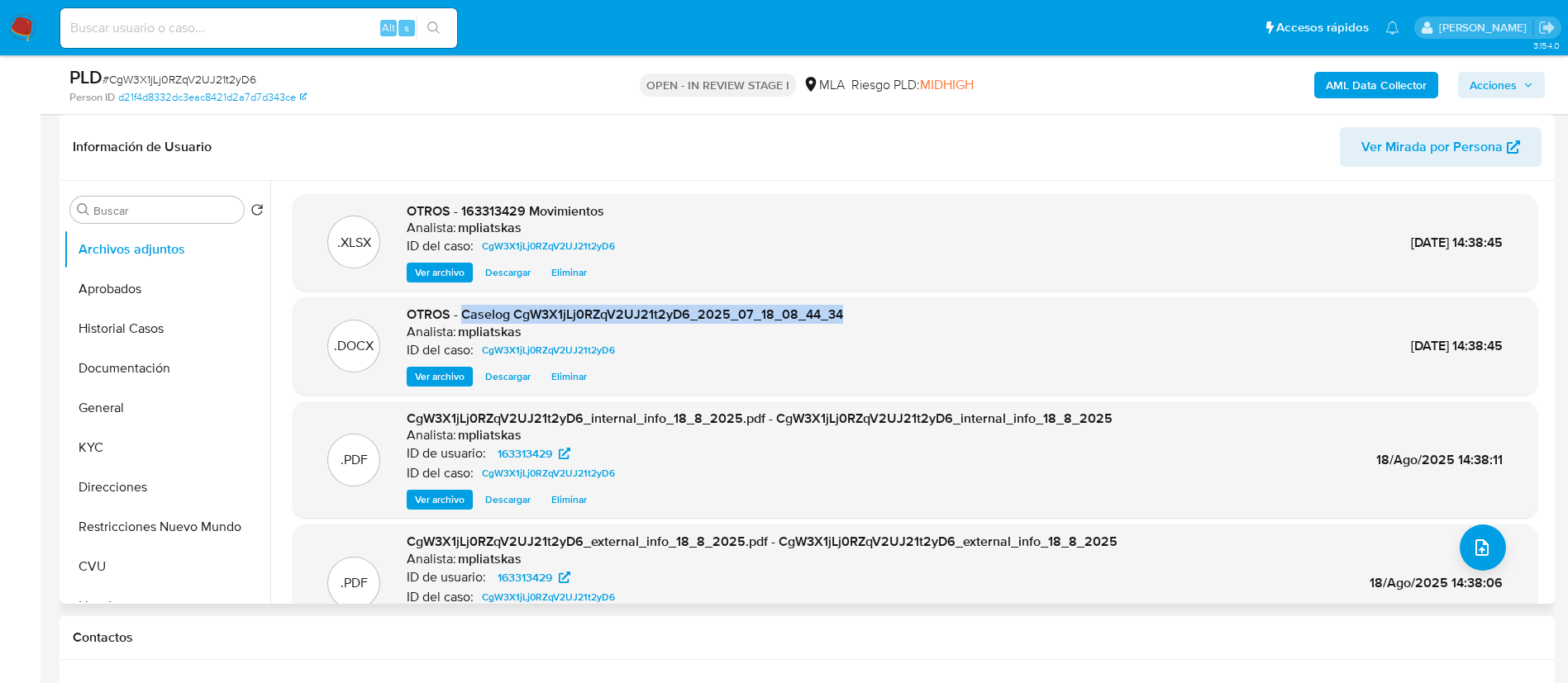
drag, startPoint x: 464, startPoint y: 315, endPoint x: 845, endPoint y: 322, distance: 381.1
click at [845, 322] on div ".DOCX OTROS - Caselog CgW3X1jLj0RZqV2UJ21t2yD6_2025_07_18_08_44_34 Analista: mp…" at bounding box center [915, 346] width 1228 height 81
copy span "Caselog CgW3X1jLj0RZqV2UJ21t2yD6_2025_07_18_08_44_34"
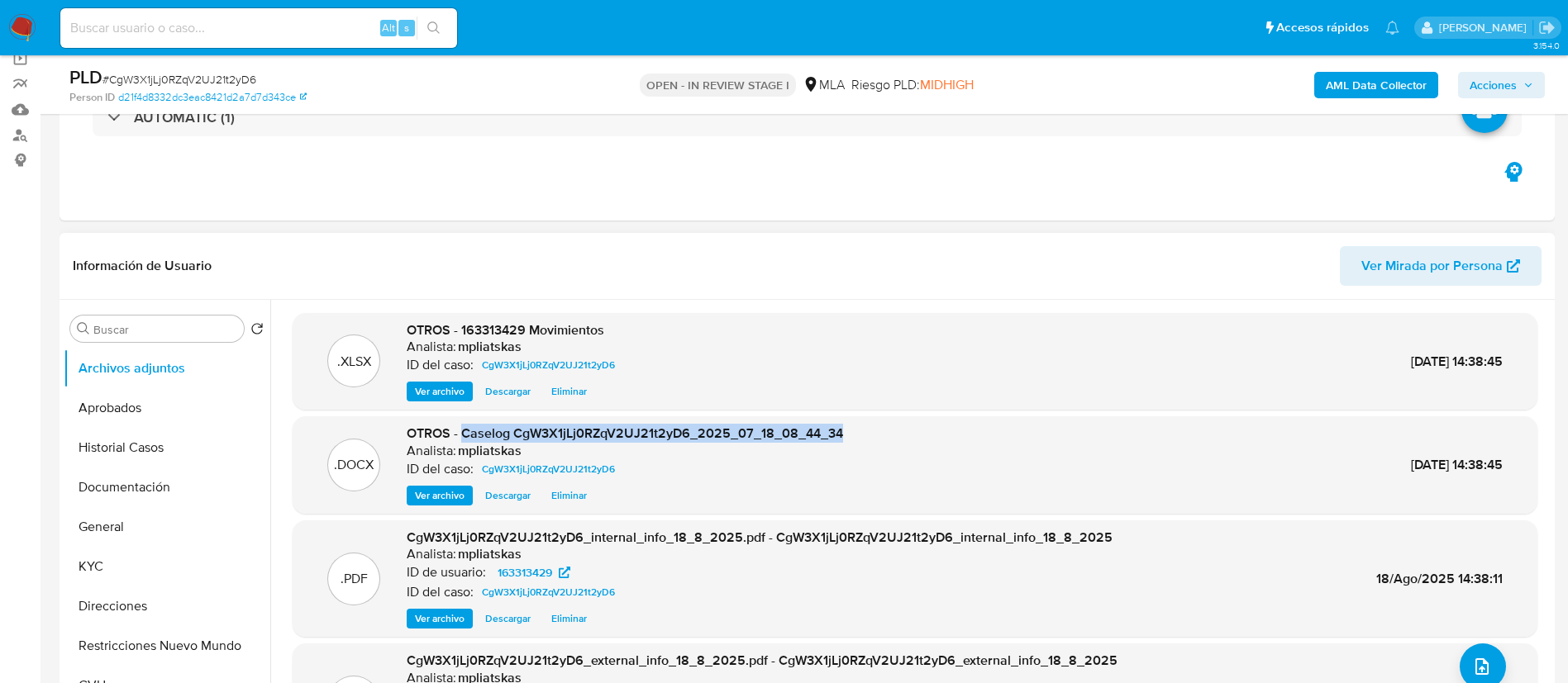
scroll to position [124, 0]
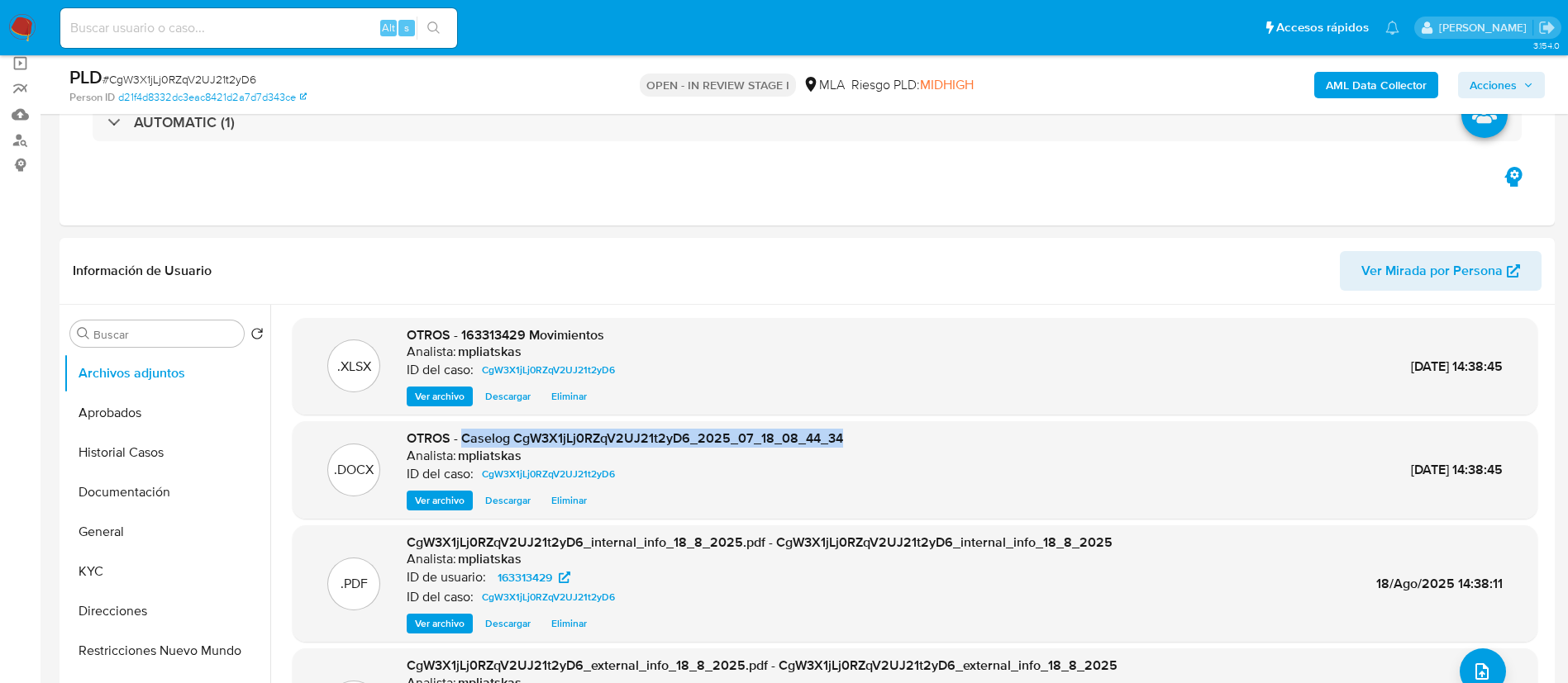
click at [1506, 79] on span "Acciones" at bounding box center [1493, 85] width 47 height 26
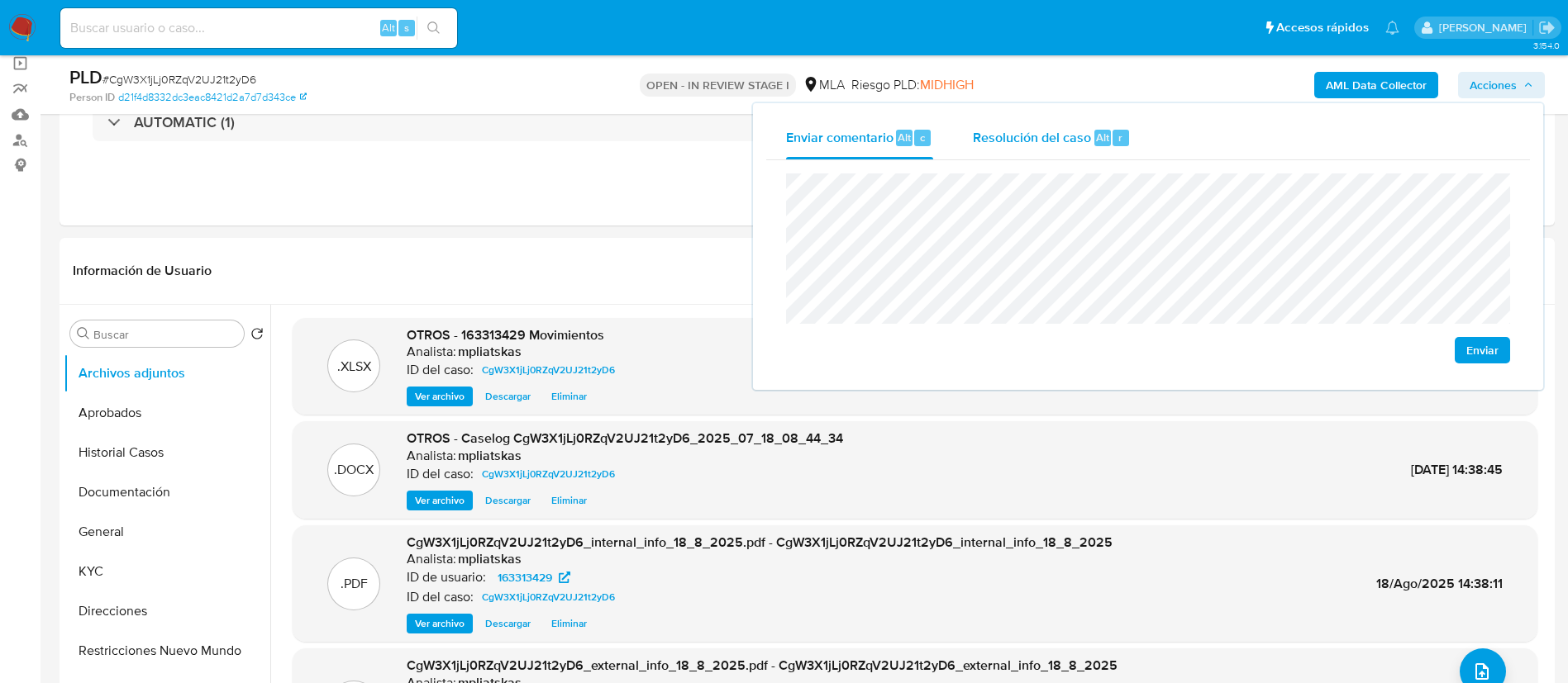
click at [1039, 143] on span "Resolución del caso" at bounding box center [1032, 137] width 118 height 19
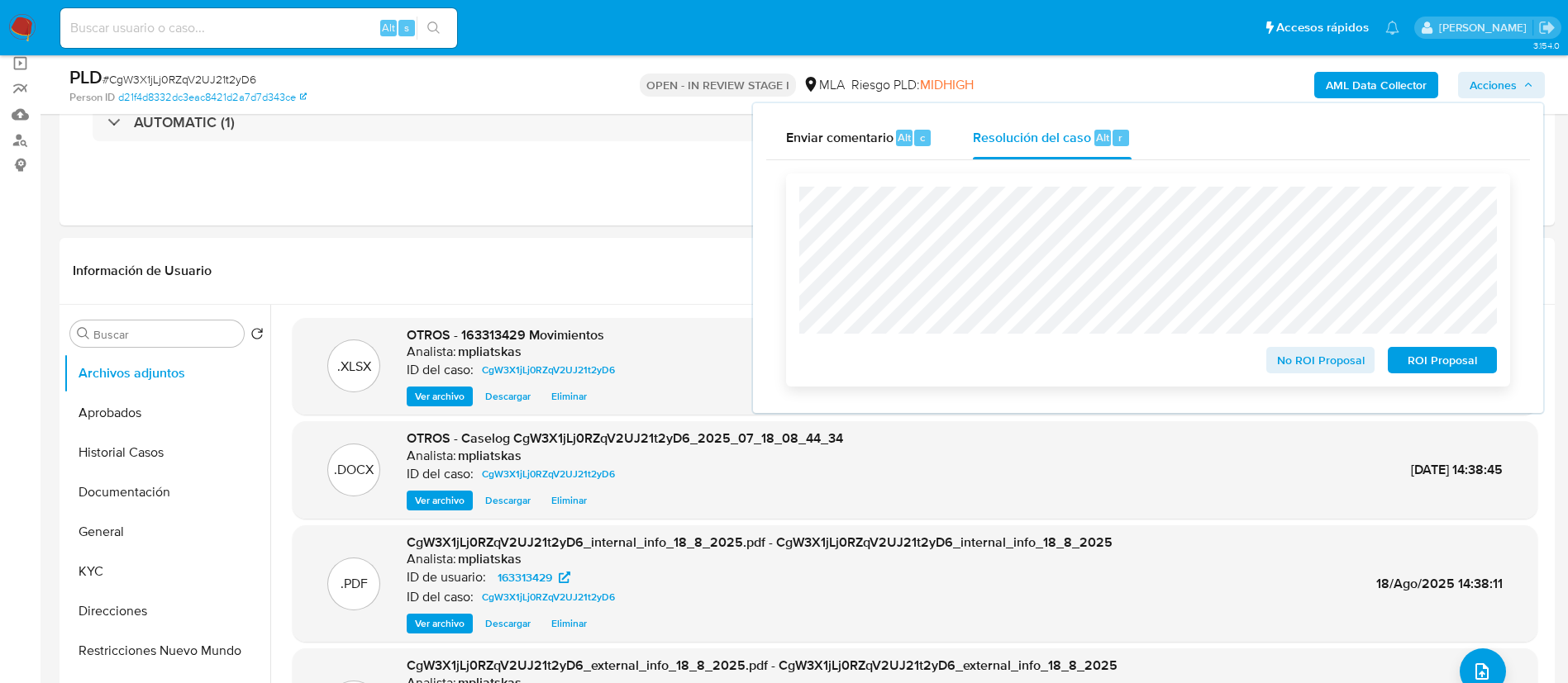
click at [1277, 360] on span "No ROI Proposal" at bounding box center [1320, 360] width 86 height 23
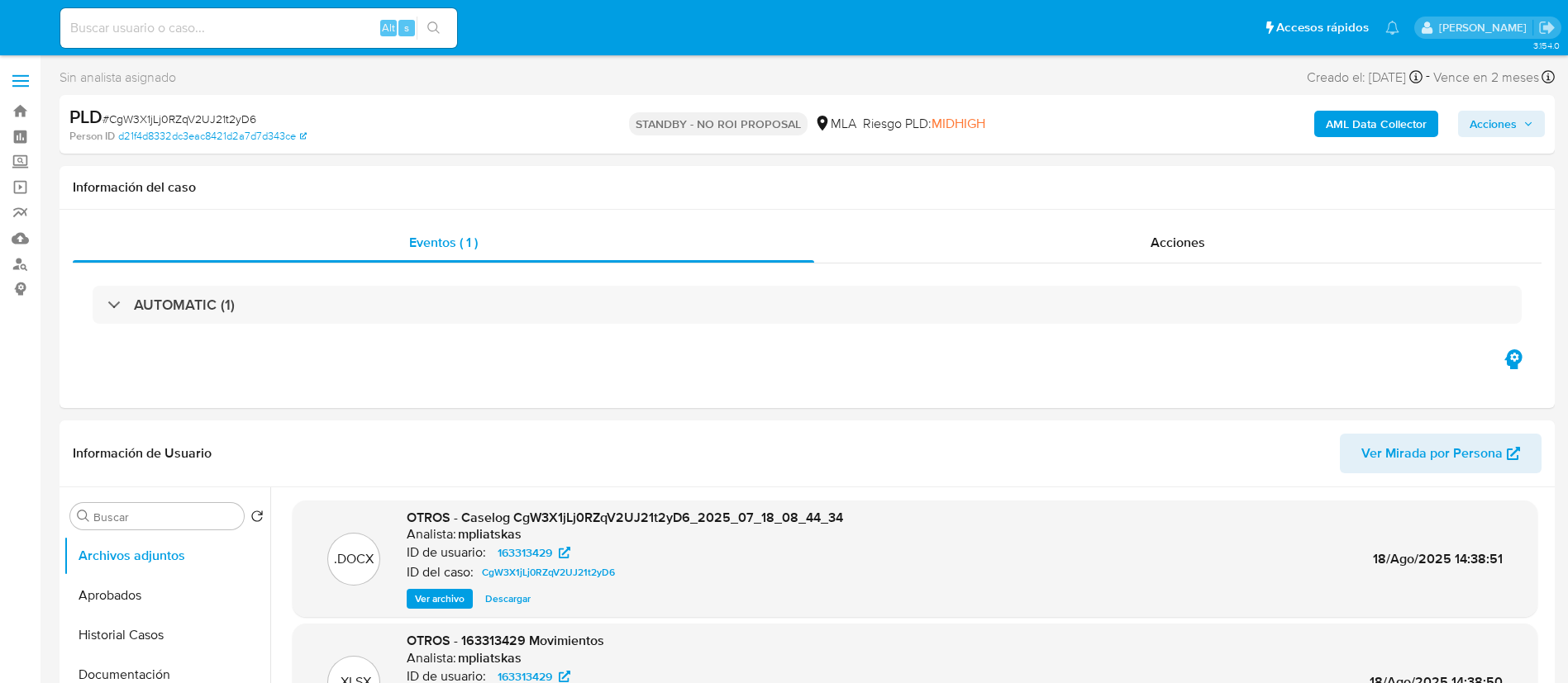
select select "10"
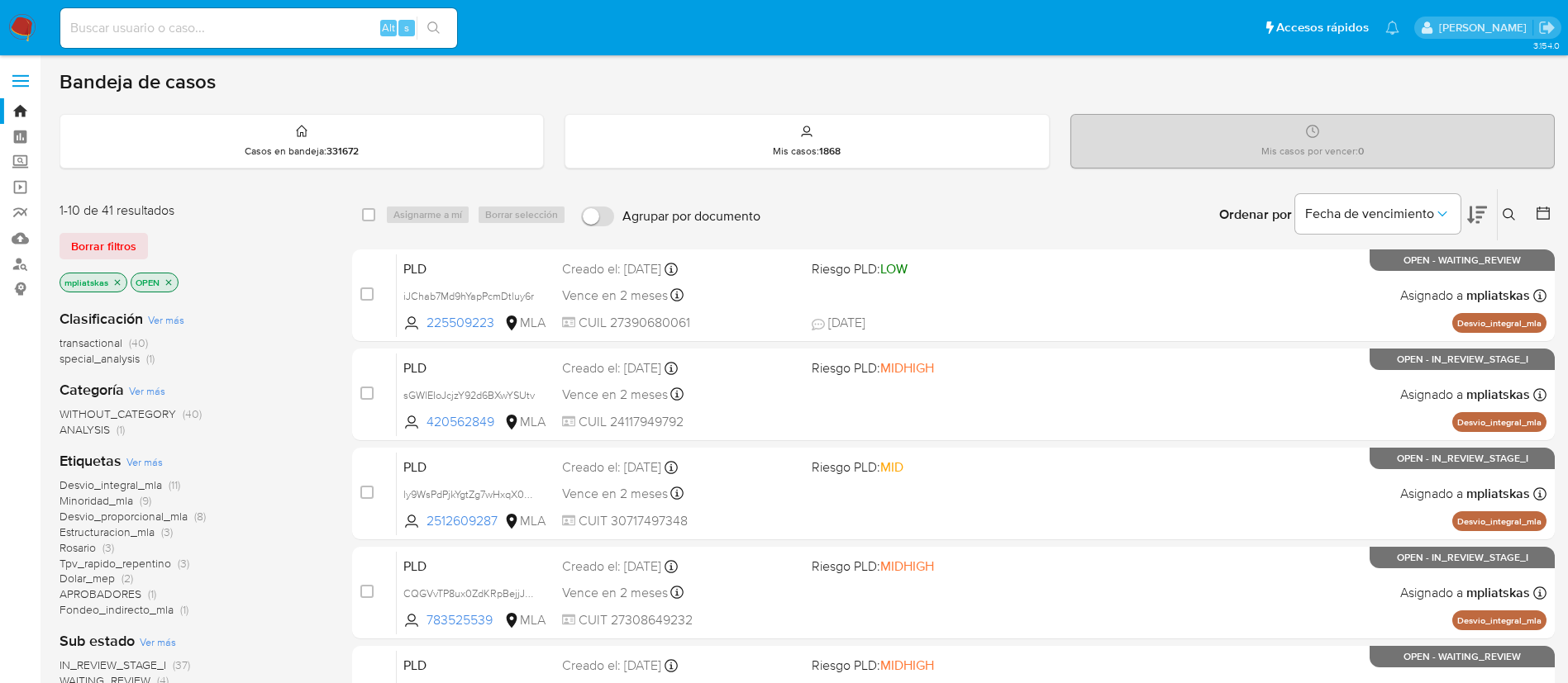
click at [1486, 201] on button at bounding box center [1477, 214] width 20 height 51
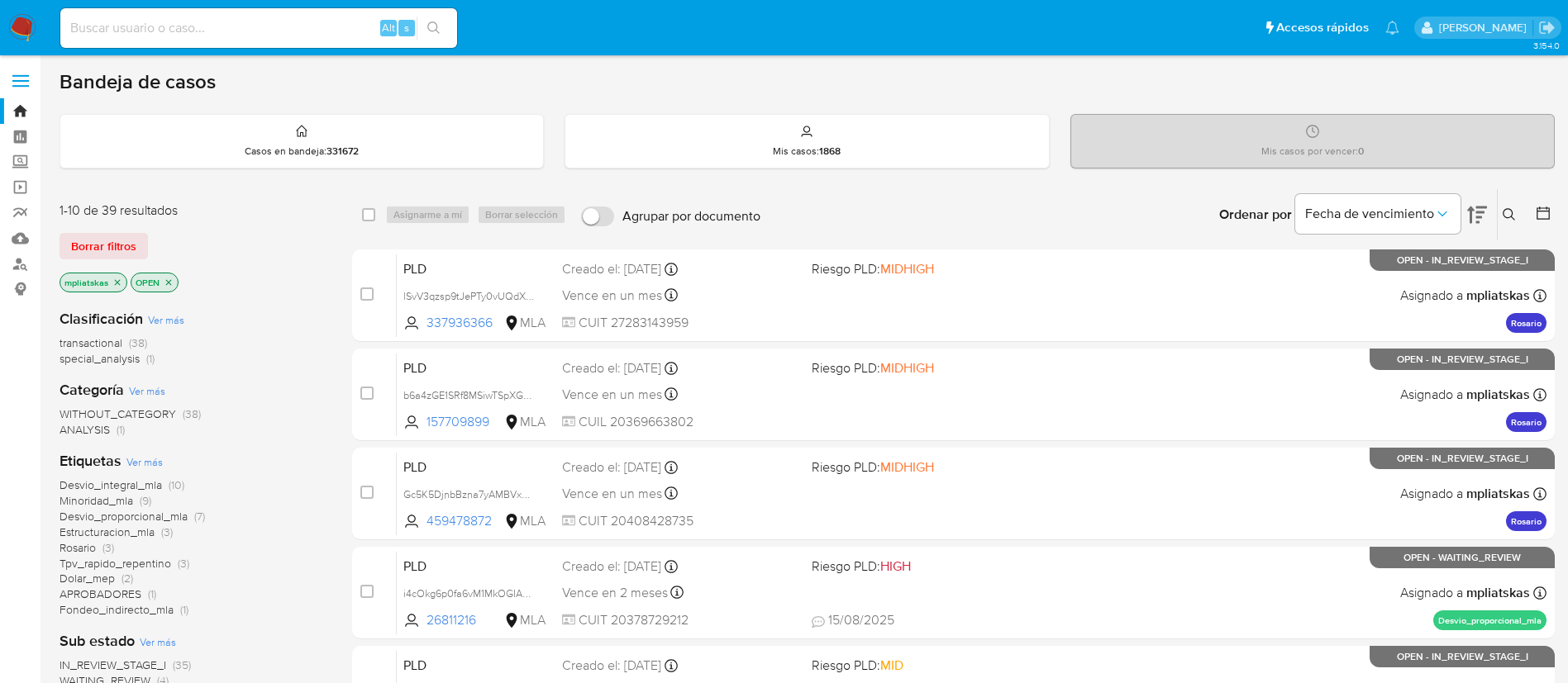
click at [1486, 201] on button at bounding box center [1477, 214] width 20 height 51
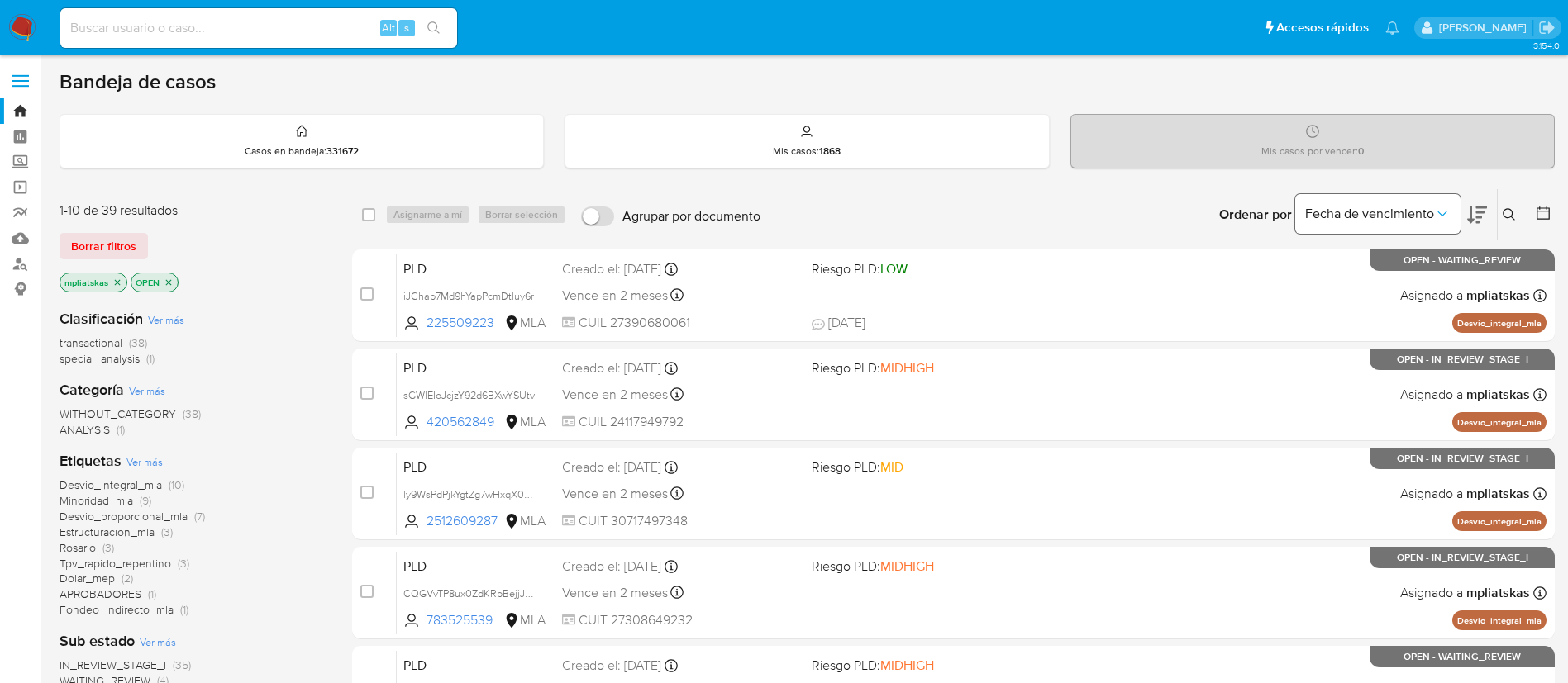
click at [1431, 205] on span "Fecha de vencimiento" at bounding box center [1369, 213] width 129 height 16
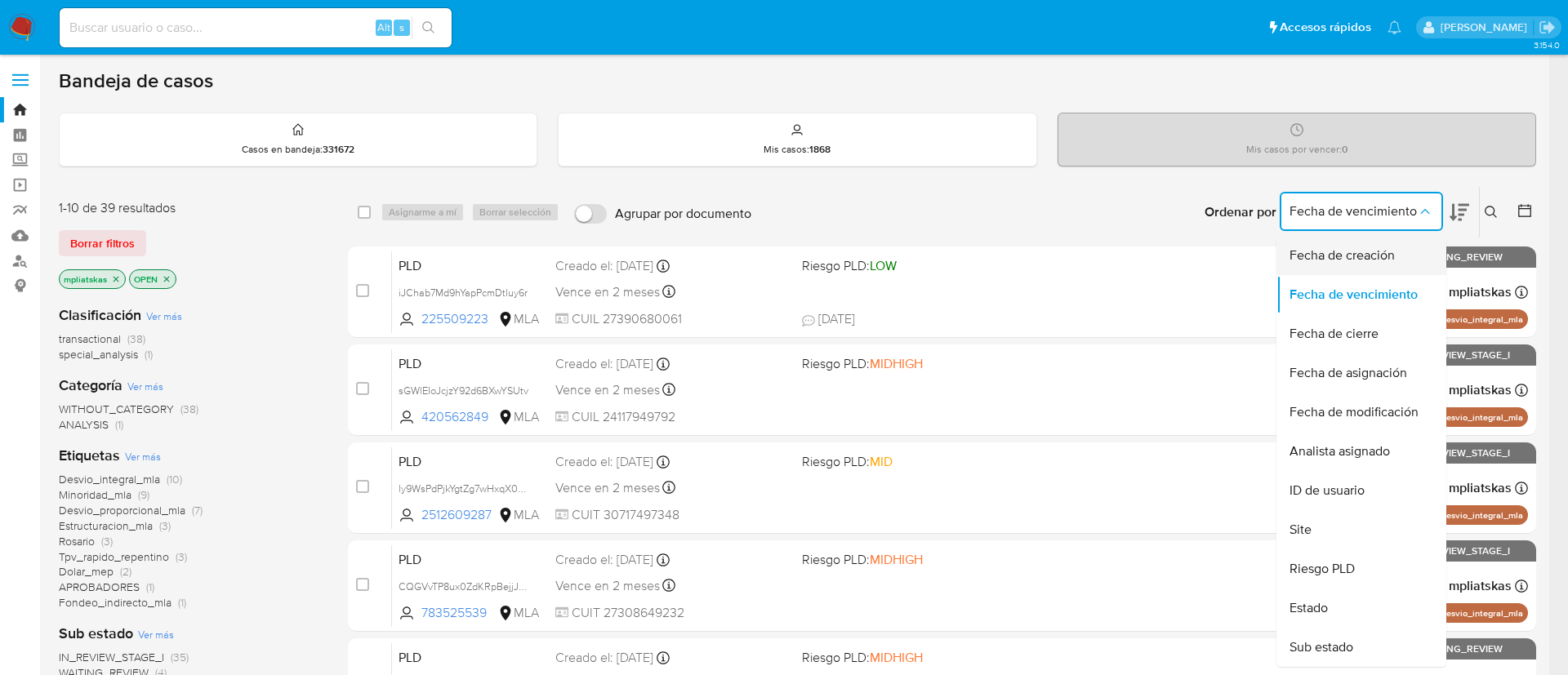
click at [1410, 249] on div "Fecha de creación" at bounding box center [1356, 255] width 134 height 39
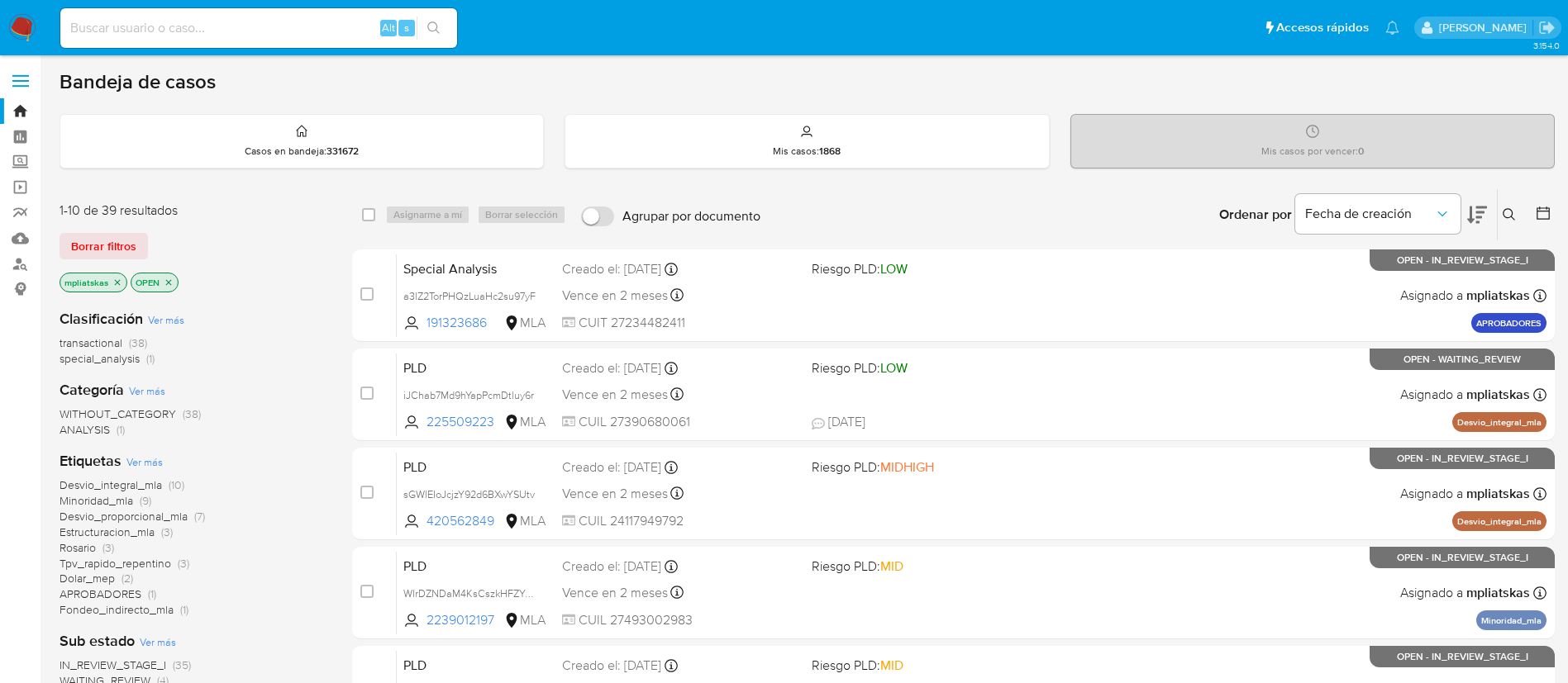
click at [1476, 208] on icon at bounding box center [1477, 214] width 20 height 20
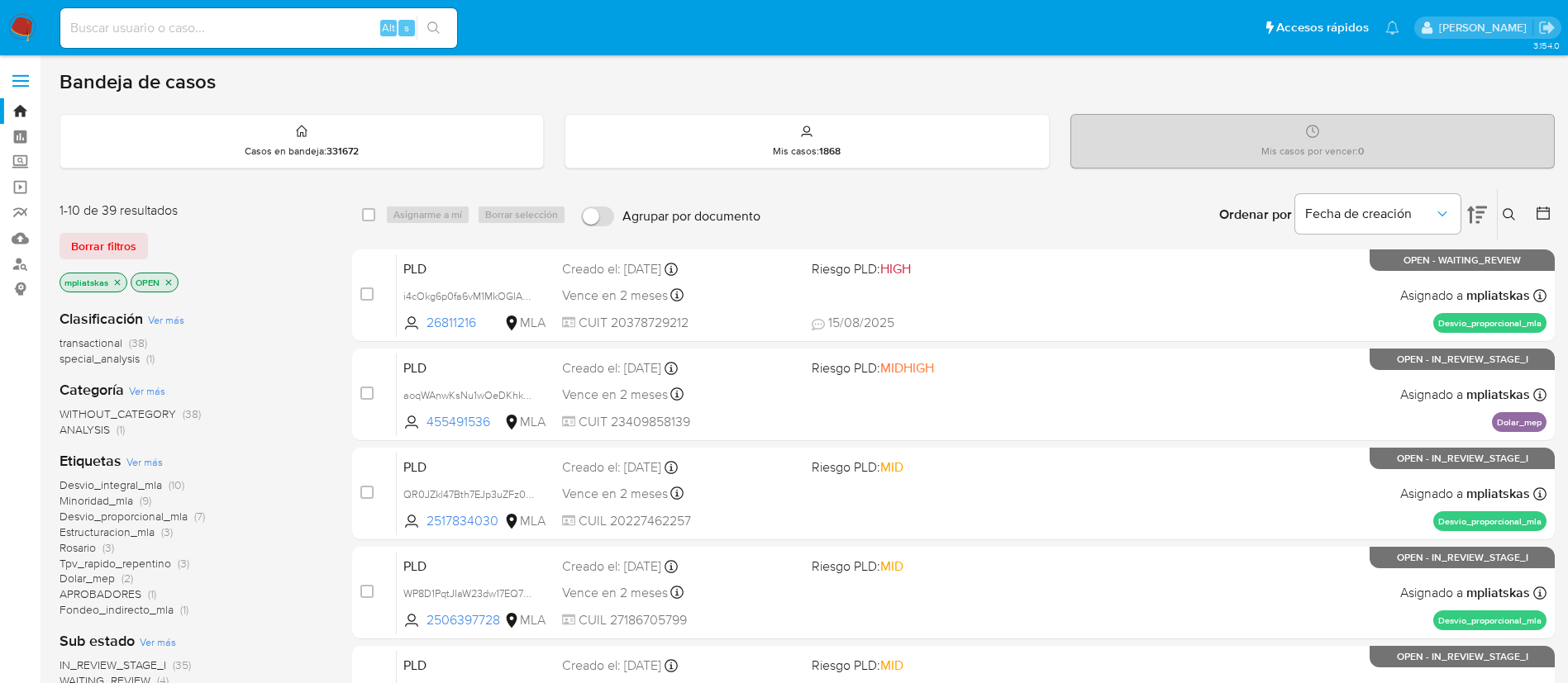
click at [39, 30] on nav "Pausado Ver notificaciones Alt s Accesos rápidos Presiona las siguientes teclas…" at bounding box center [784, 28] width 1568 height 55
click at [29, 20] on img at bounding box center [23, 28] width 28 height 28
